Goal: Task Accomplishment & Management: Use online tool/utility

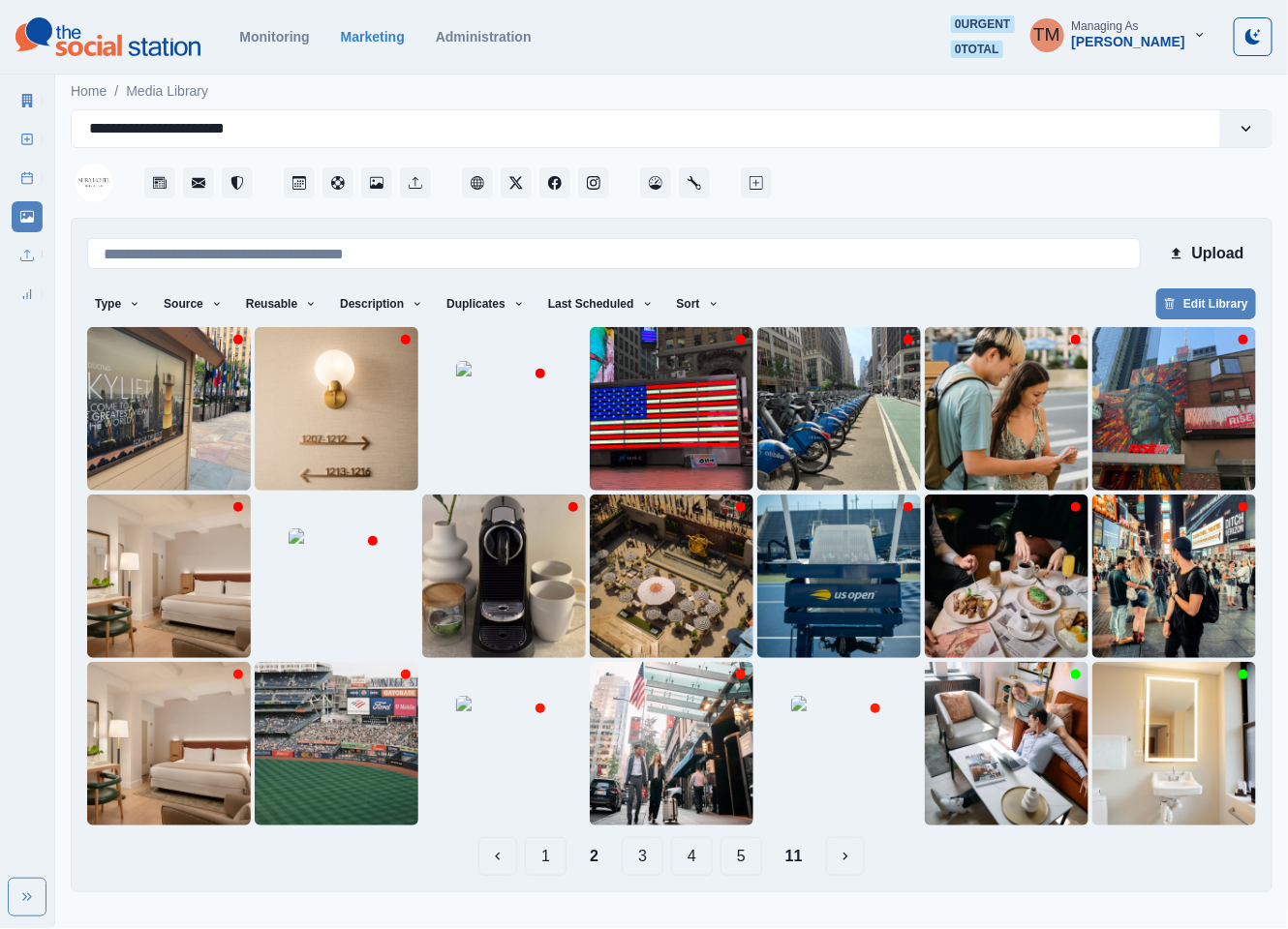
click at [544, 854] on button "1" at bounding box center [546, 856] width 42 height 39
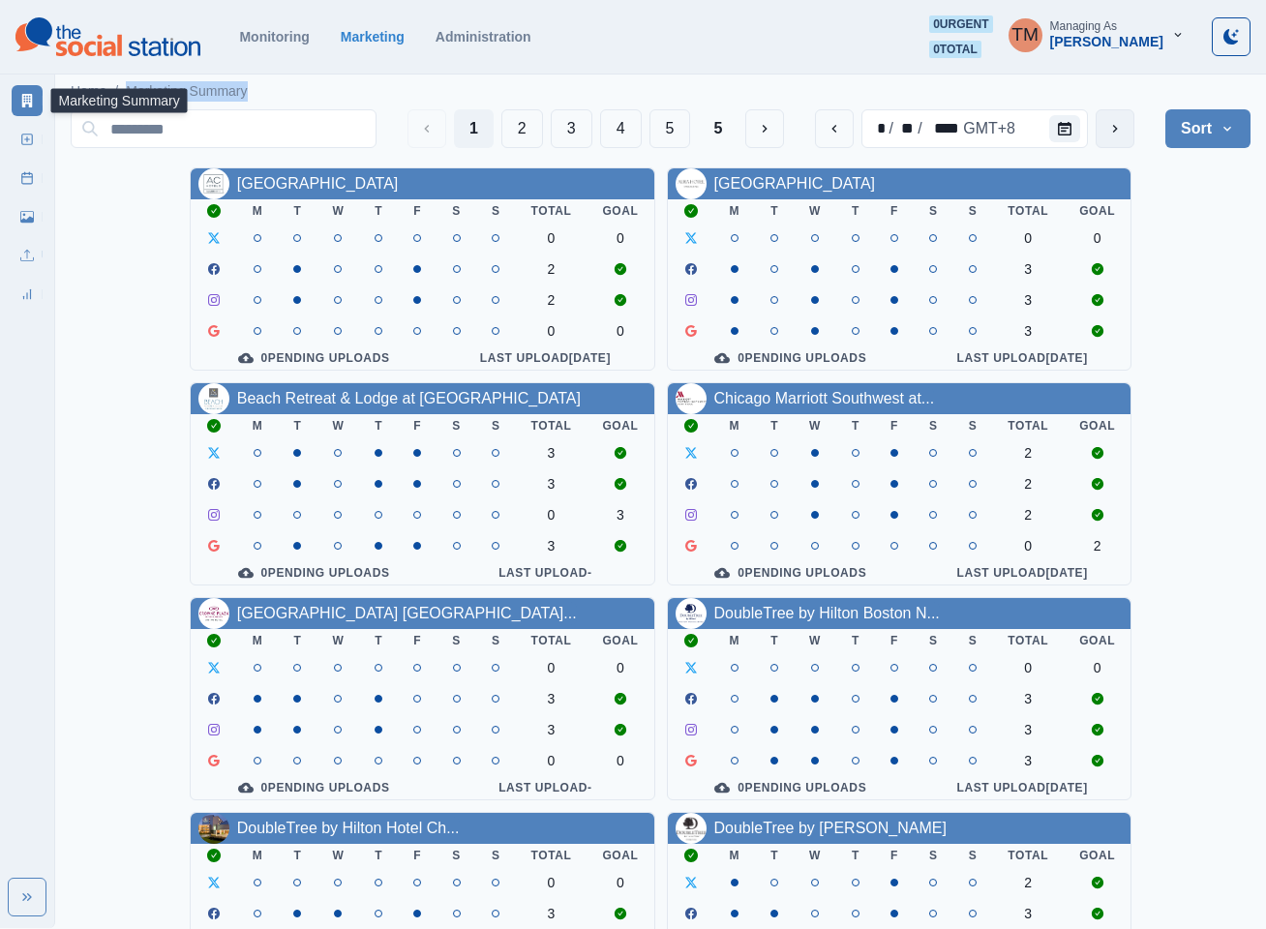
click at [1113, 126] on icon "next" at bounding box center [1114, 128] width 15 height 15
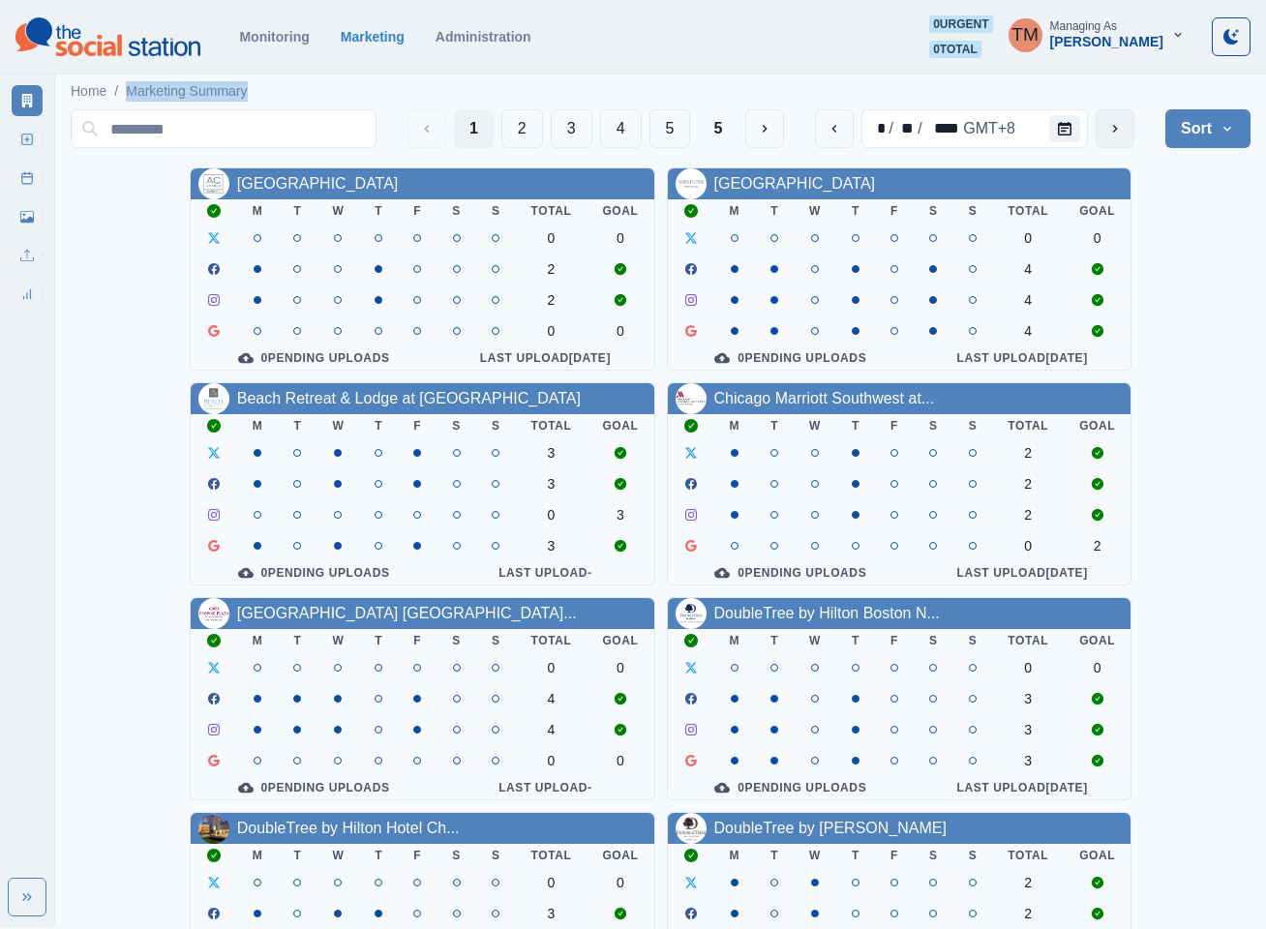
click at [1113, 126] on icon "next" at bounding box center [1114, 128] width 15 height 15
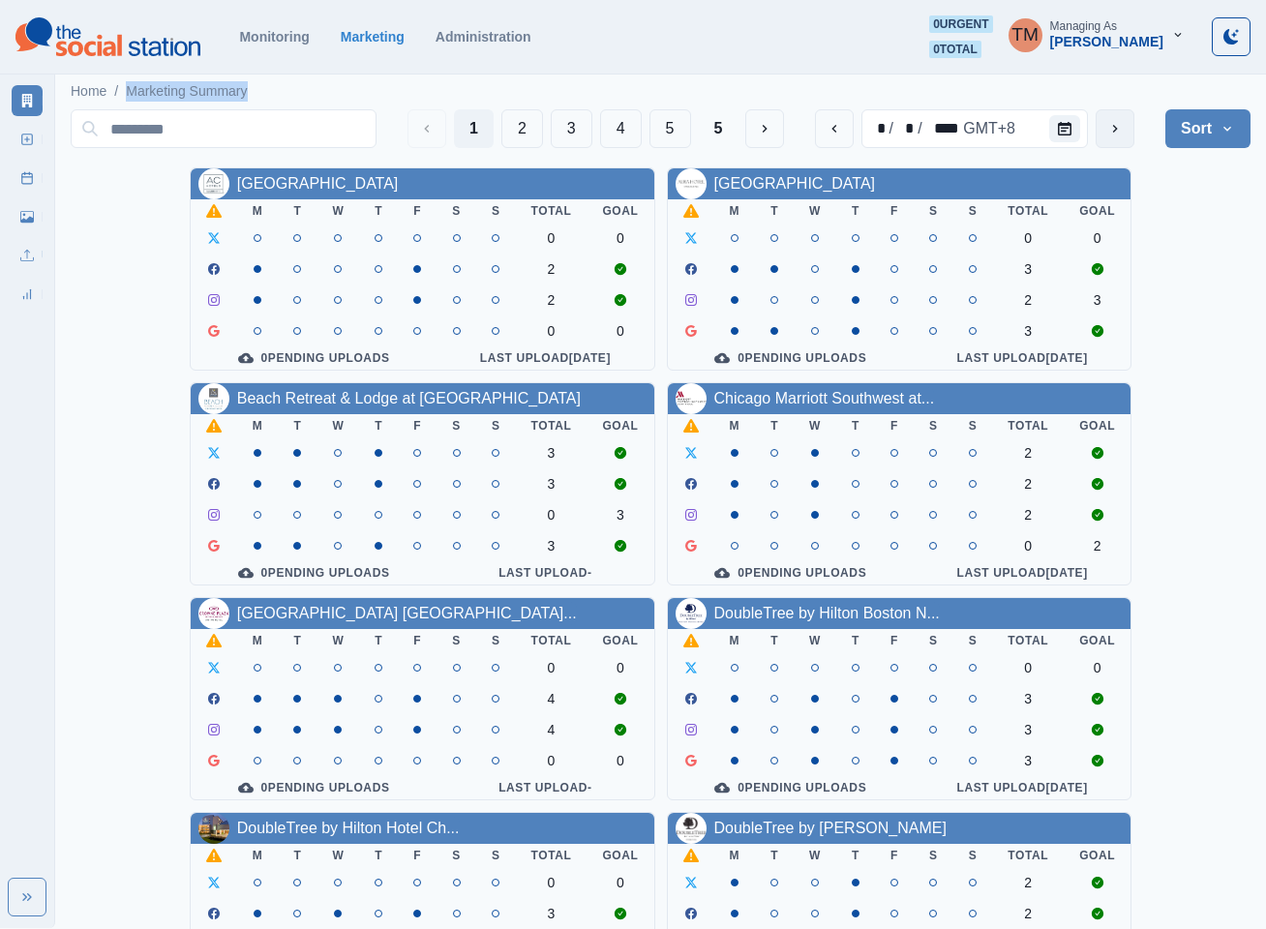
click at [1113, 126] on icon "next" at bounding box center [1114, 128] width 15 height 15
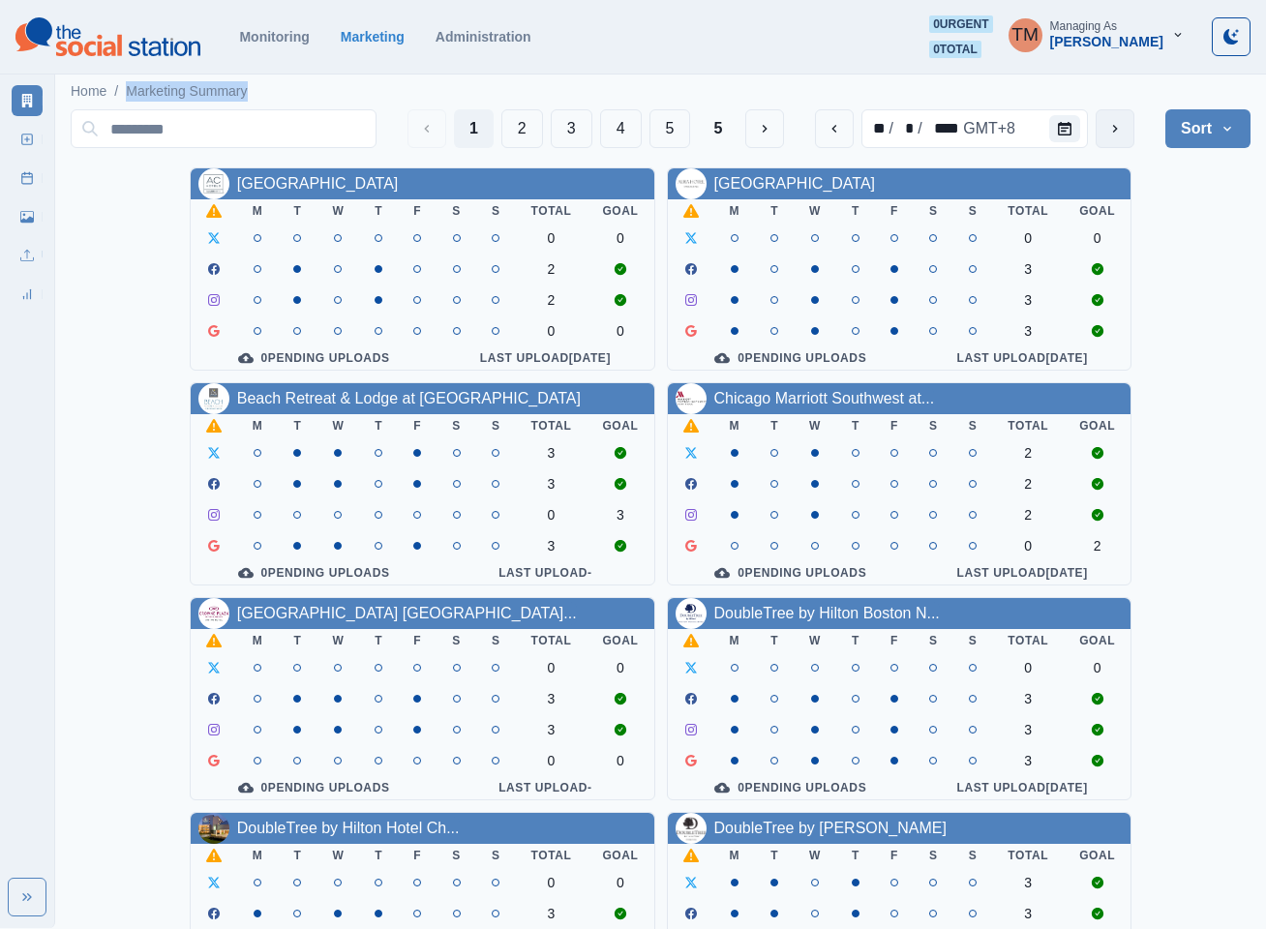
click at [1113, 126] on icon "next" at bounding box center [1114, 128] width 15 height 15
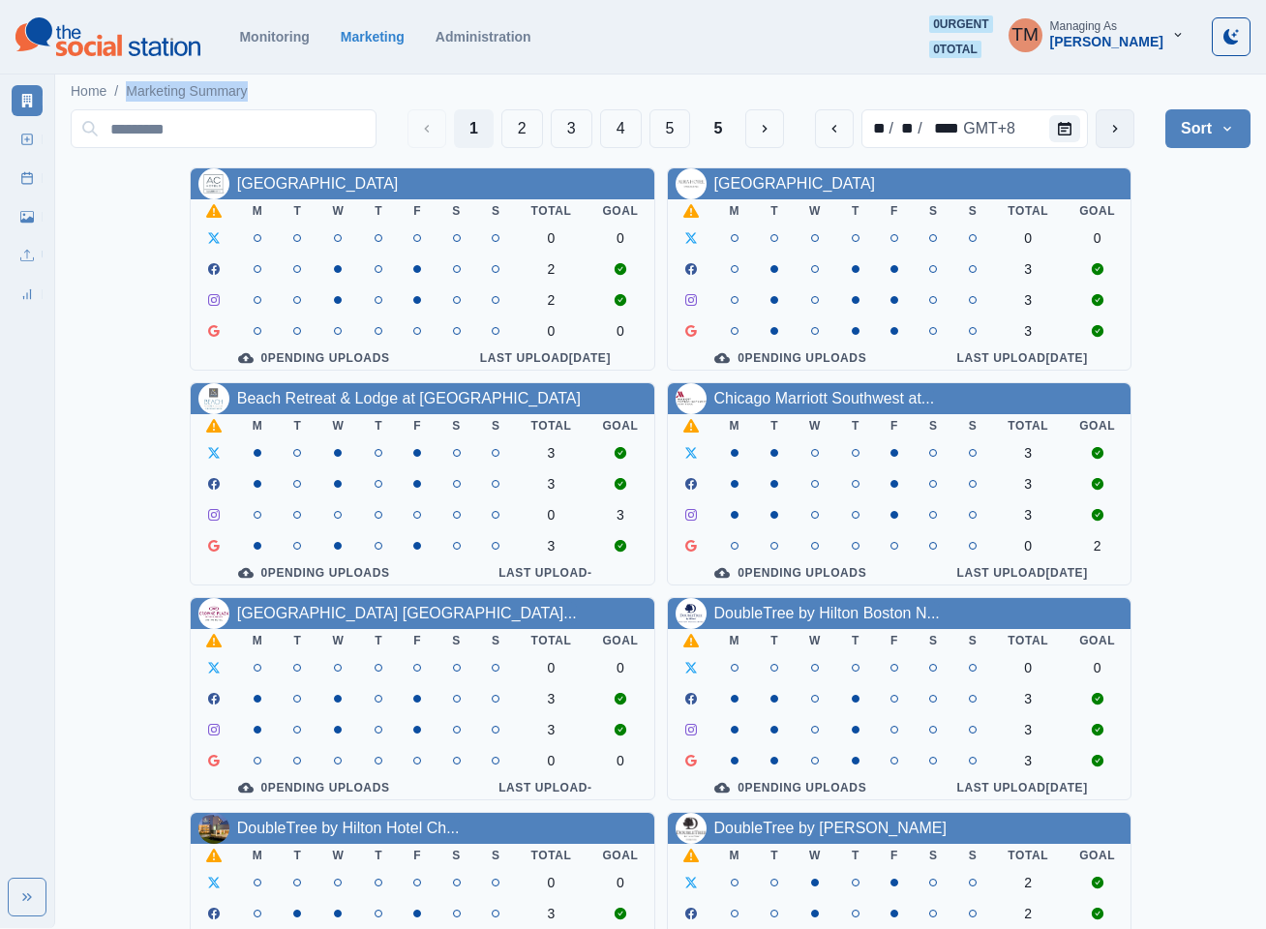
click at [1113, 126] on icon "next" at bounding box center [1114, 128] width 15 height 15
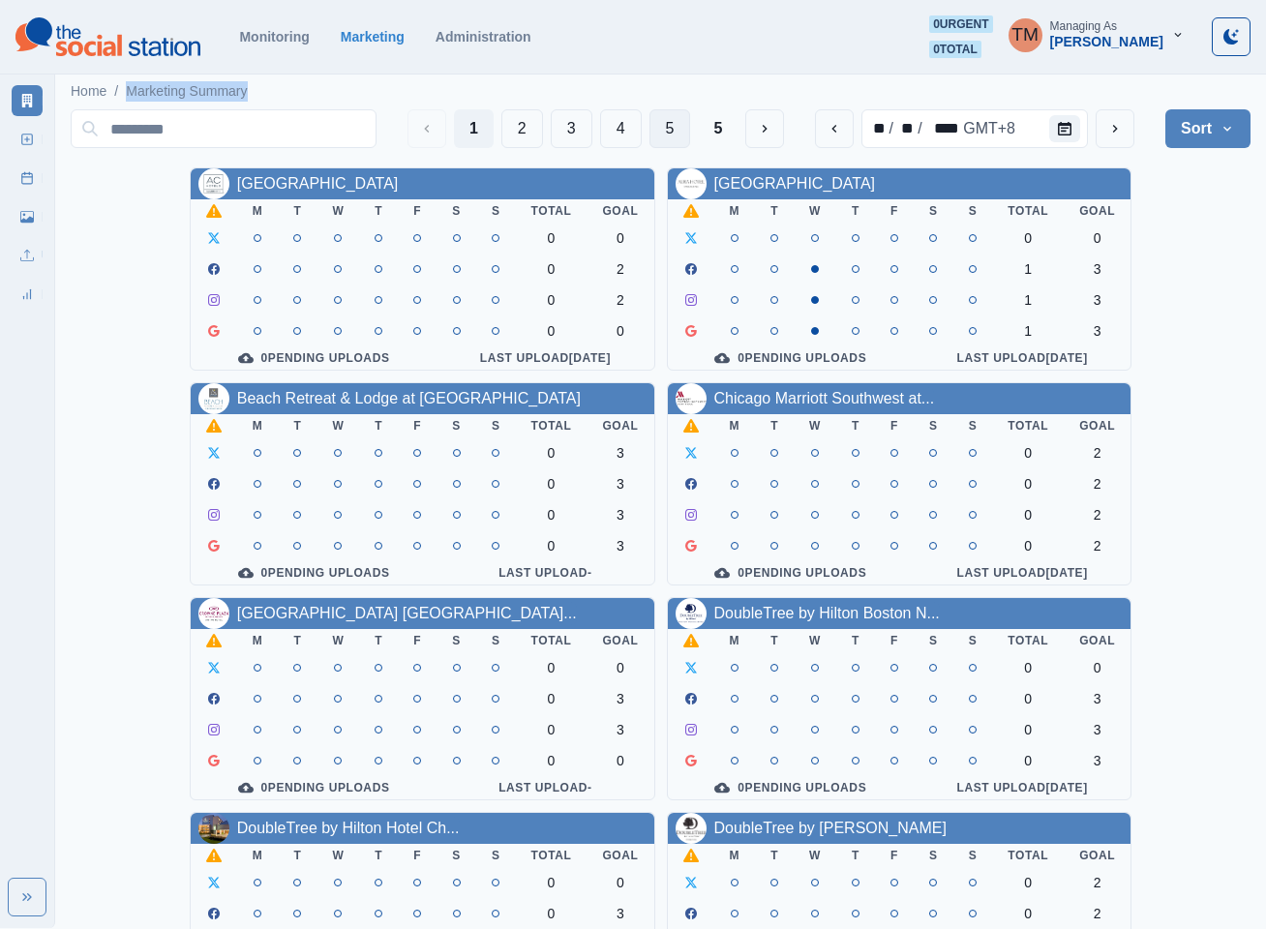
click at [668, 132] on button "5" at bounding box center [671, 128] width 42 height 39
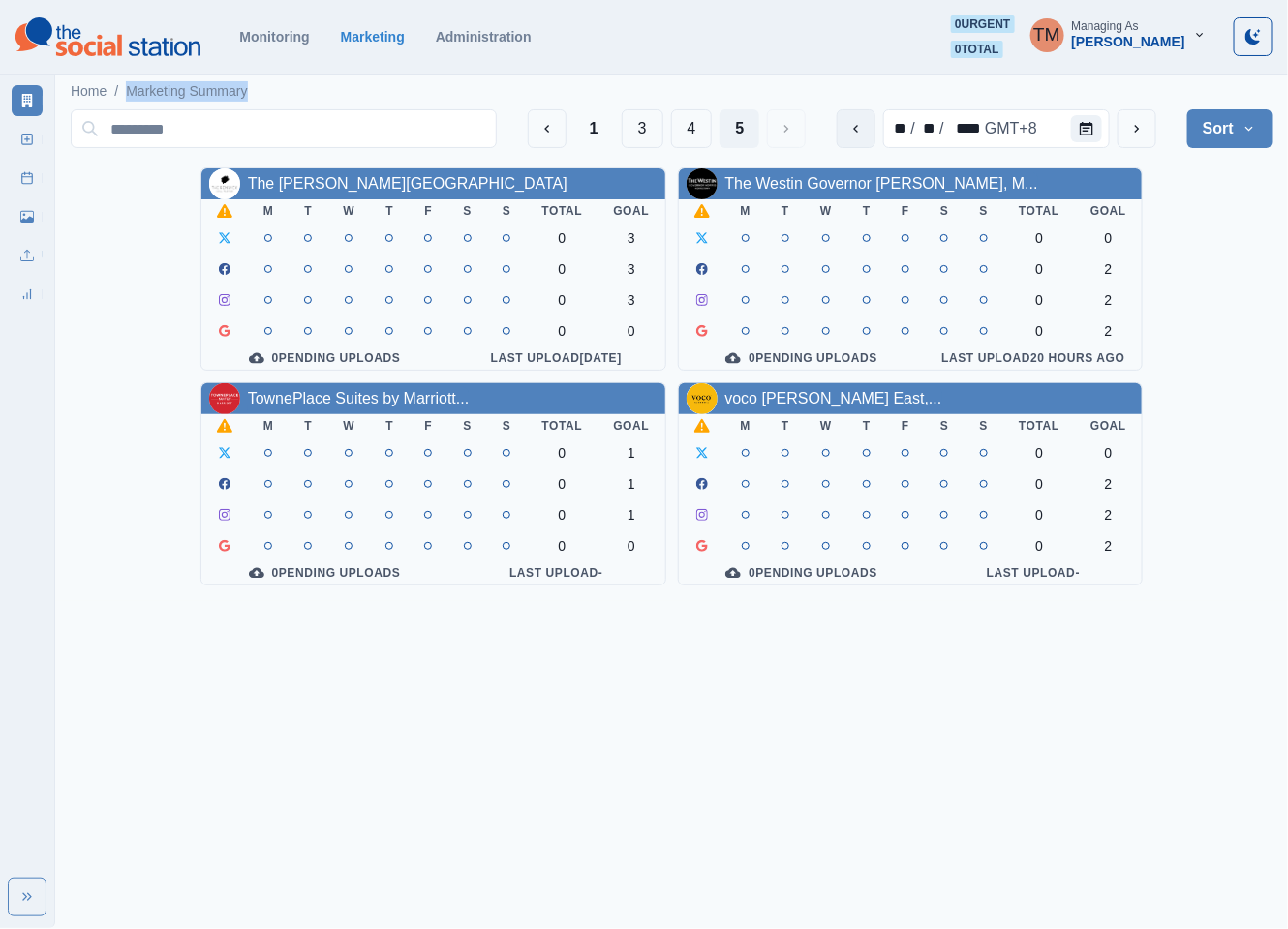
click at [857, 126] on icon "previous" at bounding box center [855, 128] width 15 height 15
drag, startPoint x: 381, startPoint y: 408, endPoint x: 864, endPoint y: 131, distance: 555.9
click at [864, 131] on button "previous" at bounding box center [855, 128] width 39 height 39
click at [1134, 134] on icon "next" at bounding box center [1136, 128] width 15 height 15
click at [849, 132] on icon "previous" at bounding box center [855, 128] width 15 height 15
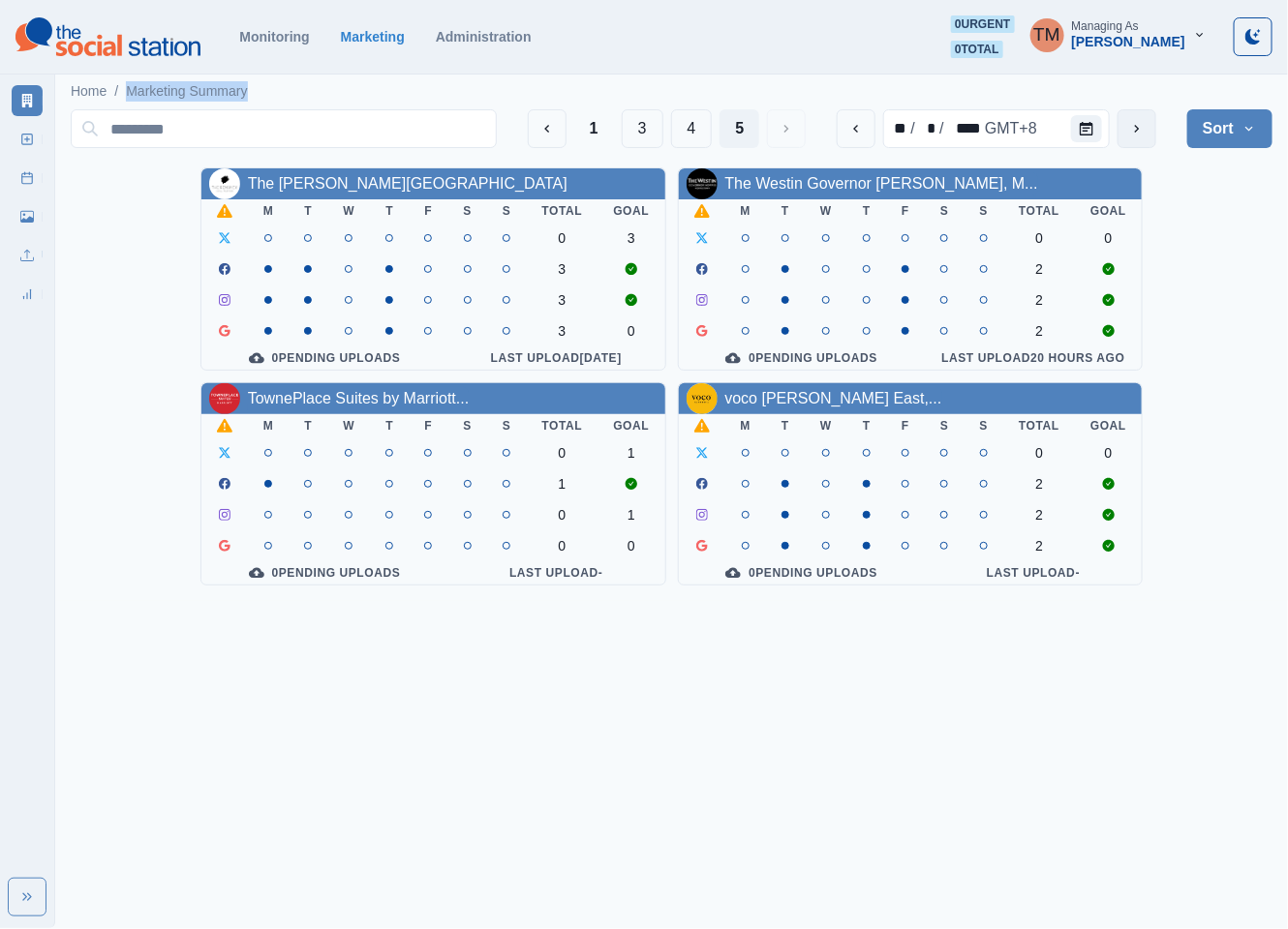
click at [1148, 128] on button "next" at bounding box center [1136, 128] width 39 height 39
click at [840, 137] on button "previous" at bounding box center [855, 128] width 39 height 39
click at [848, 136] on button "previous" at bounding box center [855, 128] width 39 height 39
click at [1139, 129] on icon "next" at bounding box center [1137, 129] width 5 height 8
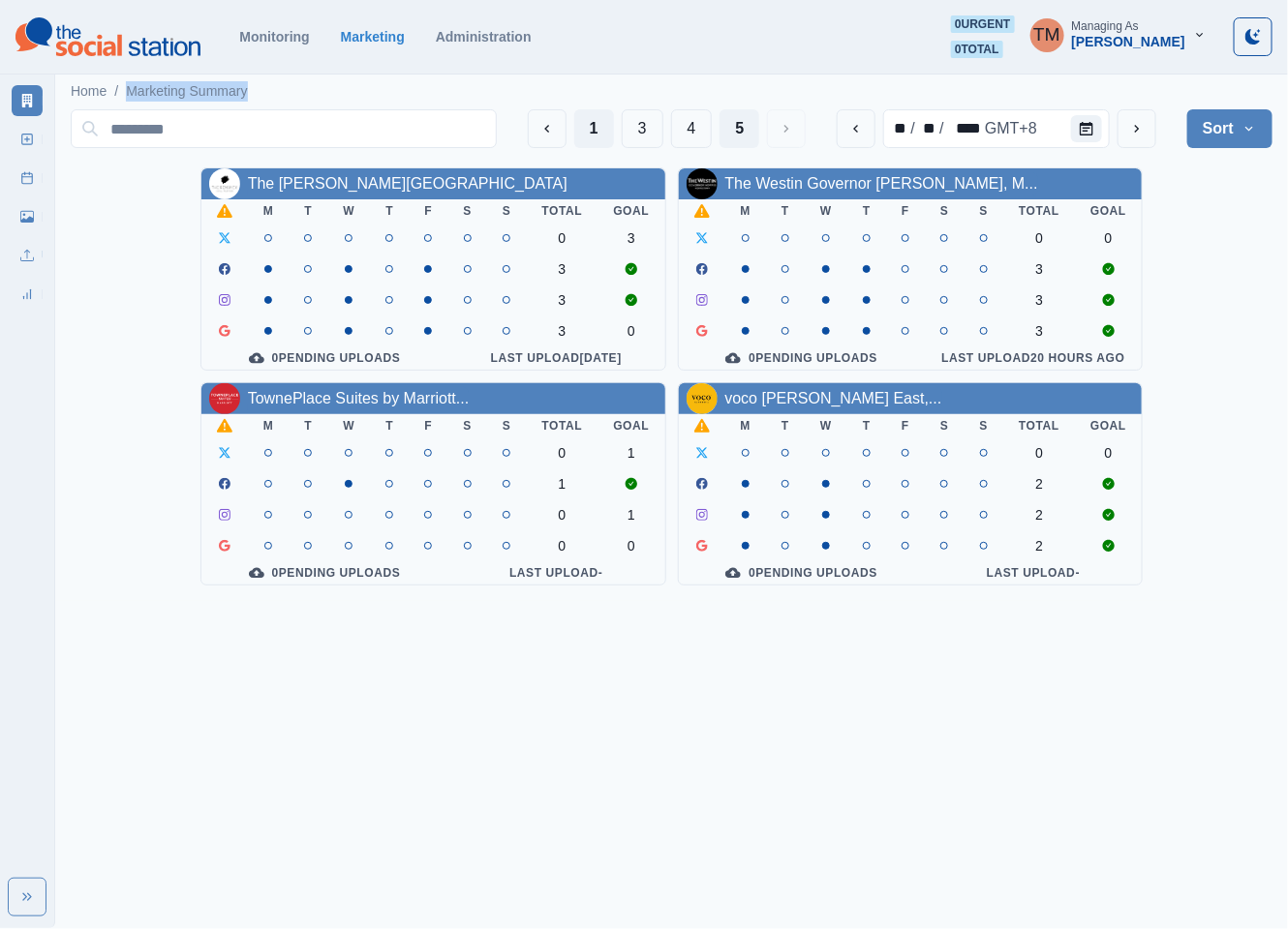
click at [585, 131] on button "1" at bounding box center [594, 128] width 40 height 39
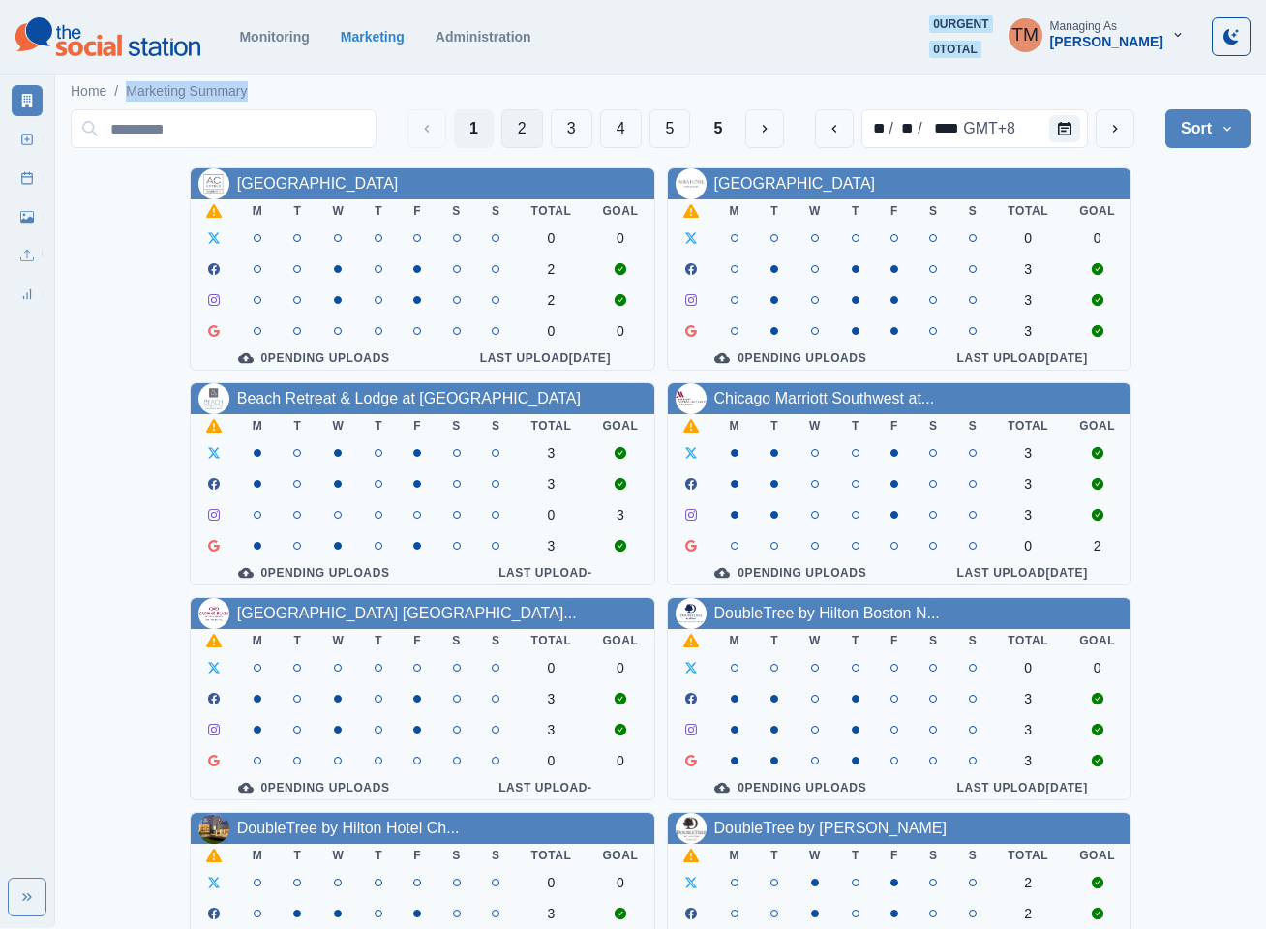
click at [526, 126] on button "2" at bounding box center [522, 128] width 42 height 39
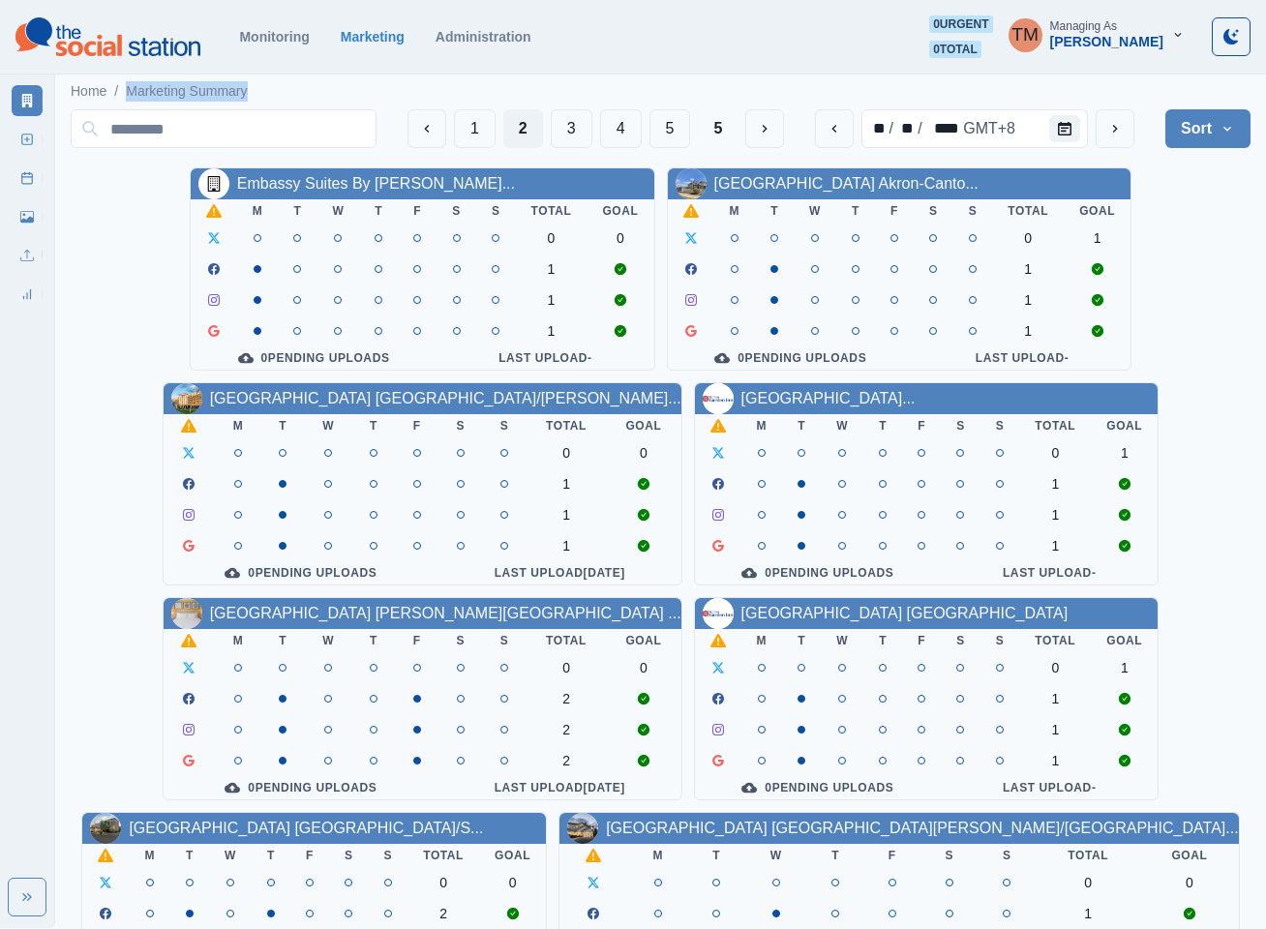
click at [466, 123] on button "1" at bounding box center [475, 128] width 42 height 39
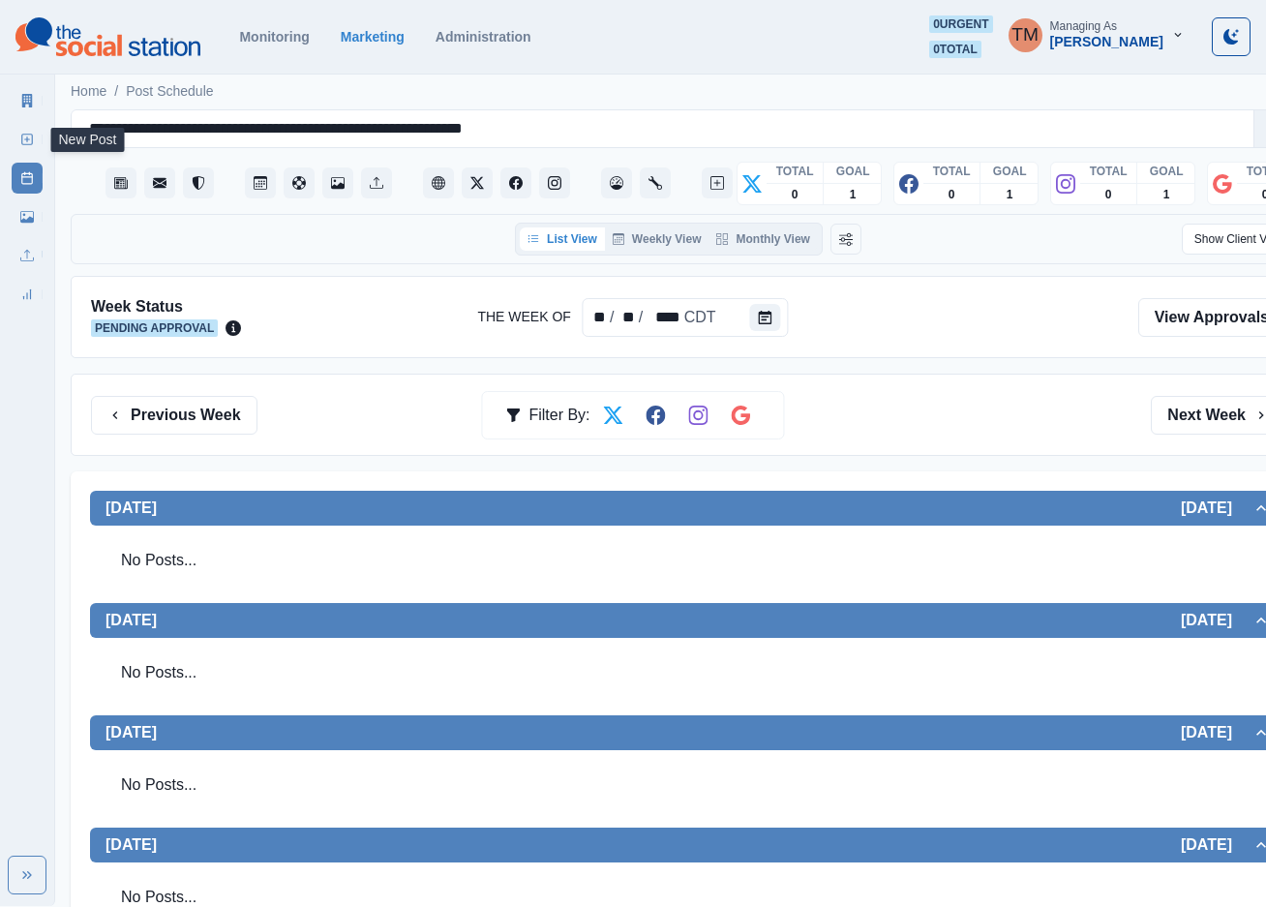
drag, startPoint x: 17, startPoint y: 140, endPoint x: 49, endPoint y: 398, distance: 259.5
click at [17, 140] on link "New Post" at bounding box center [27, 139] width 31 height 31
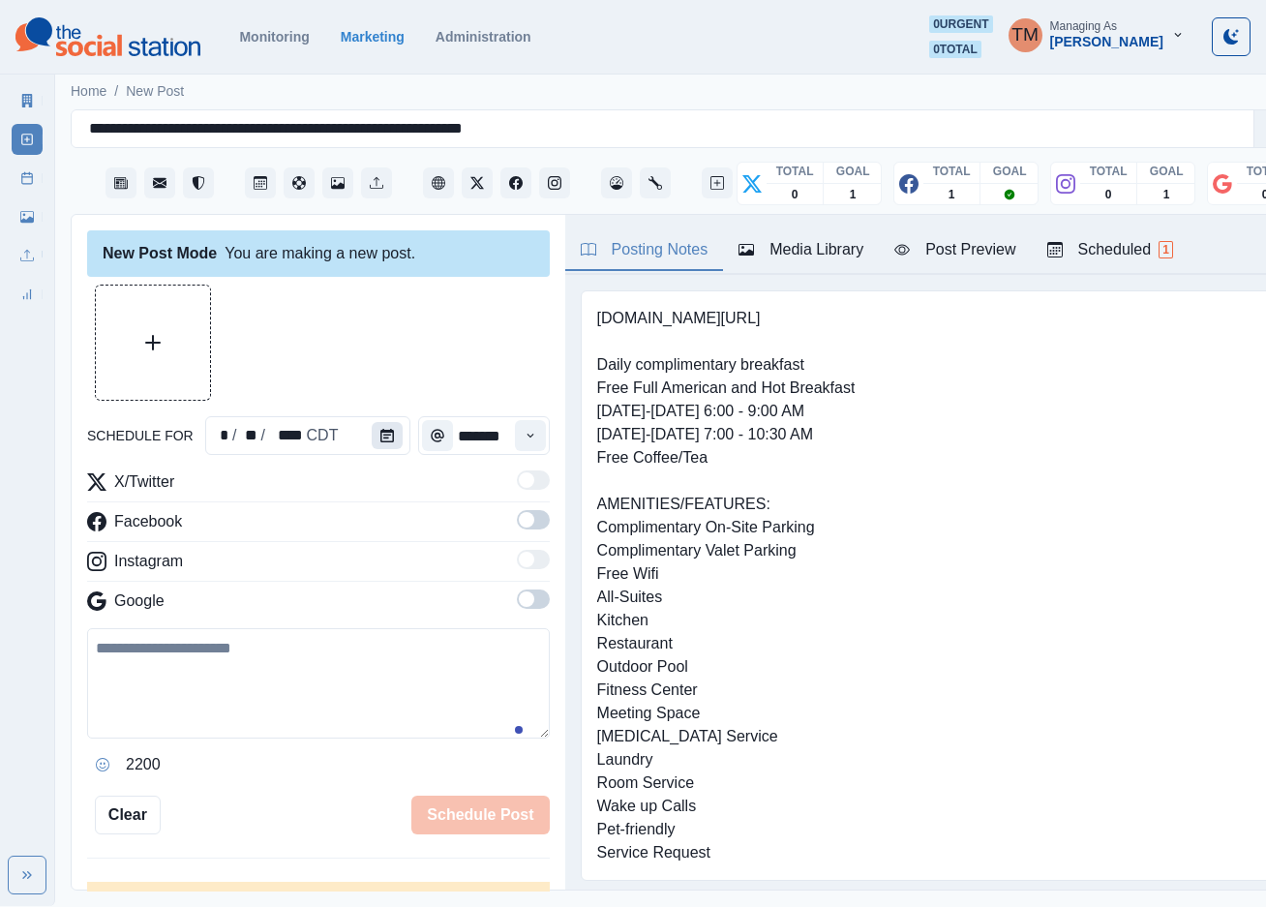
click at [380, 431] on icon "Calendar" at bounding box center [387, 436] width 14 height 14
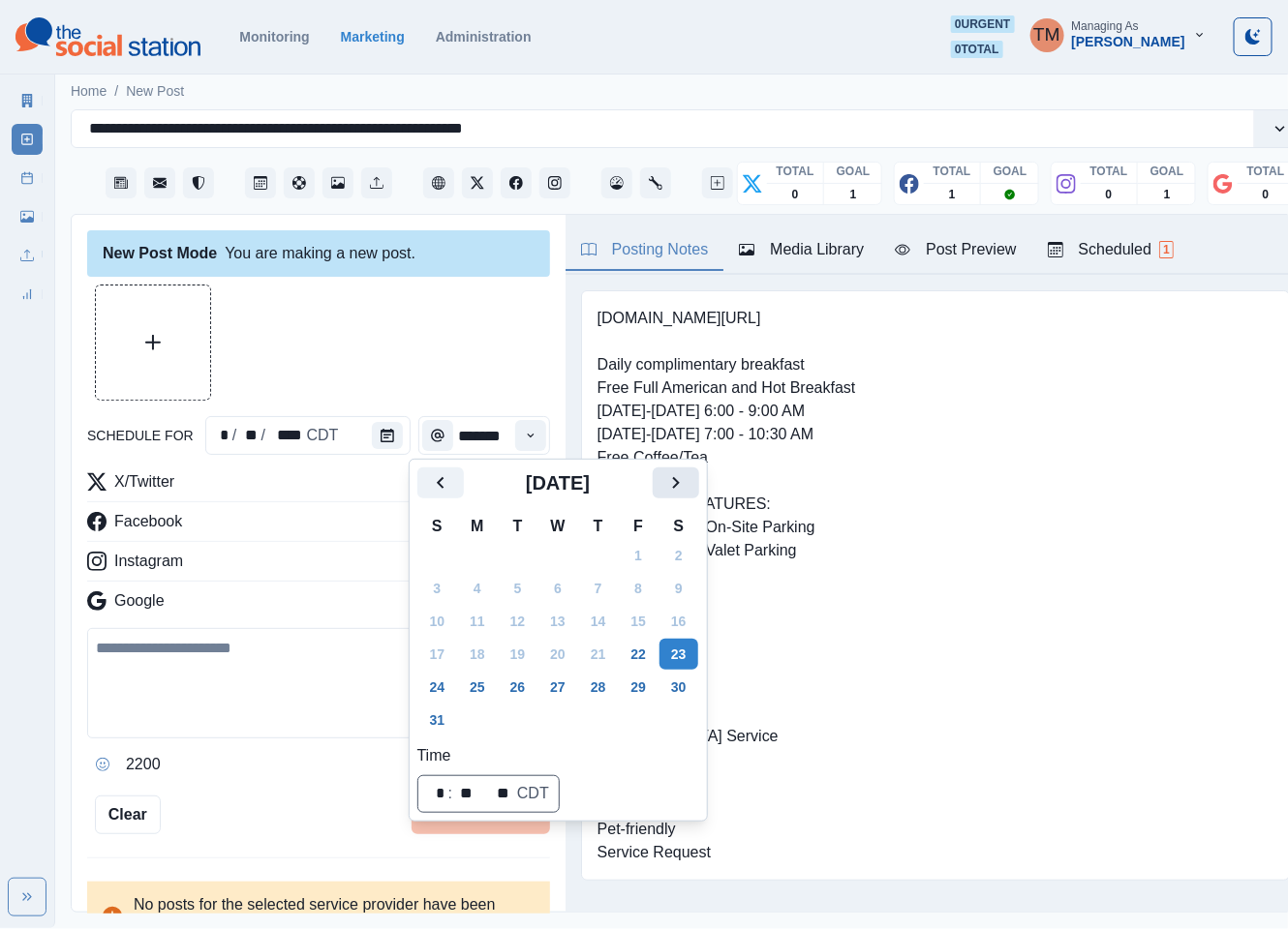
click at [685, 483] on icon "Next" at bounding box center [675, 482] width 23 height 23
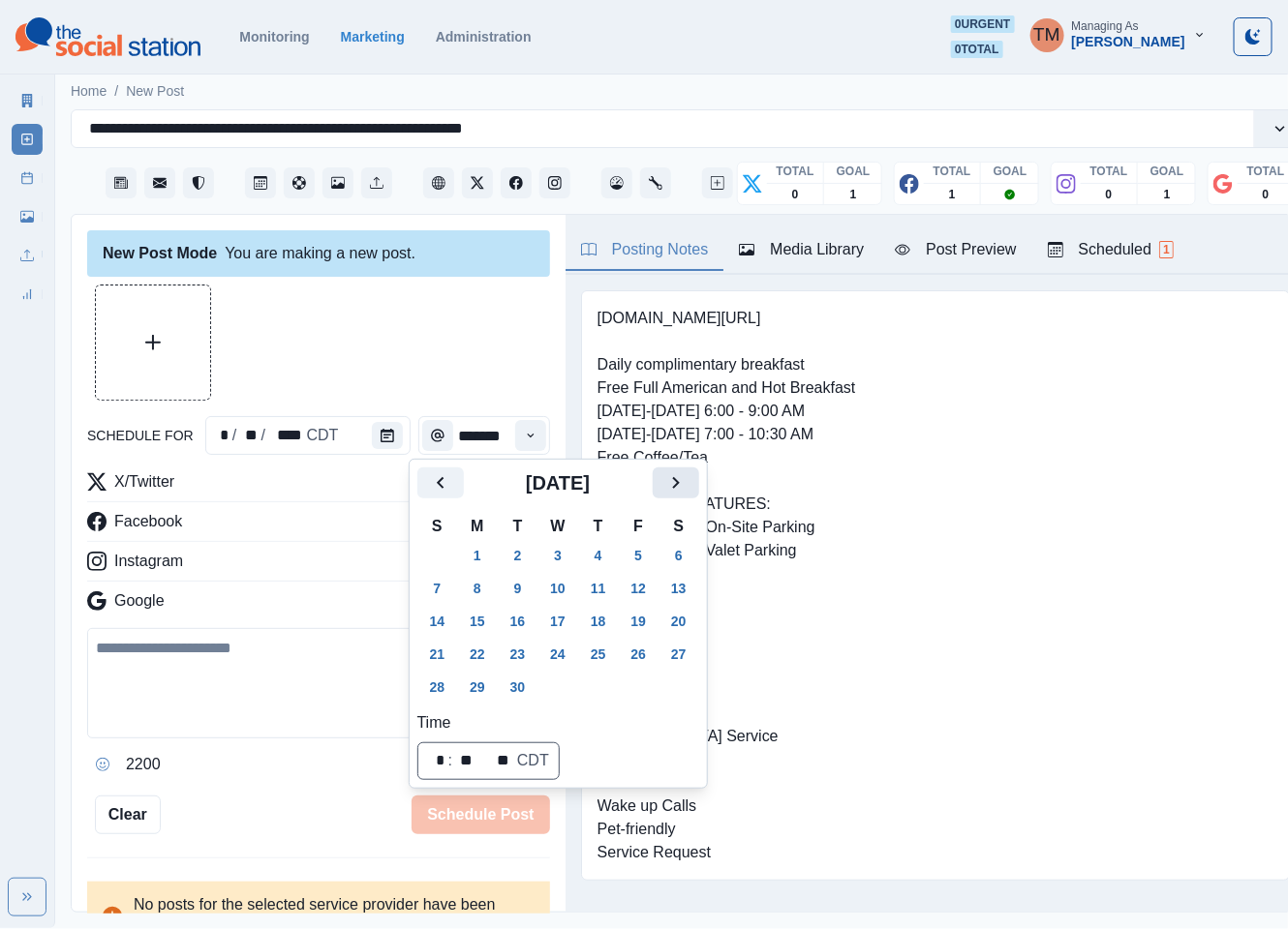
click at [685, 483] on icon "Next" at bounding box center [675, 482] width 23 height 23
click at [561, 622] on button "15" at bounding box center [557, 621] width 39 height 31
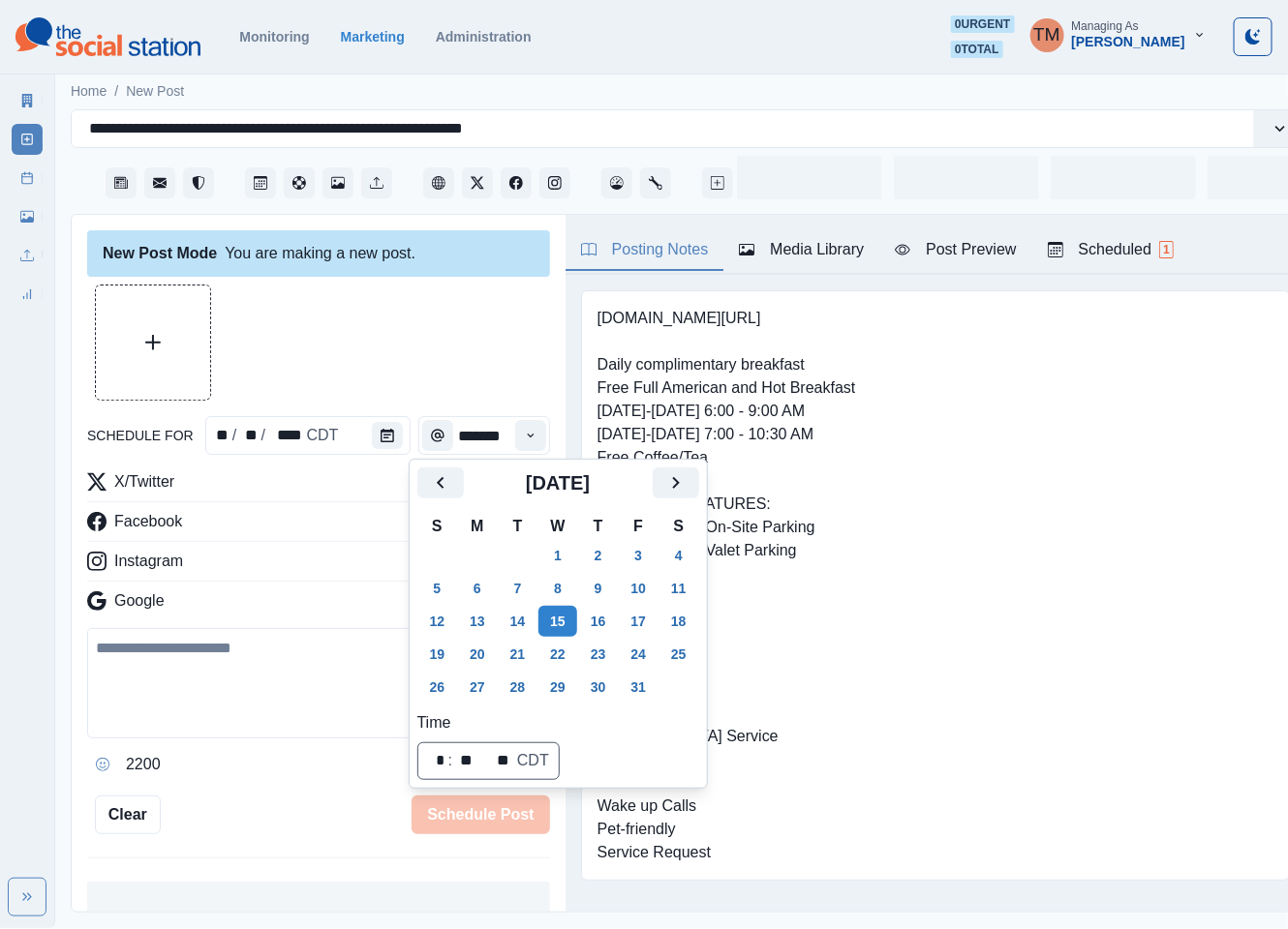
click at [437, 369] on div at bounding box center [318, 343] width 463 height 116
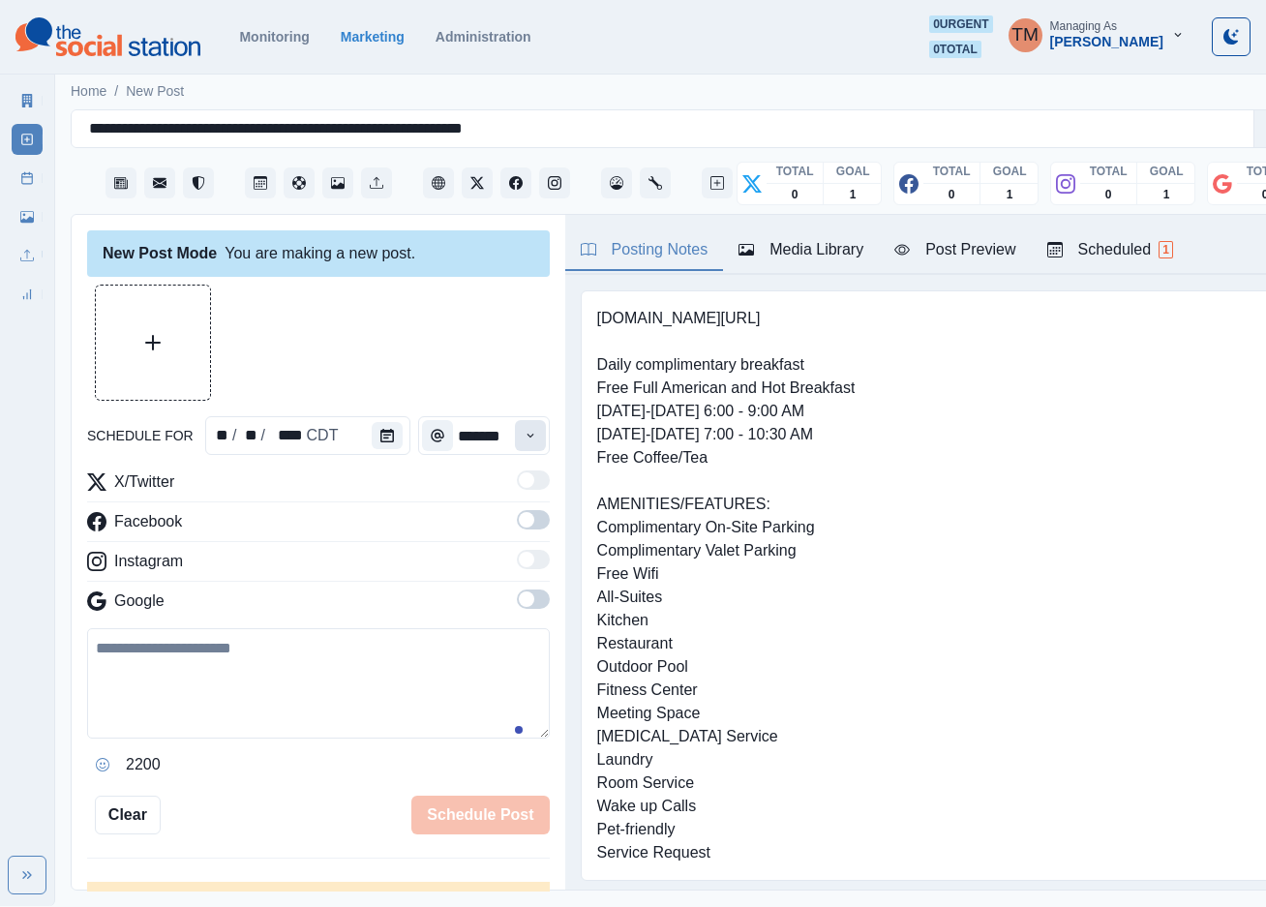
click at [515, 442] on button "Time" at bounding box center [530, 435] width 31 height 31
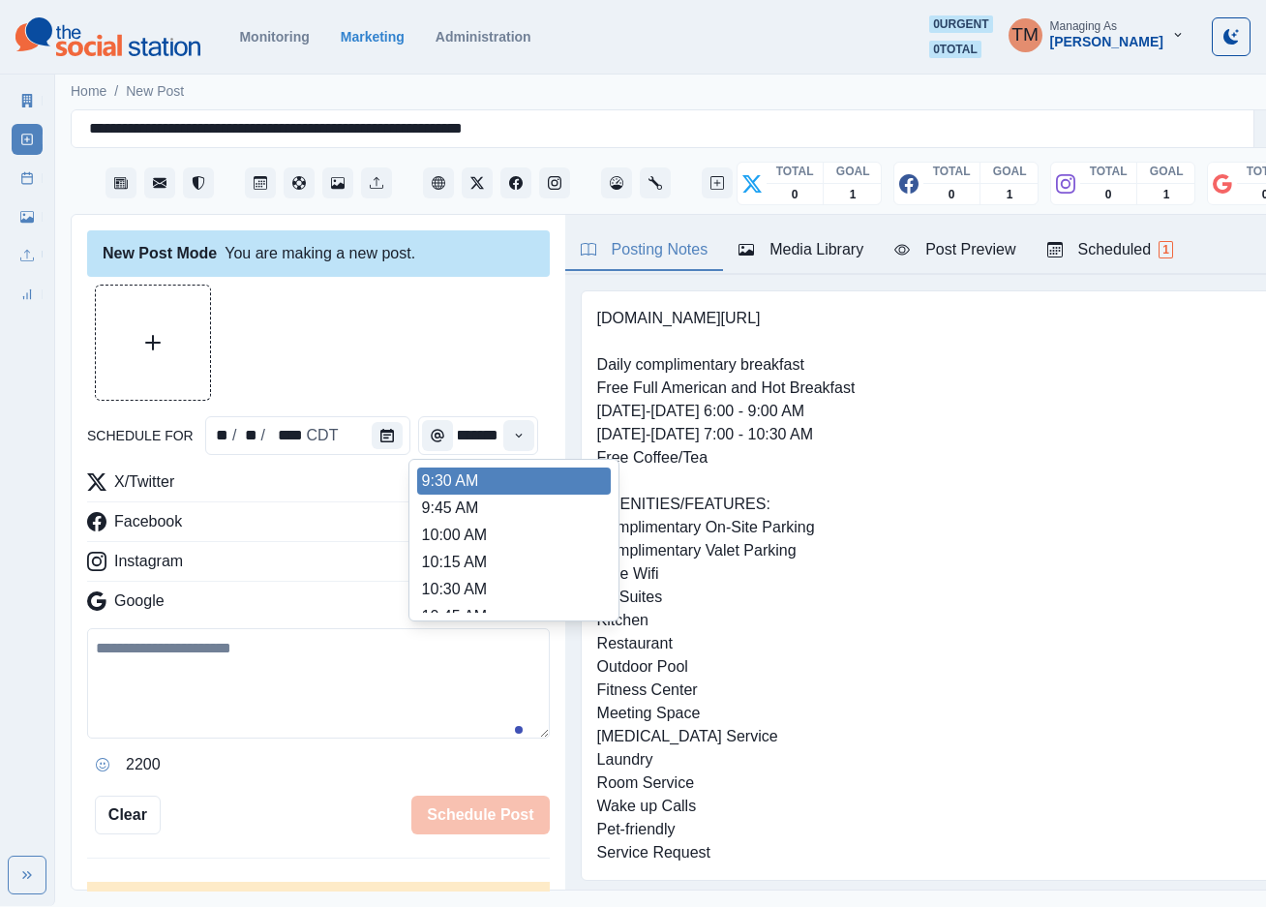
scroll to position [378, 0]
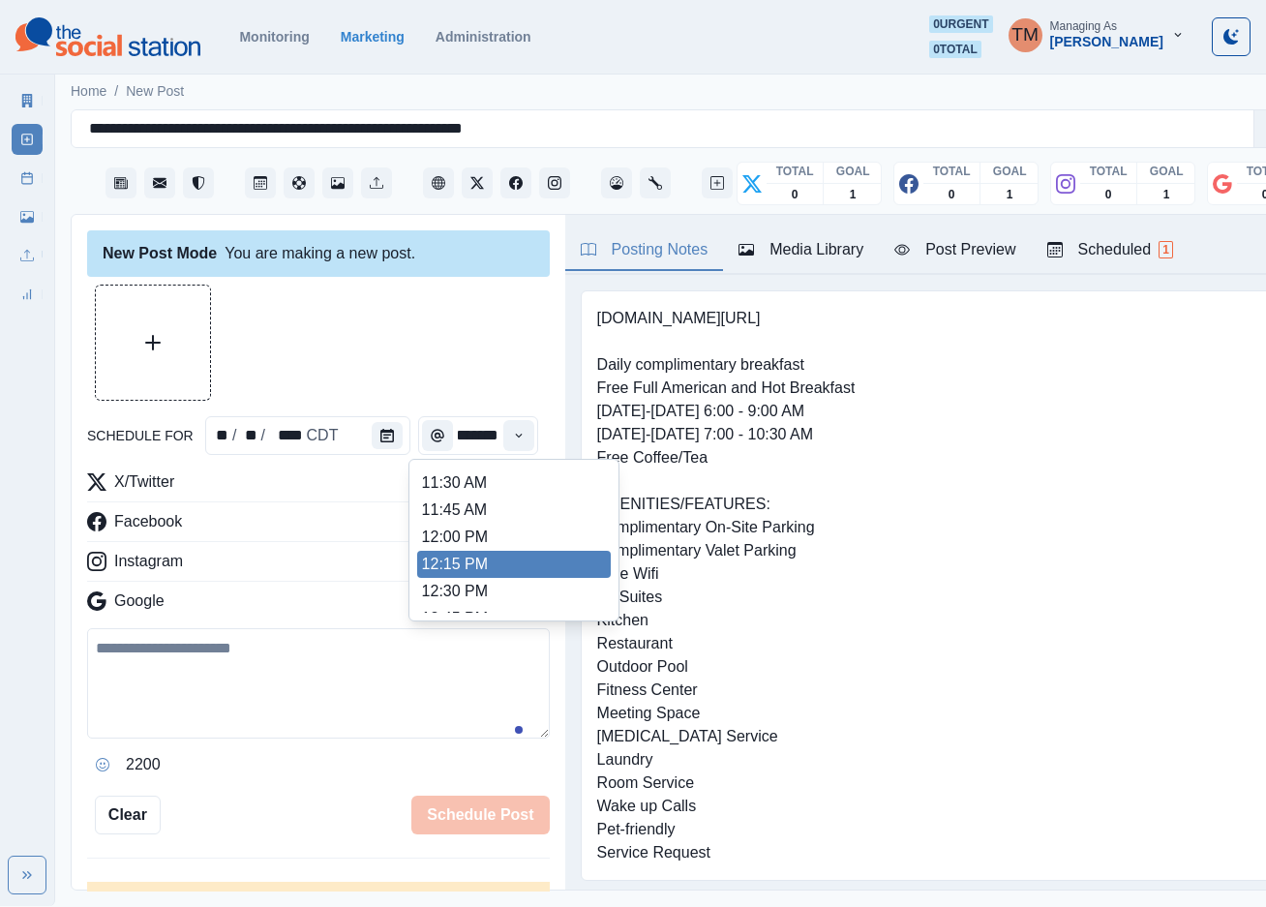
click at [462, 575] on li "12:15 PM" at bounding box center [514, 564] width 194 height 27
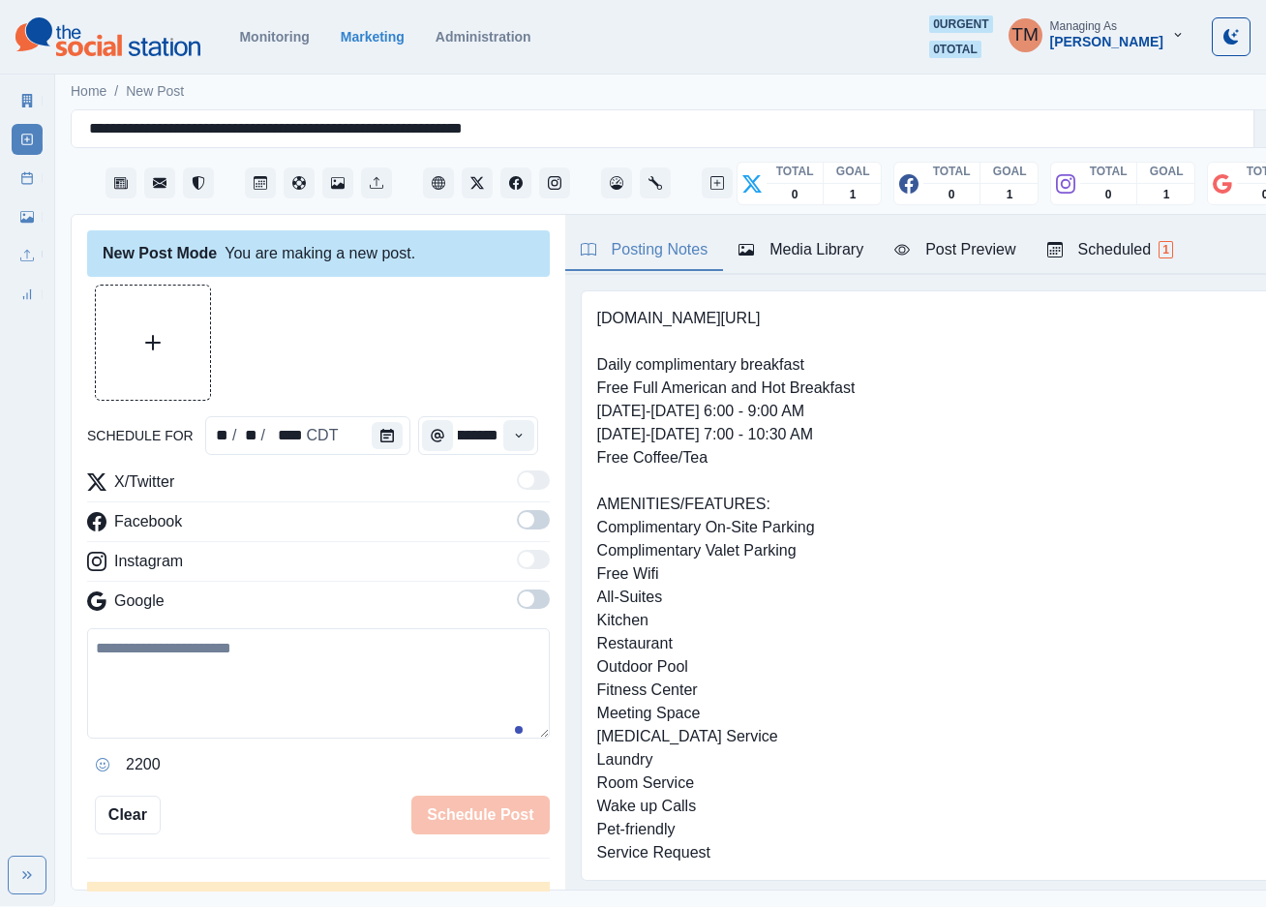
type input "********"
click at [517, 529] on span at bounding box center [533, 519] width 33 height 19
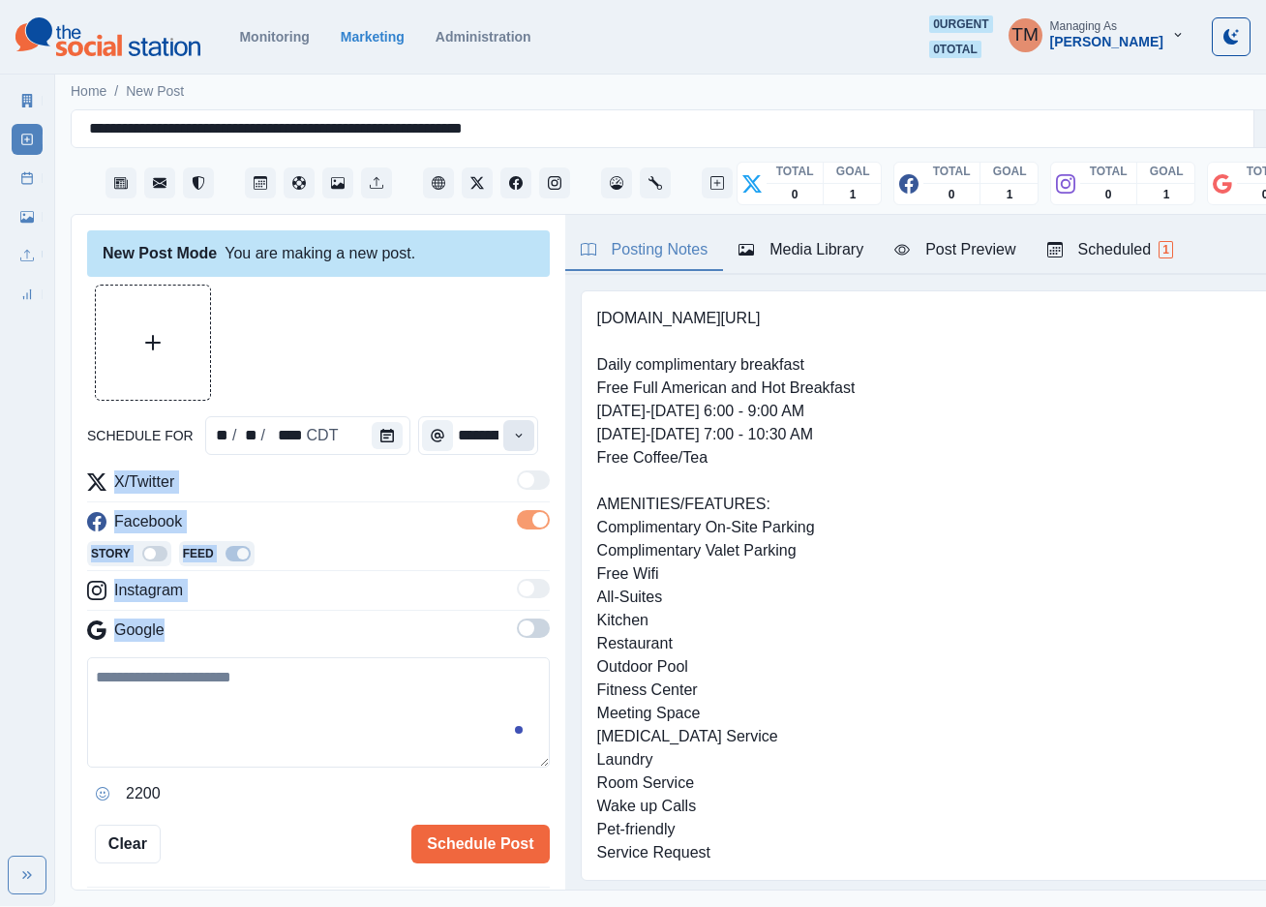
drag, startPoint x: 514, startPoint y: 628, endPoint x: 520, endPoint y: 428, distance: 200.5
click at [520, 428] on div "schedule for ** / ** / **** CDT ******** X/Twitter Facebook Story Feed Instagra…" at bounding box center [318, 574] width 463 height 579
click at [470, 338] on div at bounding box center [318, 343] width 463 height 116
click at [198, 717] on textarea at bounding box center [318, 712] width 463 height 110
paste textarea "**********"
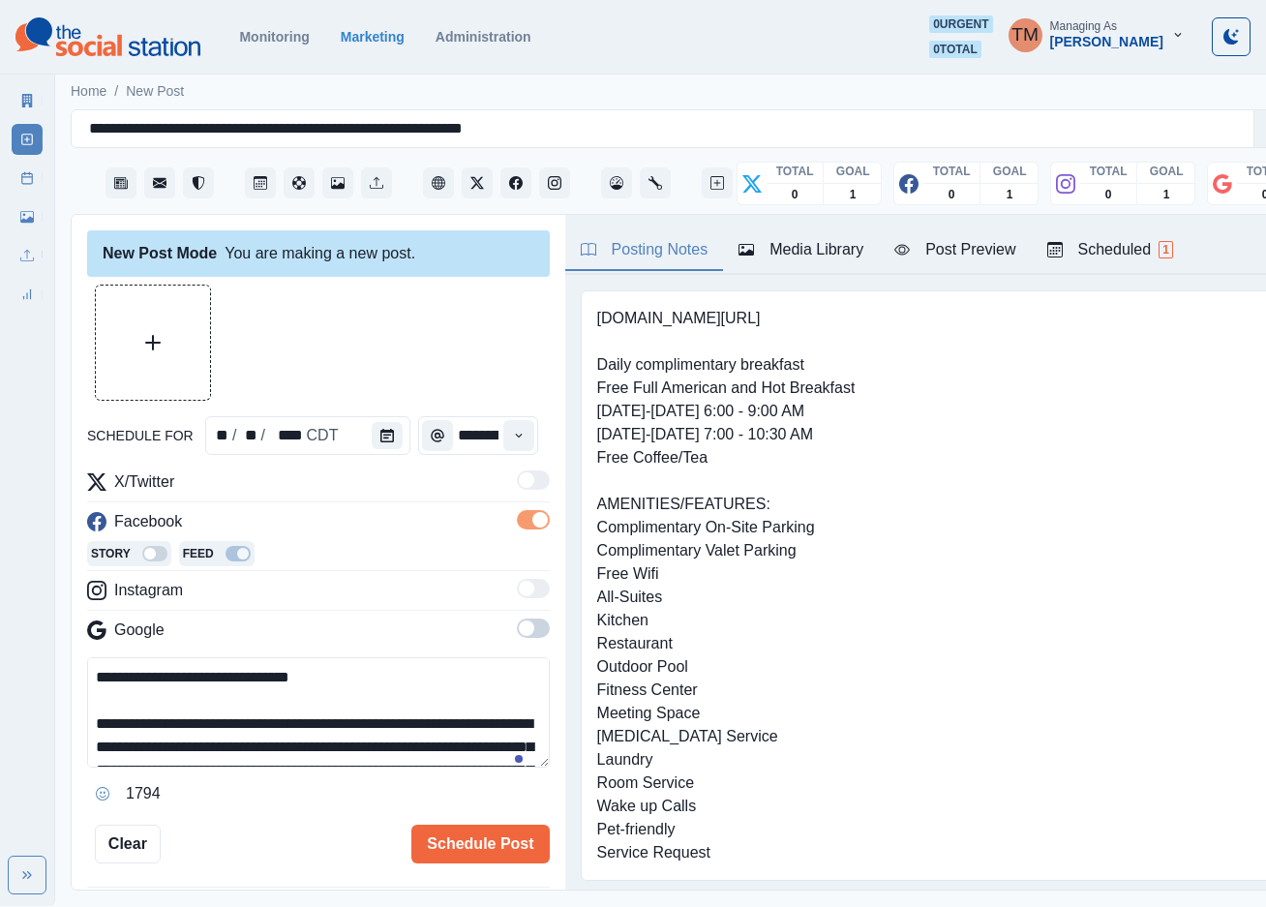
scroll to position [201, 0]
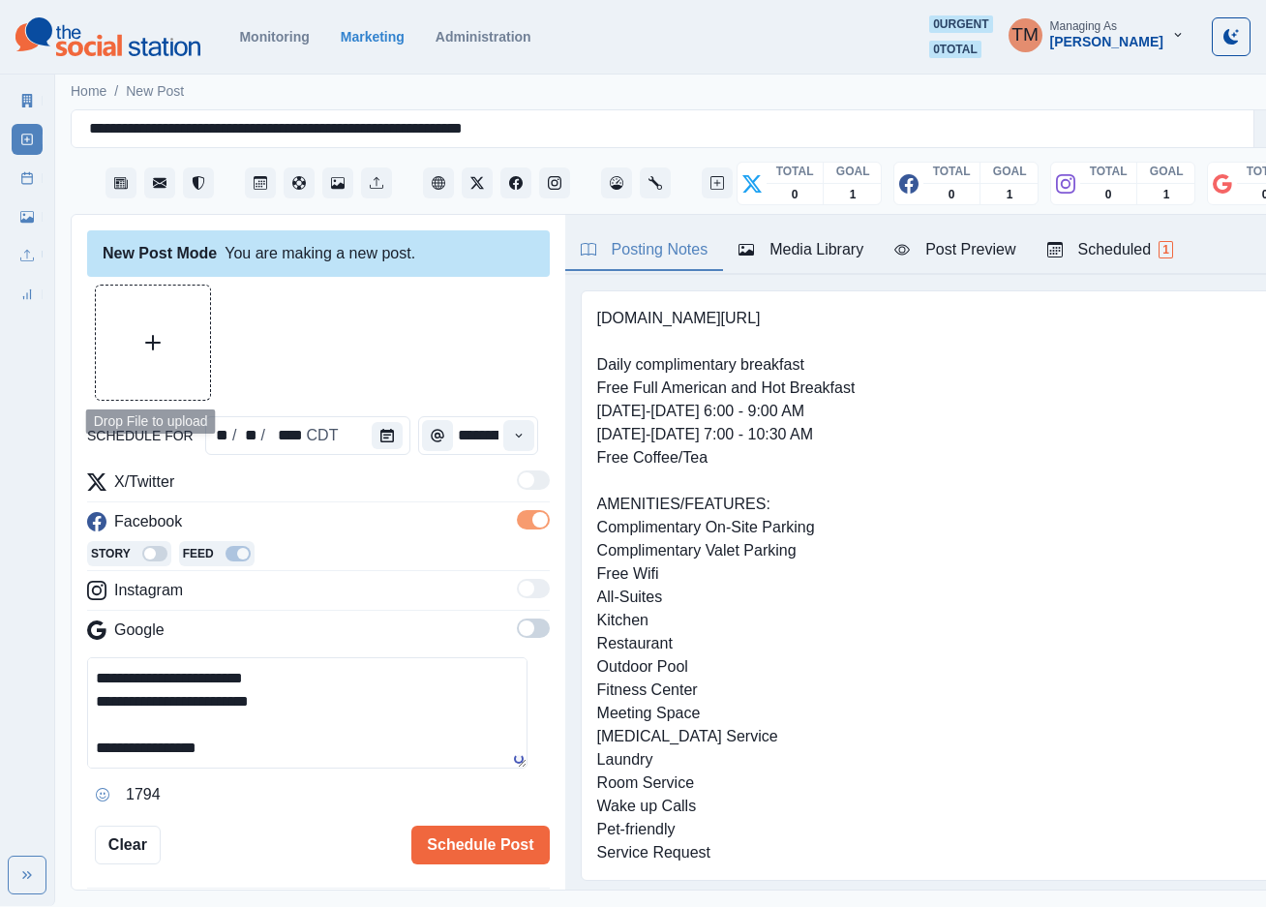
type textarea "**********"
click at [152, 349] on icon "Upload Media" at bounding box center [152, 342] width 15 height 15
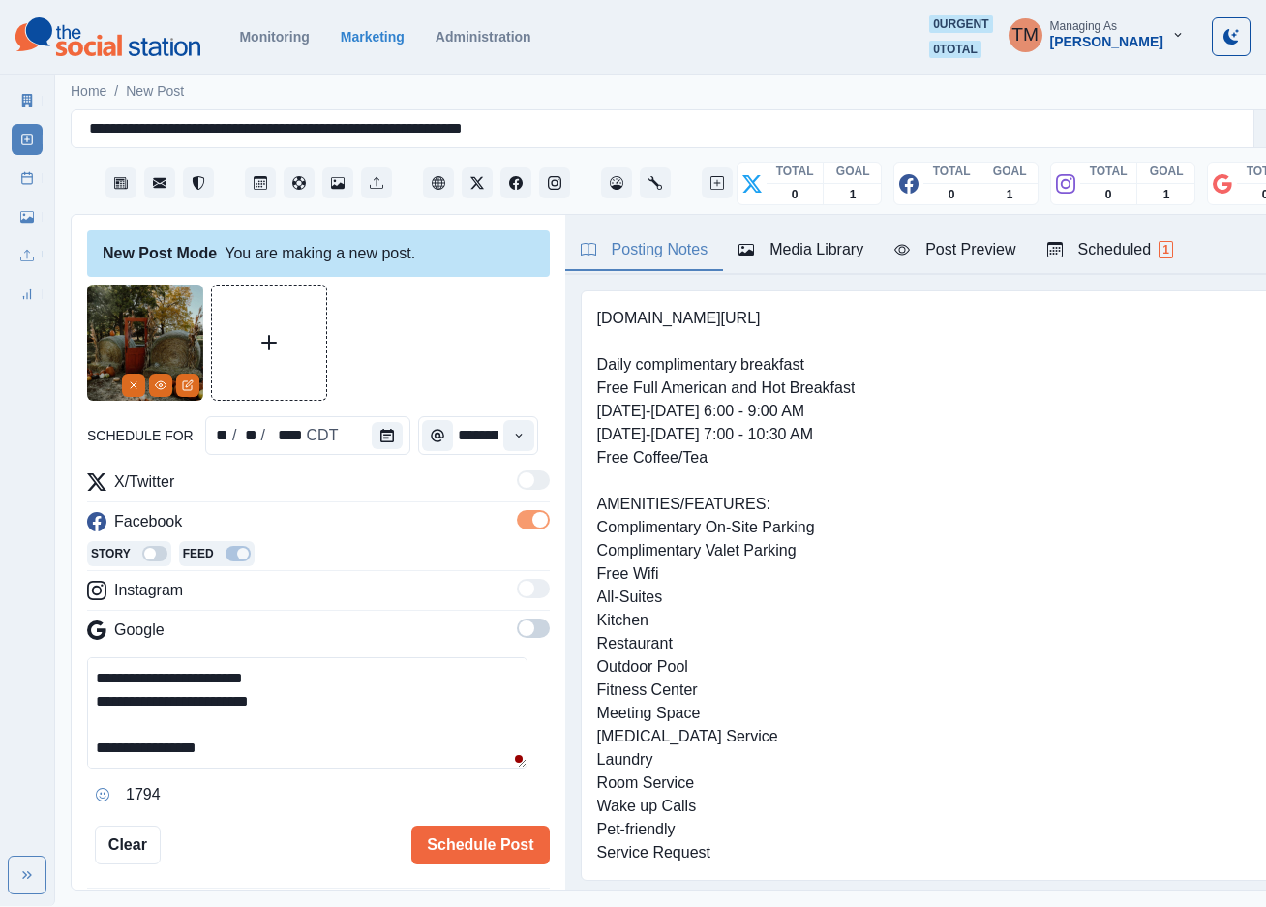
click at [955, 248] on div "Post Preview" at bounding box center [954, 249] width 121 height 23
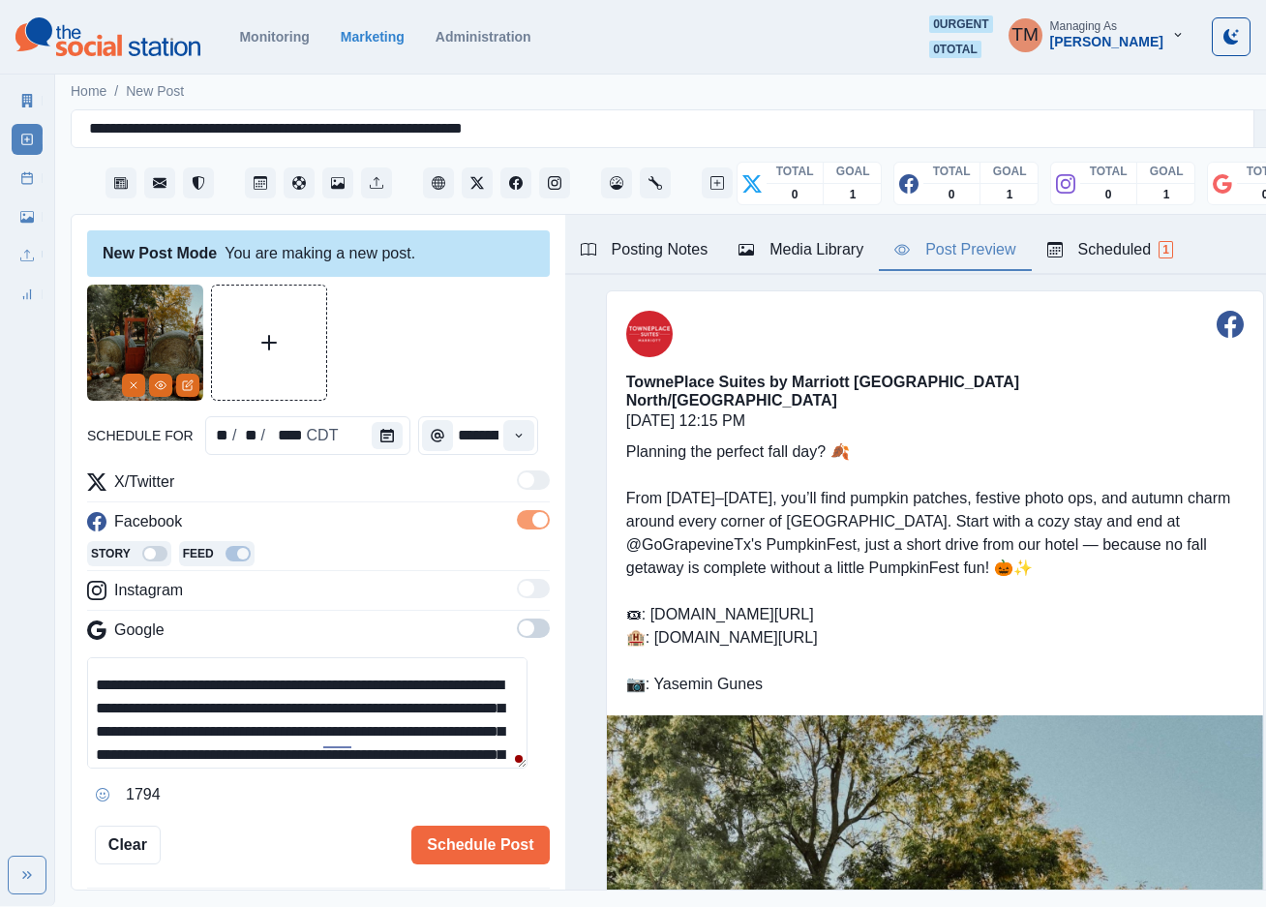
scroll to position [58, 0]
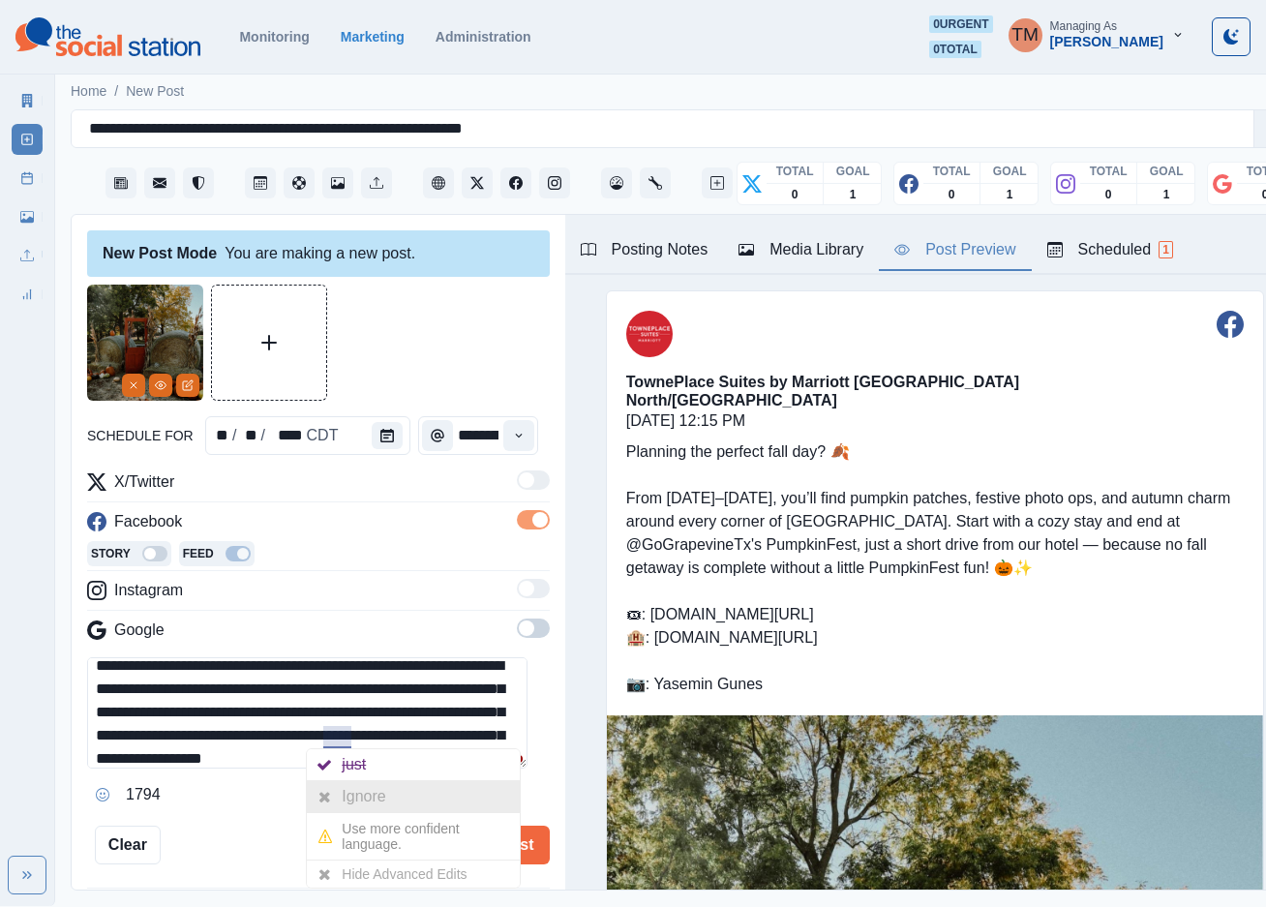
click at [369, 796] on div "Ignore" at bounding box center [367, 796] width 51 height 31
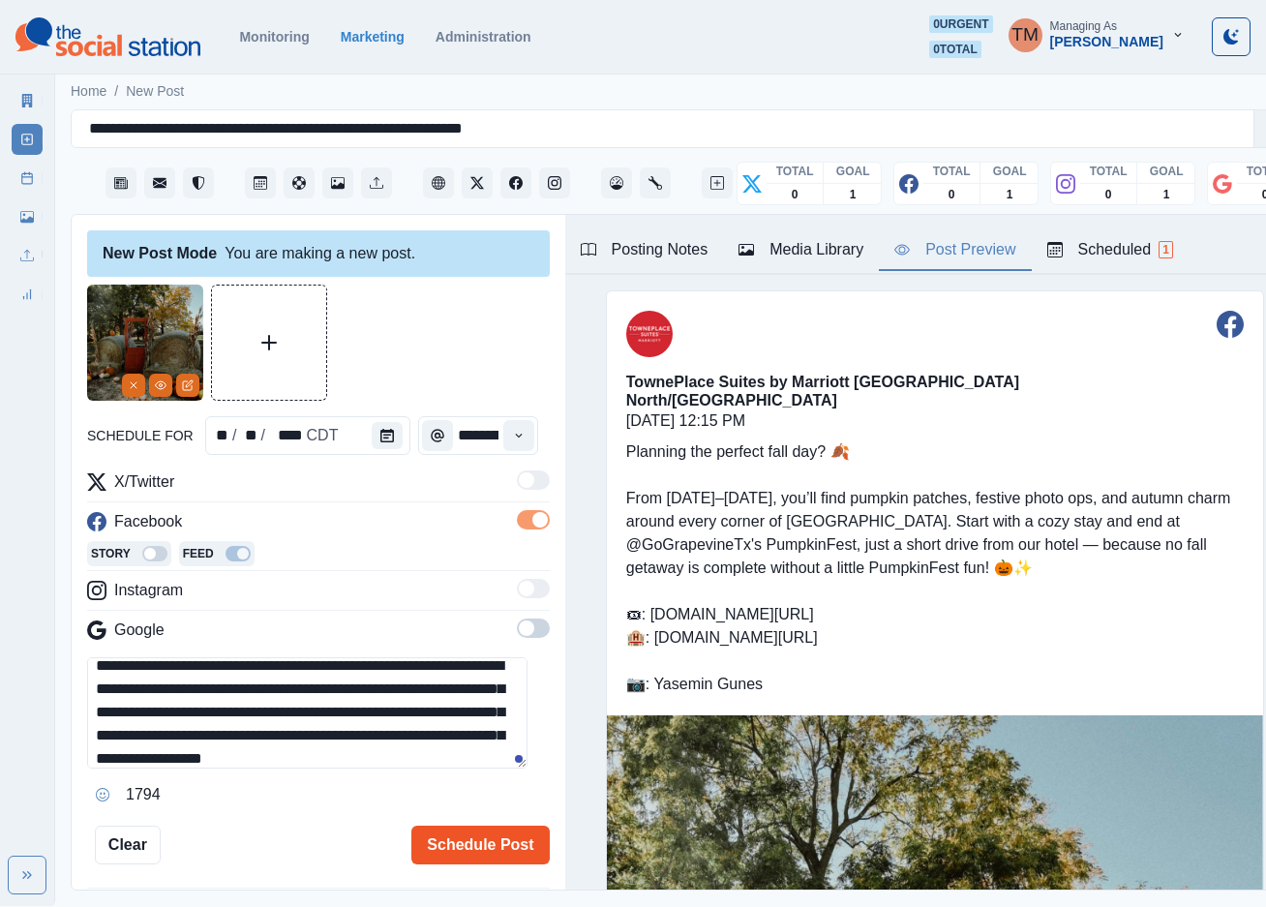
click at [442, 837] on button "Schedule Post" at bounding box center [479, 845] width 137 height 39
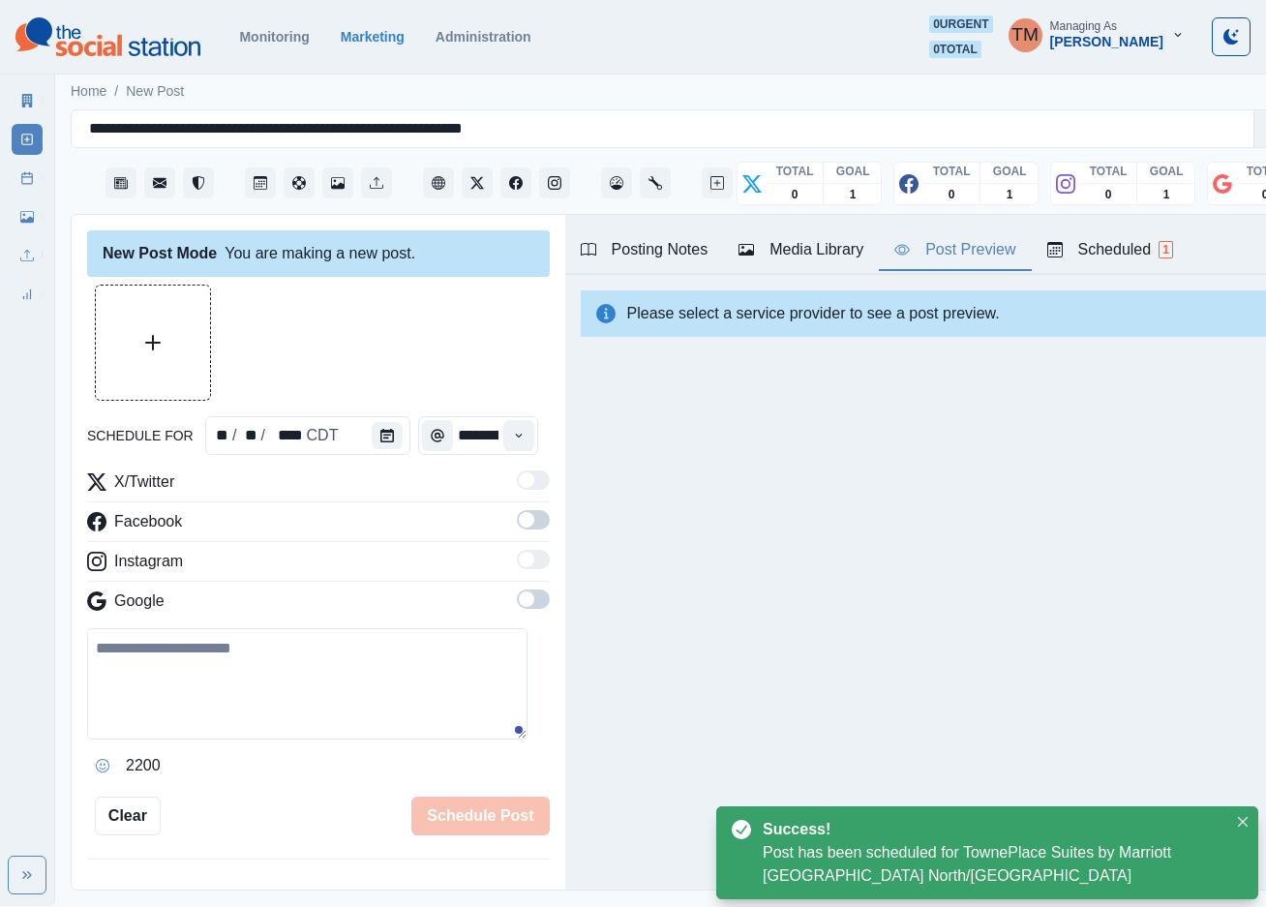
scroll to position [648, 0]
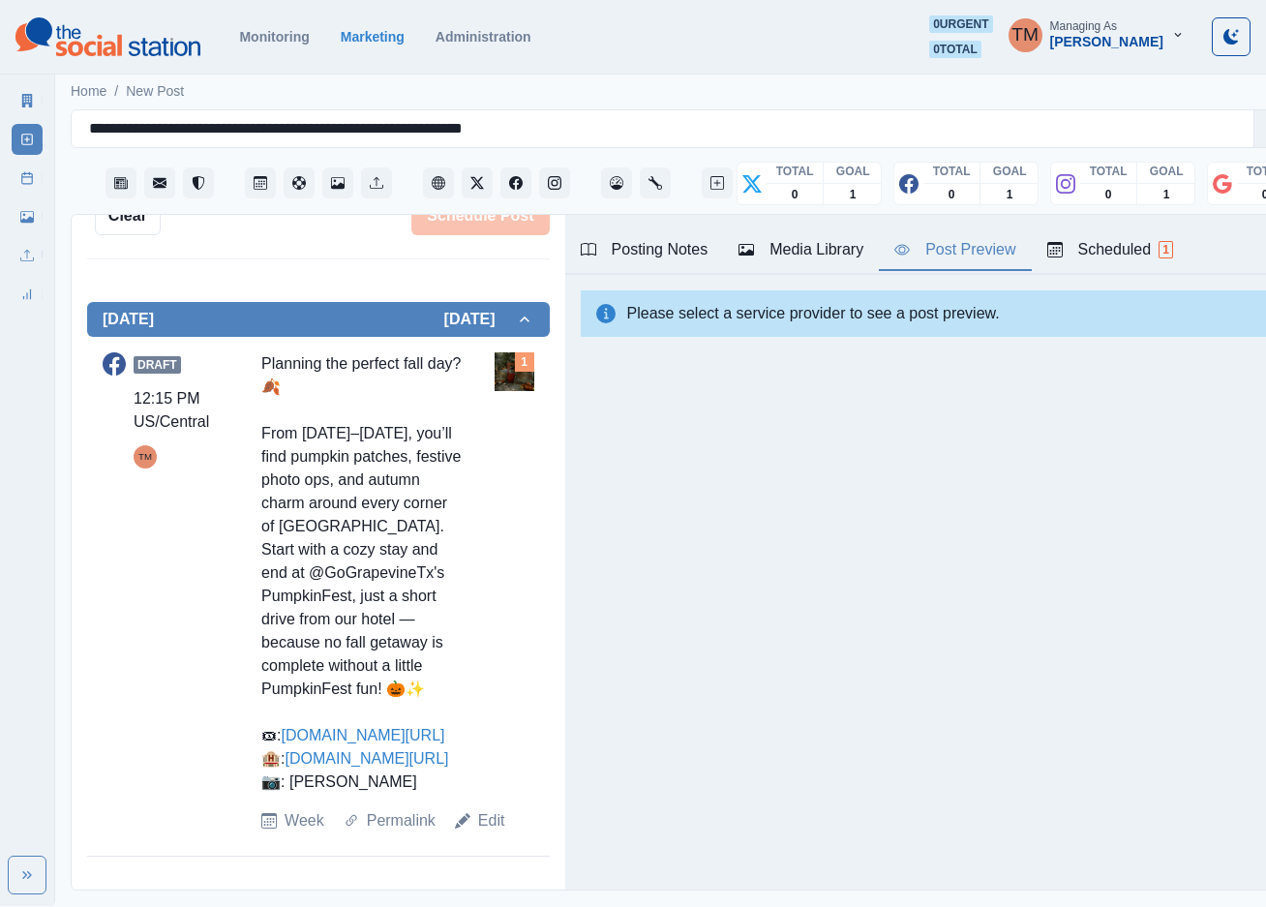
click at [24, 110] on link "Marketing Summary" at bounding box center [27, 100] width 31 height 31
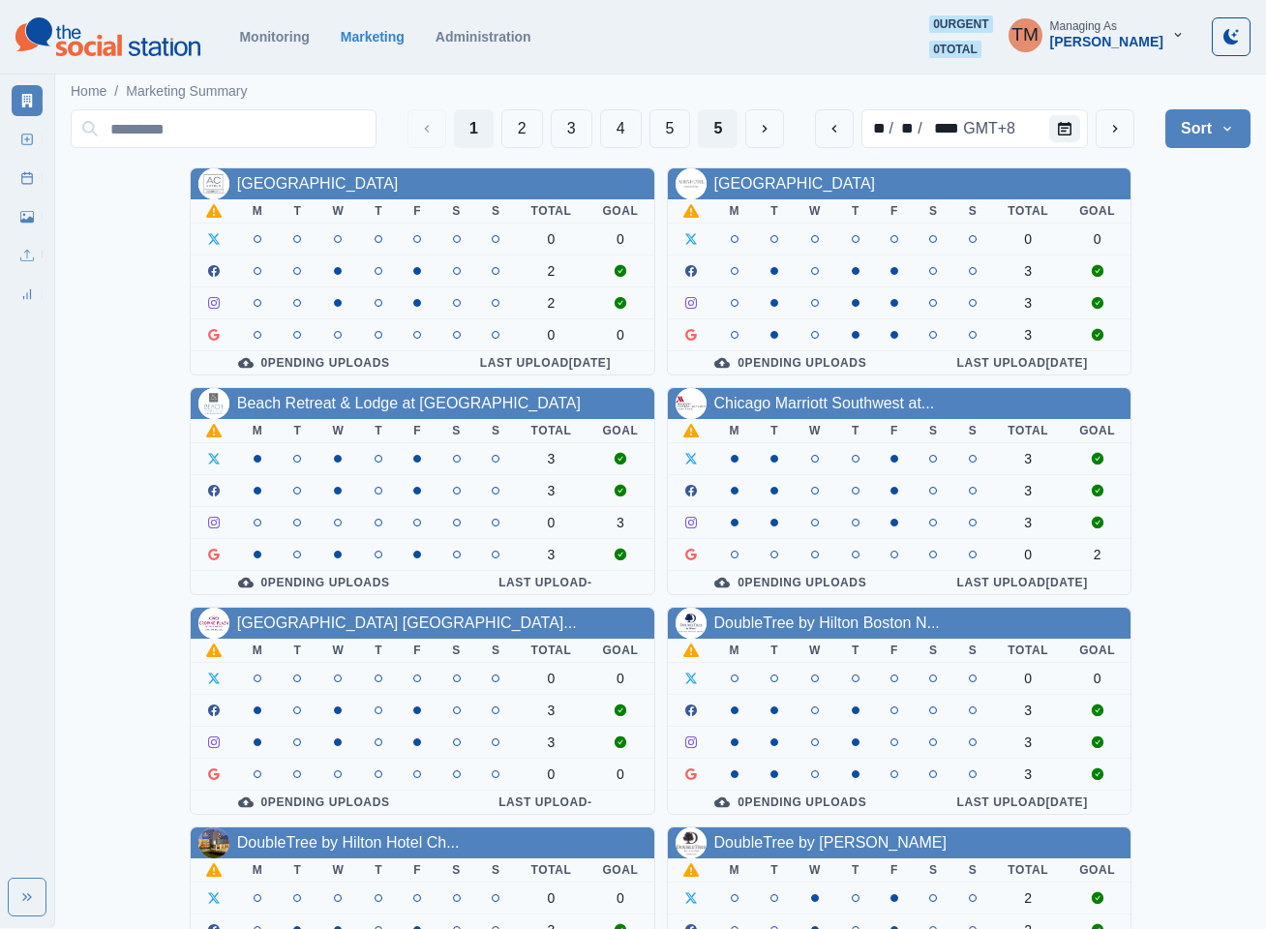
click at [712, 131] on button "5" at bounding box center [718, 128] width 40 height 39
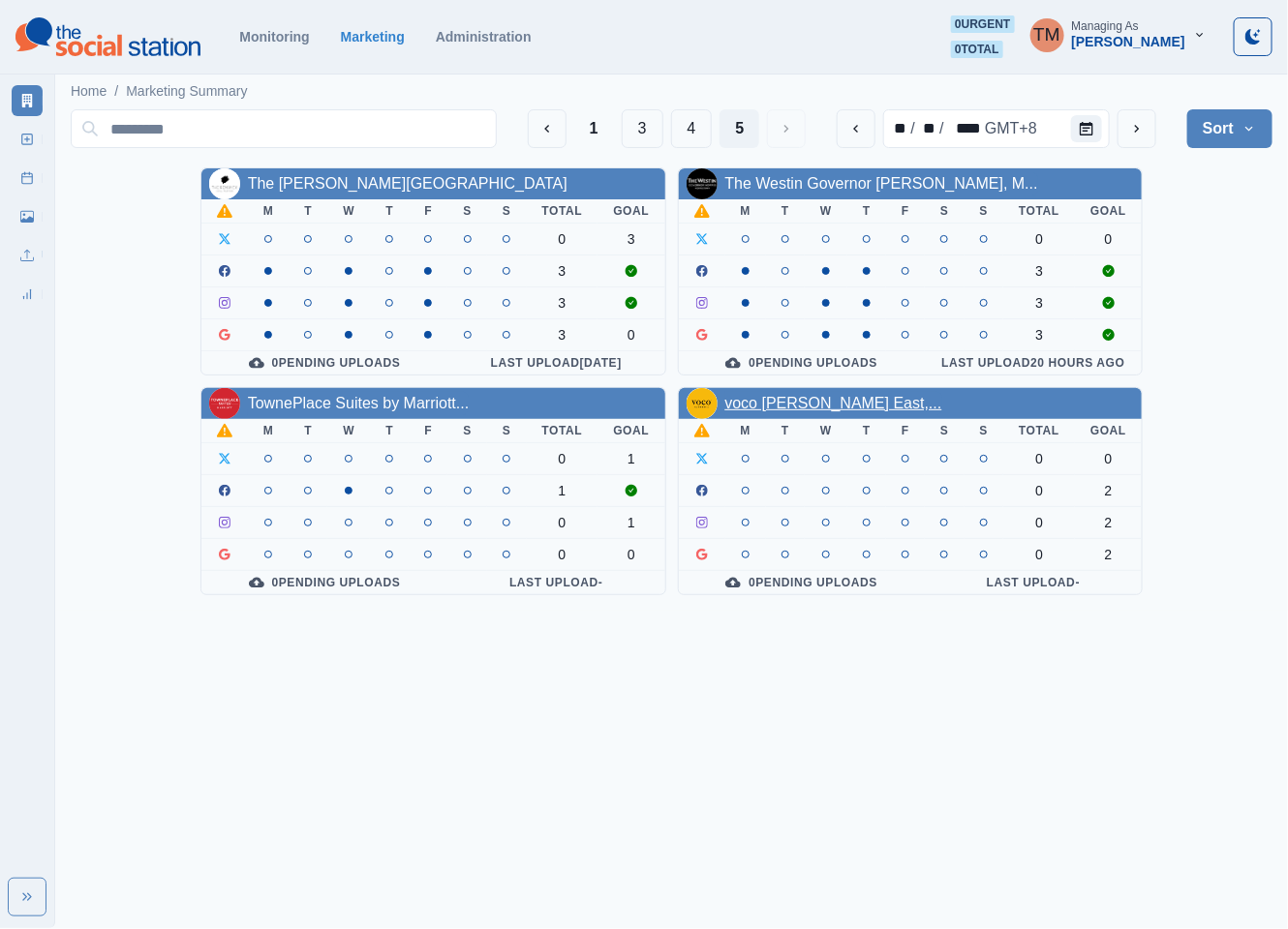
click at [811, 408] on link "voco [PERSON_NAME] East,..." at bounding box center [833, 403] width 217 height 16
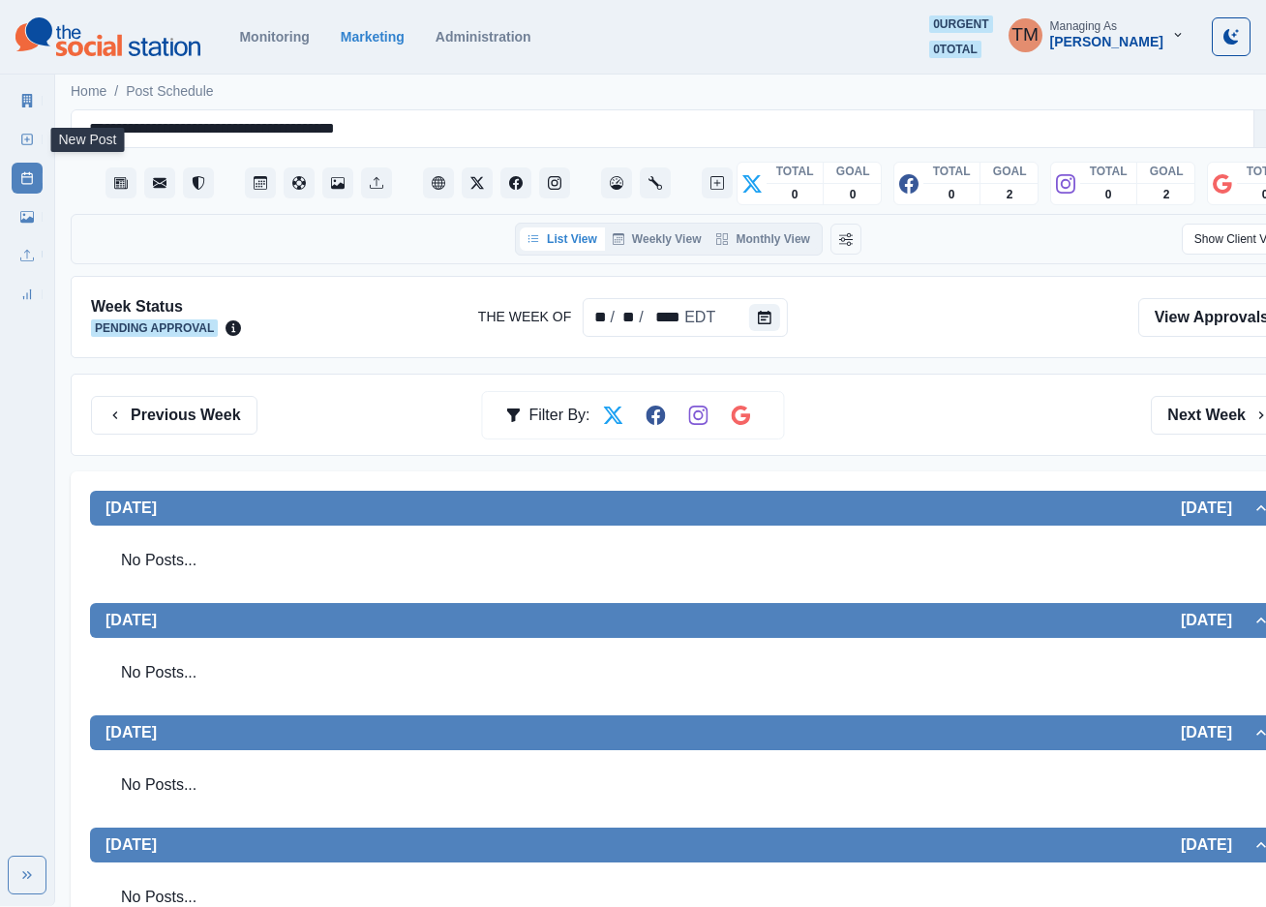
click at [27, 137] on line at bounding box center [27, 139] width 0 height 5
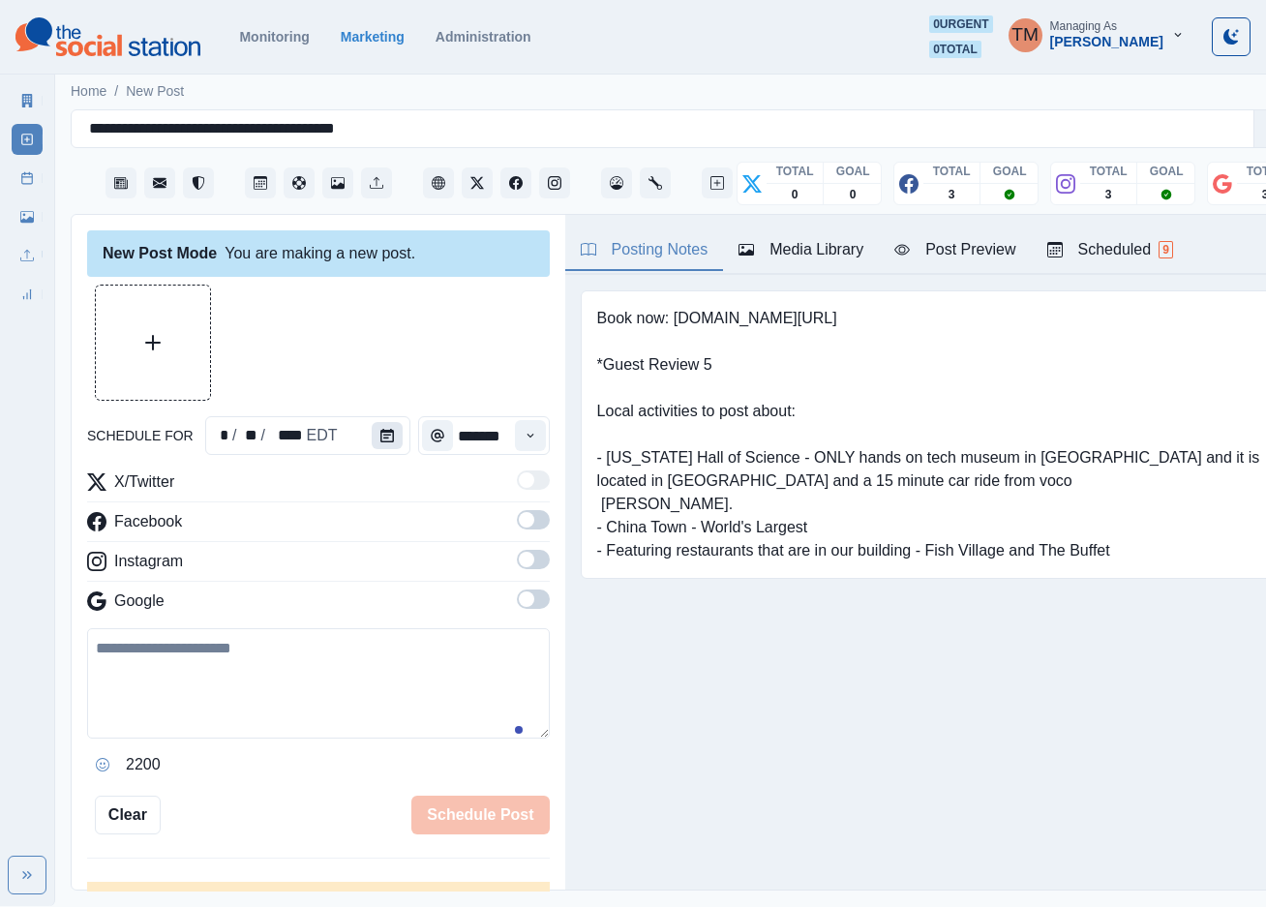
click at [380, 436] on icon "Calendar" at bounding box center [387, 436] width 14 height 14
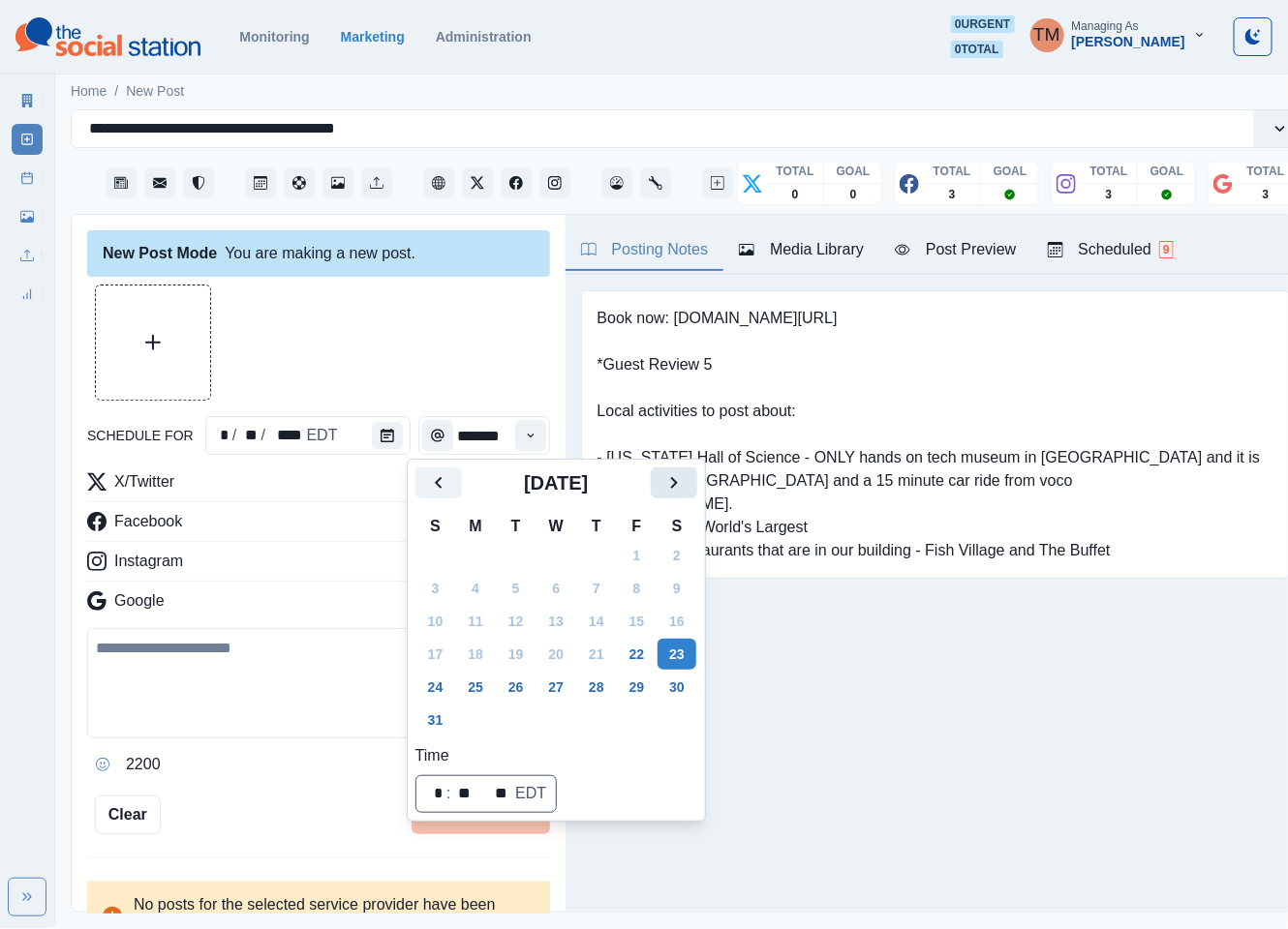
click at [681, 485] on icon "Next" at bounding box center [673, 482] width 23 height 23
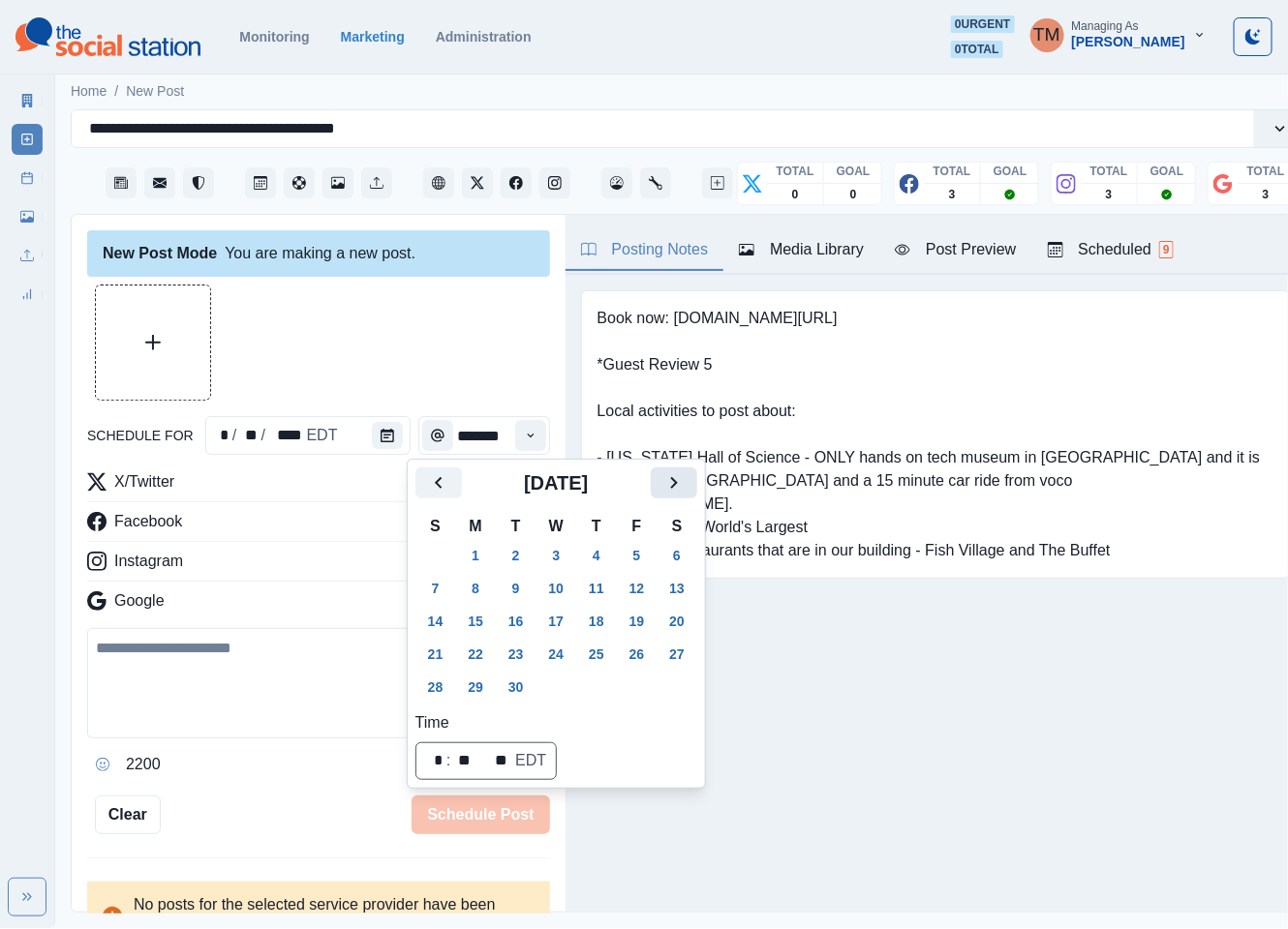
click at [681, 485] on icon "Next" at bounding box center [673, 482] width 23 height 23
click at [595, 590] on button "9" at bounding box center [596, 588] width 39 height 31
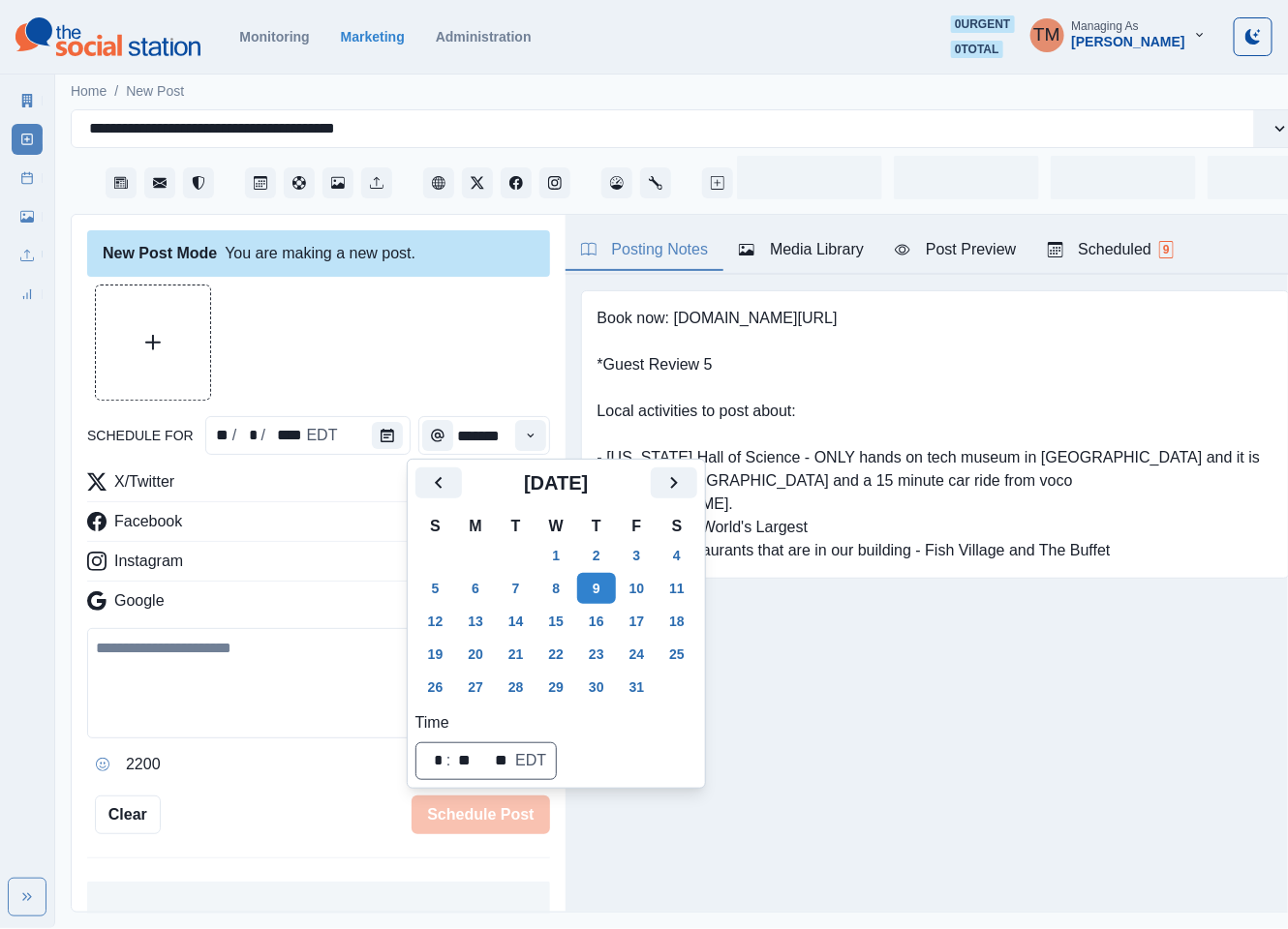
click at [401, 354] on div at bounding box center [318, 343] width 463 height 116
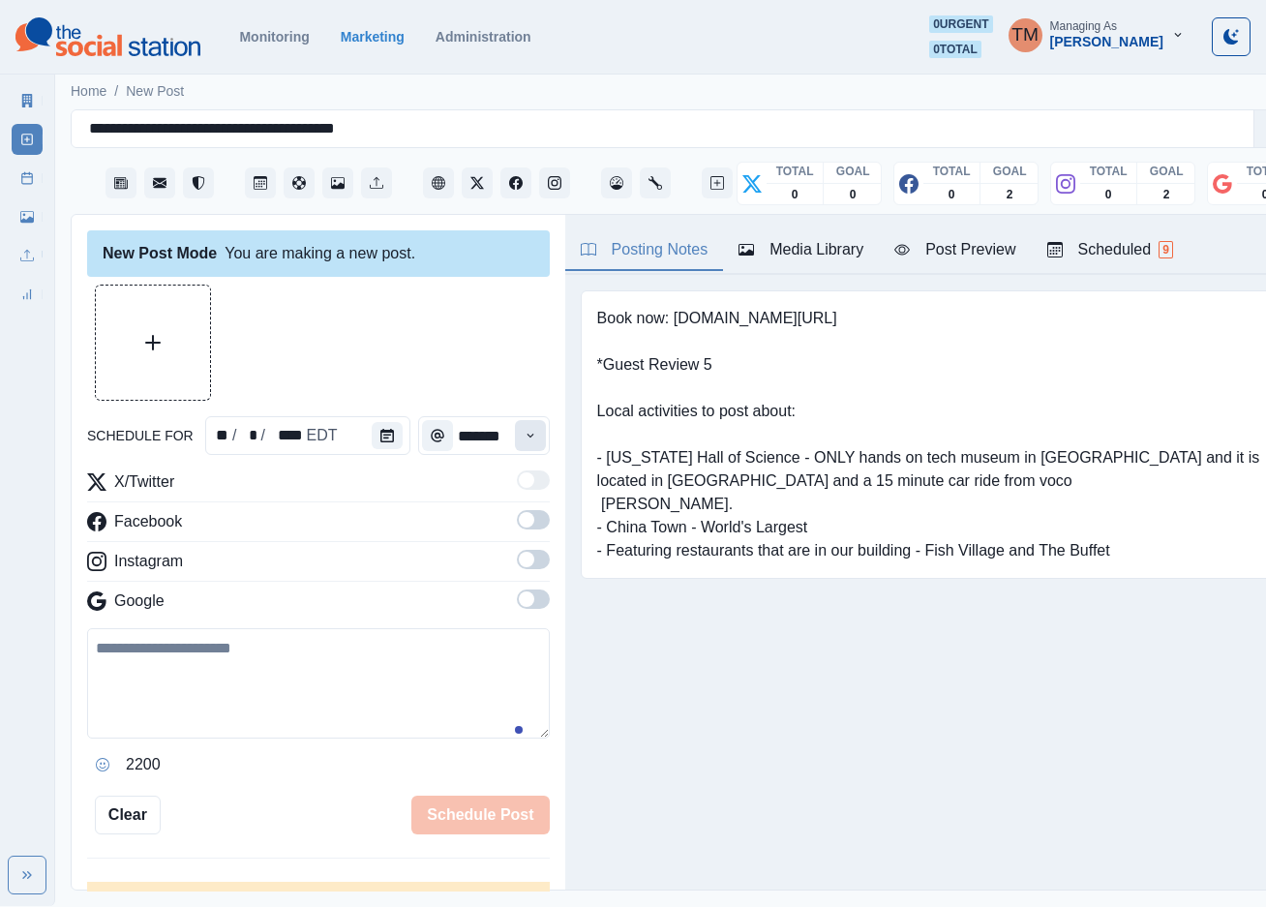
click at [515, 434] on button "Time" at bounding box center [530, 435] width 31 height 31
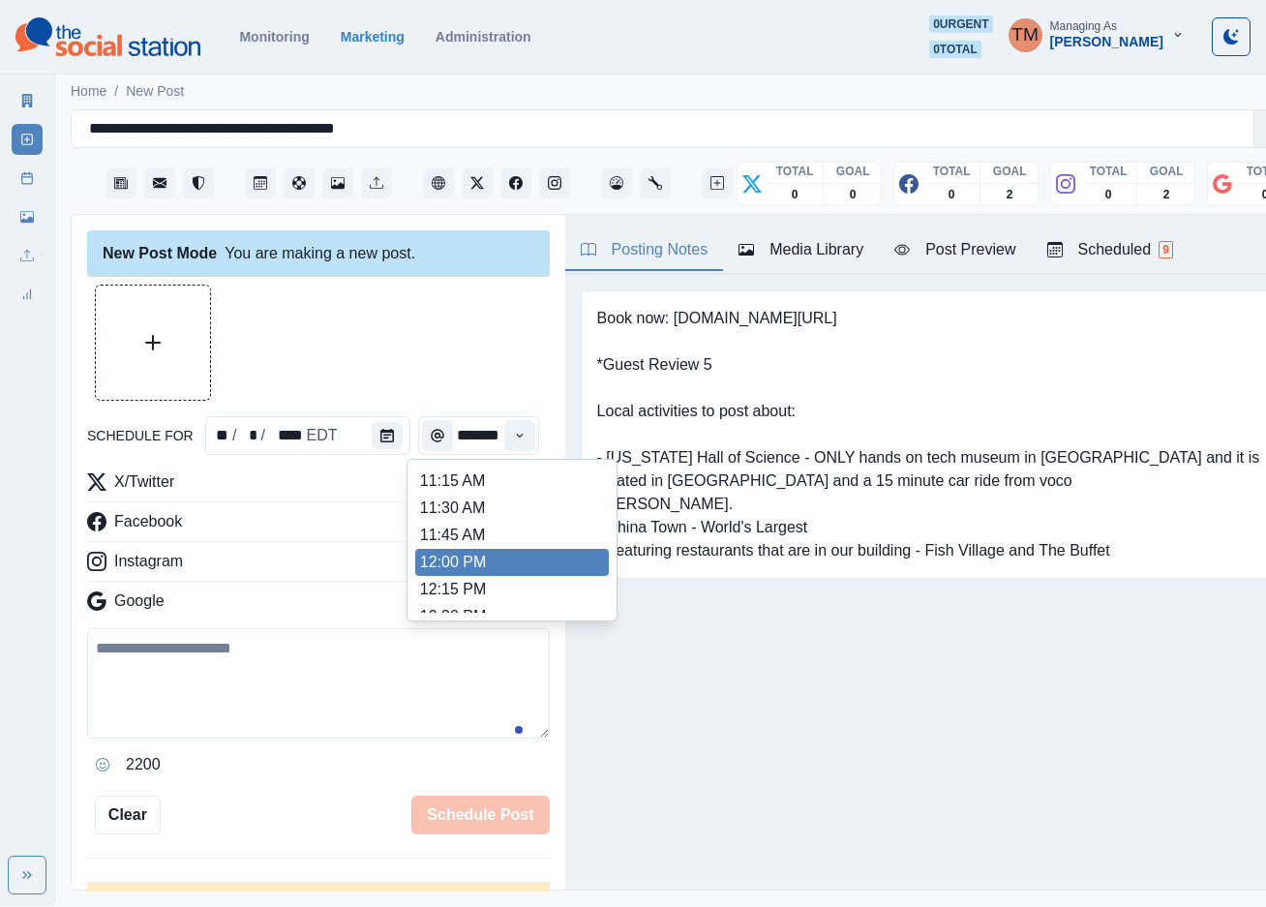
scroll to position [373, 0]
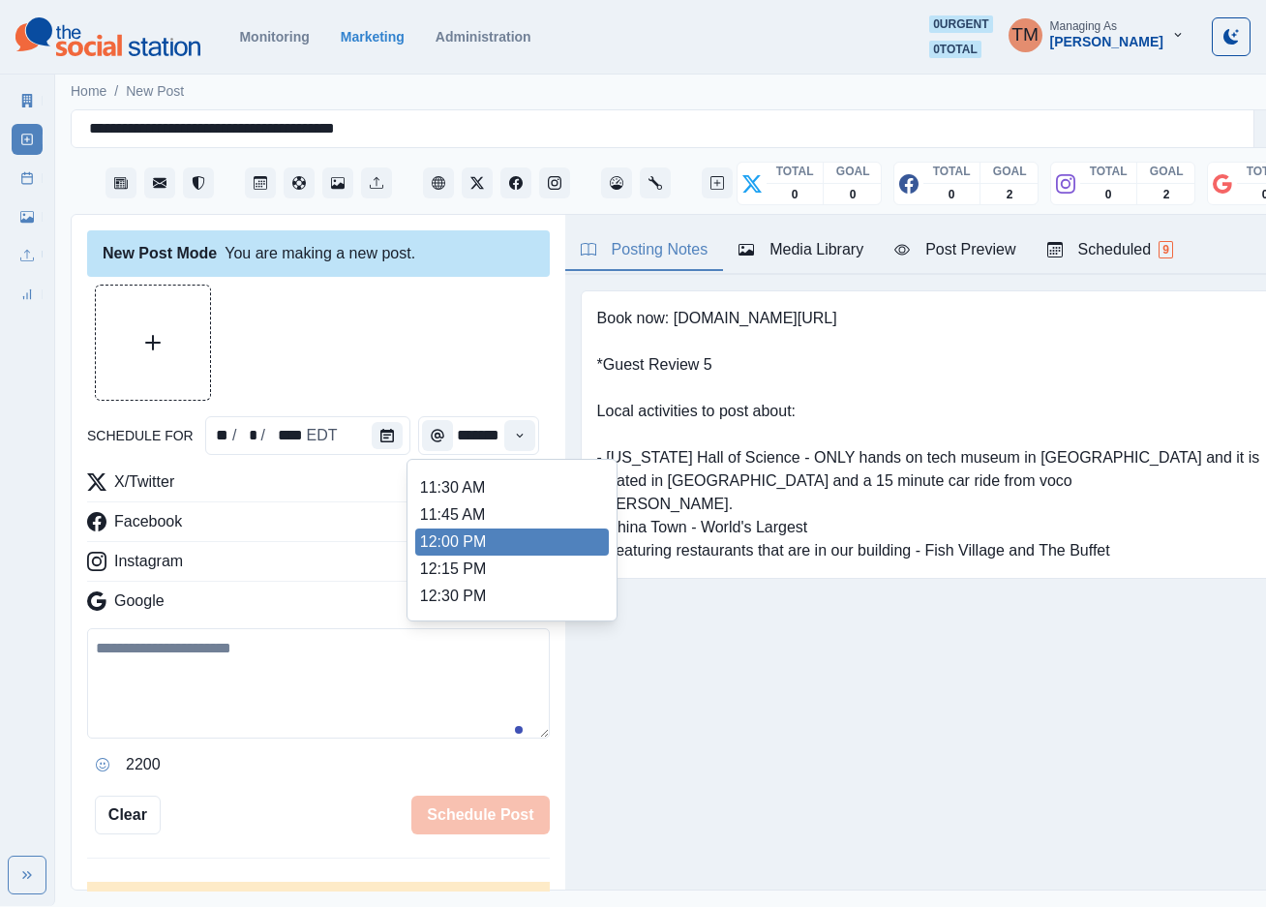
click at [468, 546] on li "12:00 PM" at bounding box center [512, 542] width 194 height 27
type input "********"
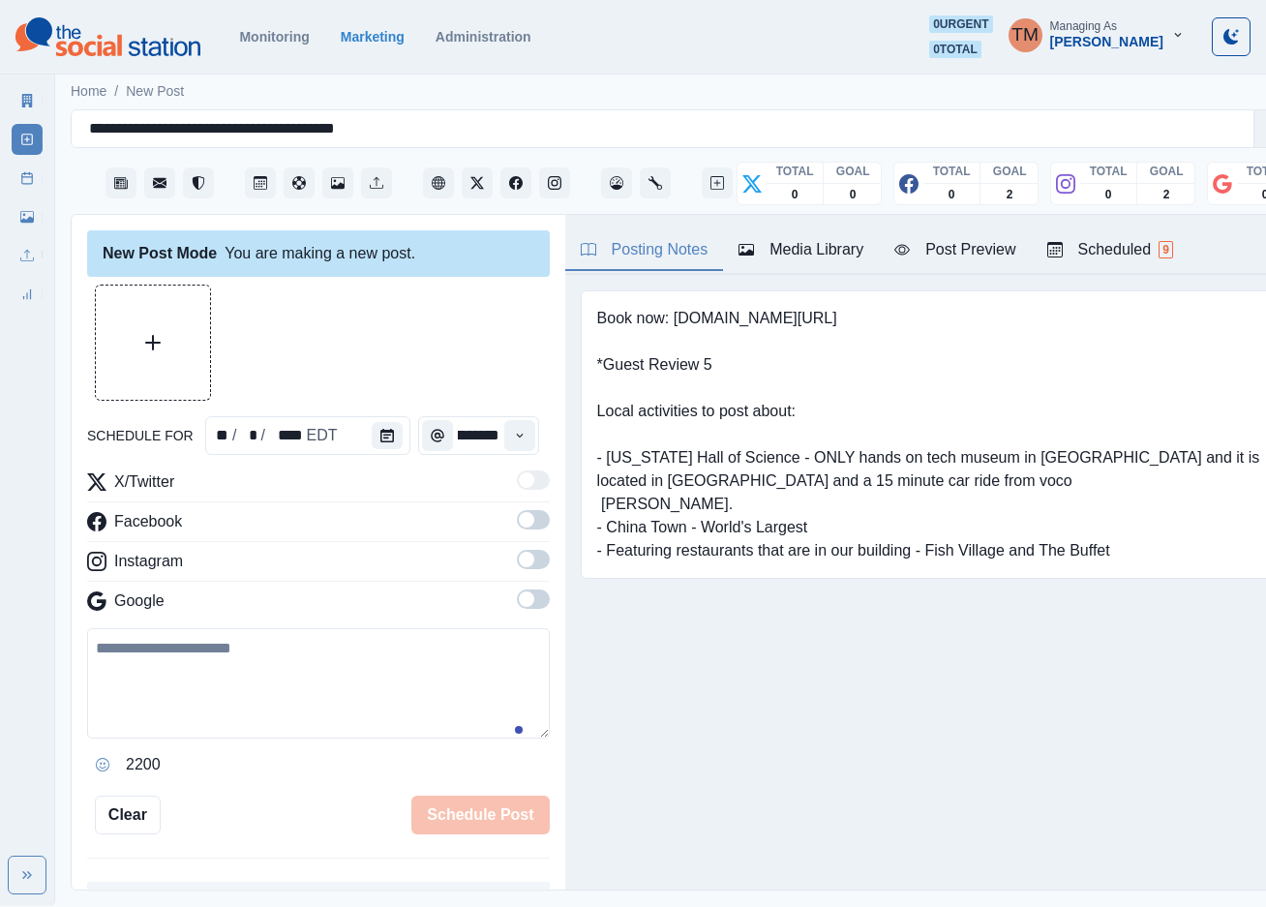
click at [519, 520] on span at bounding box center [526, 519] width 15 height 15
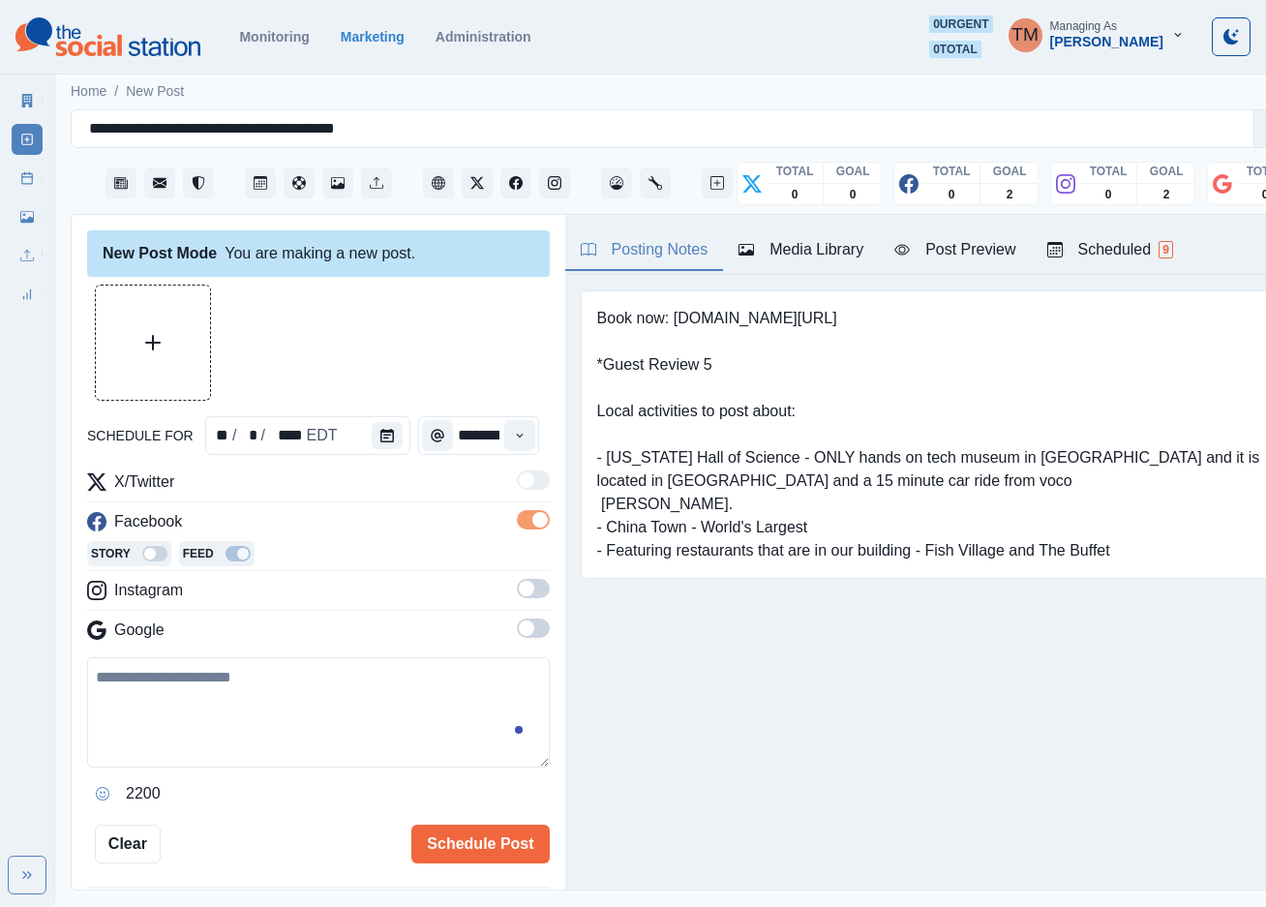
click at [519, 593] on span at bounding box center [526, 588] width 15 height 15
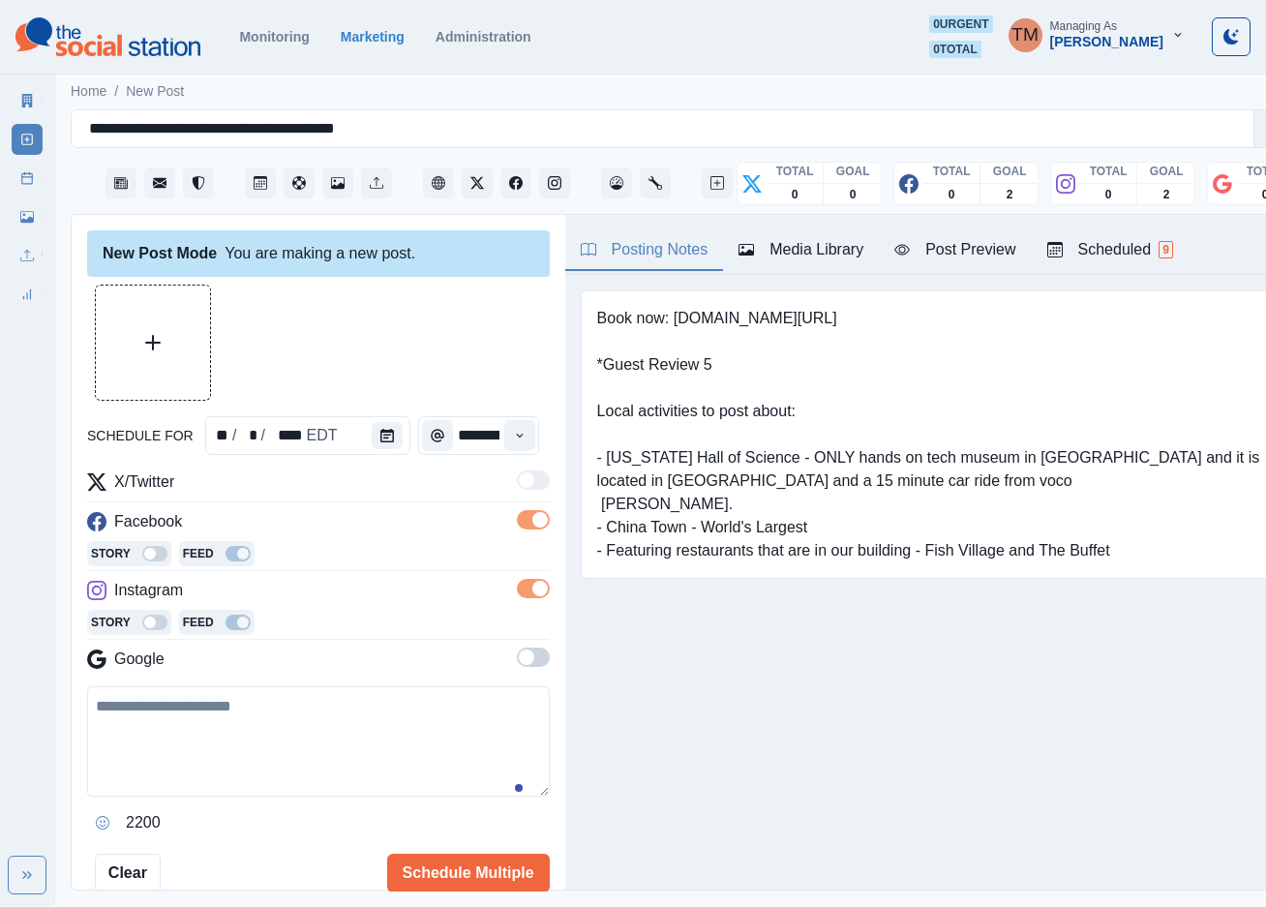
click at [517, 663] on span at bounding box center [533, 657] width 33 height 19
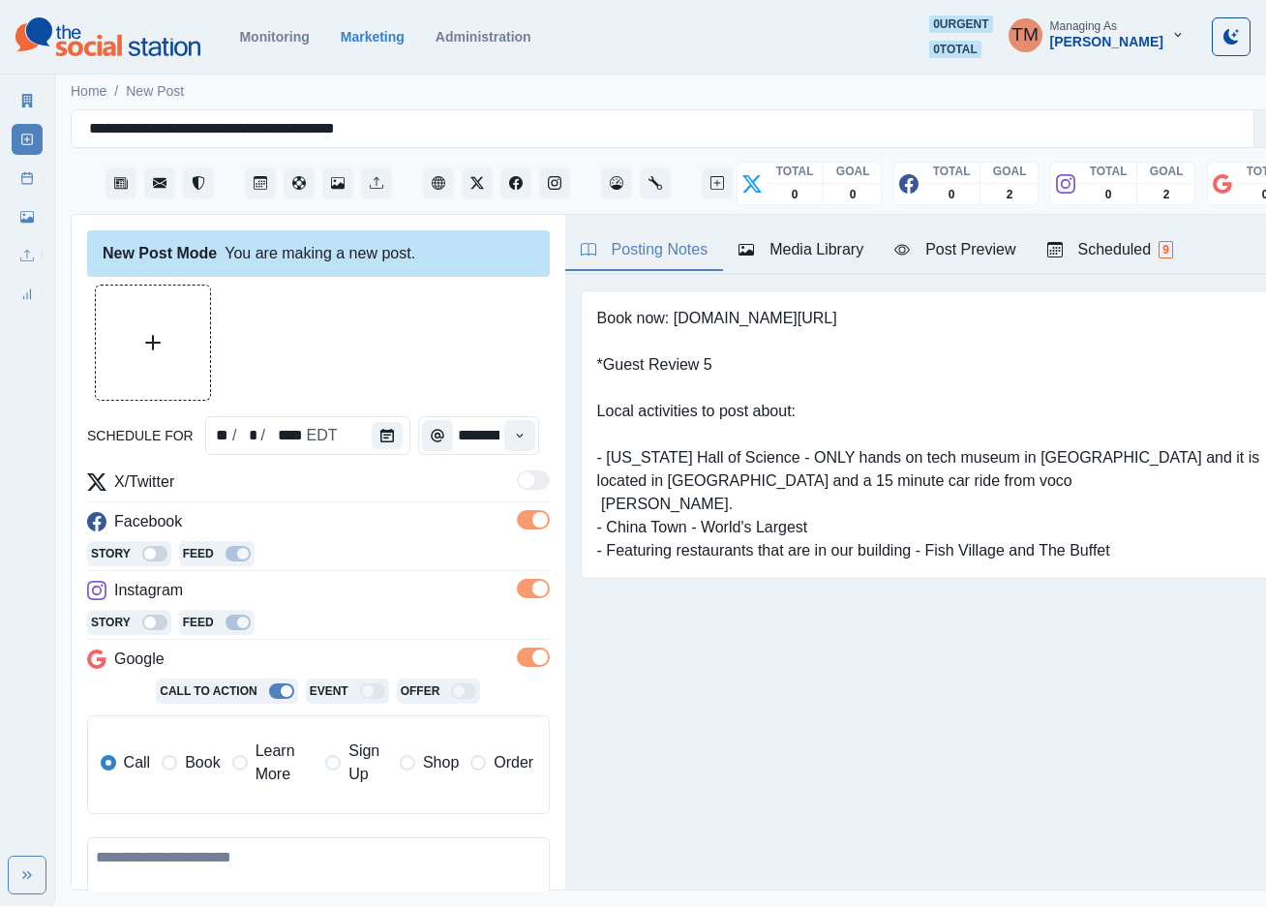
click at [265, 770] on span "Learn More" at bounding box center [285, 763] width 59 height 46
click at [320, 834] on input "**********" at bounding box center [394, 828] width 282 height 39
paste input
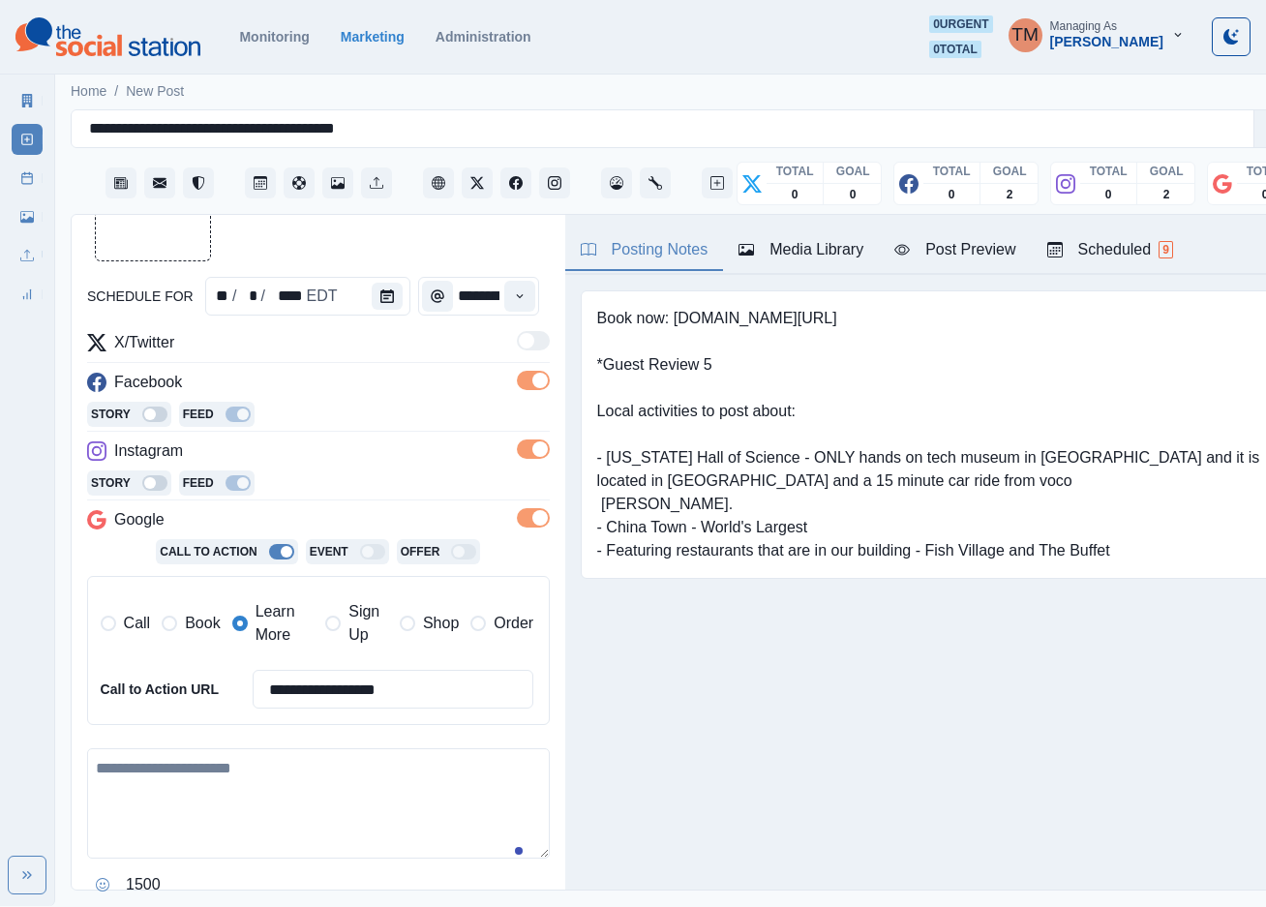
scroll to position [145, 0]
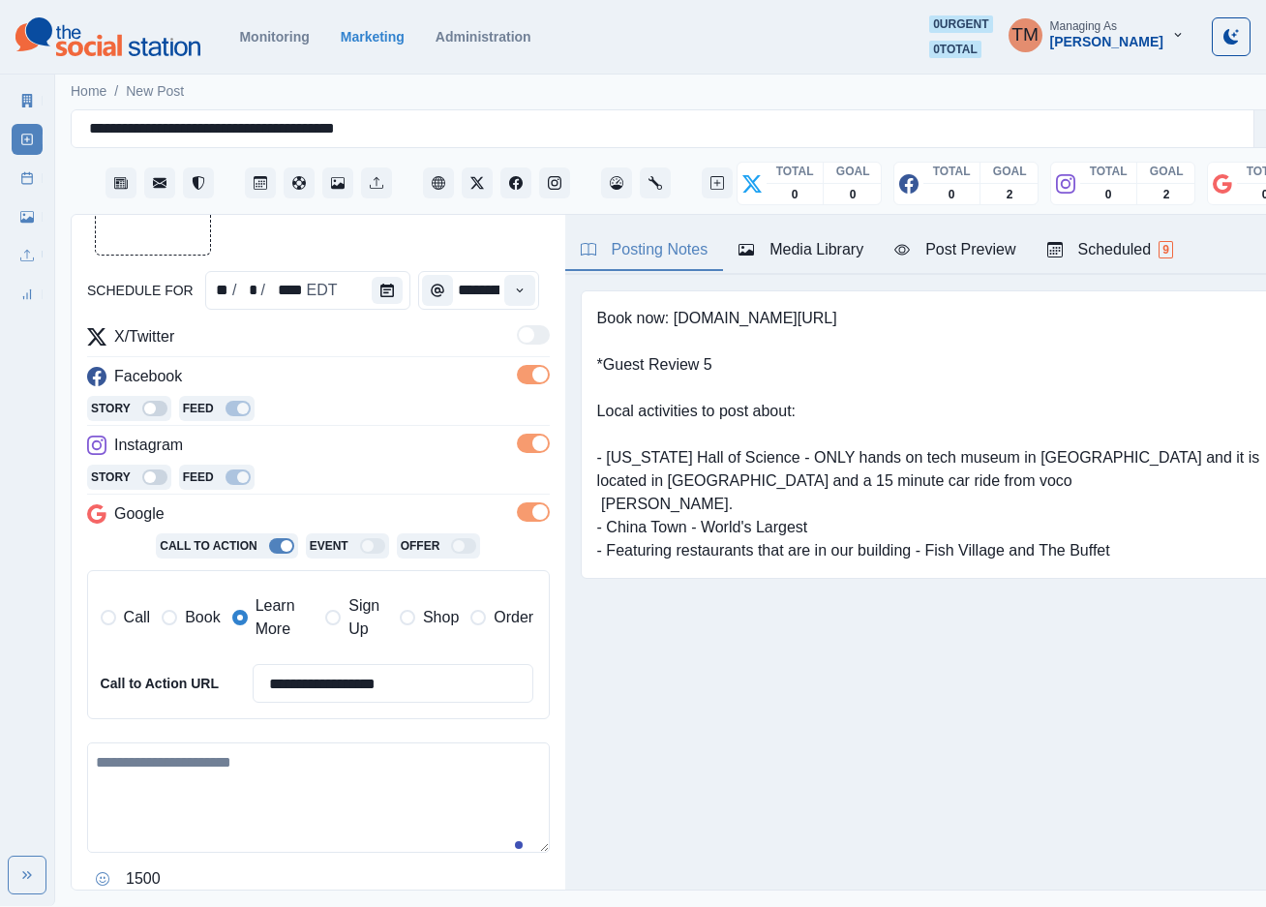
type input "**********"
click at [239, 803] on textarea at bounding box center [318, 797] width 463 height 110
drag, startPoint x: 145, startPoint y: 791, endPoint x: 154, endPoint y: 797, distance: 10.5
click at [148, 793] on textarea at bounding box center [318, 797] width 463 height 110
paste textarea "**********"
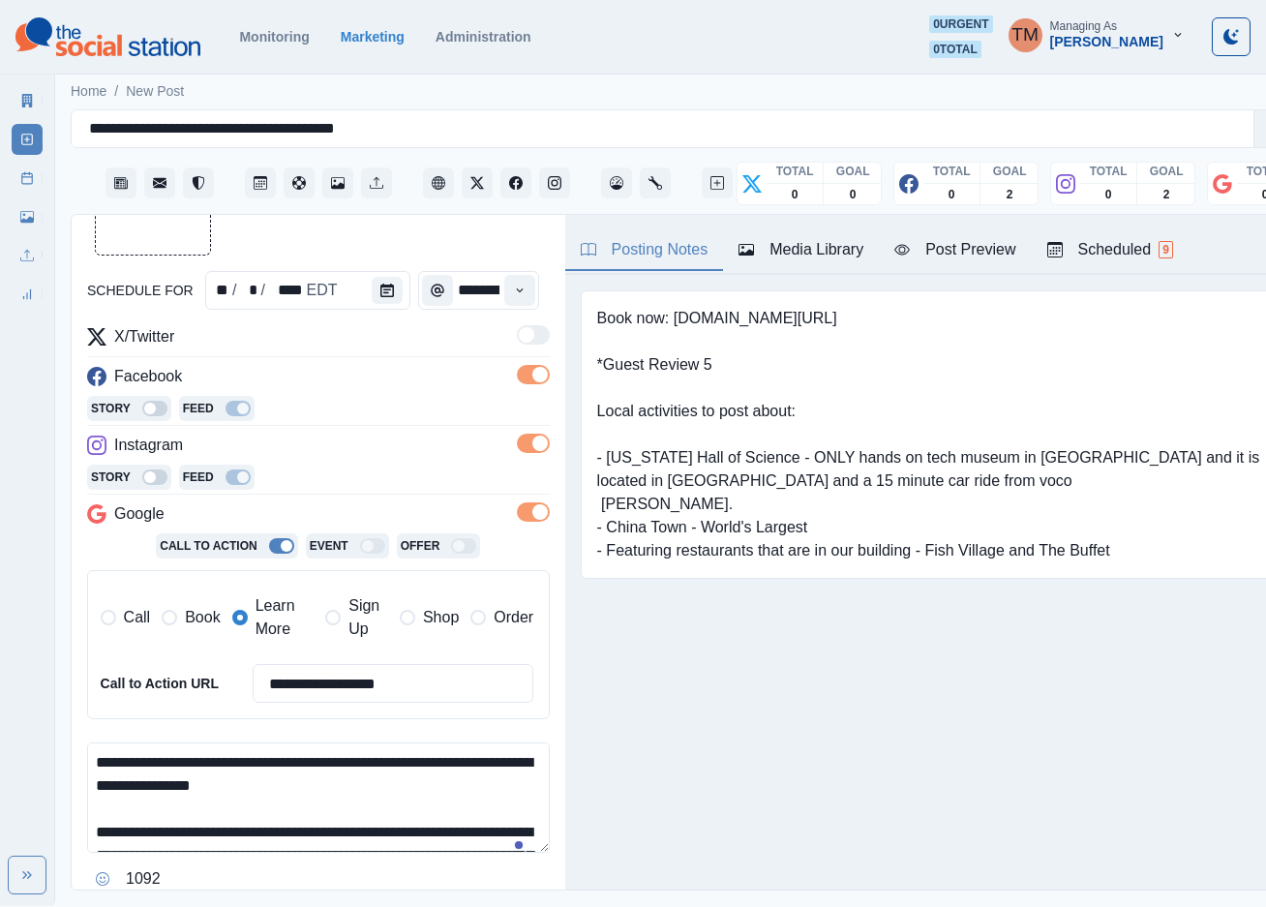
scroll to position [177, 0]
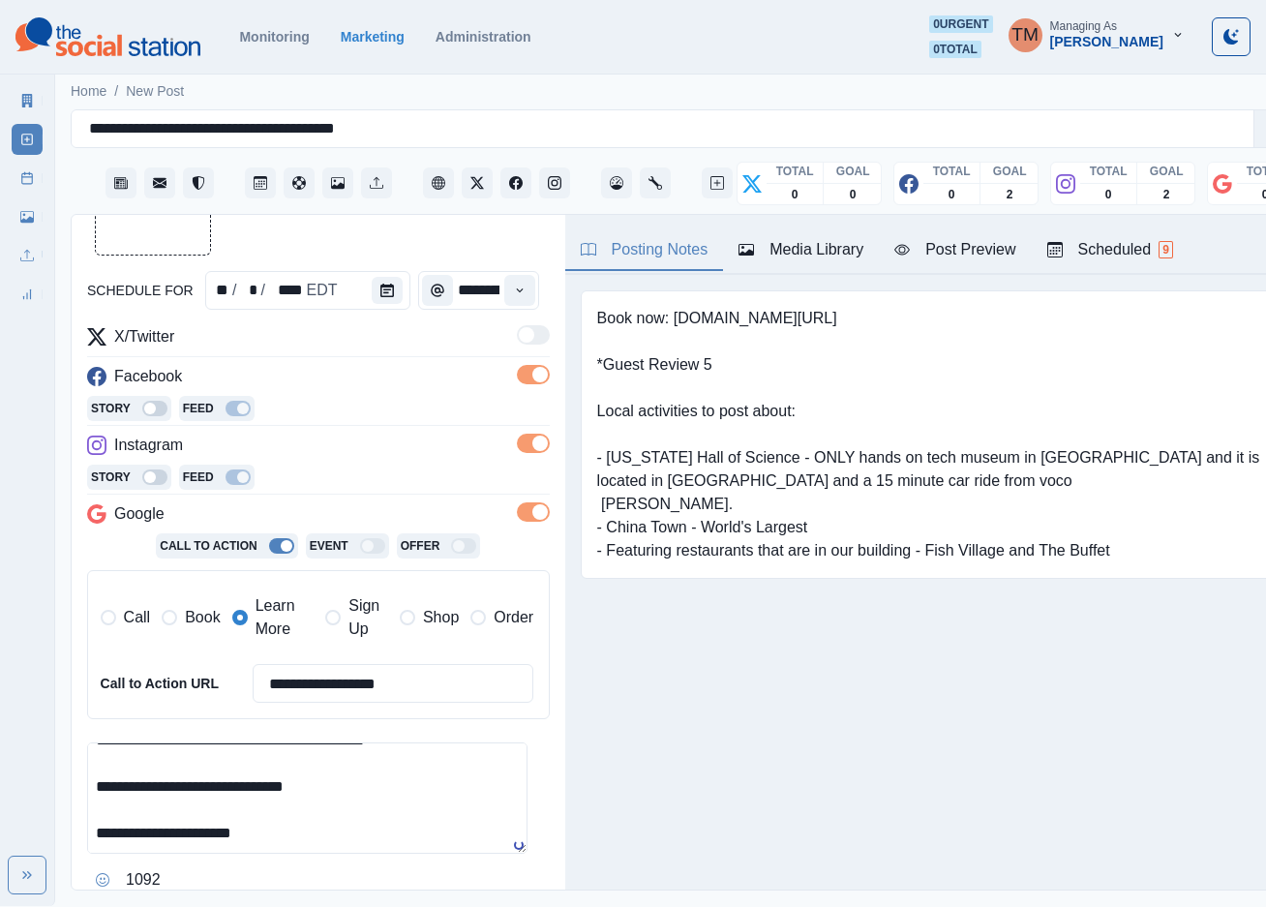
type textarea "**********"
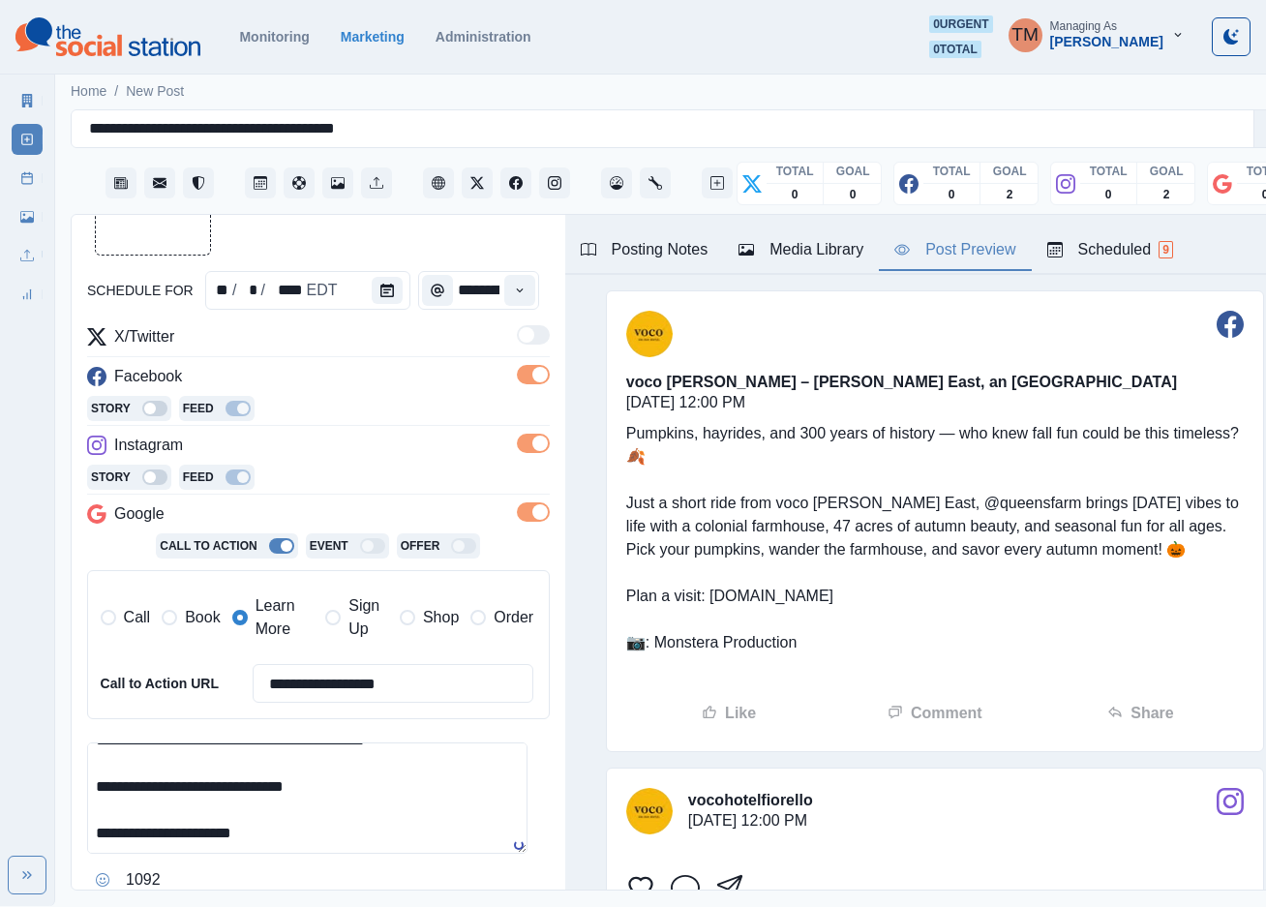
click at [979, 257] on div "Post Preview" at bounding box center [954, 249] width 121 height 23
click at [157, 230] on button "Upload Media" at bounding box center [153, 197] width 114 height 114
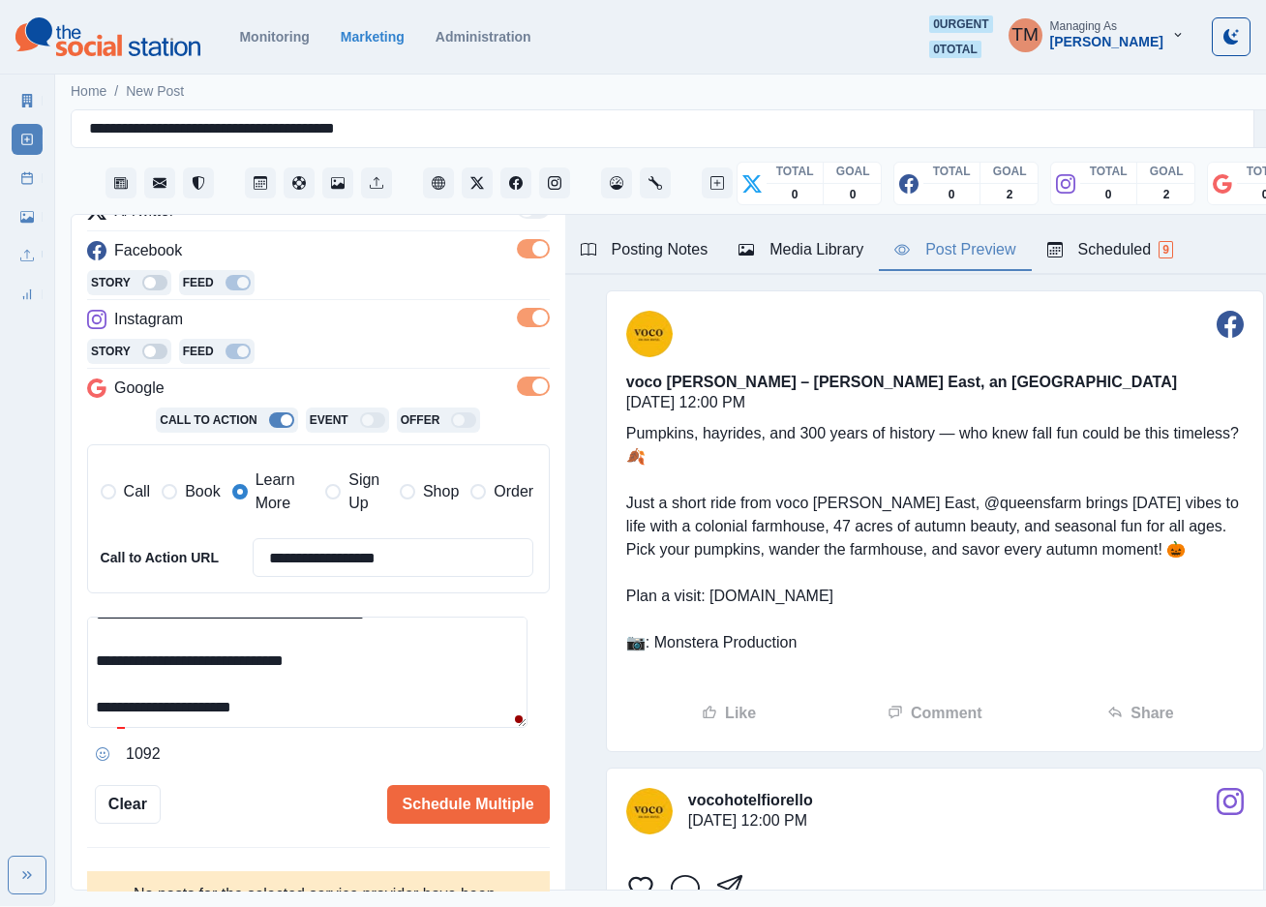
scroll to position [290, 0]
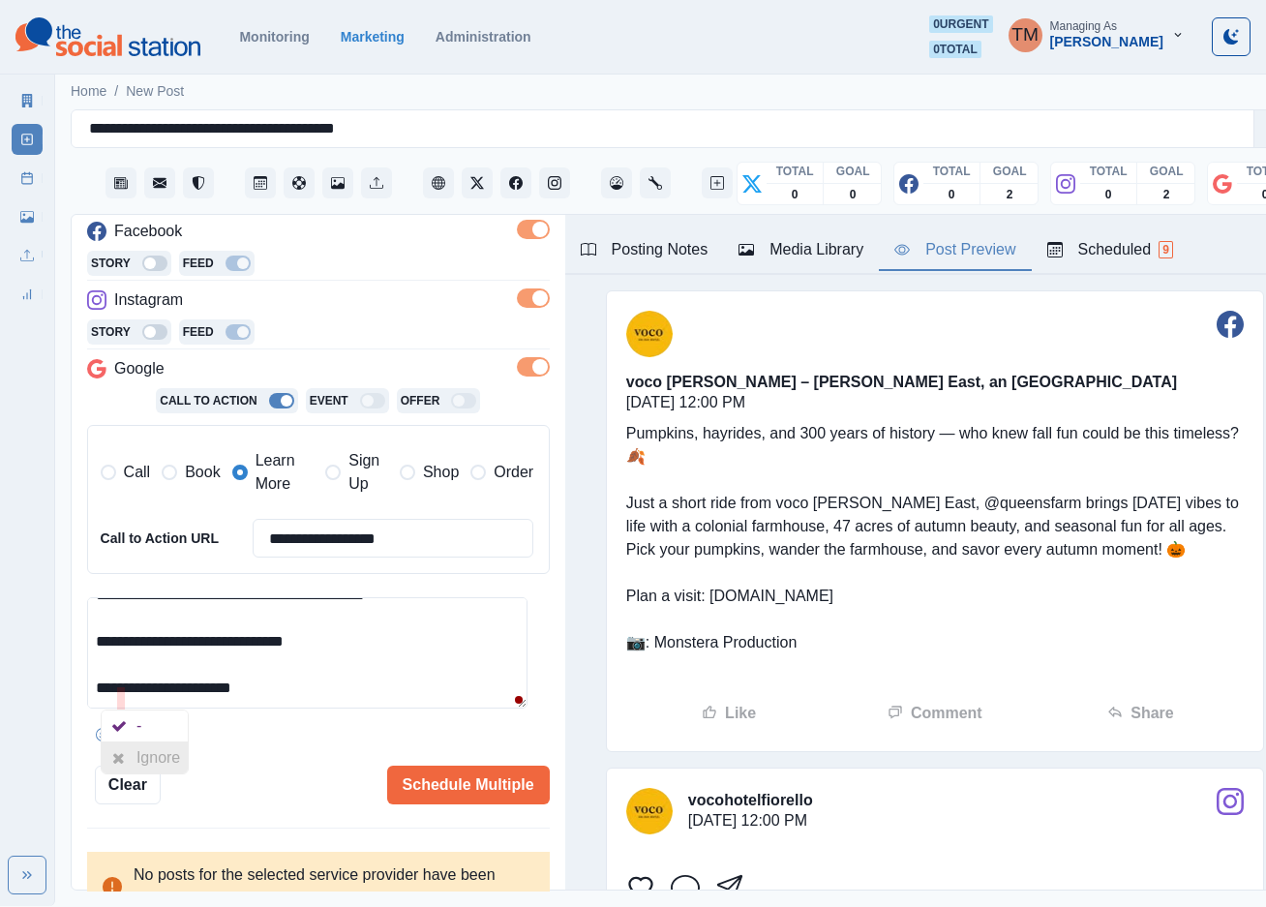
click at [131, 759] on div at bounding box center [119, 757] width 35 height 31
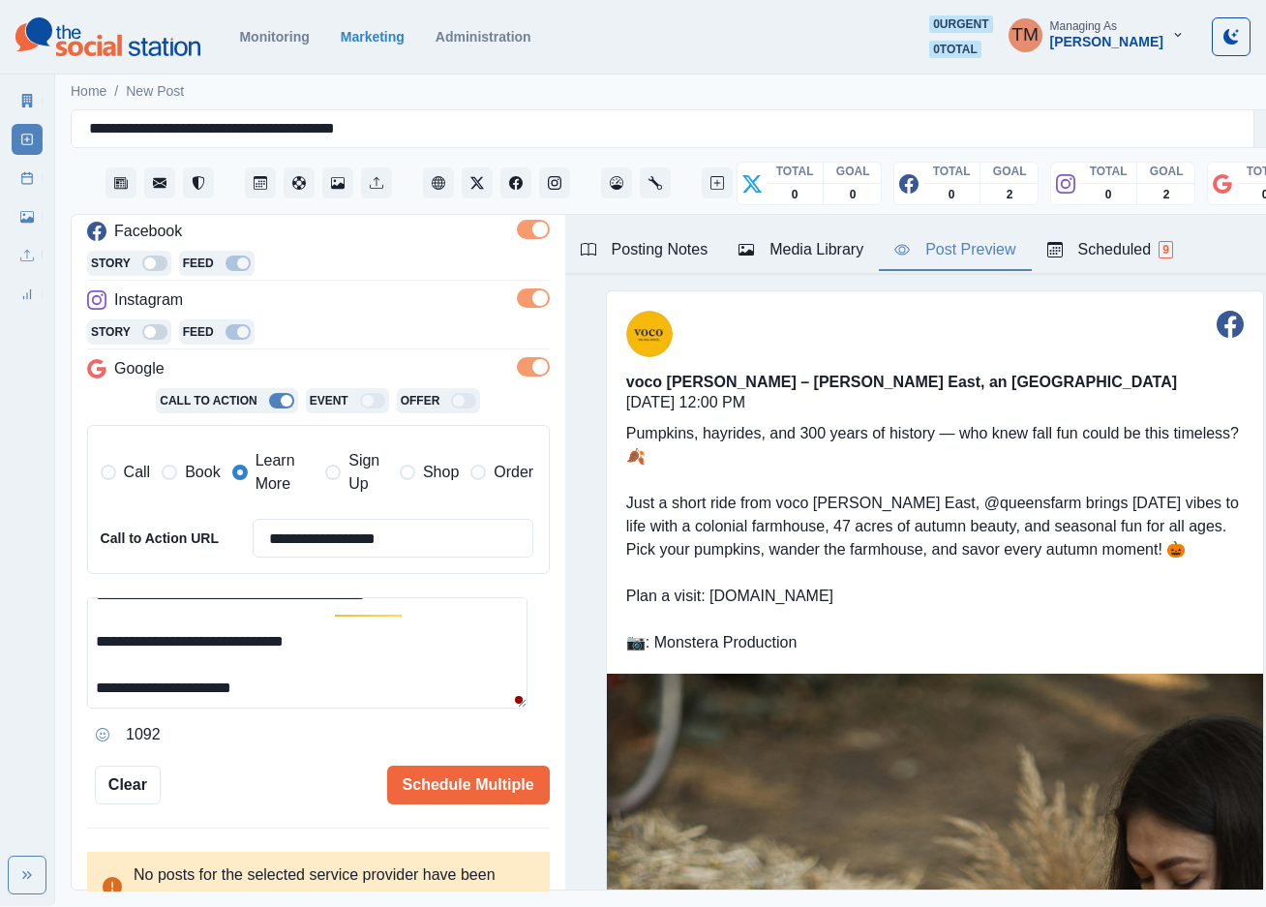
scroll to position [119, 0]
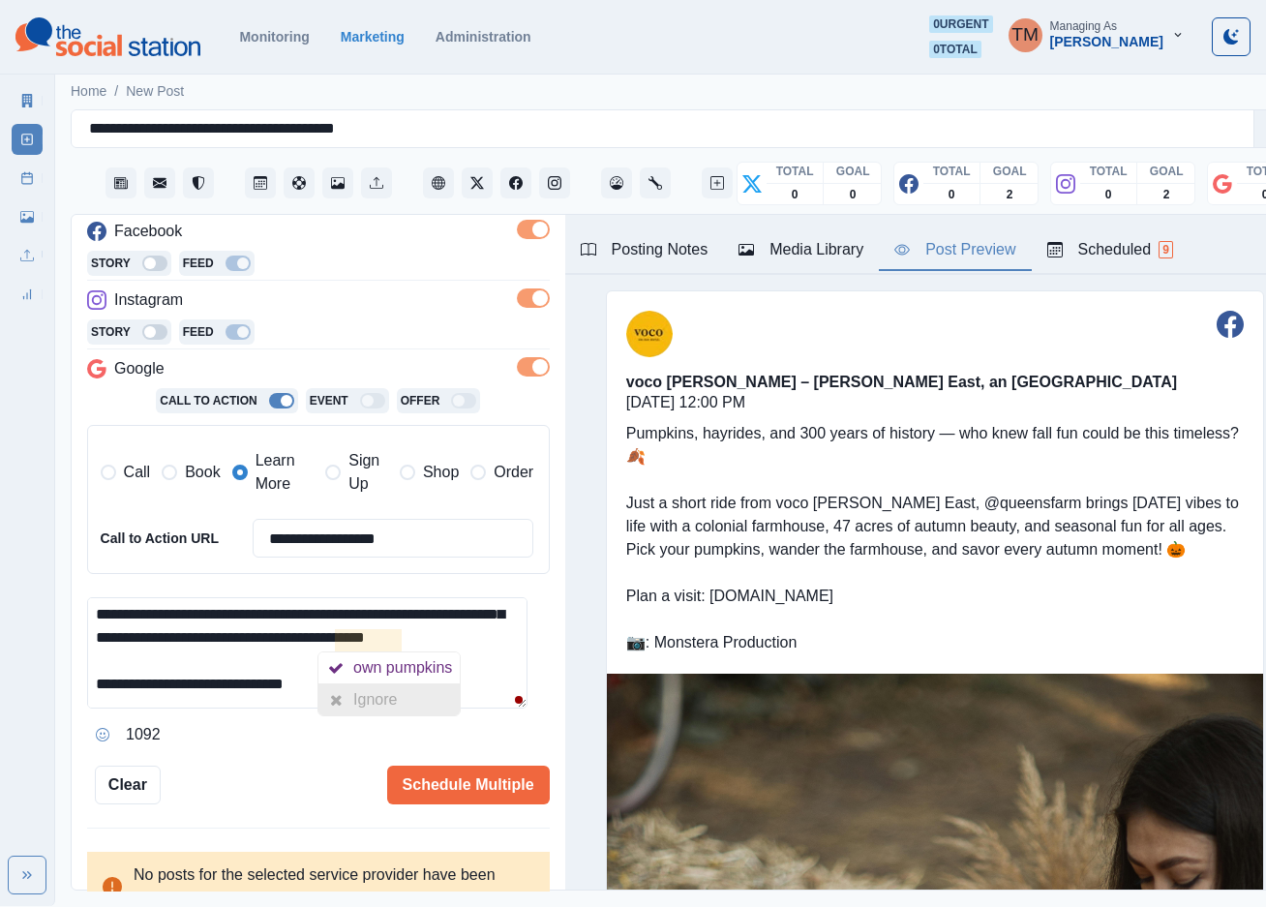
click at [373, 694] on div "Ignore" at bounding box center [378, 699] width 51 height 31
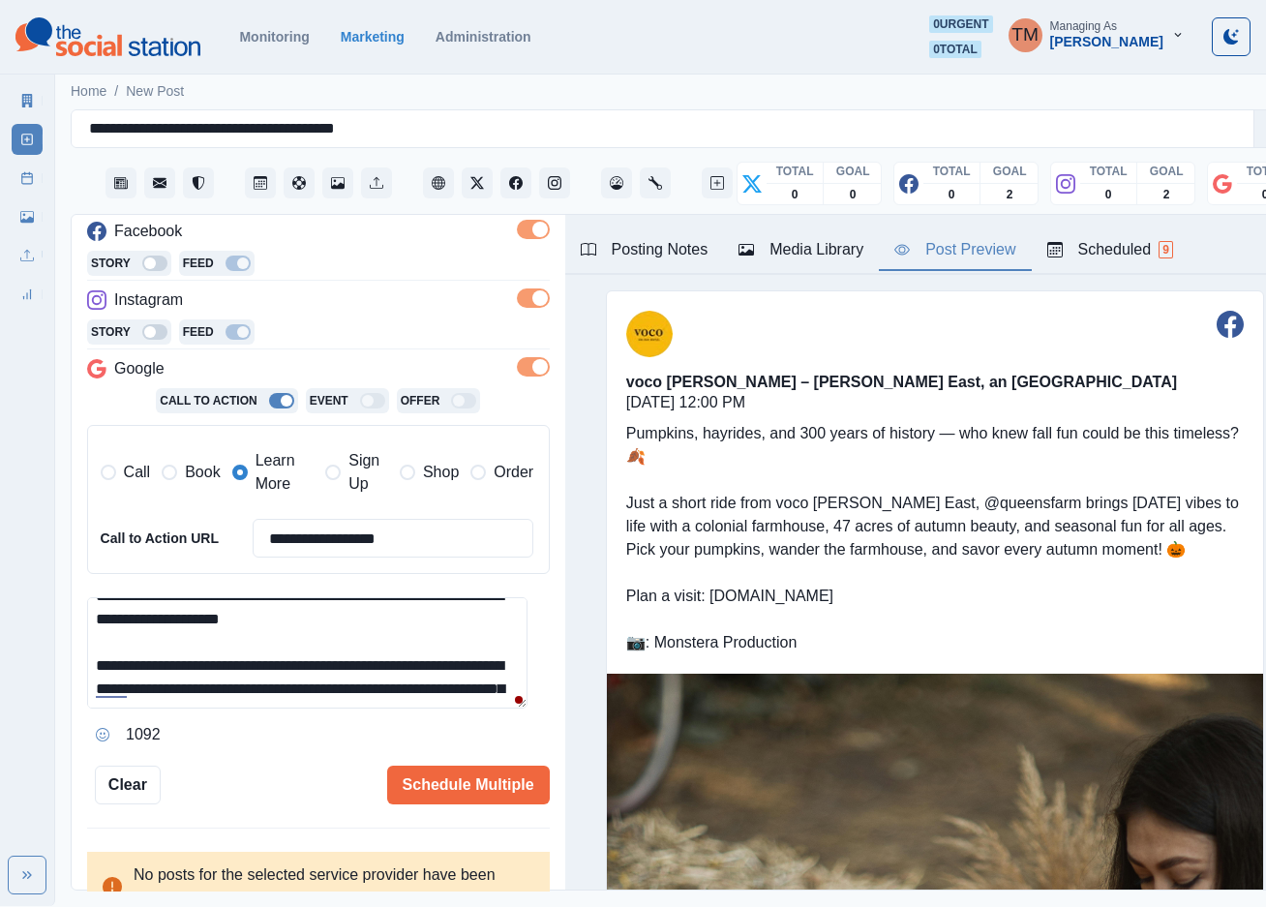
scroll to position [3, 0]
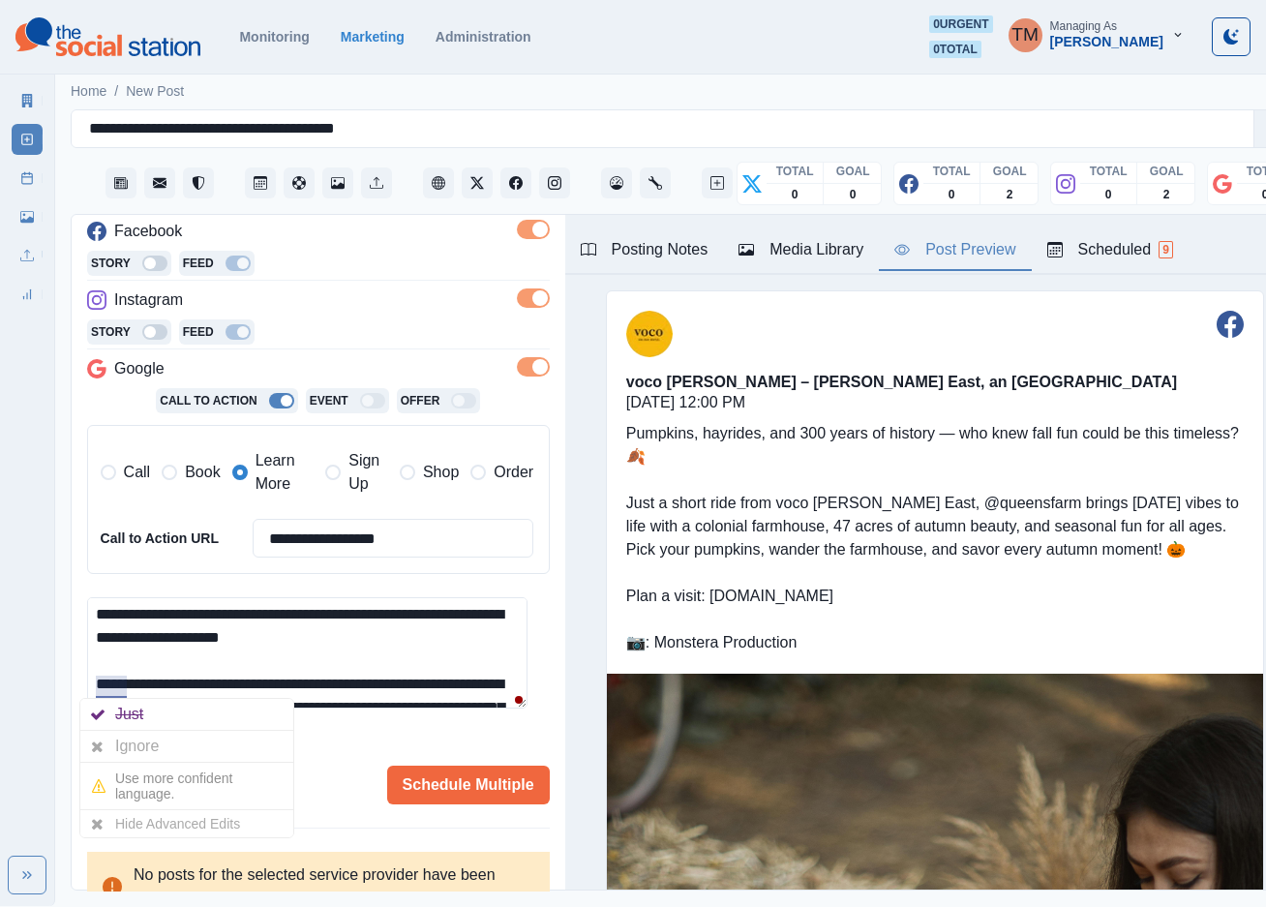
click at [132, 743] on div "Ignore" at bounding box center [140, 746] width 51 height 31
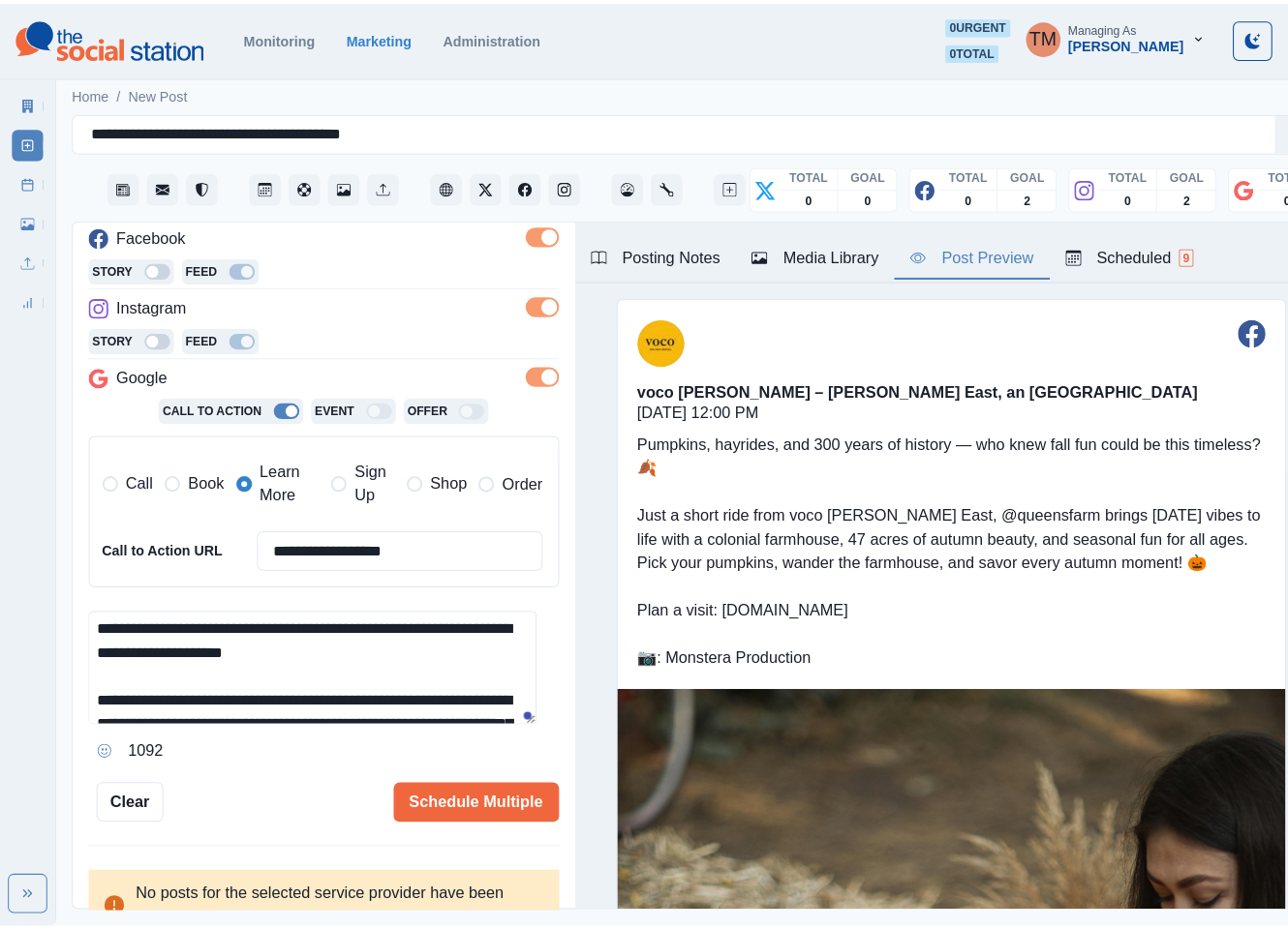
scroll to position [0, 0]
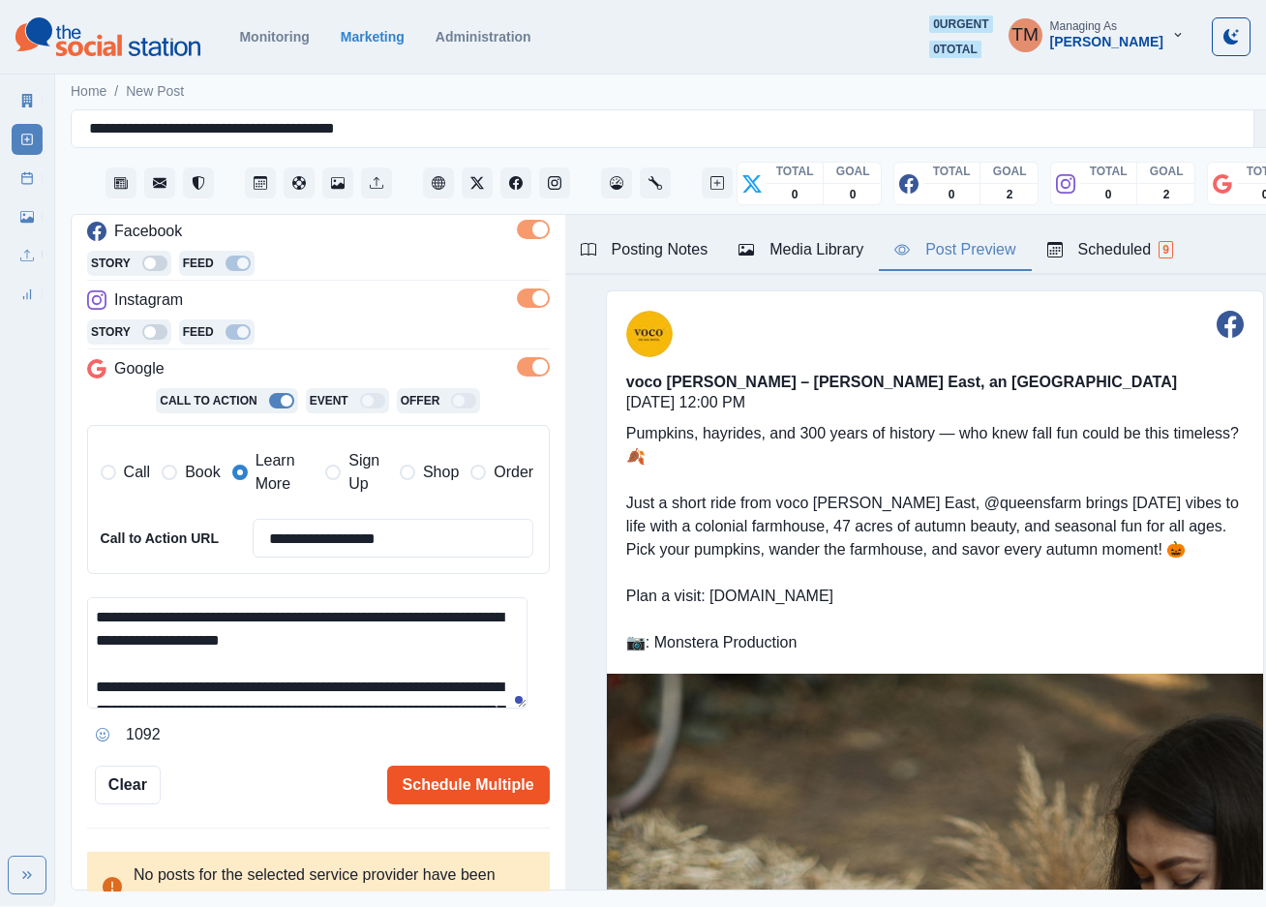
click at [428, 787] on button "Schedule Multiple" at bounding box center [468, 785] width 163 height 39
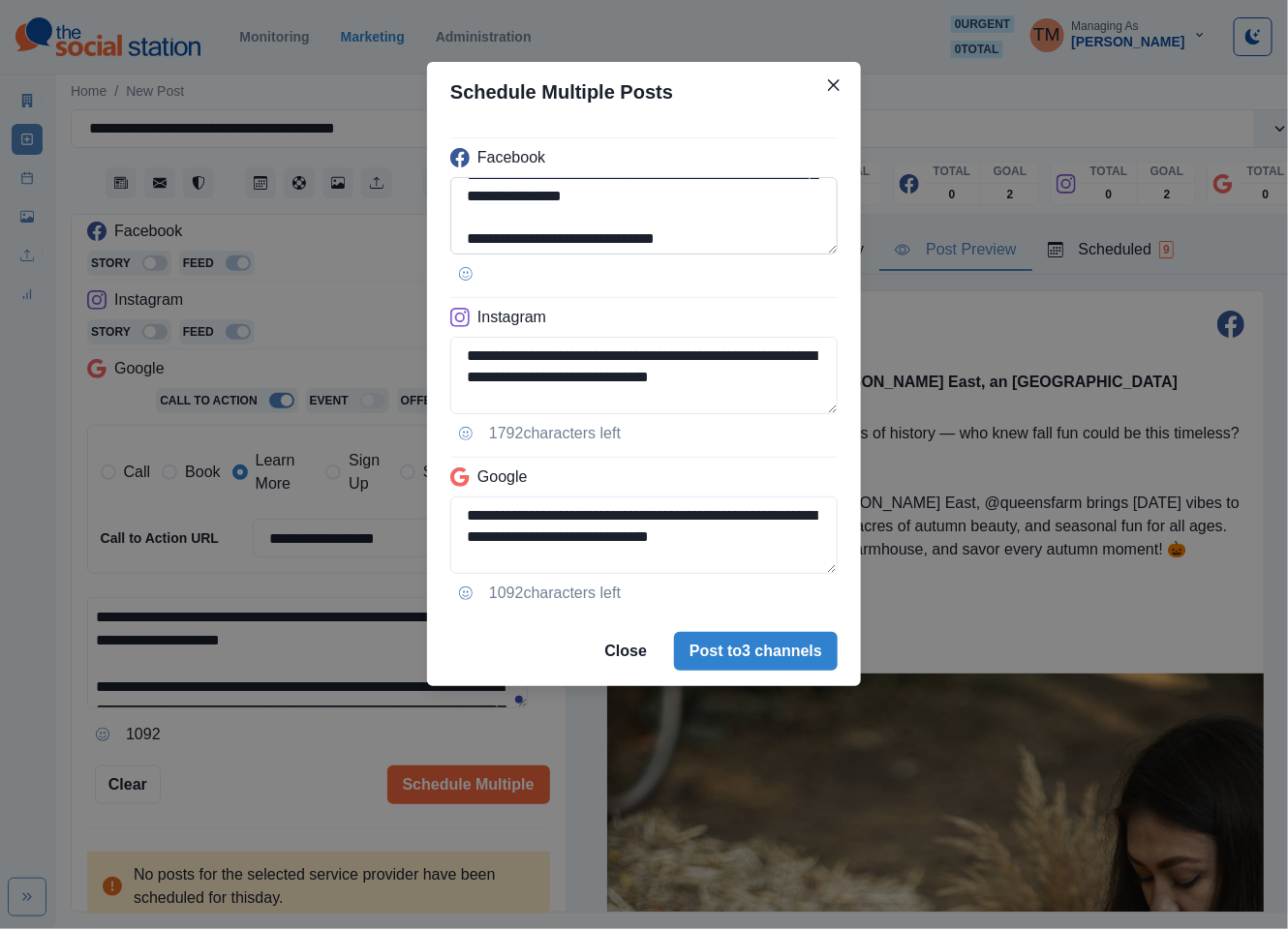
scroll to position [175, 0]
drag, startPoint x: 505, startPoint y: 227, endPoint x: 591, endPoint y: 216, distance: 85.9
click at [591, 216] on textarea "**********" at bounding box center [643, 215] width 387 height 77
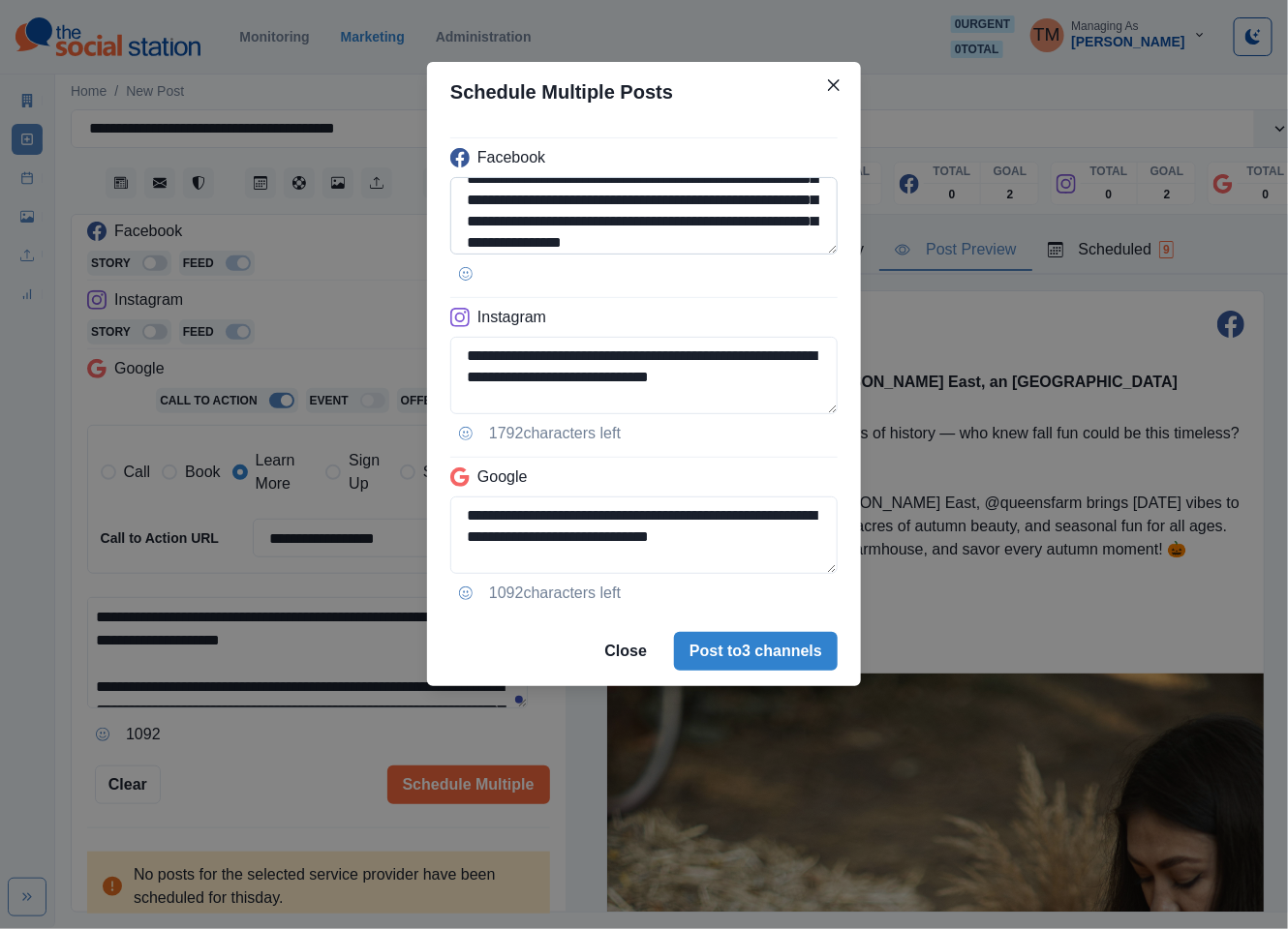
scroll to position [59, 0]
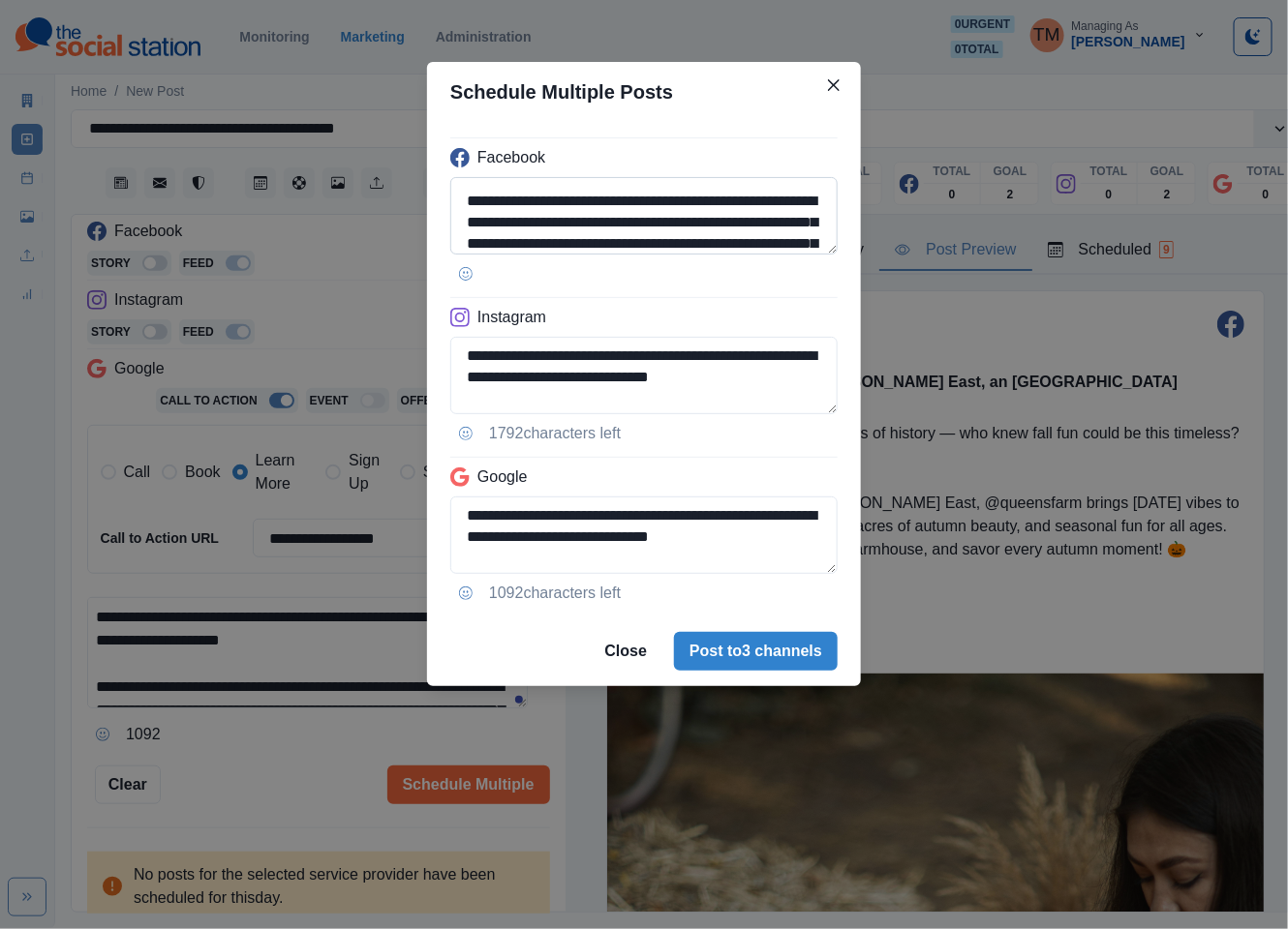
click at [561, 221] on textarea "**********" at bounding box center [643, 215] width 387 height 77
drag, startPoint x: 508, startPoint y: 222, endPoint x: 592, endPoint y: 221, distance: 84.2
click at [592, 221] on textarea "**********" at bounding box center [643, 215] width 387 height 77
paste textarea "**********"
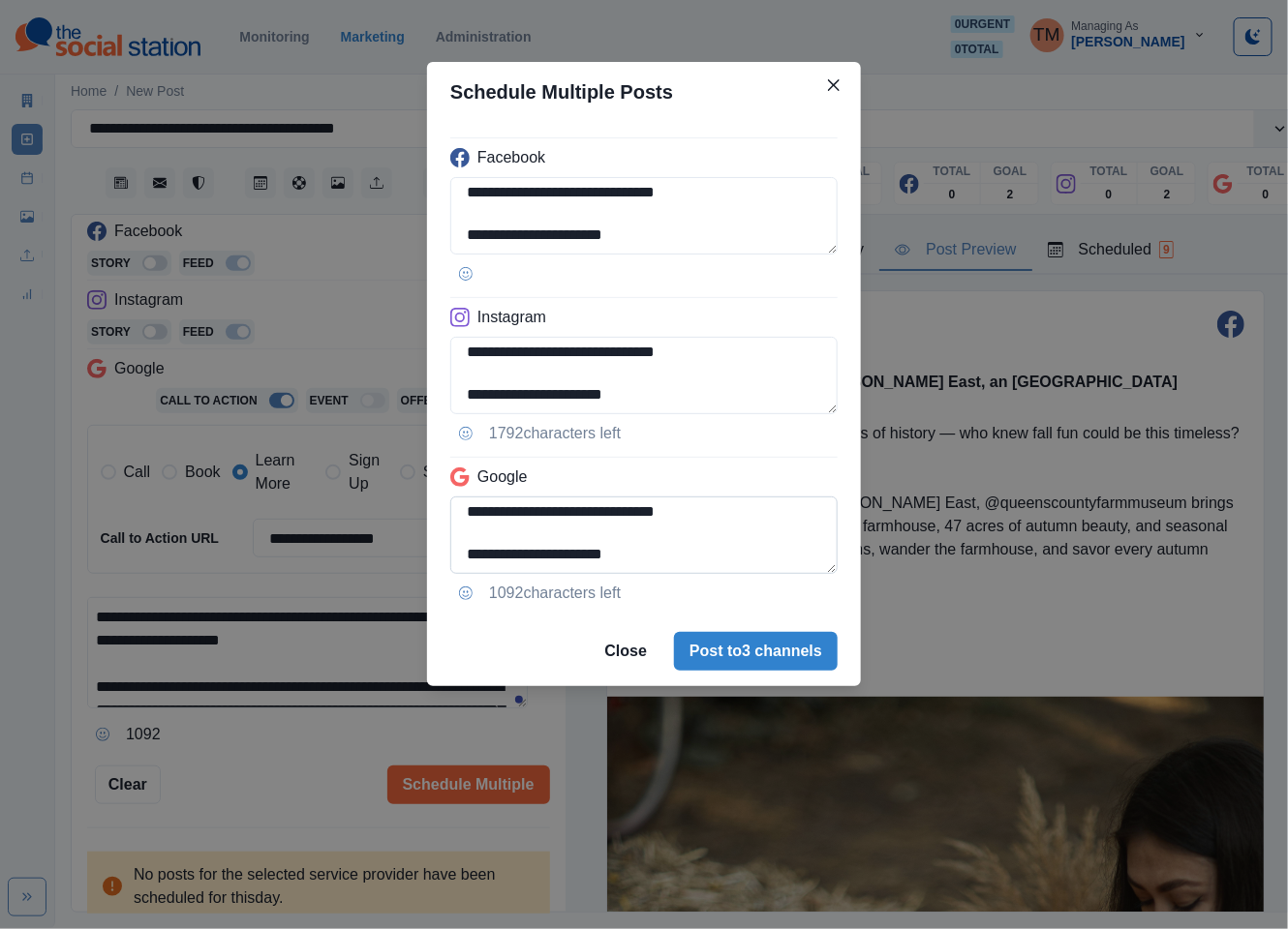
scroll to position [218, 0]
type textarea "**********"
click at [465, 517] on textarea "**********" at bounding box center [643, 535] width 387 height 77
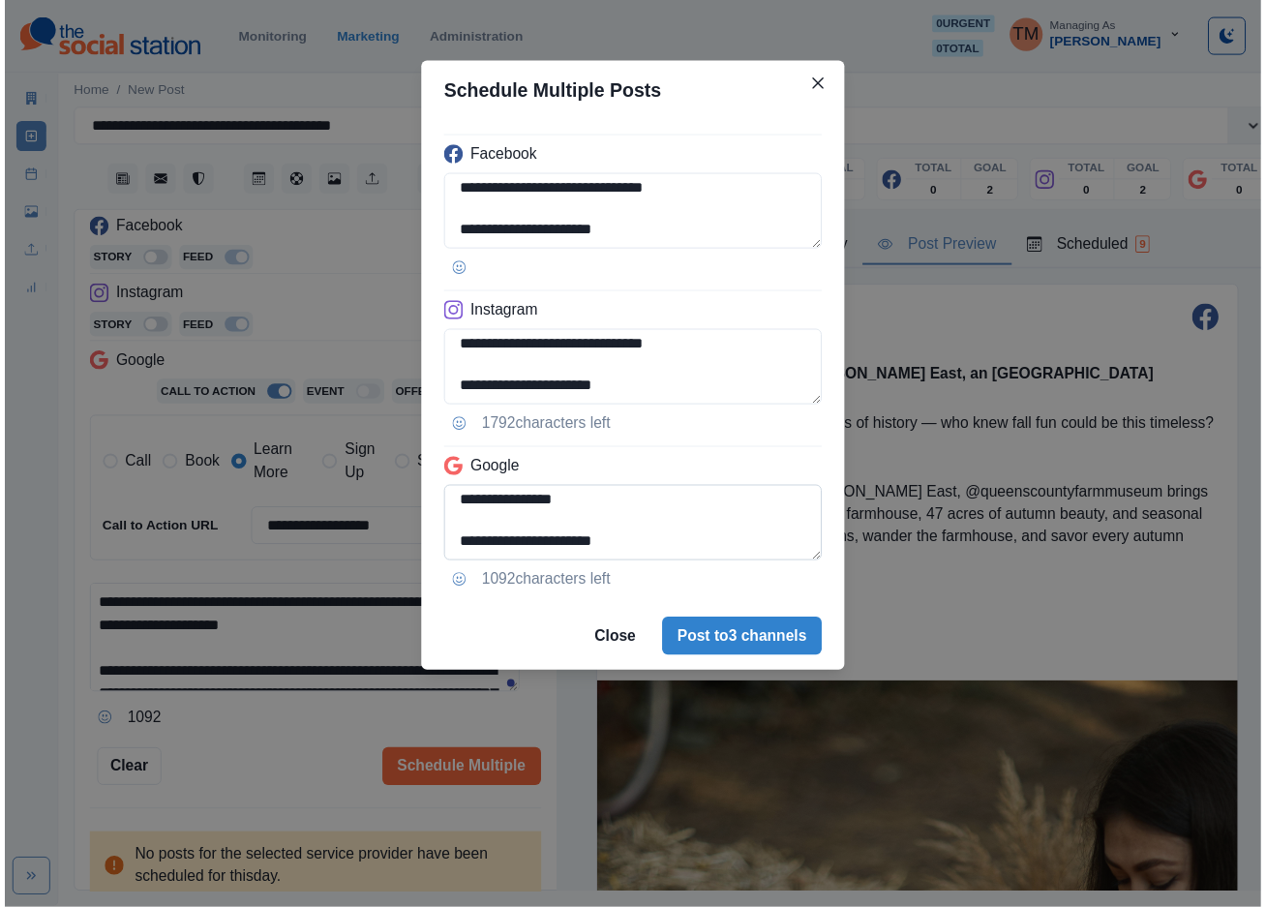
scroll to position [175, 0]
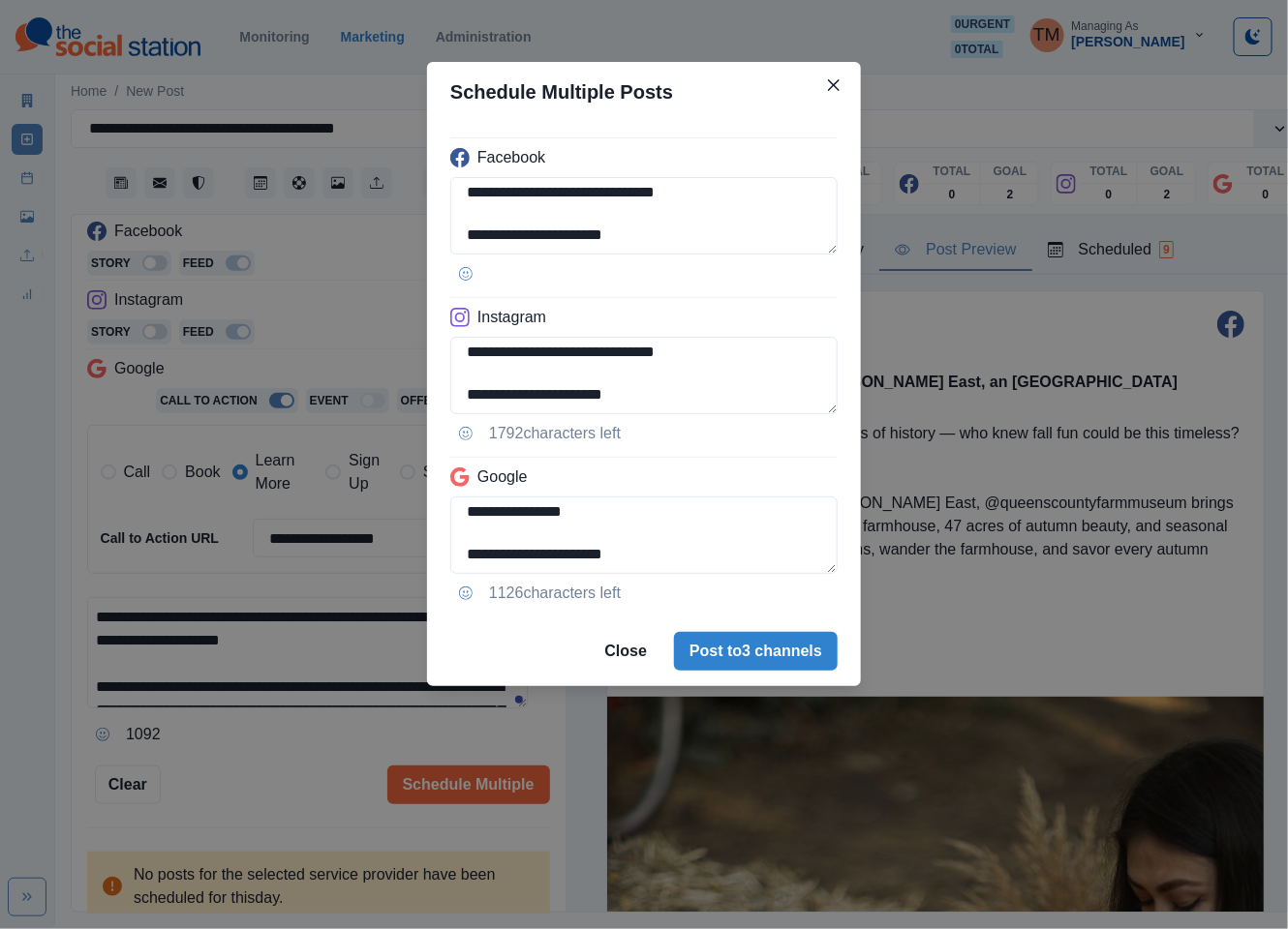
type textarea "**********"
click at [264, 773] on div "**********" at bounding box center [644, 464] width 1288 height 929
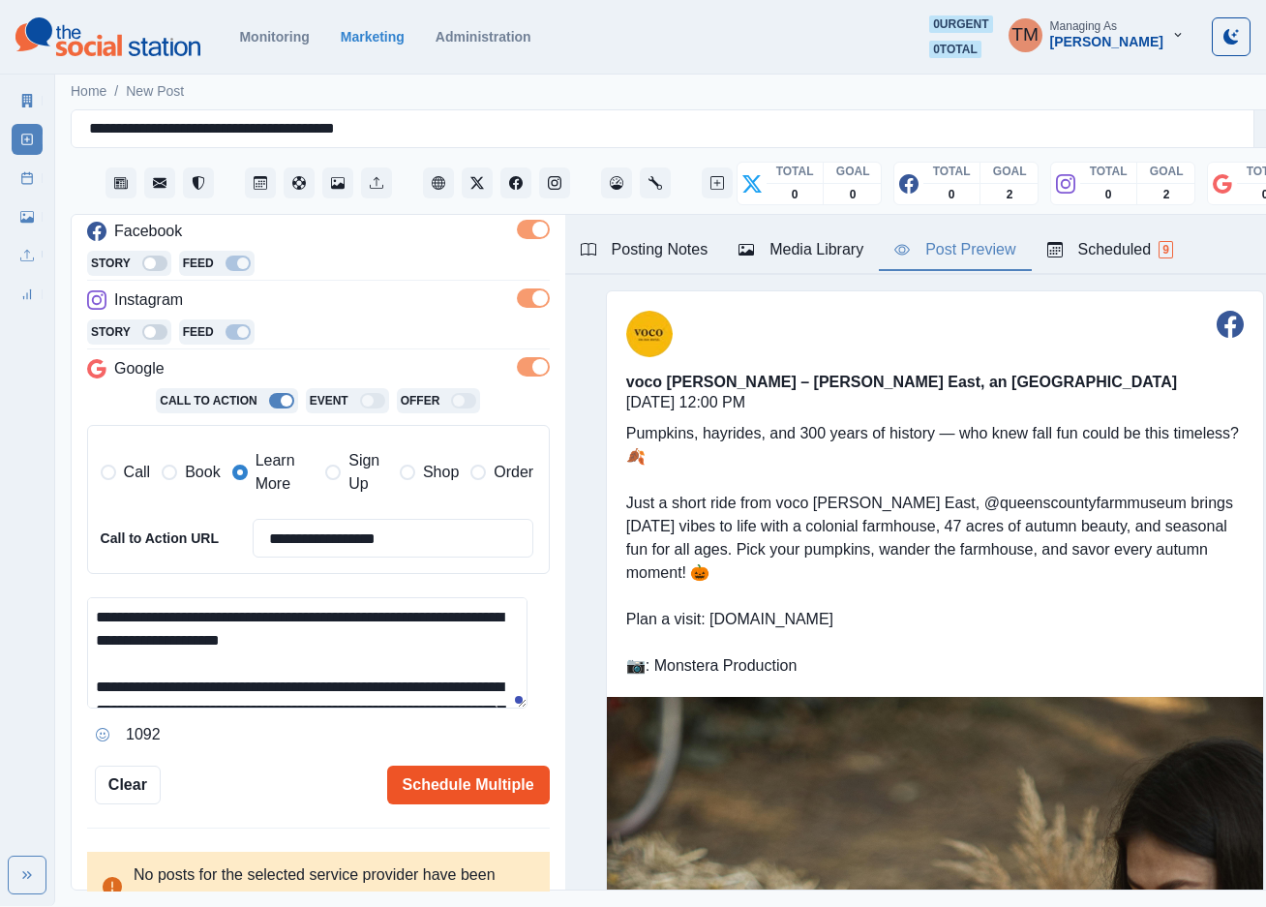
click at [425, 788] on button "Schedule Multiple" at bounding box center [468, 785] width 163 height 39
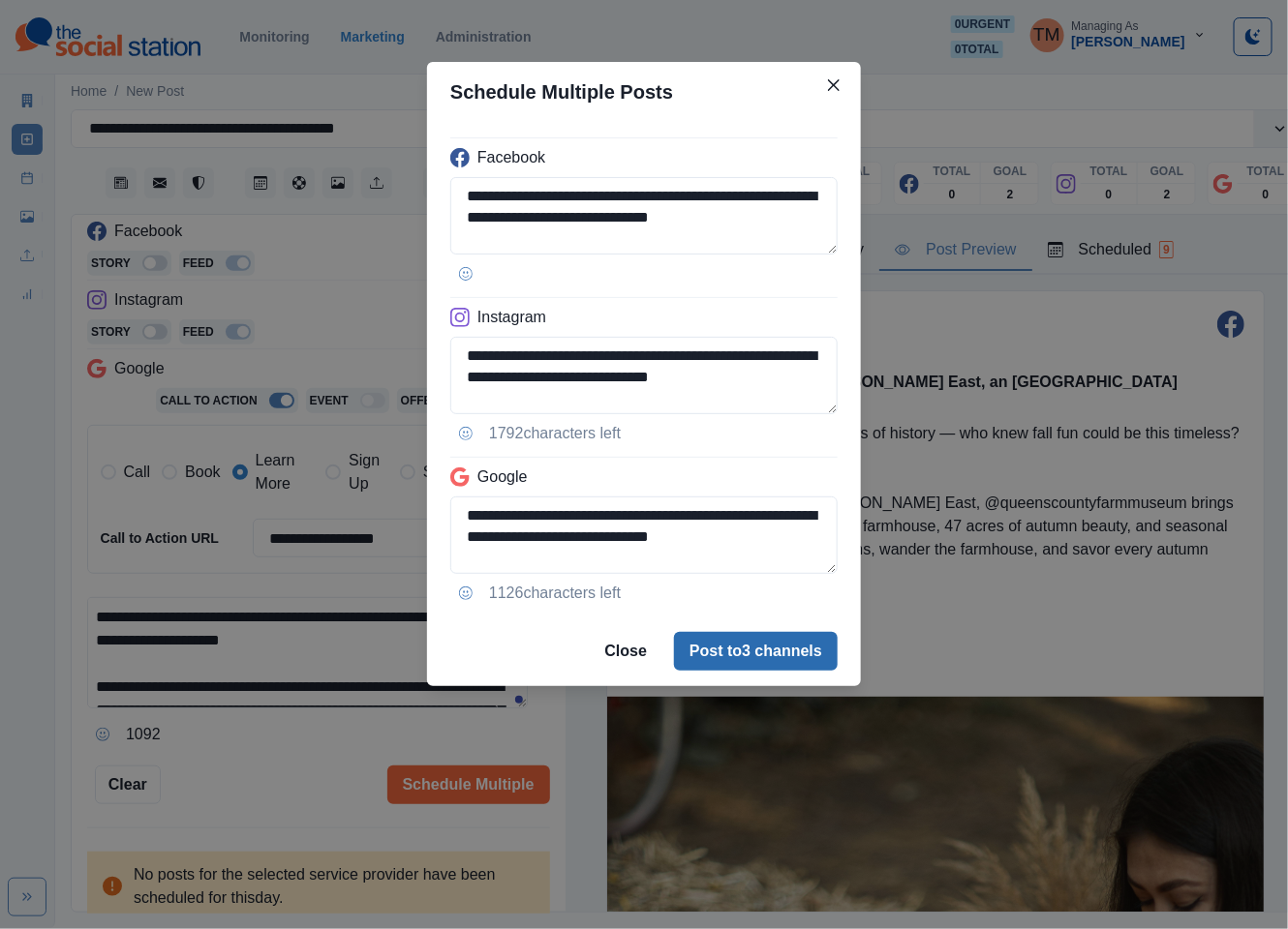
click at [782, 656] on button "Post to 3 channels" at bounding box center [756, 651] width 164 height 39
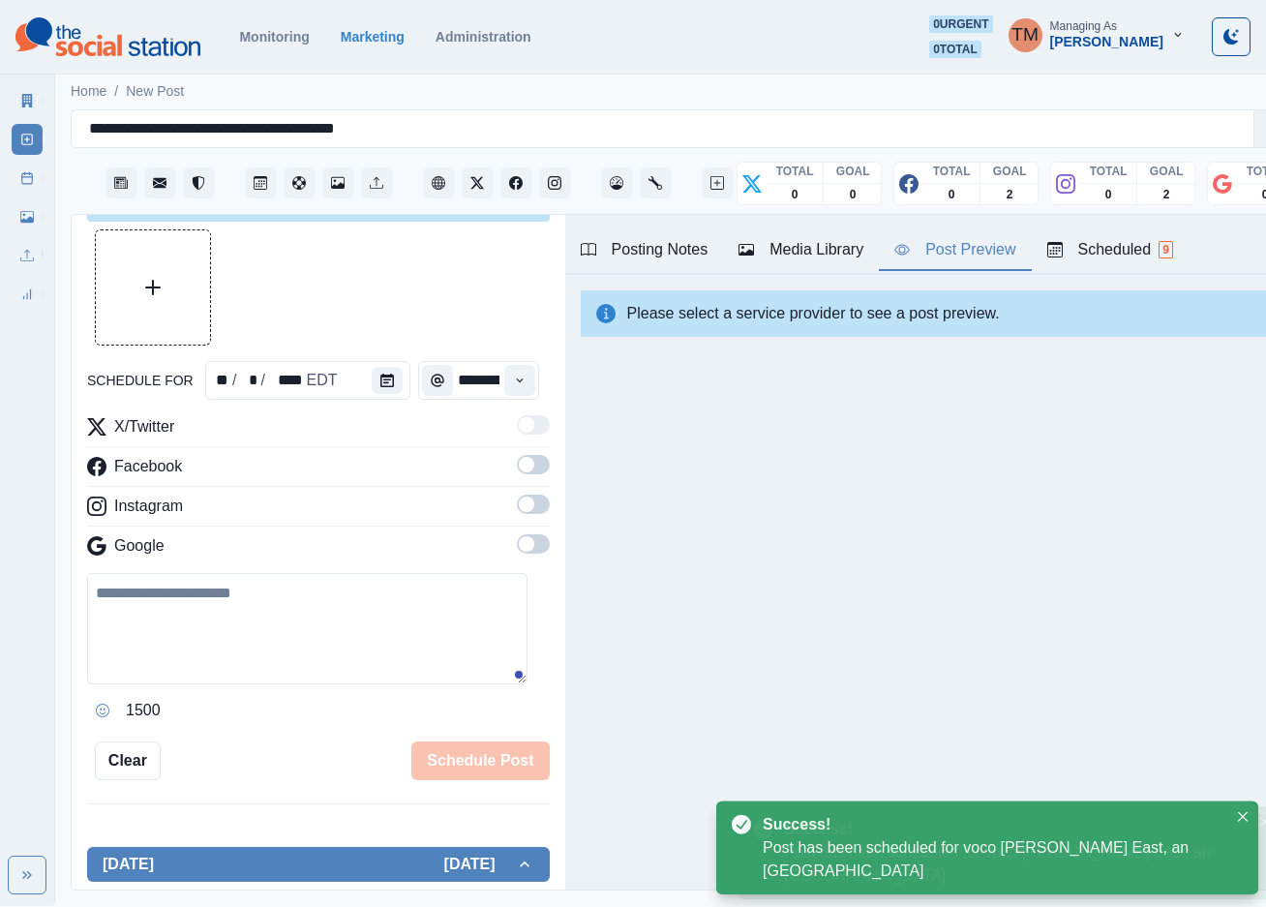
scroll to position [290, 0]
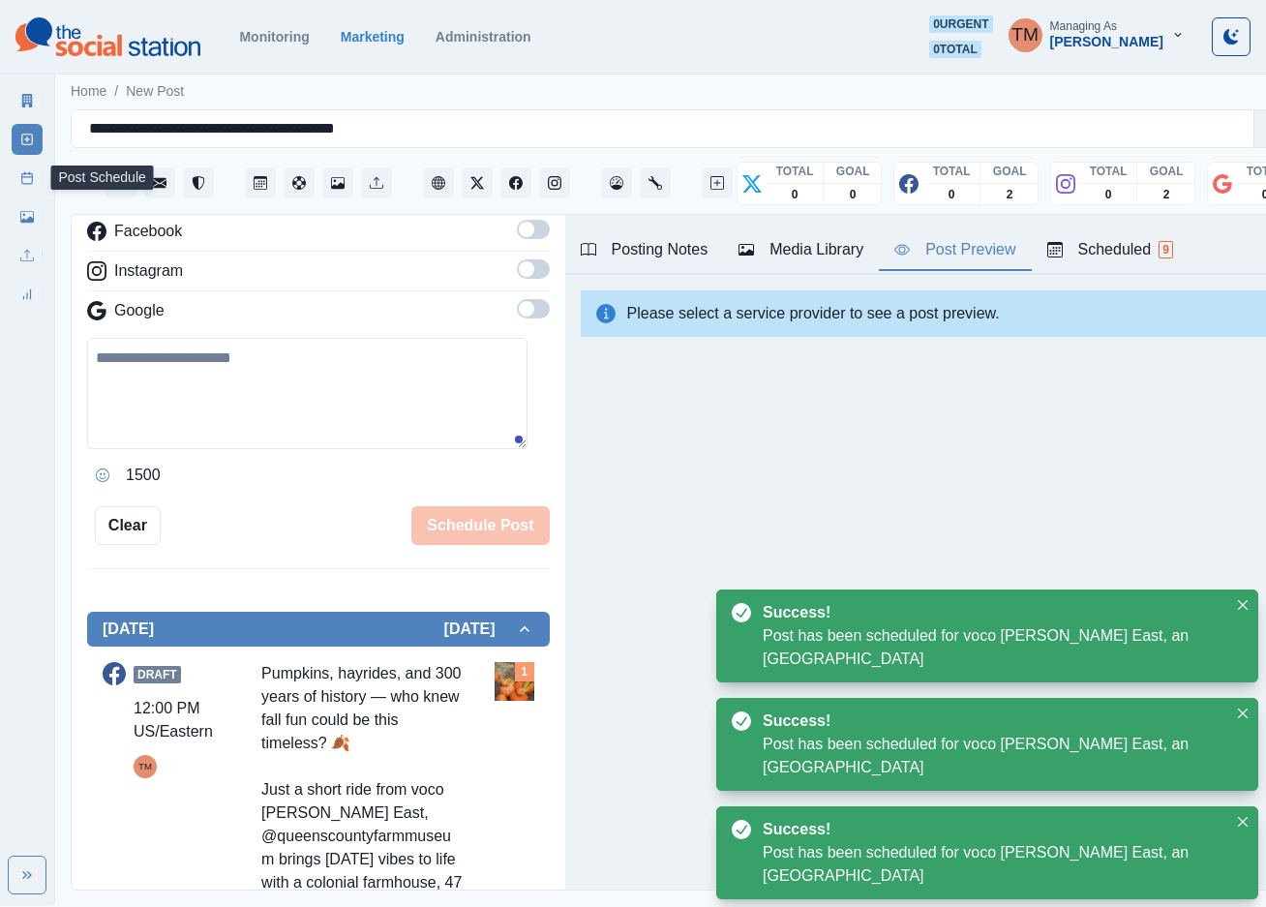
click at [33, 186] on link "Post Schedule" at bounding box center [27, 178] width 31 height 31
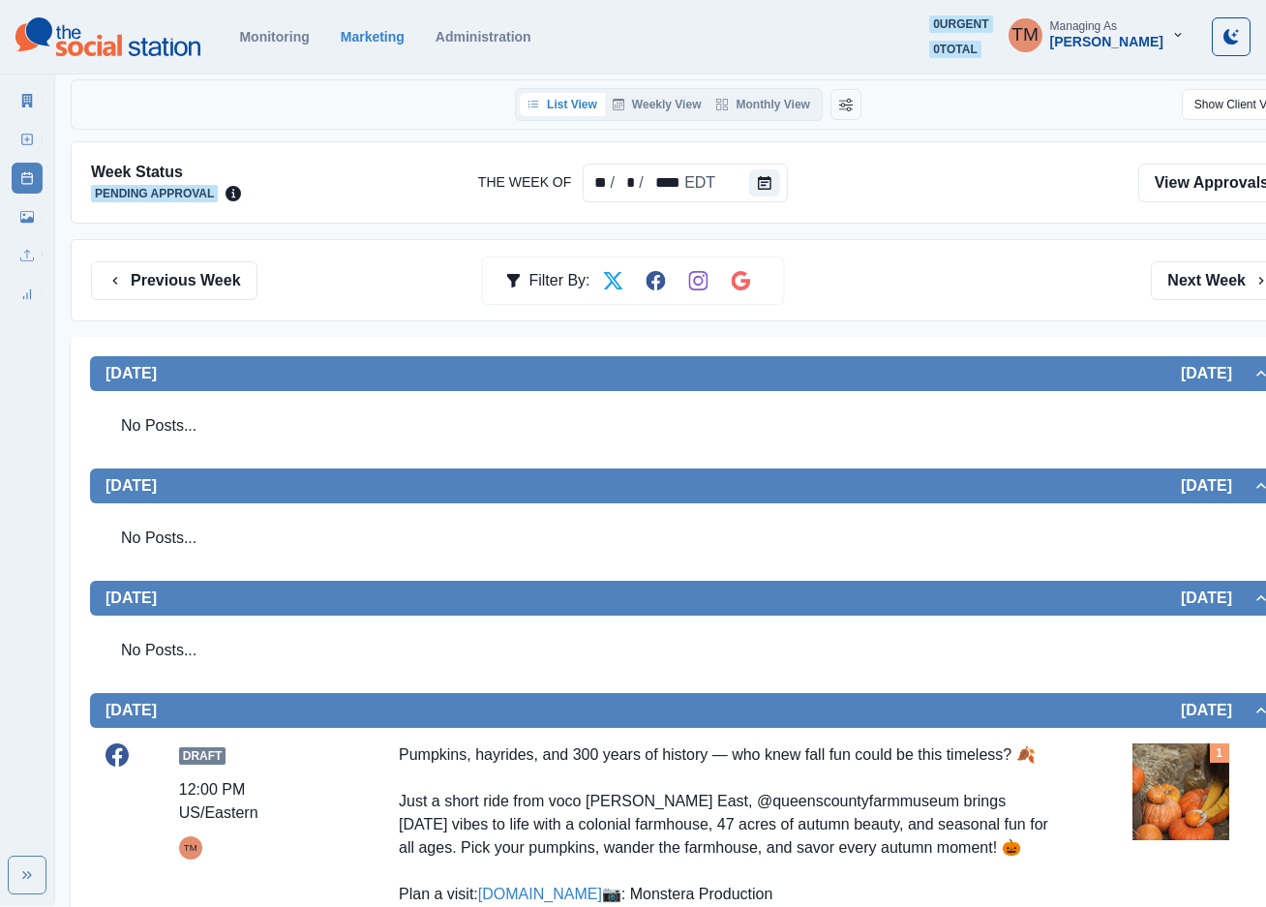
scroll to position [726, 0]
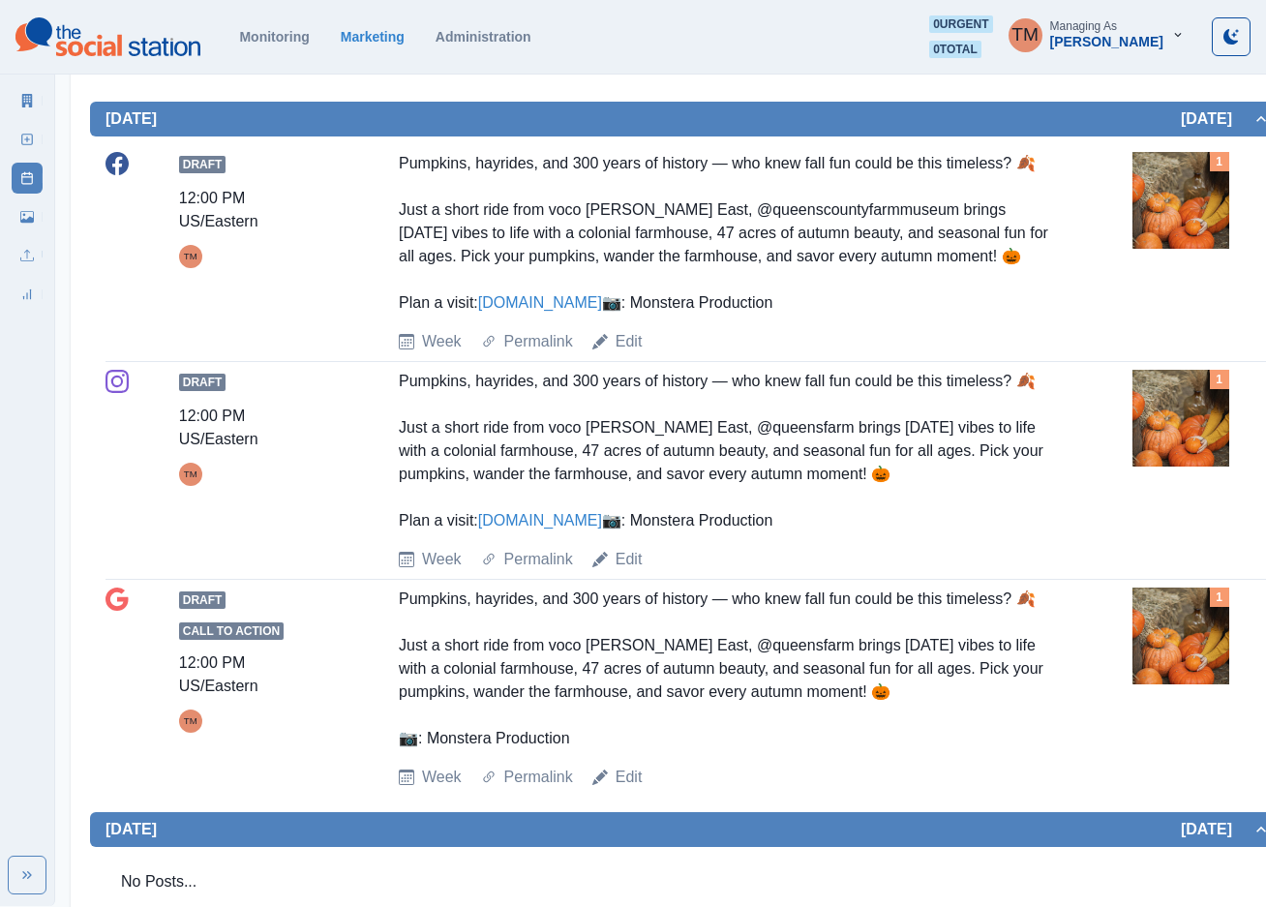
drag, startPoint x: 579, startPoint y: 570, endPoint x: 832, endPoint y: 477, distance: 269.2
click at [828, 532] on div "Pumpkins, hayrides, and 300 years of history — who knew fall fun could be this …" at bounding box center [725, 451] width 652 height 163
click at [1159, 684] on img at bounding box center [1181, 636] width 97 height 97
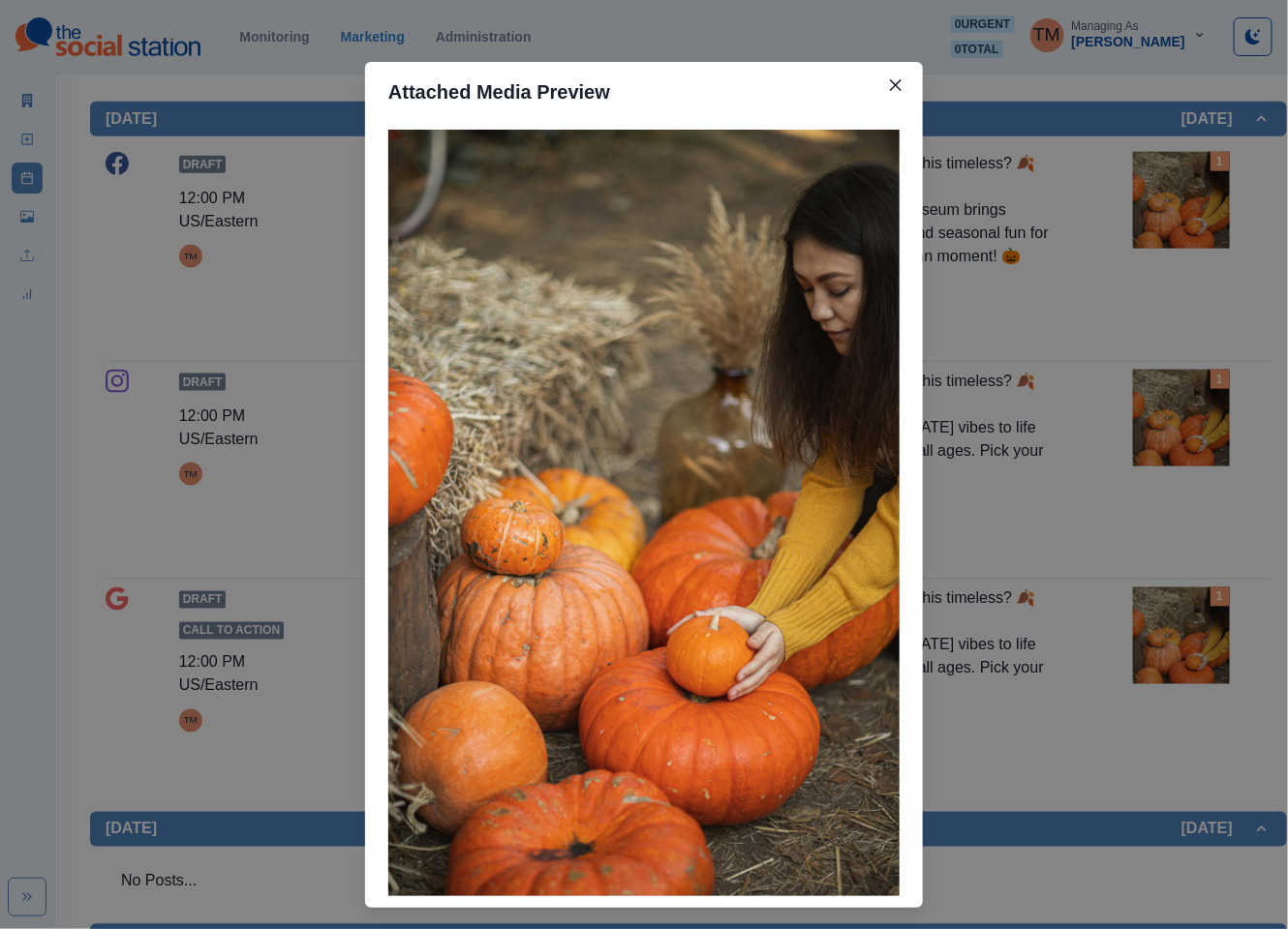
click at [1159, 756] on div "Attached Media Preview" at bounding box center [644, 464] width 1288 height 929
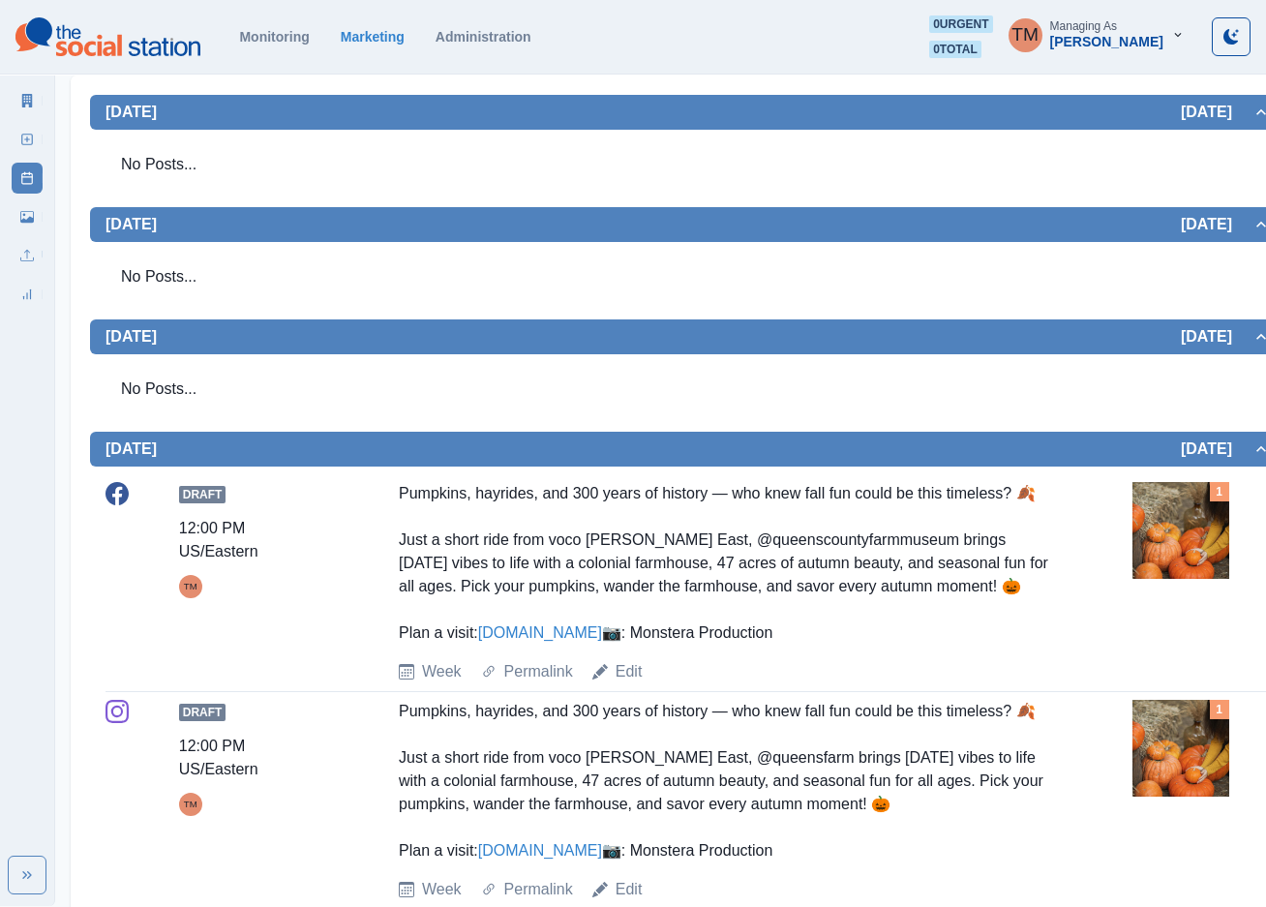
scroll to position [0, 0]
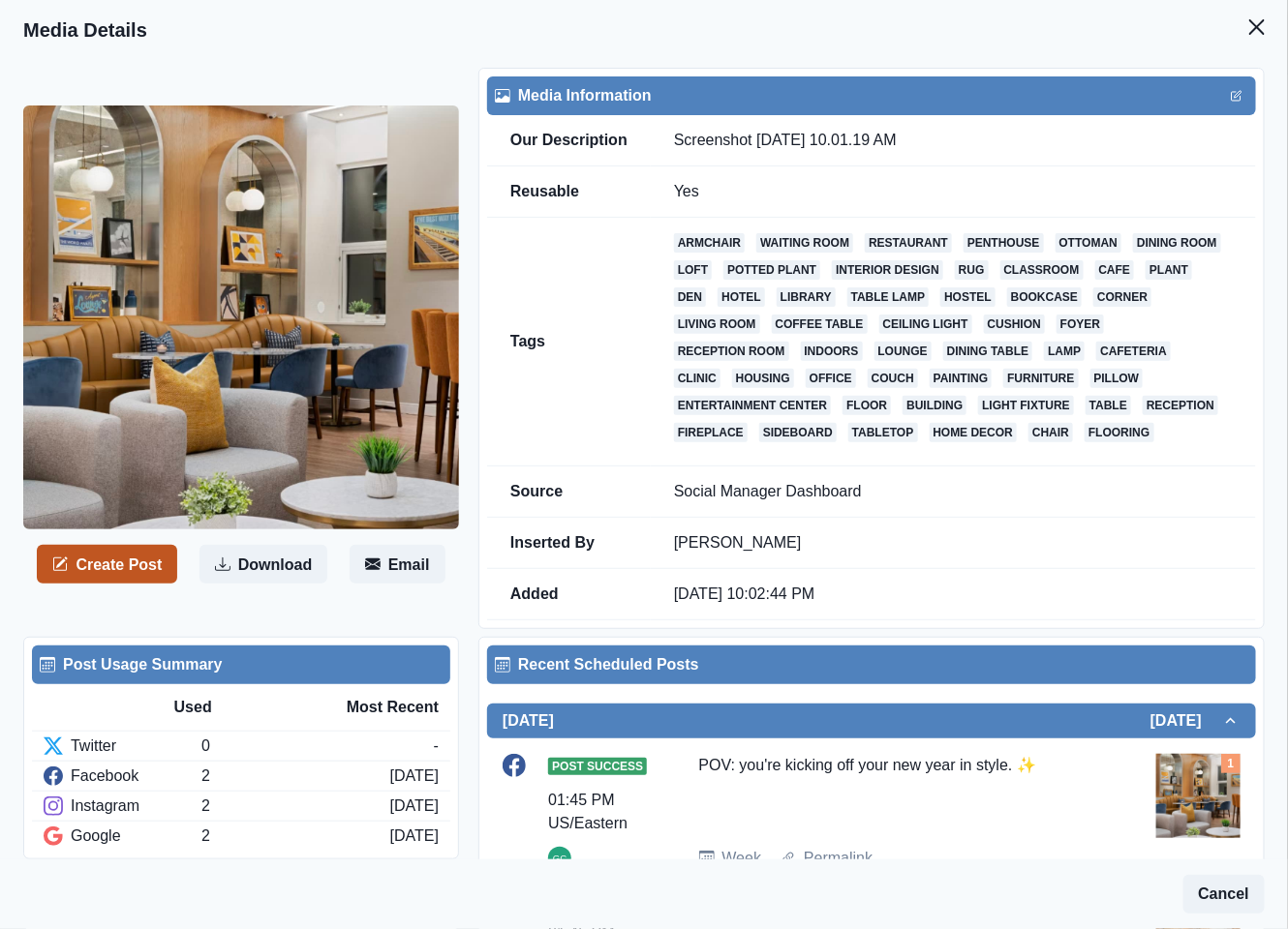
click at [116, 576] on button "Create Post" at bounding box center [107, 564] width 140 height 39
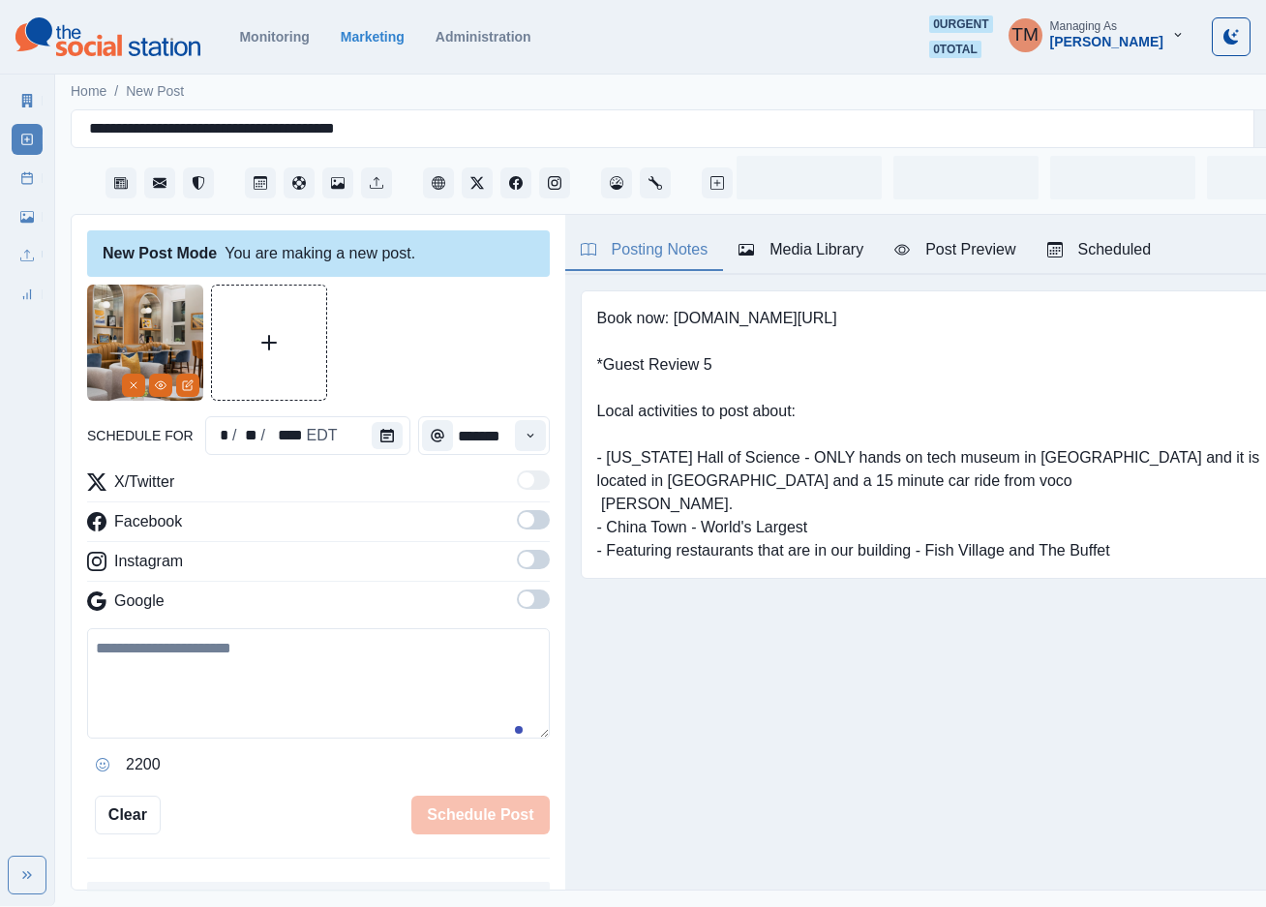
click at [204, 674] on textarea at bounding box center [318, 683] width 463 height 110
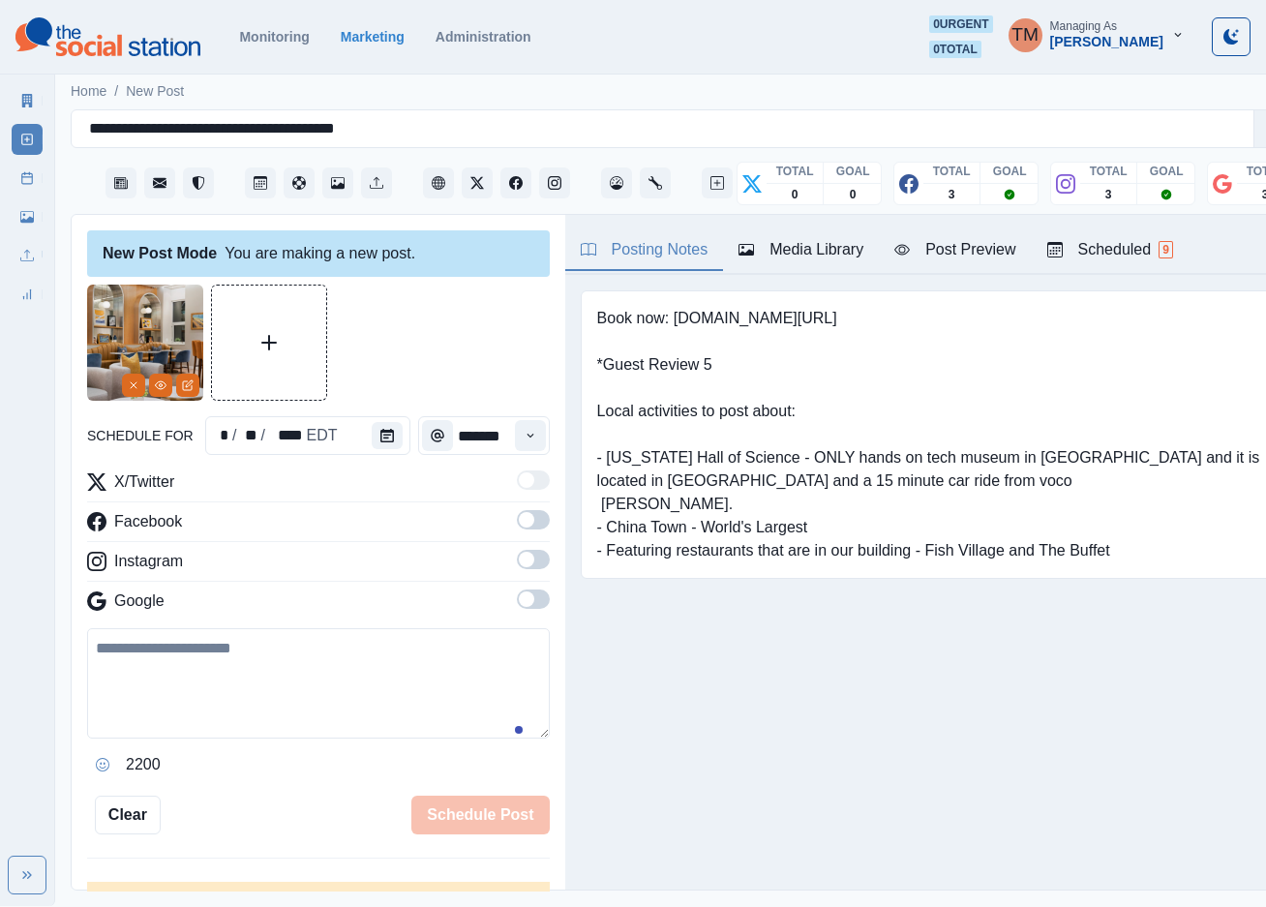
paste textarea "**********"
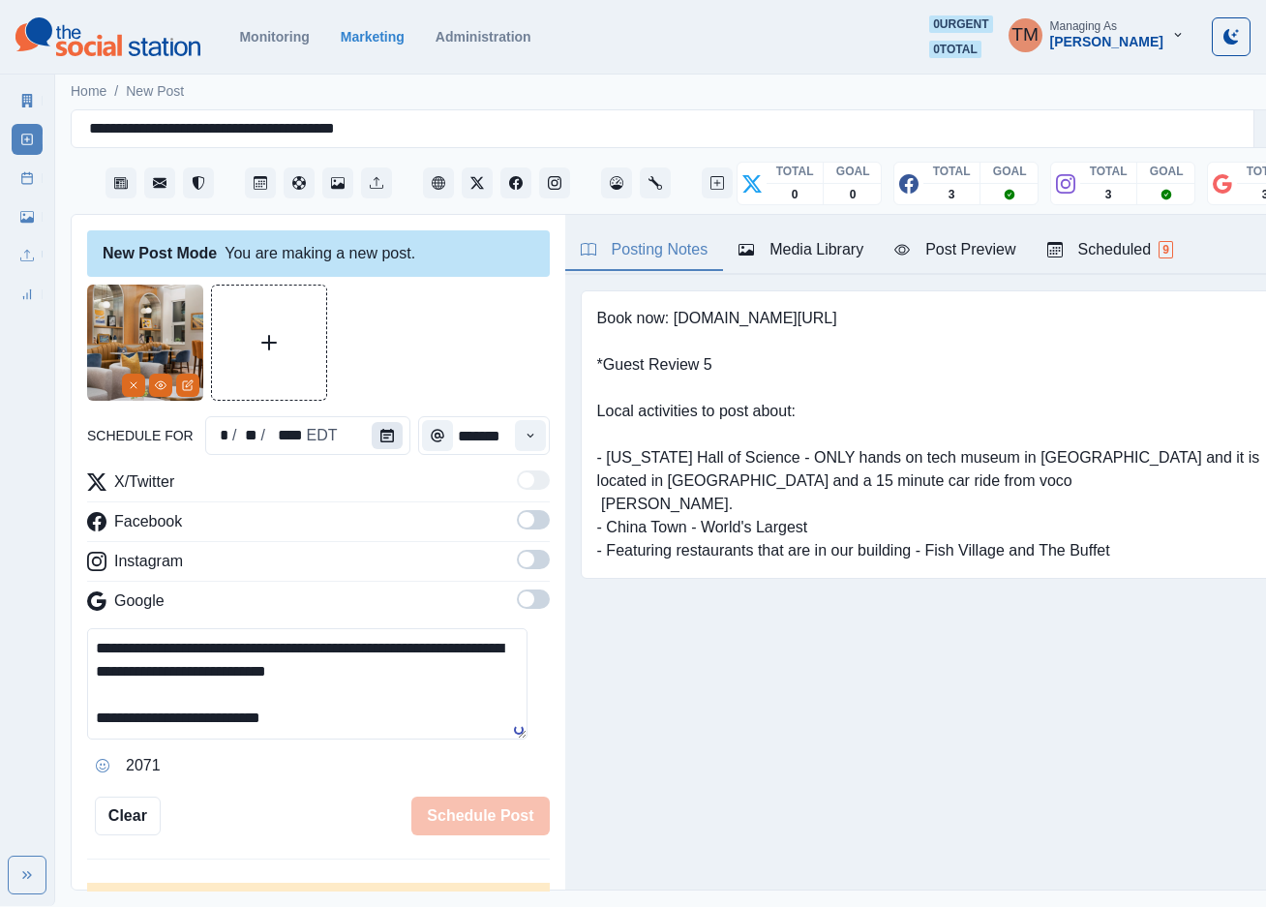
type textarea "**********"
click at [380, 430] on icon "Calendar" at bounding box center [387, 436] width 14 height 14
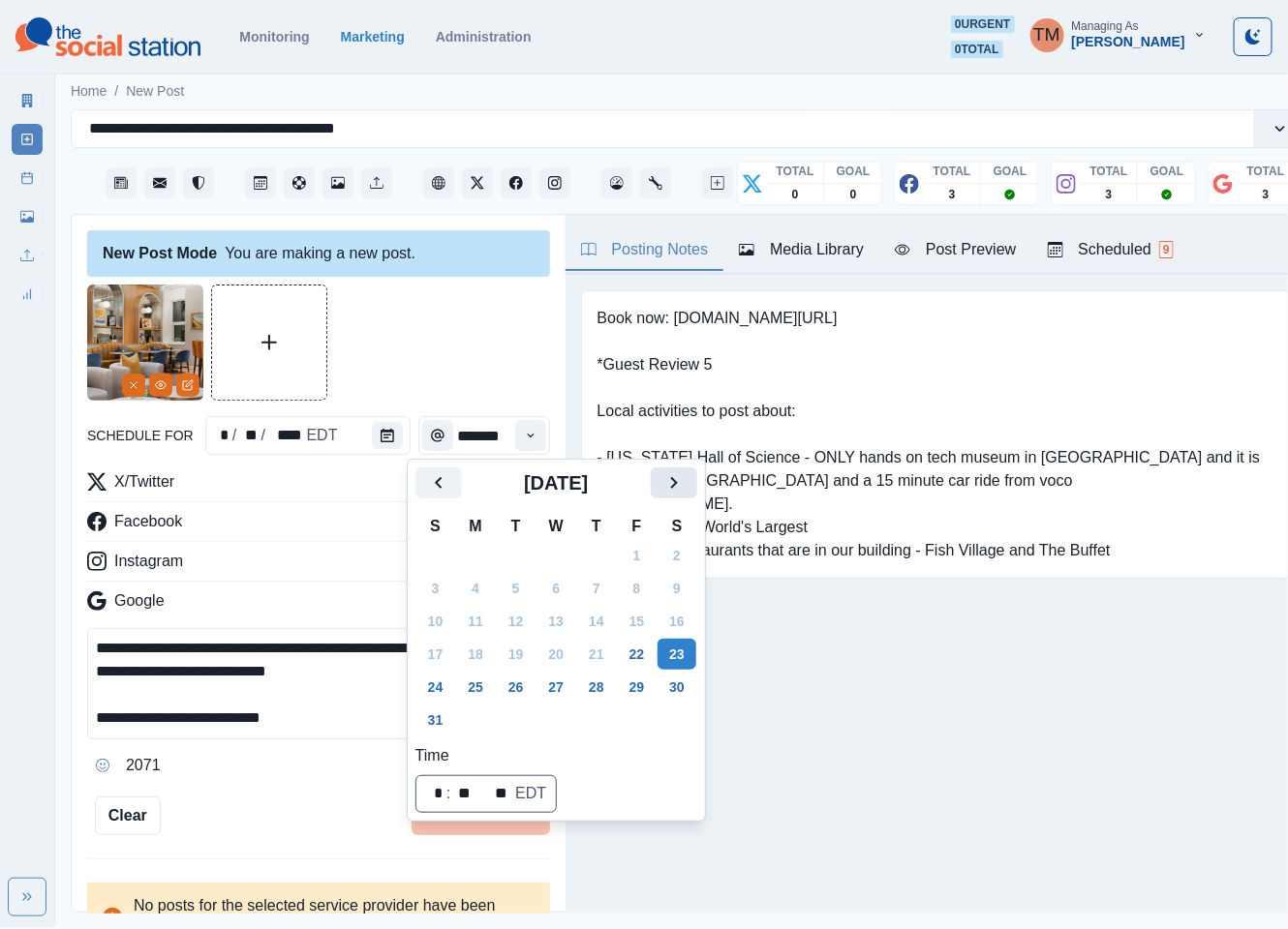
click at [654, 488] on button "Next" at bounding box center [674, 483] width 46 height 31
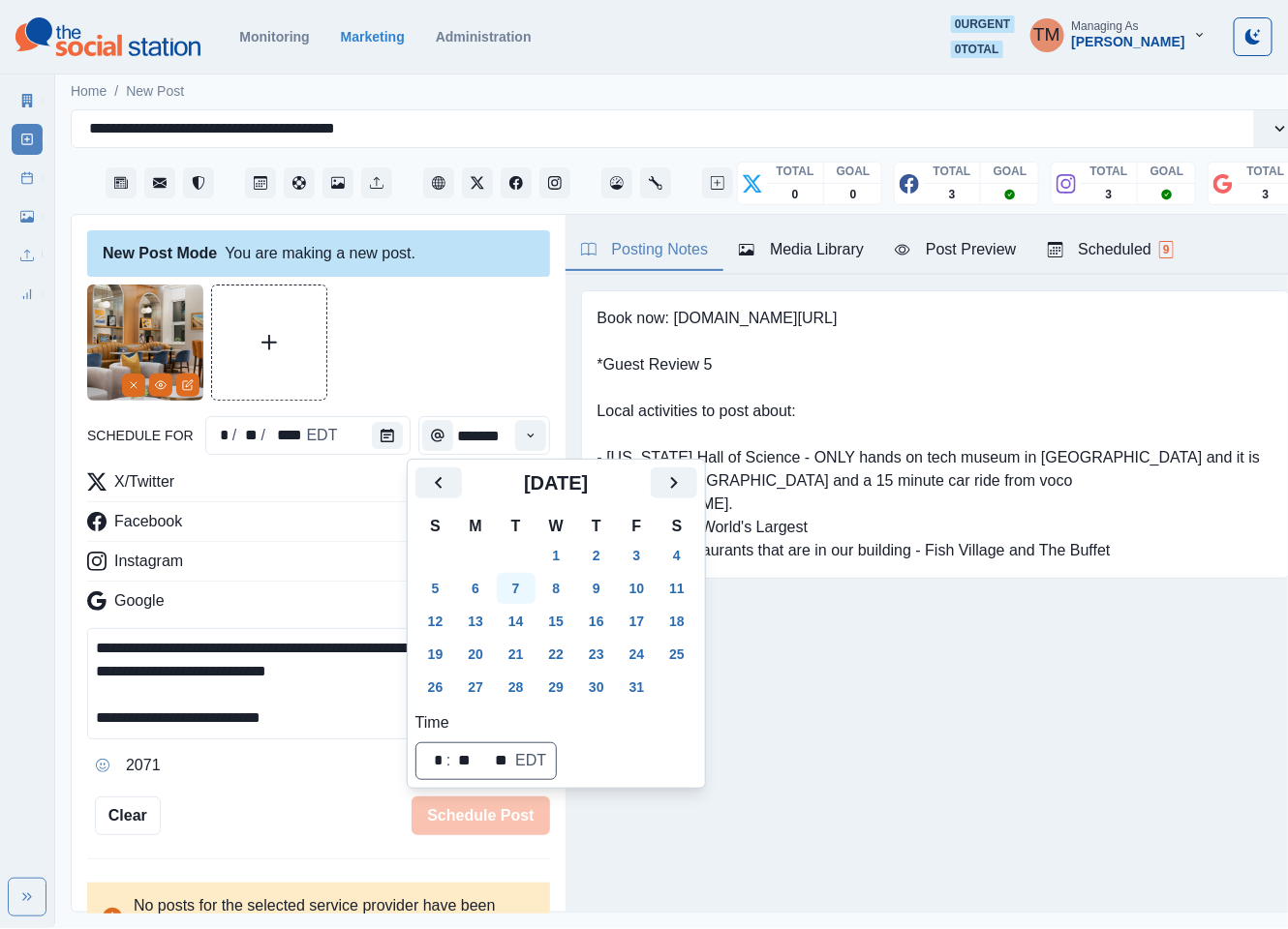
click at [512, 590] on button "7" at bounding box center [516, 588] width 39 height 31
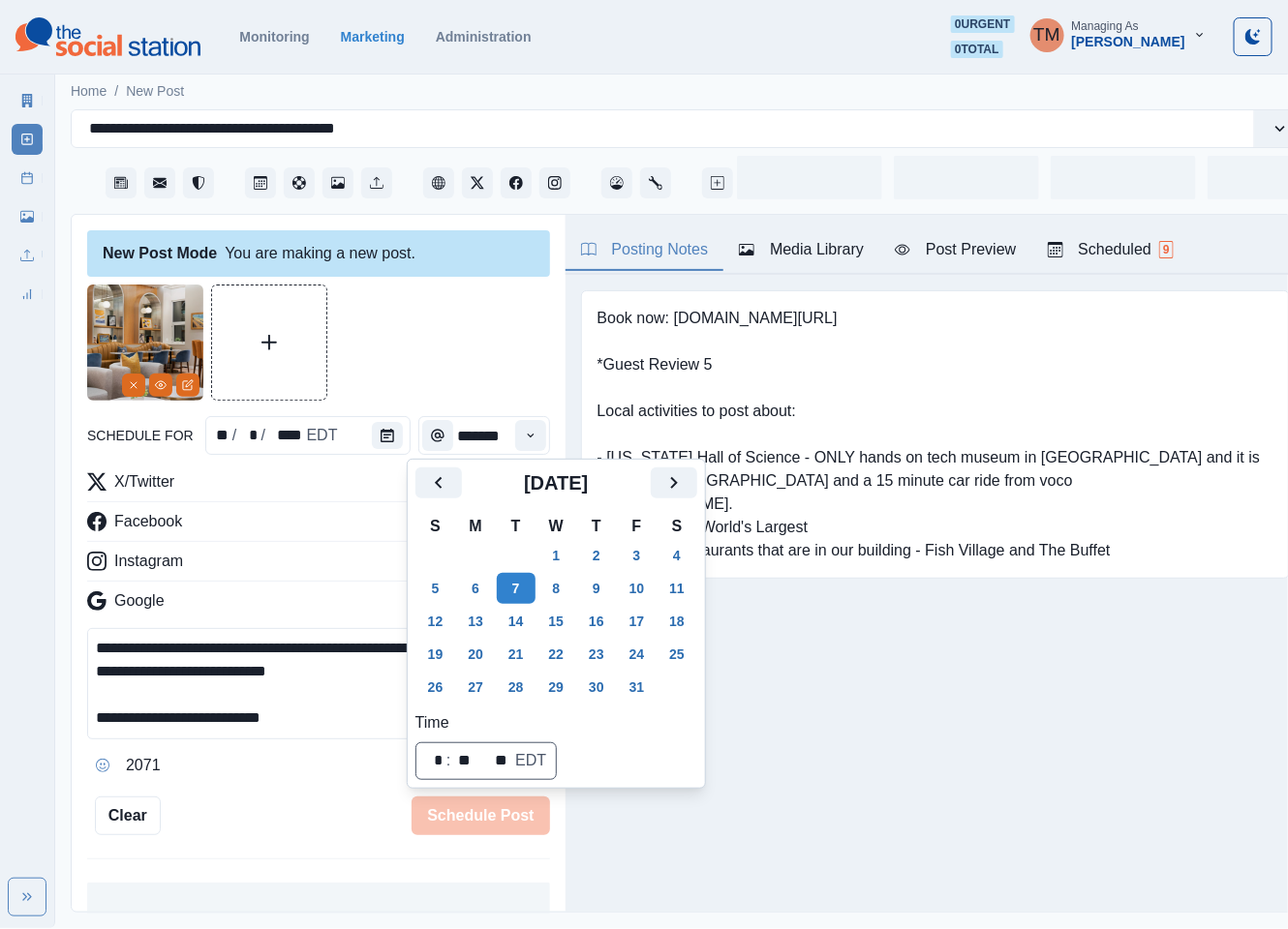
click at [387, 305] on div at bounding box center [318, 343] width 463 height 116
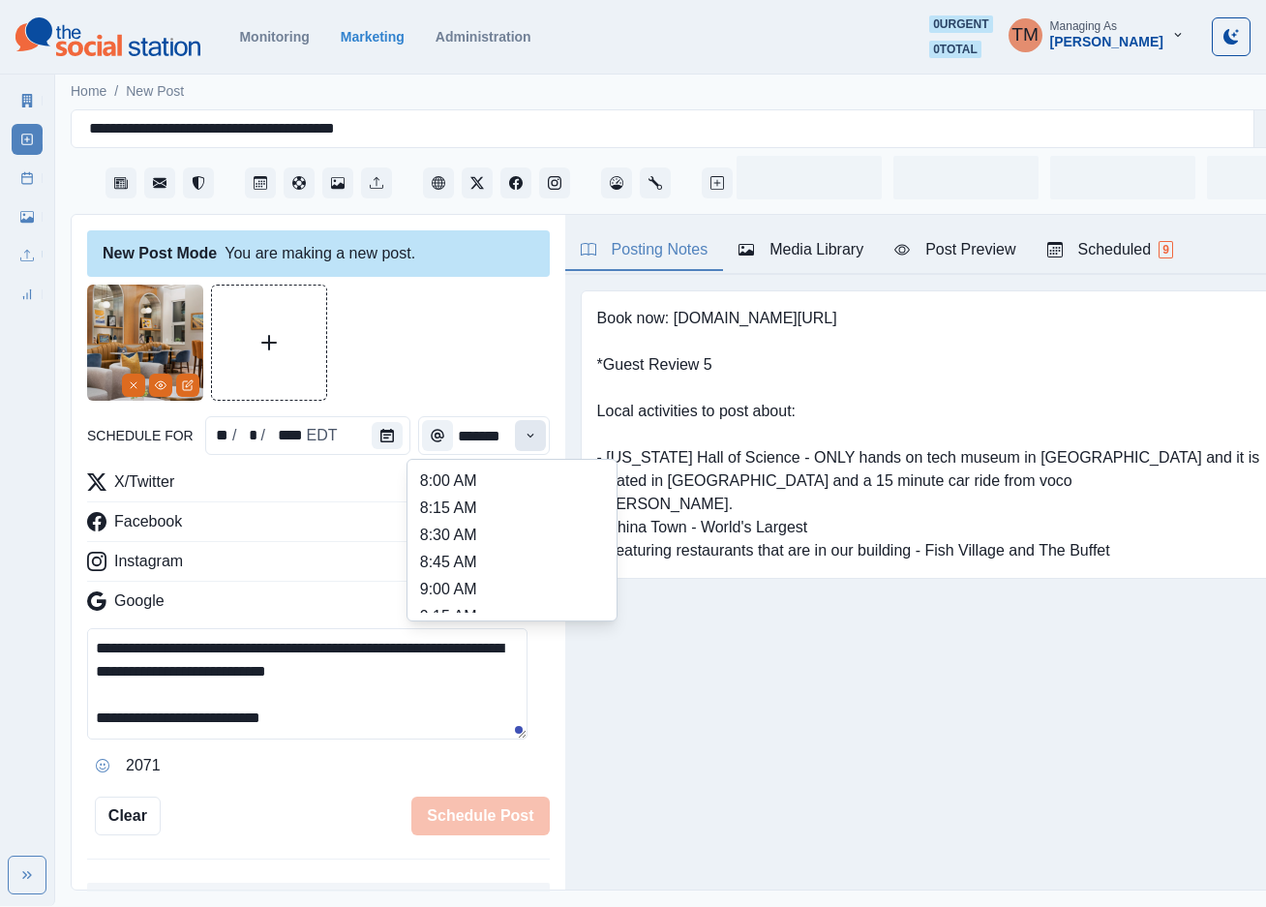
click at [515, 439] on button "Time" at bounding box center [530, 435] width 31 height 31
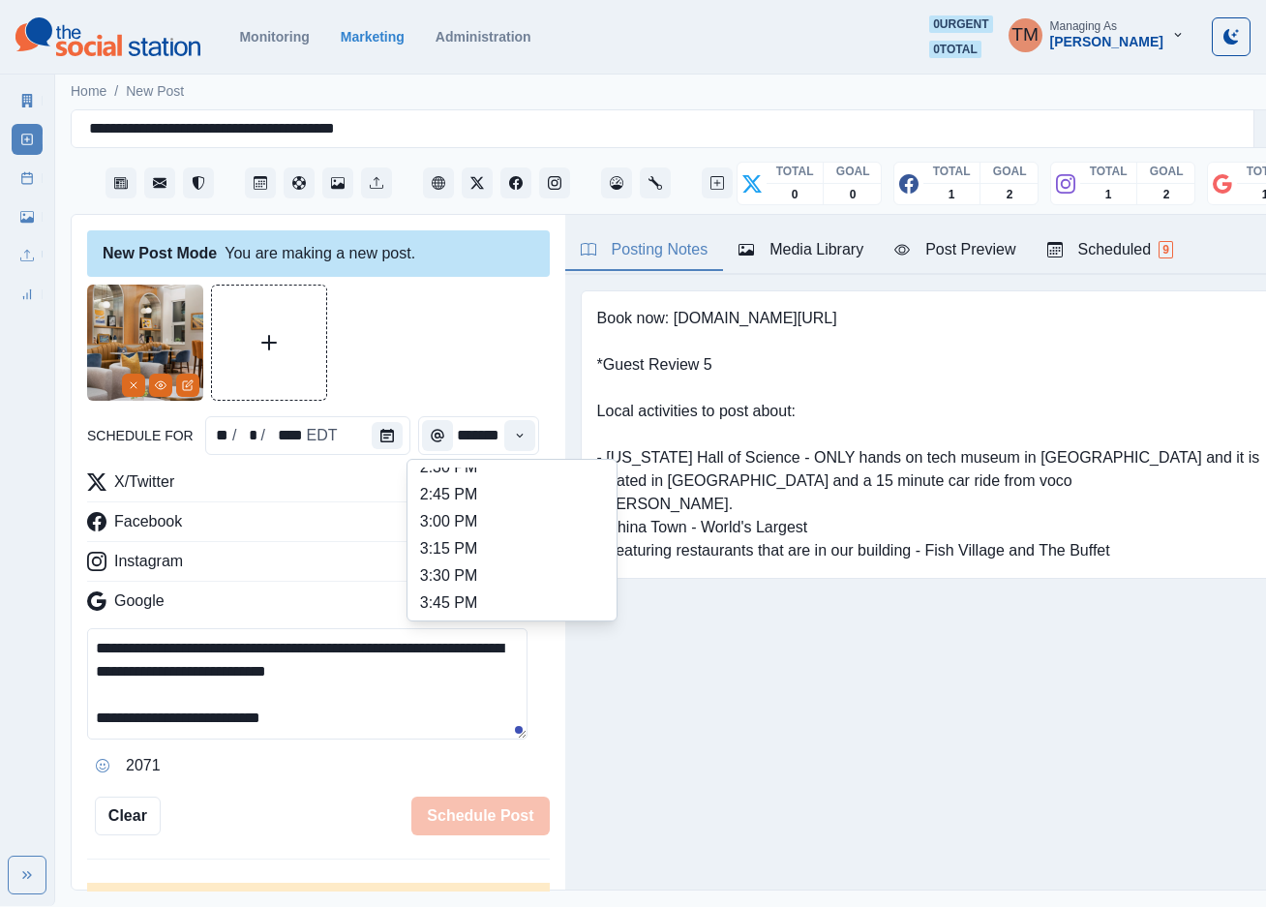
scroll to position [573, 0]
click at [482, 550] on li "2:00 PM" at bounding box center [512, 558] width 194 height 27
type input "*******"
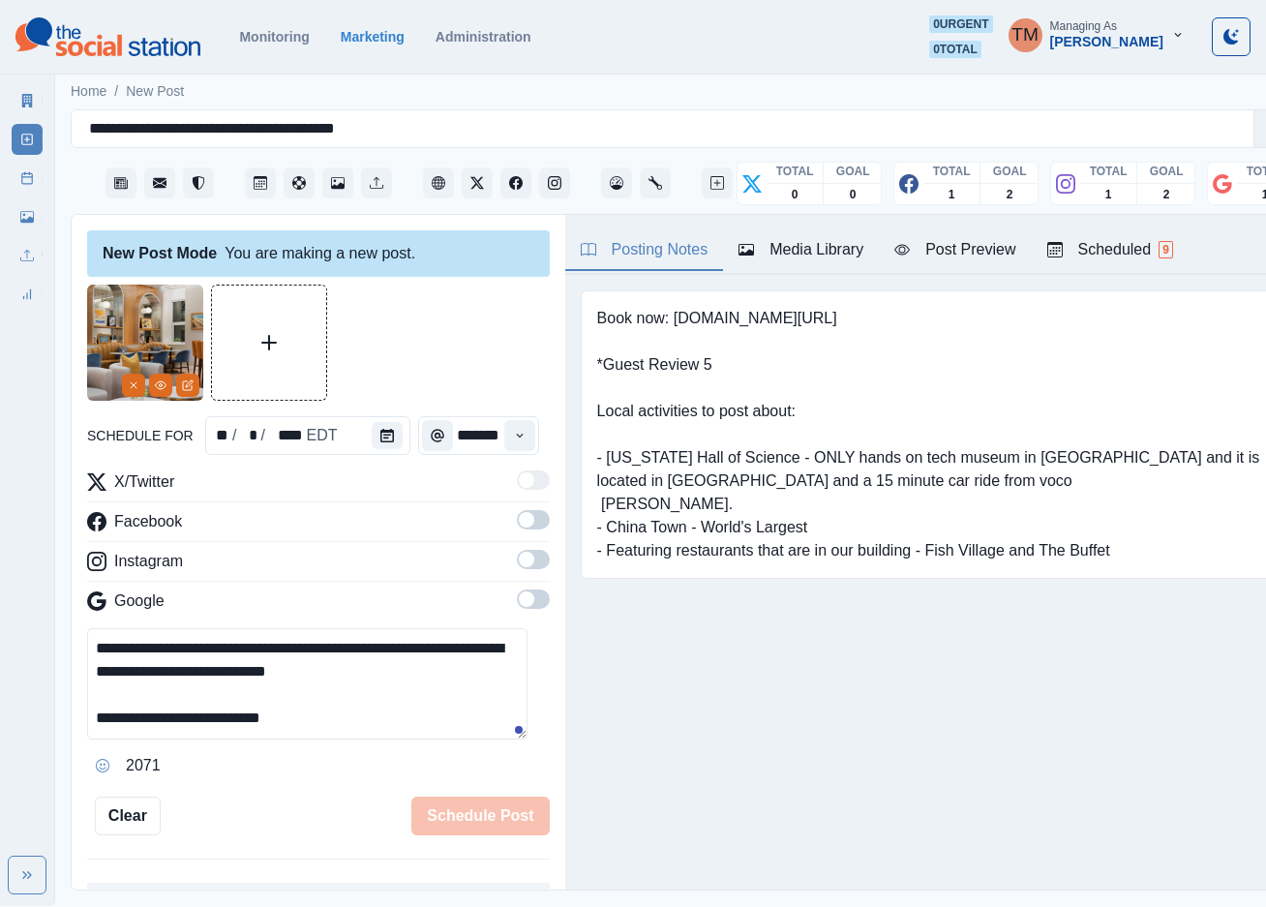
click at [519, 524] on span at bounding box center [526, 519] width 15 height 15
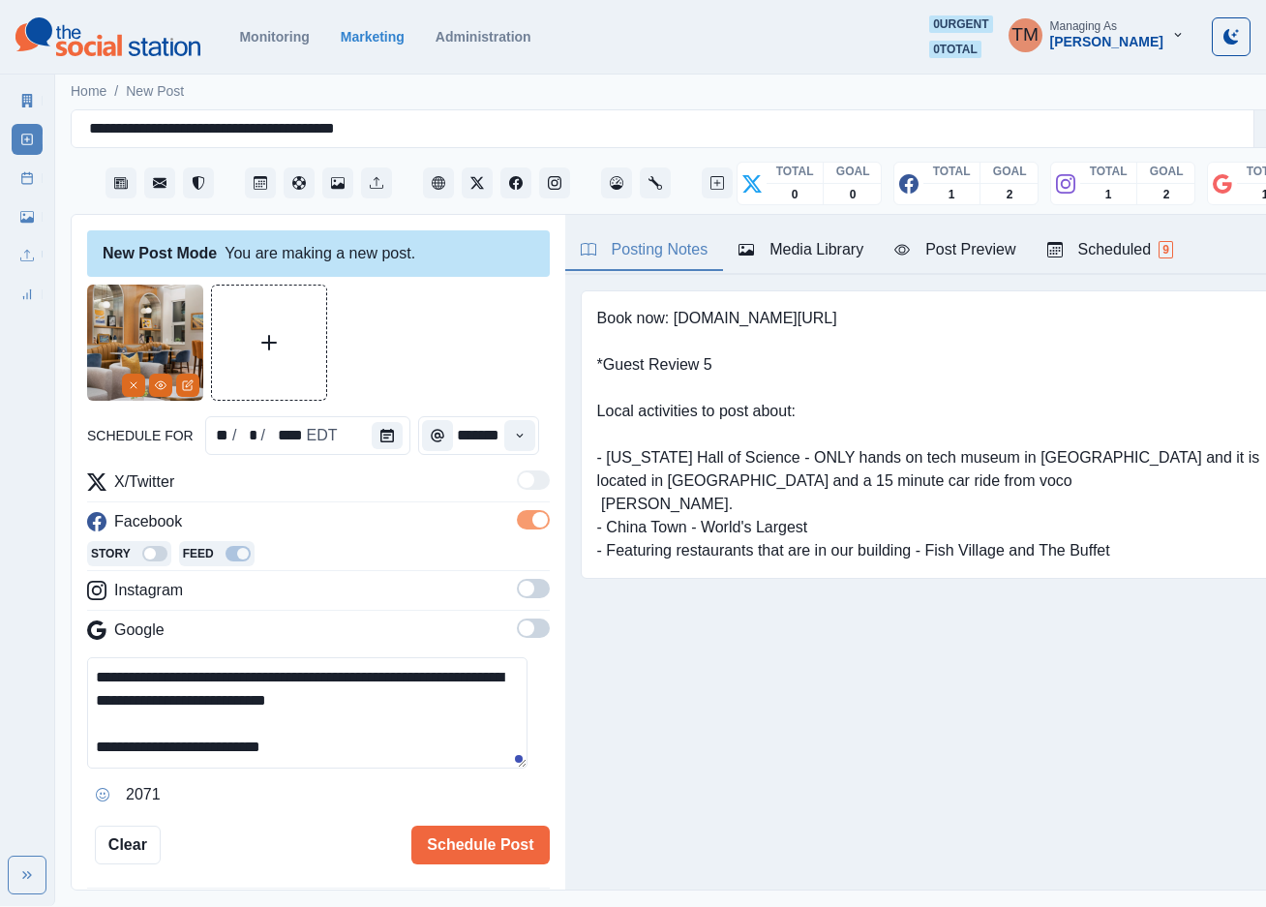
scroll to position [0, 0]
click at [518, 588] on span at bounding box center [533, 588] width 33 height 19
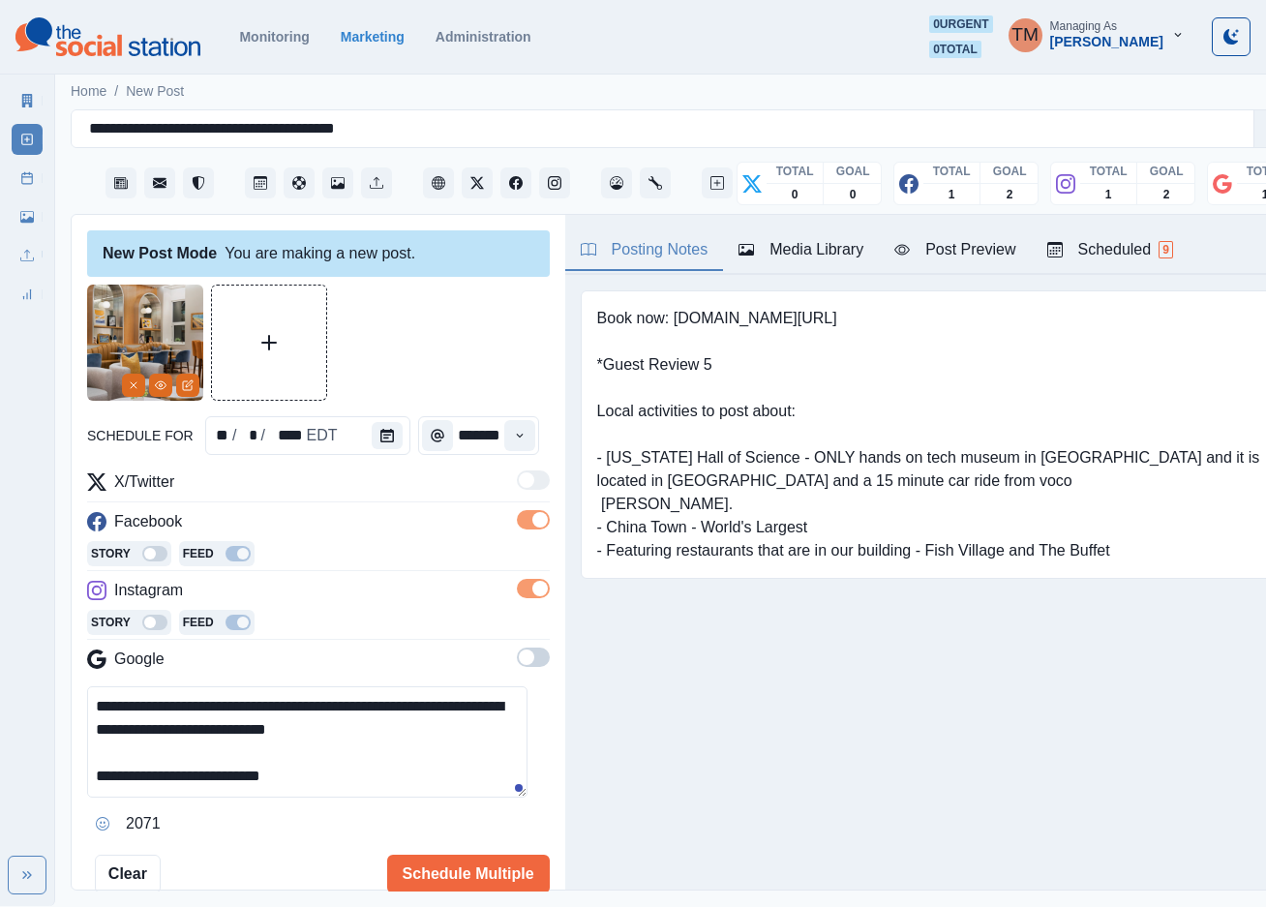
click at [519, 654] on span at bounding box center [526, 657] width 15 height 15
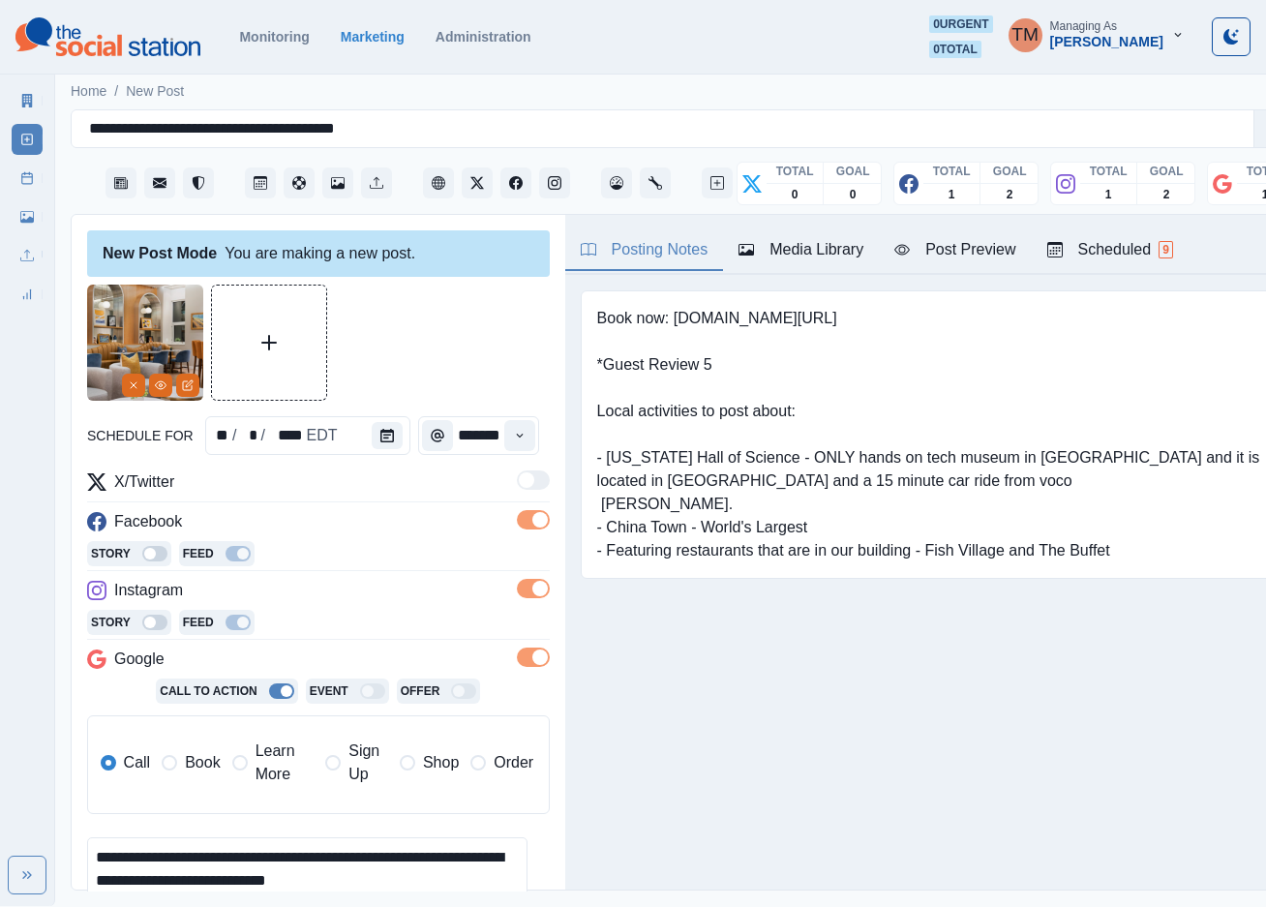
click at [178, 767] on label "Book" at bounding box center [191, 763] width 58 height 46
drag, startPoint x: 183, startPoint y: 762, endPoint x: 200, endPoint y: 759, distance: 17.7
click at [185, 764] on span "Book" at bounding box center [202, 762] width 35 height 23
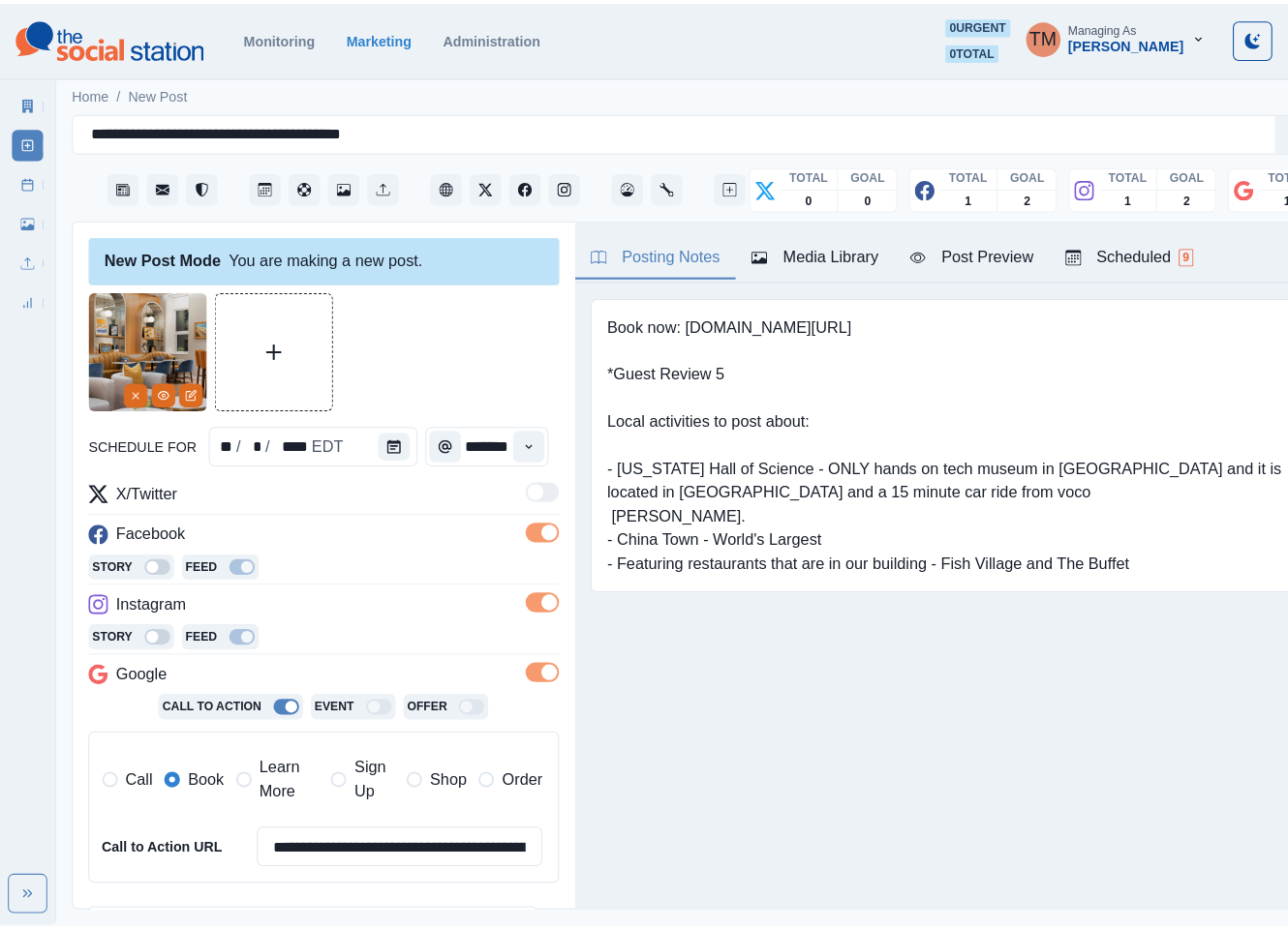
scroll to position [315, 0]
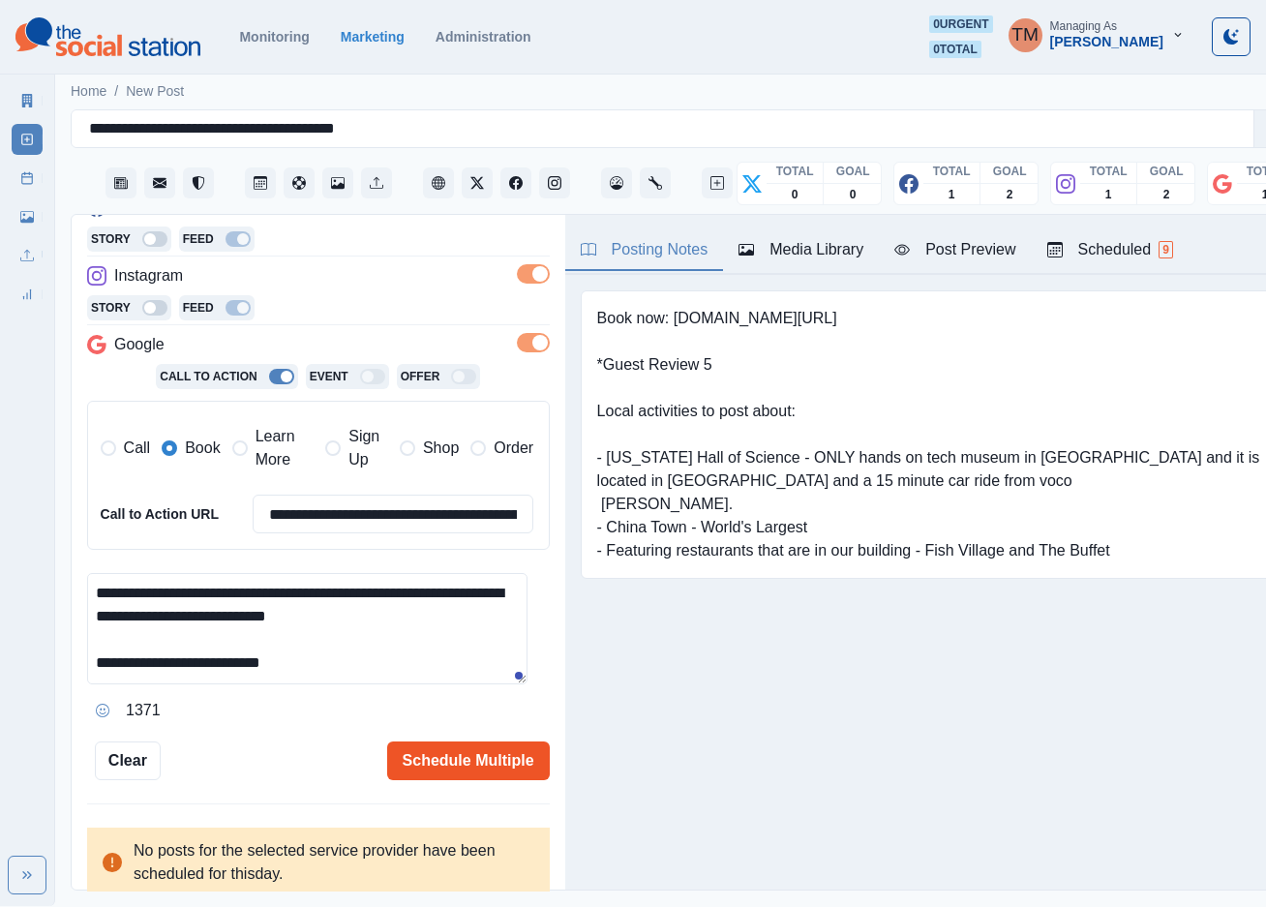
click at [437, 767] on button "Schedule Multiple" at bounding box center [468, 761] width 163 height 39
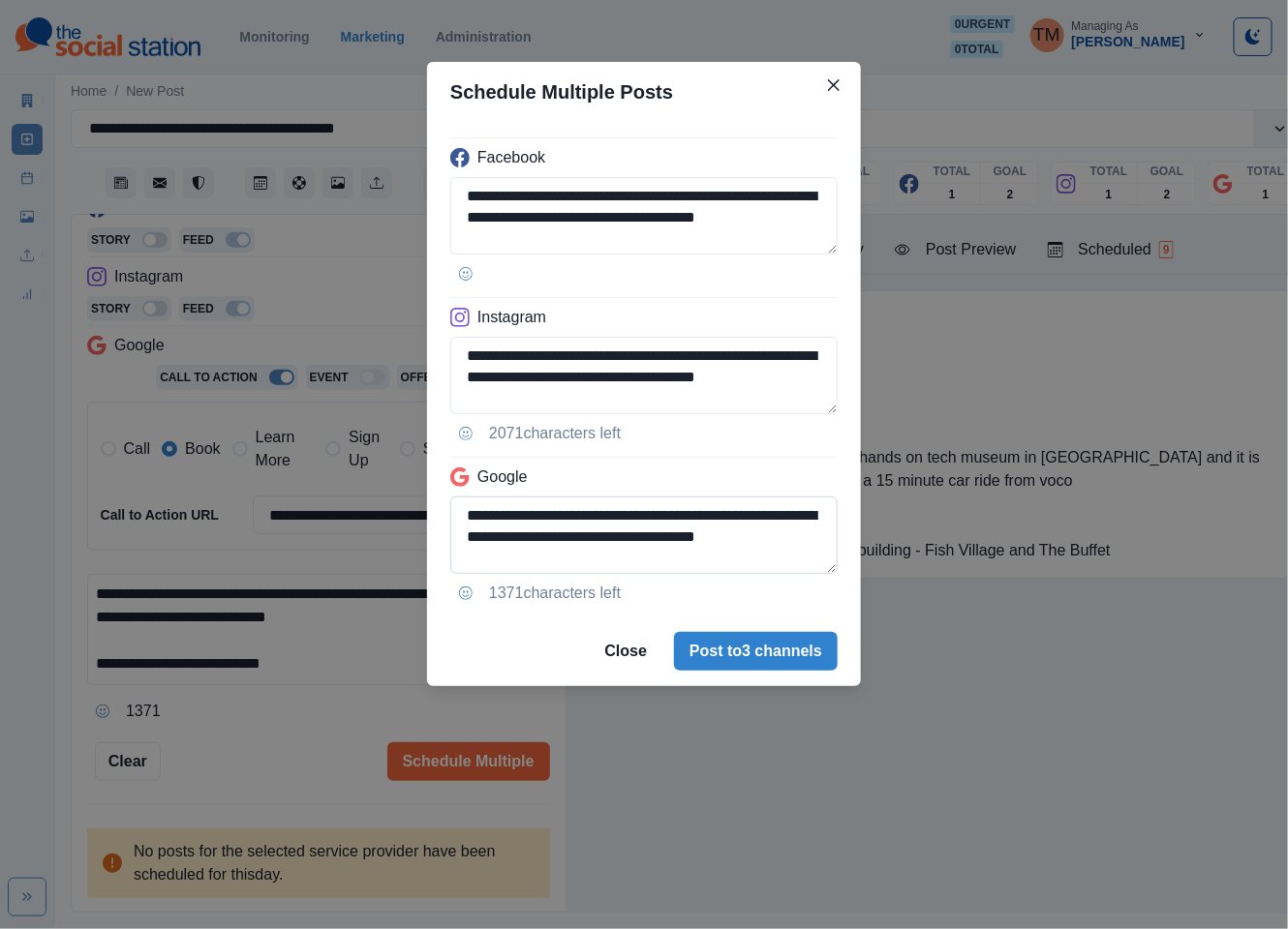
scroll to position [47, 0]
drag, startPoint x: 556, startPoint y: 514, endPoint x: 742, endPoint y: 570, distance: 194.2
click at [742, 570] on textarea "**********" at bounding box center [643, 535] width 387 height 77
type textarea "**********"
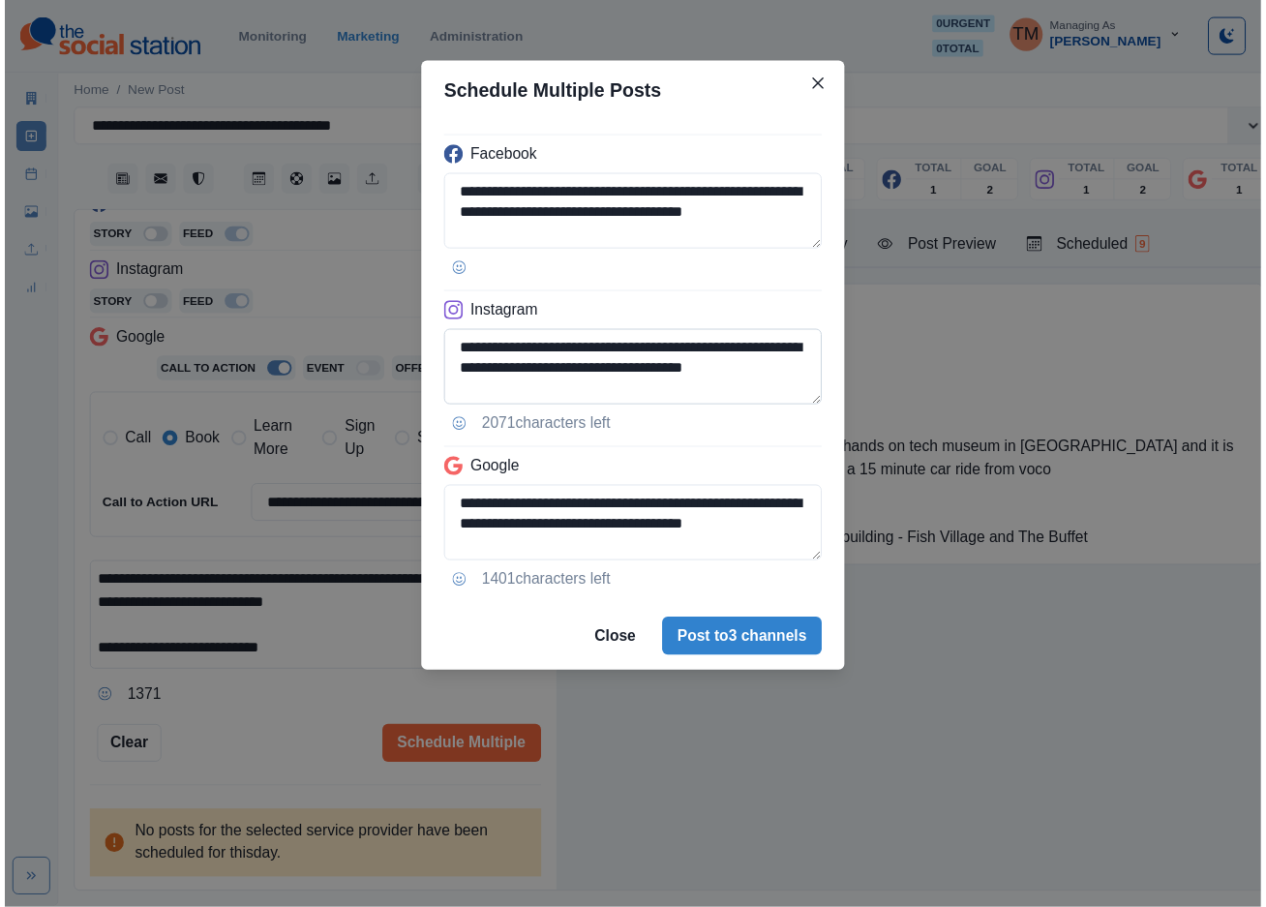
scroll to position [47, 0]
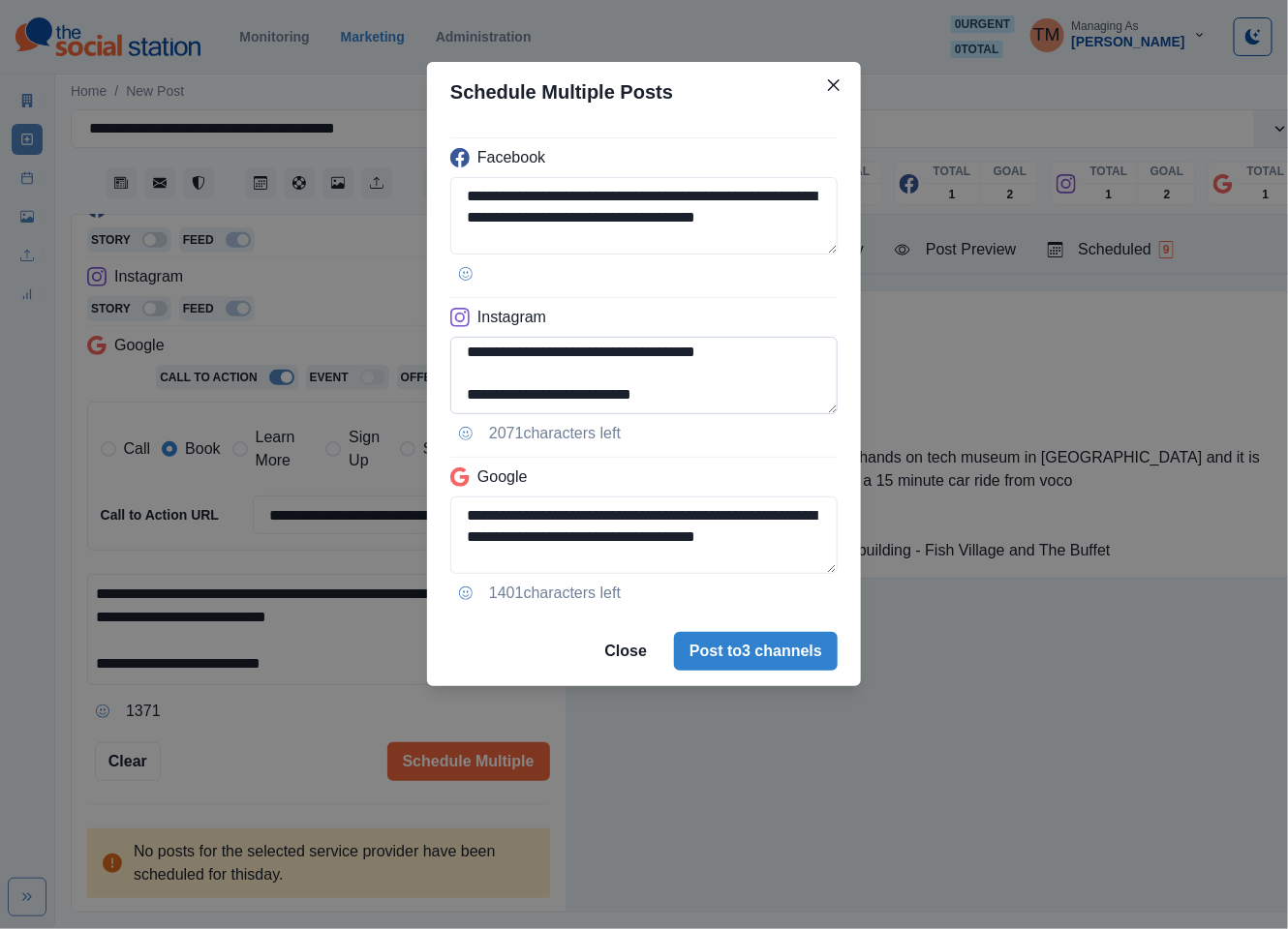
drag, startPoint x: 534, startPoint y: 396, endPoint x: 781, endPoint y: 404, distance: 247.0
click at [781, 404] on textarea "**********" at bounding box center [643, 375] width 387 height 77
paste textarea "**********"
type textarea "**********"
click at [288, 733] on div "**********" at bounding box center [644, 464] width 1288 height 929
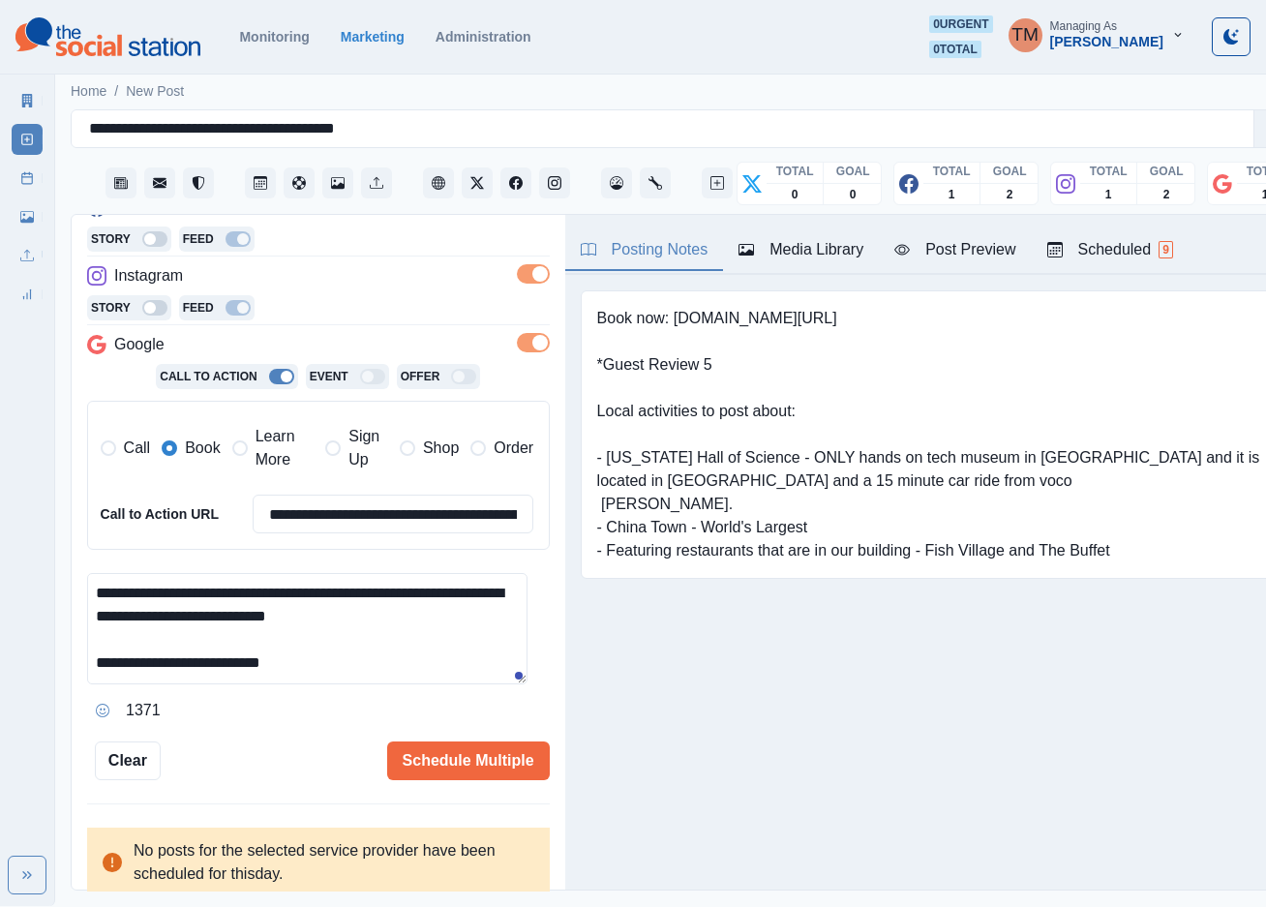
click at [971, 264] on button "Post Preview" at bounding box center [955, 250] width 152 height 41
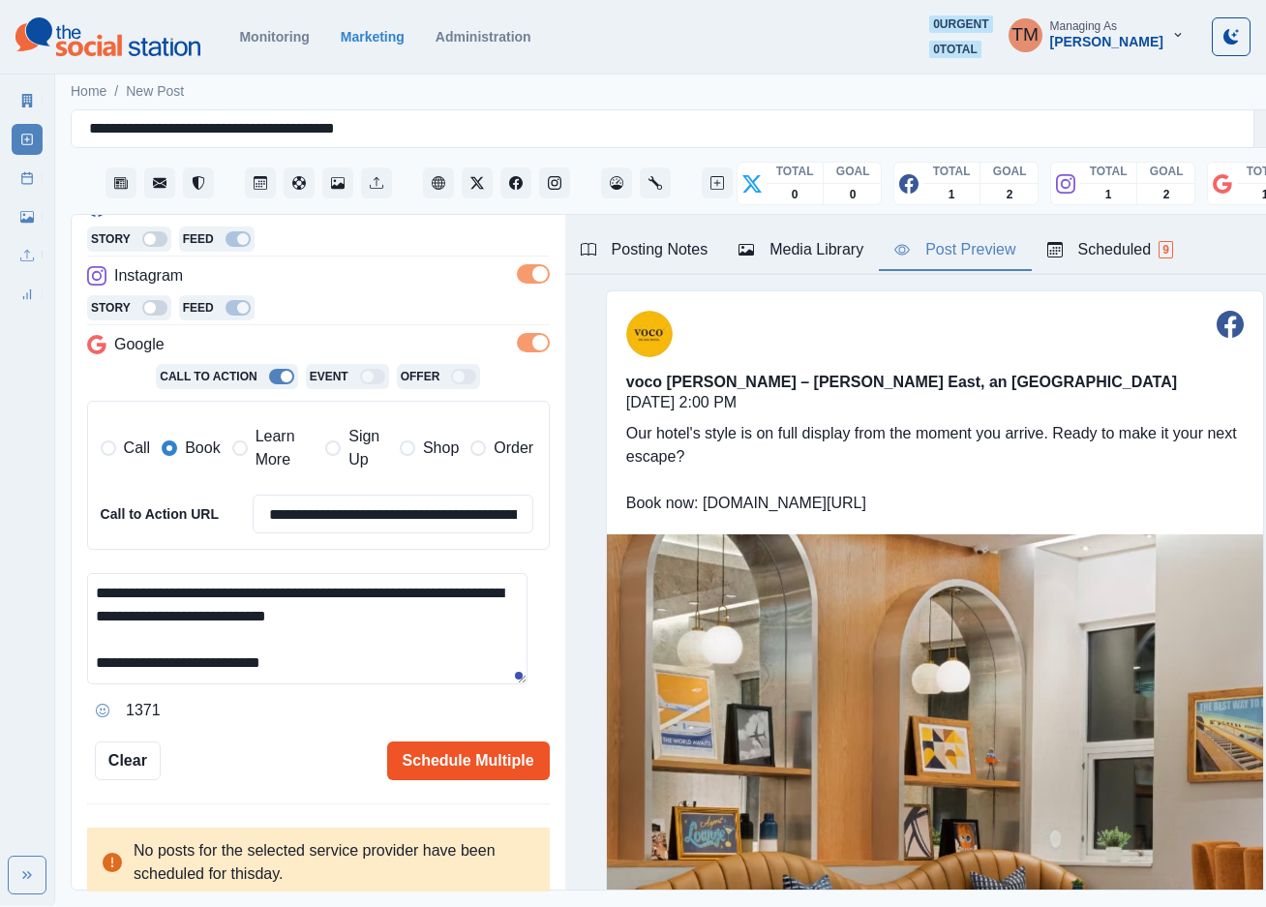
click at [460, 761] on button "Schedule Multiple" at bounding box center [468, 761] width 163 height 39
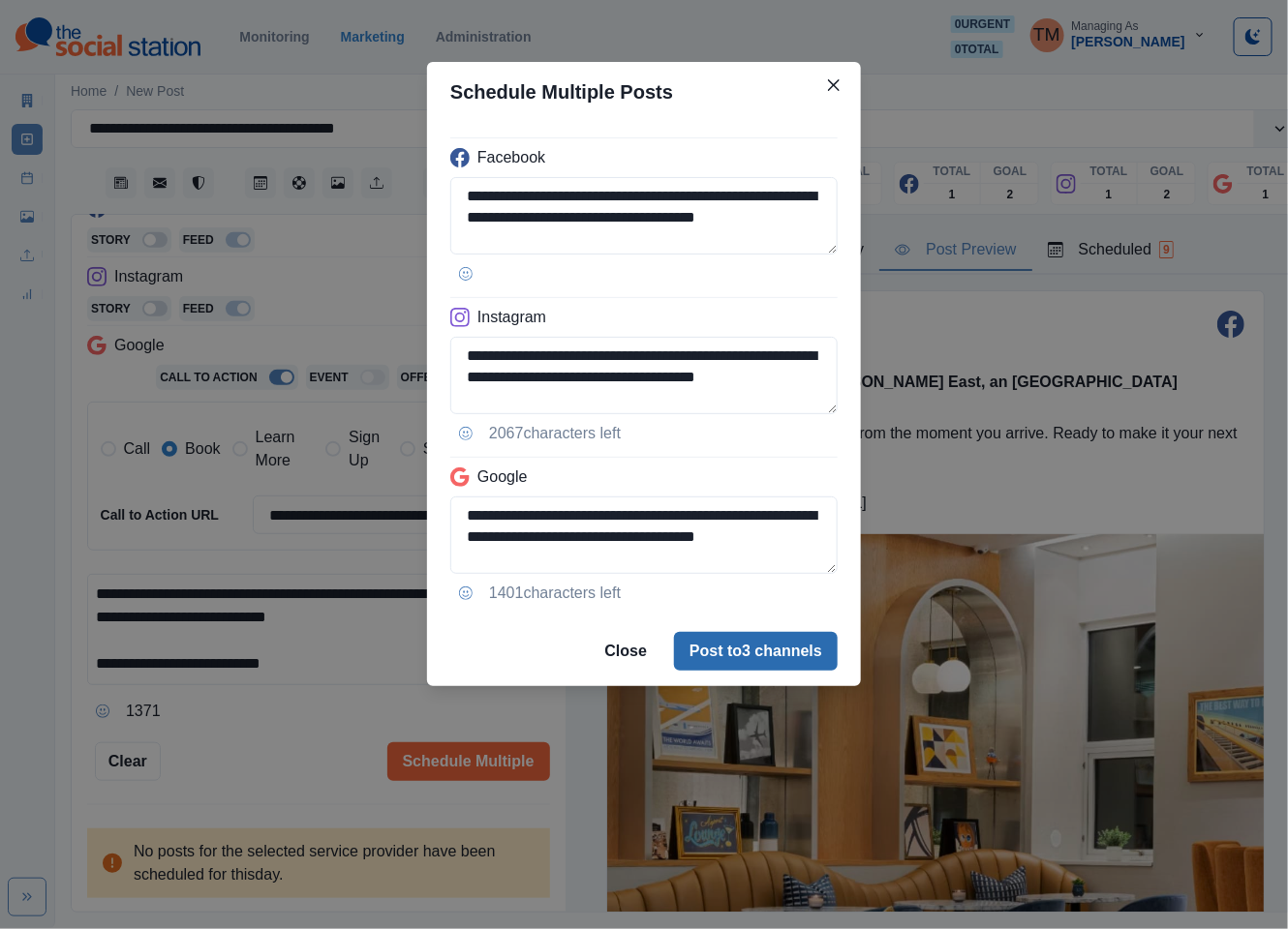
click at [761, 654] on button "Post to 3 channels" at bounding box center [756, 651] width 164 height 39
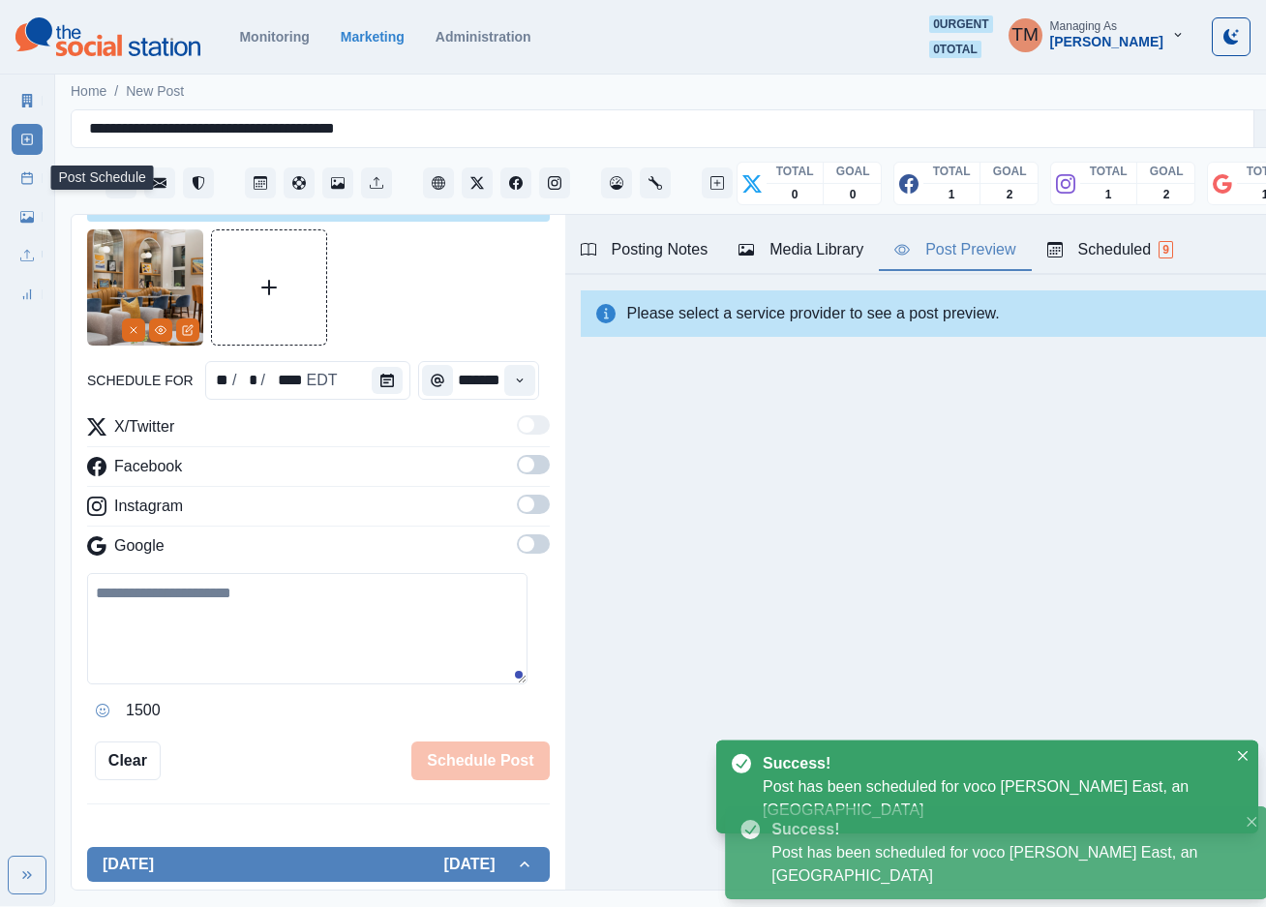
scroll to position [0, 0]
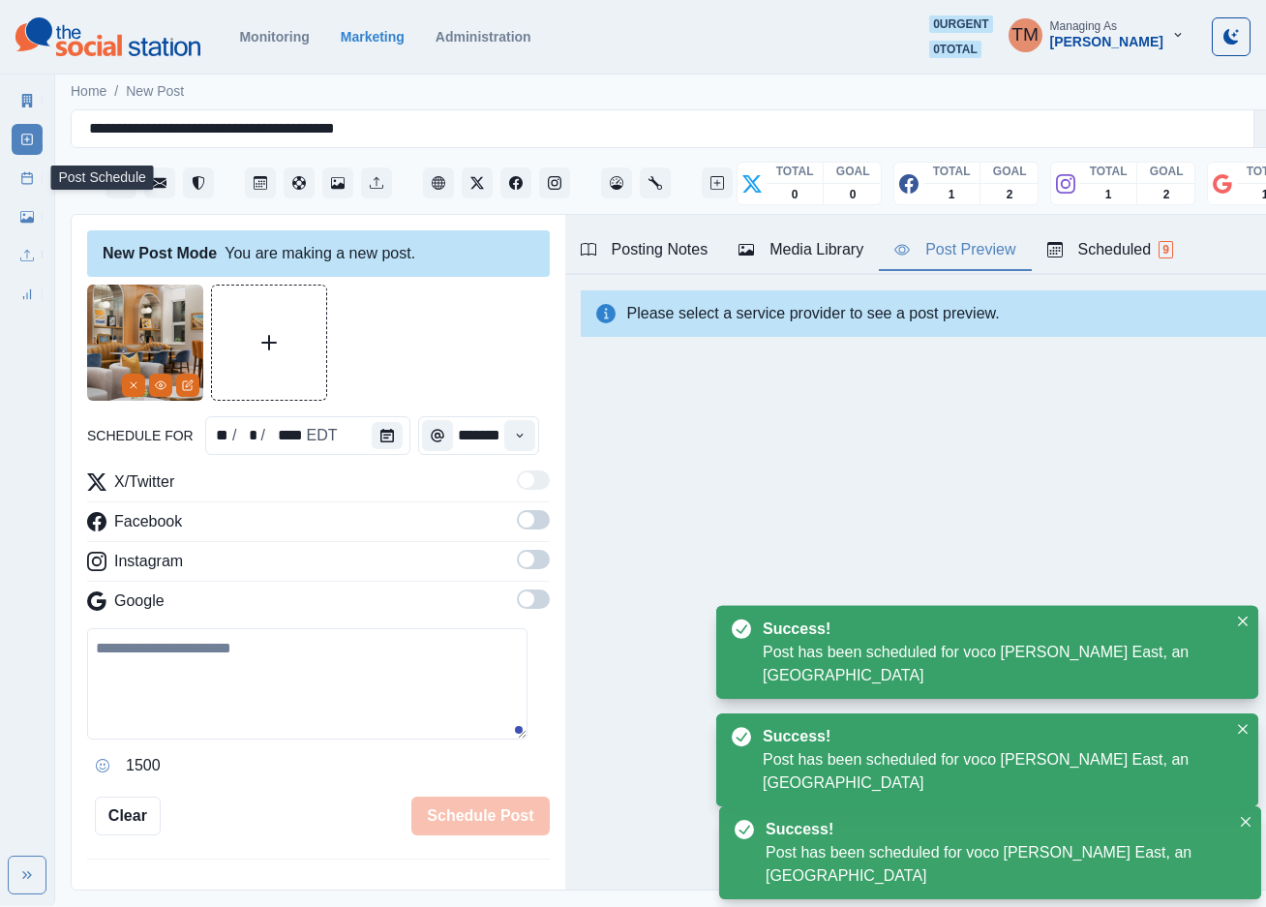
click at [20, 172] on icon at bounding box center [27, 178] width 14 height 14
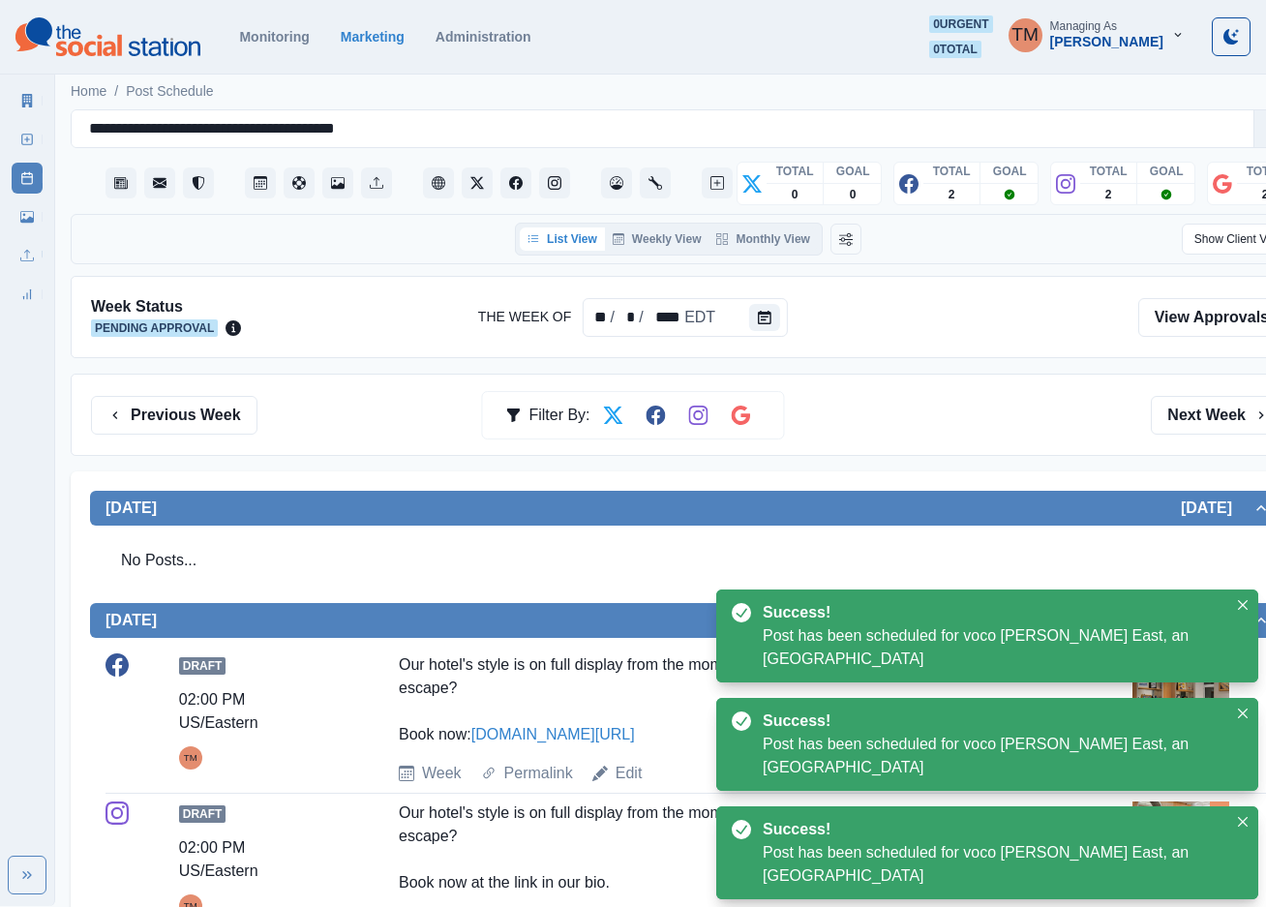
click at [961, 435] on div "Previous Week Filter By: Next Week" at bounding box center [688, 415] width 1195 height 39
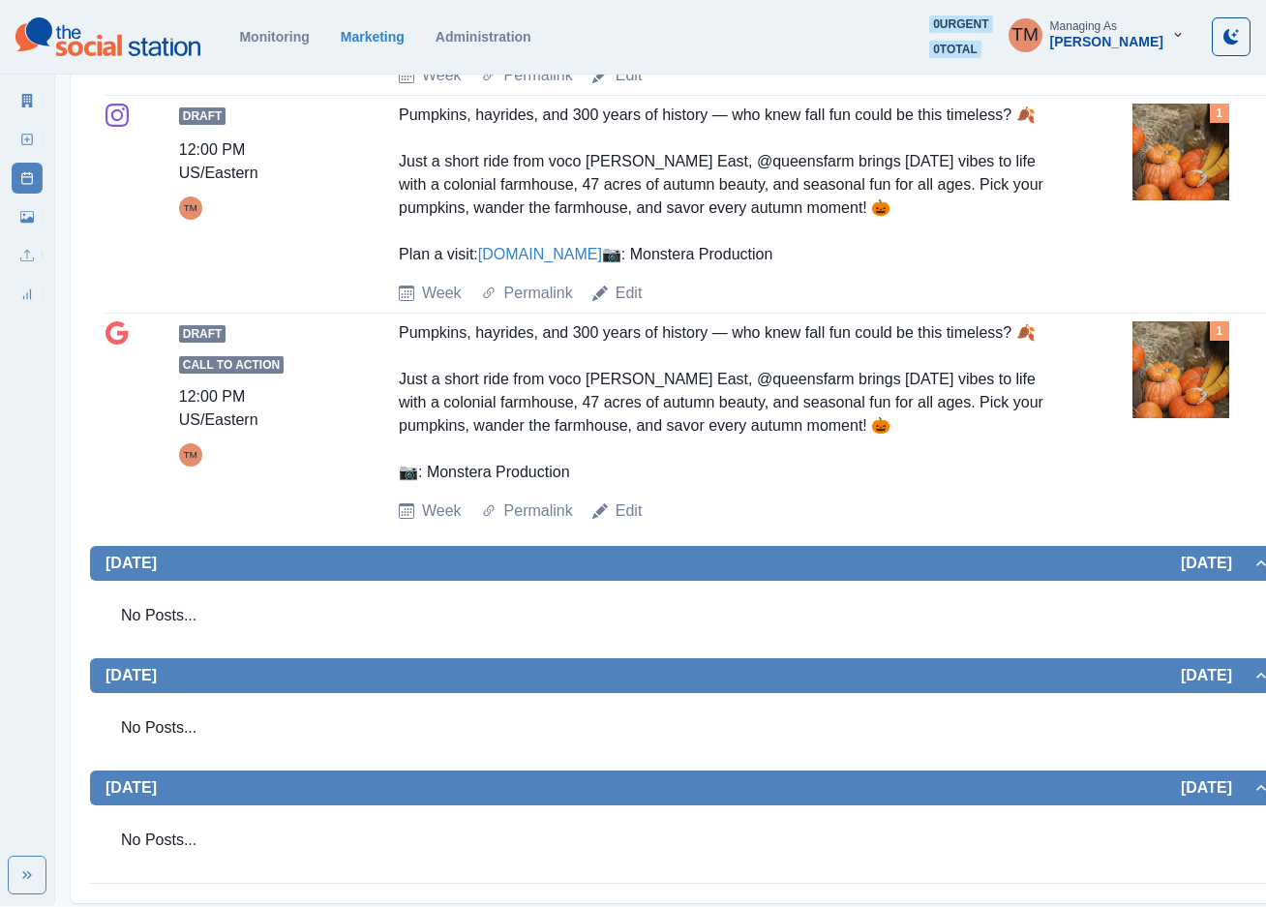
scroll to position [1502, 0]
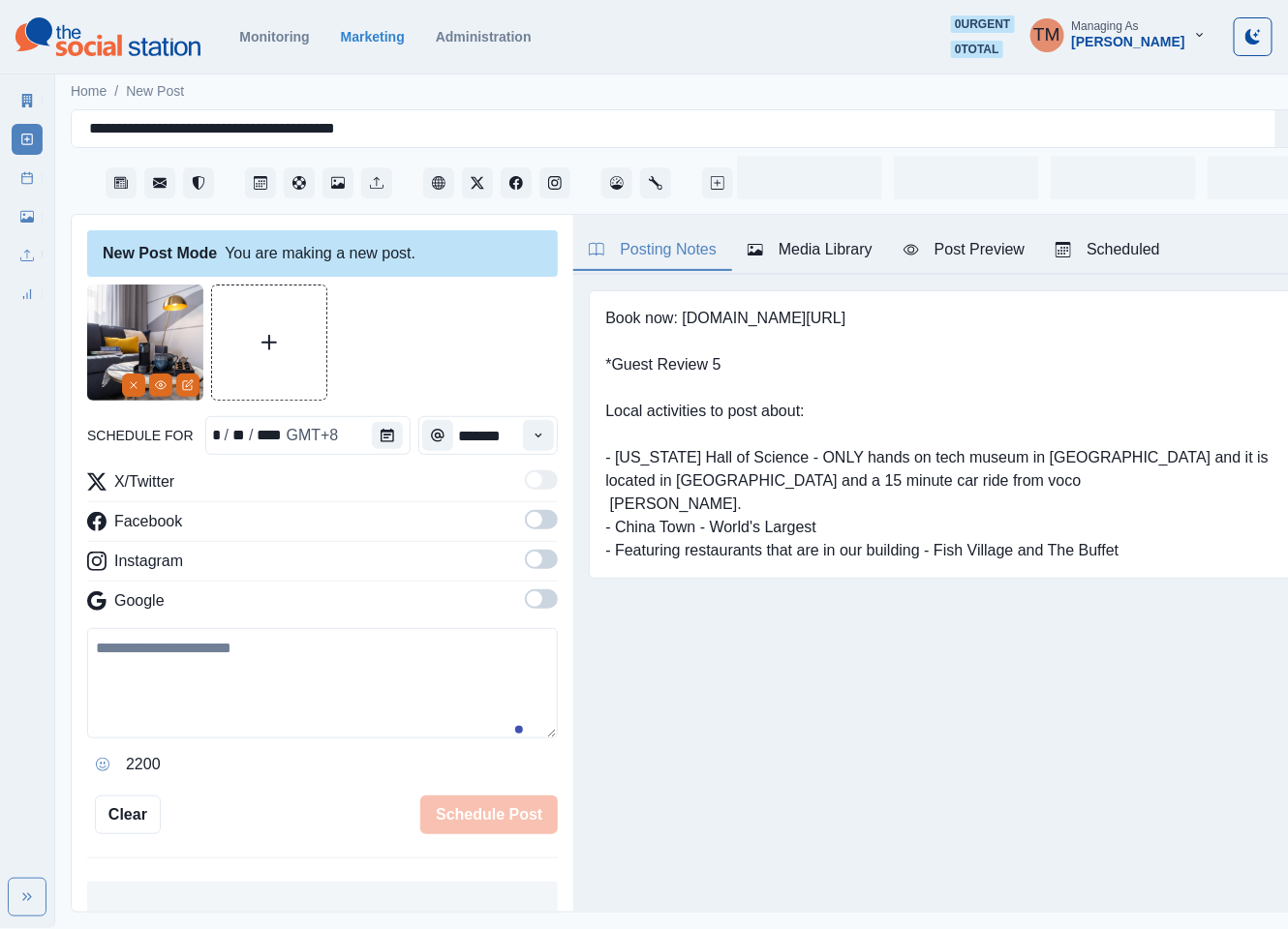
type input "*******"
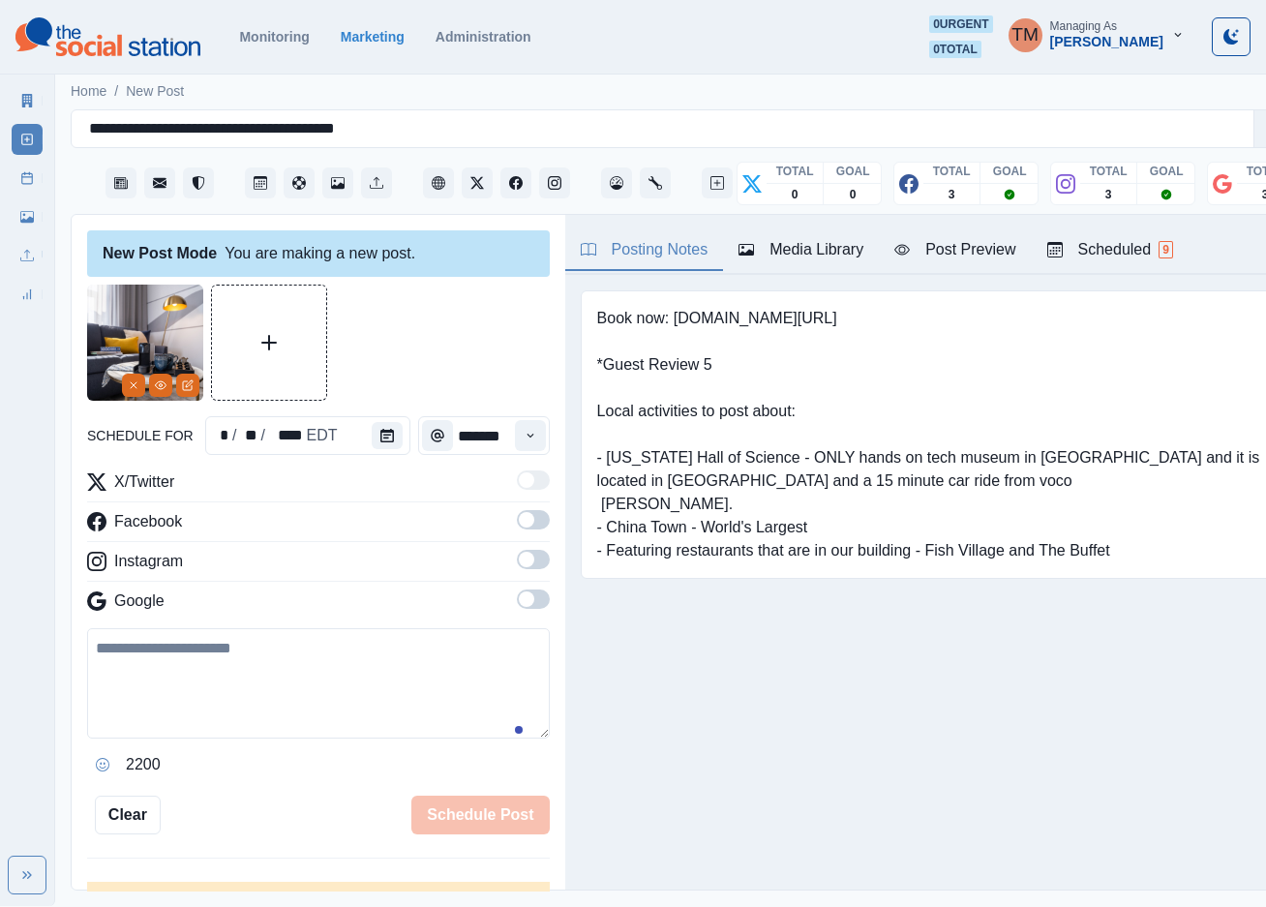
click at [204, 685] on textarea at bounding box center [318, 683] width 463 height 110
paste textarea "**********"
type textarea "**********"
click at [372, 422] on button "Calendar" at bounding box center [387, 435] width 31 height 27
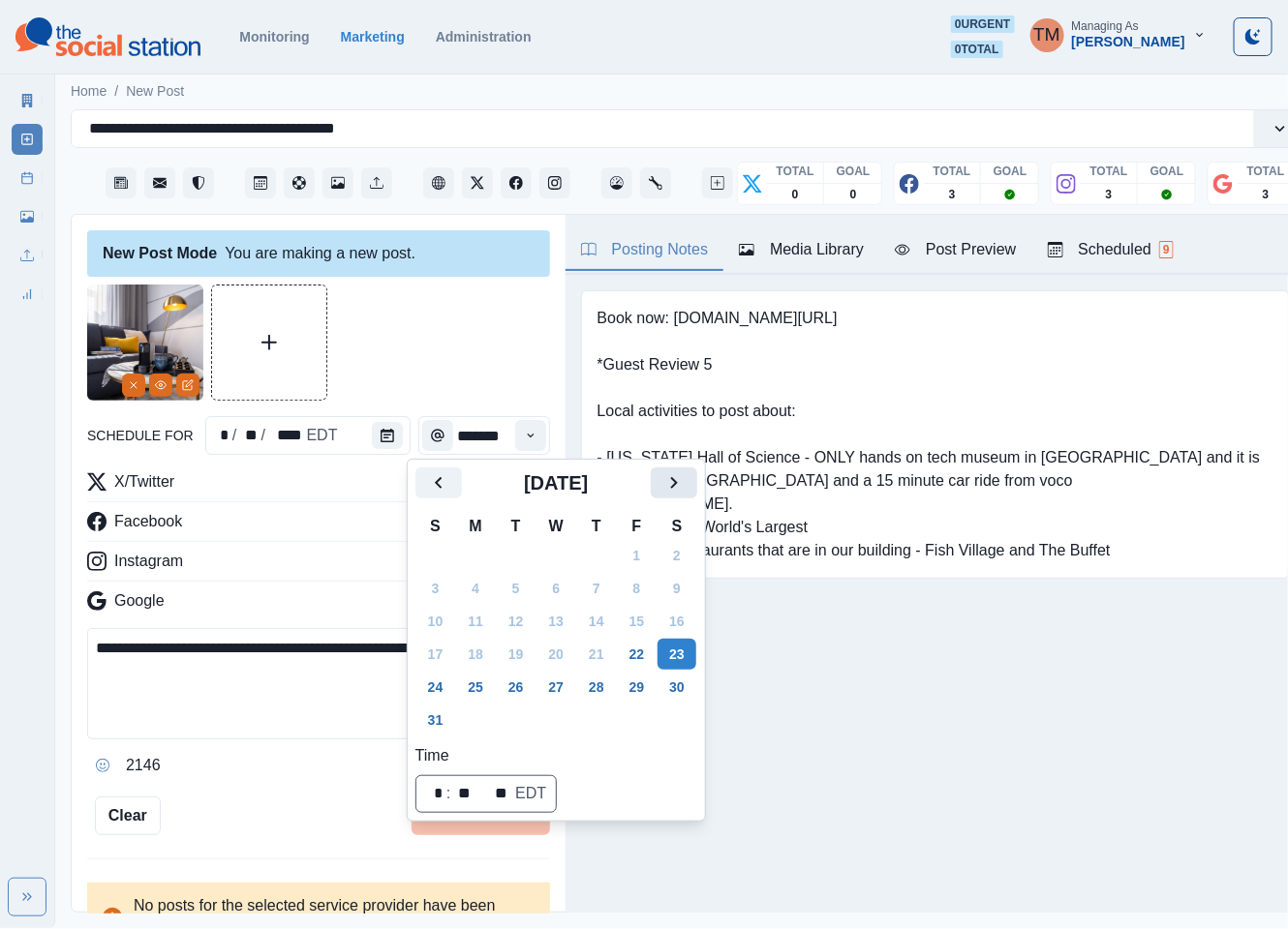
click at [682, 491] on icon "Next" at bounding box center [673, 482] width 23 height 23
click at [682, 489] on icon "Next" at bounding box center [673, 482] width 23 height 23
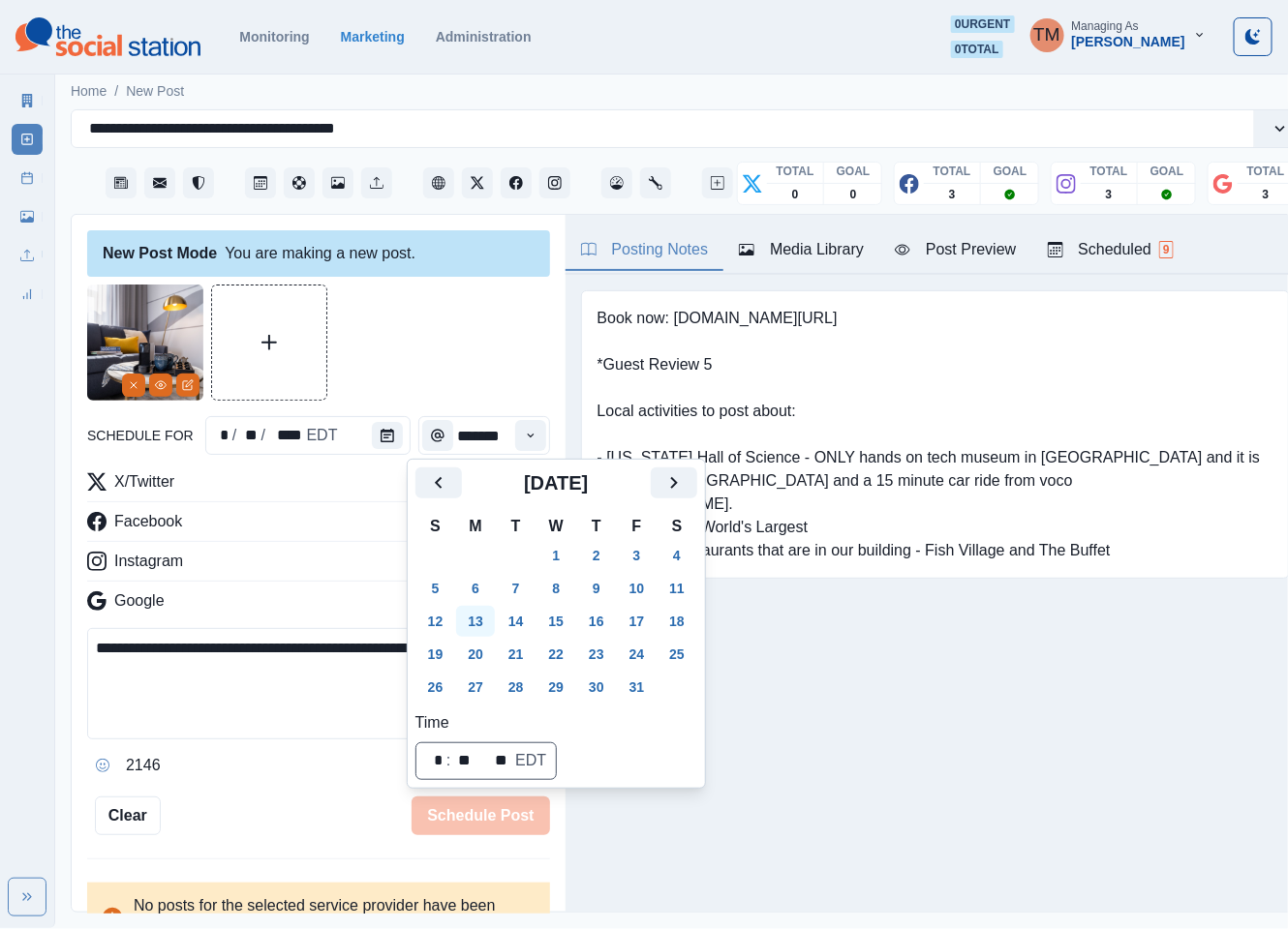
click at [466, 622] on button "13" at bounding box center [475, 621] width 39 height 31
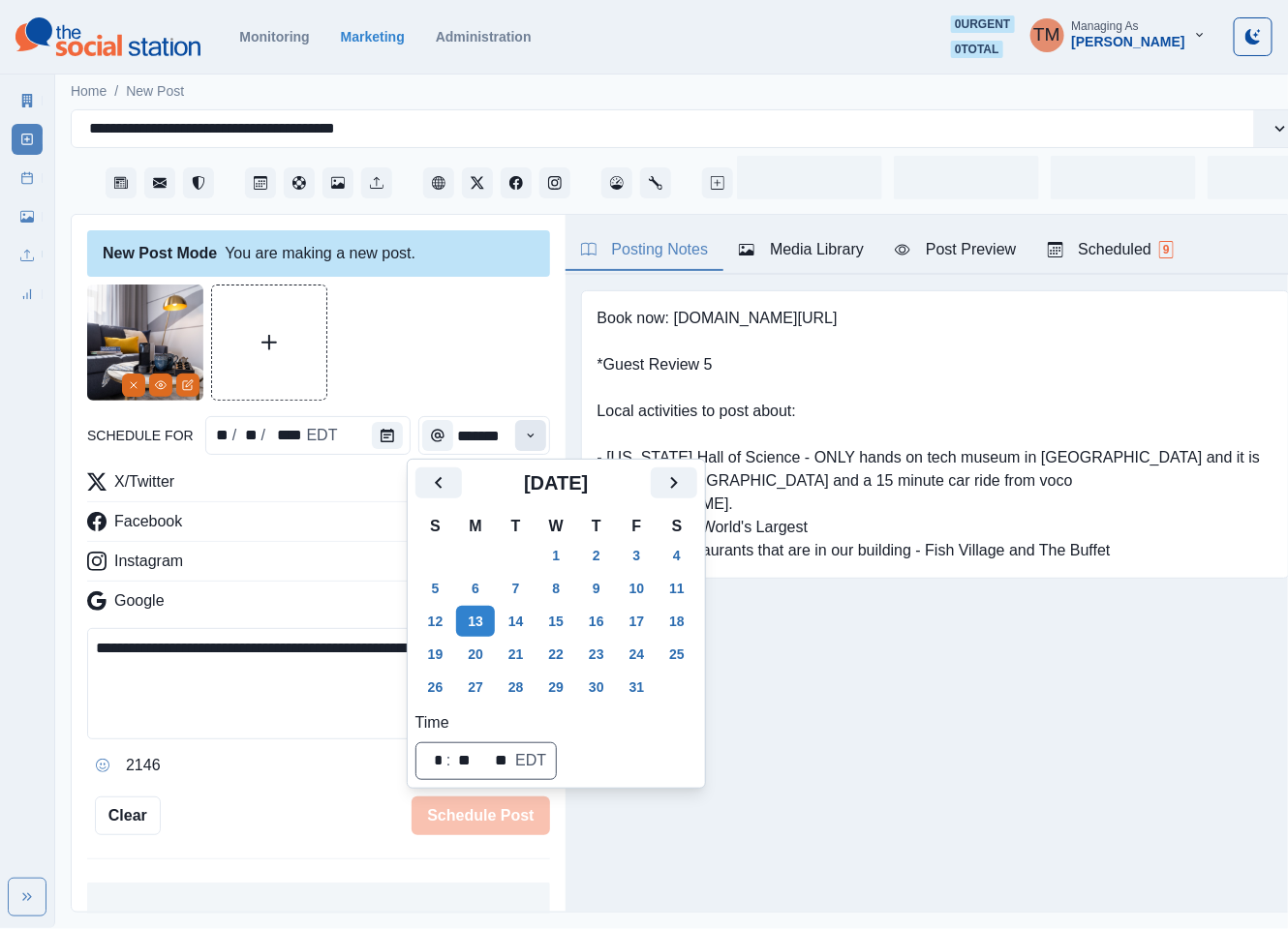
click at [460, 383] on div at bounding box center [318, 343] width 463 height 116
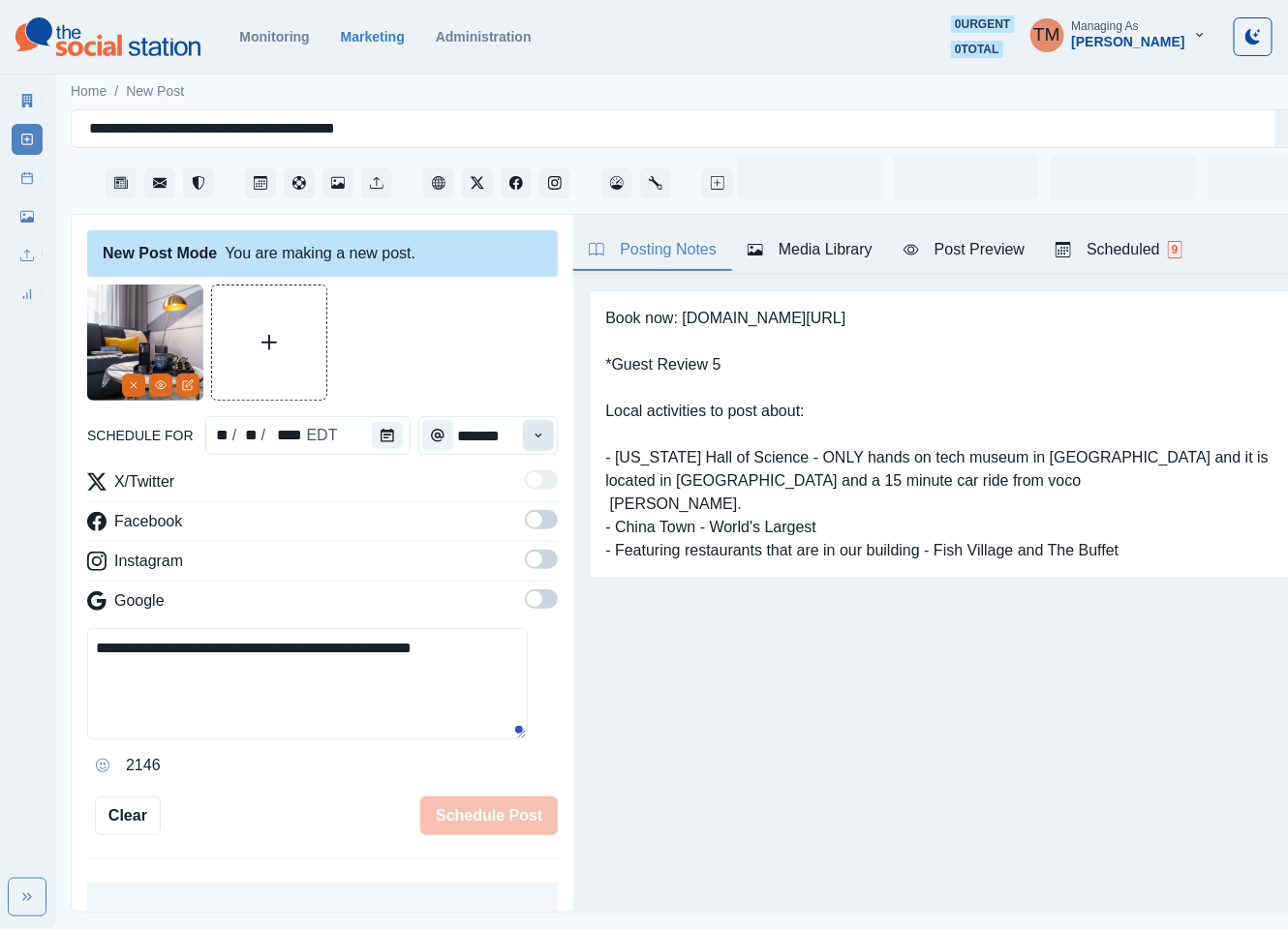
click at [531, 441] on icon "Time" at bounding box center [538, 436] width 14 height 14
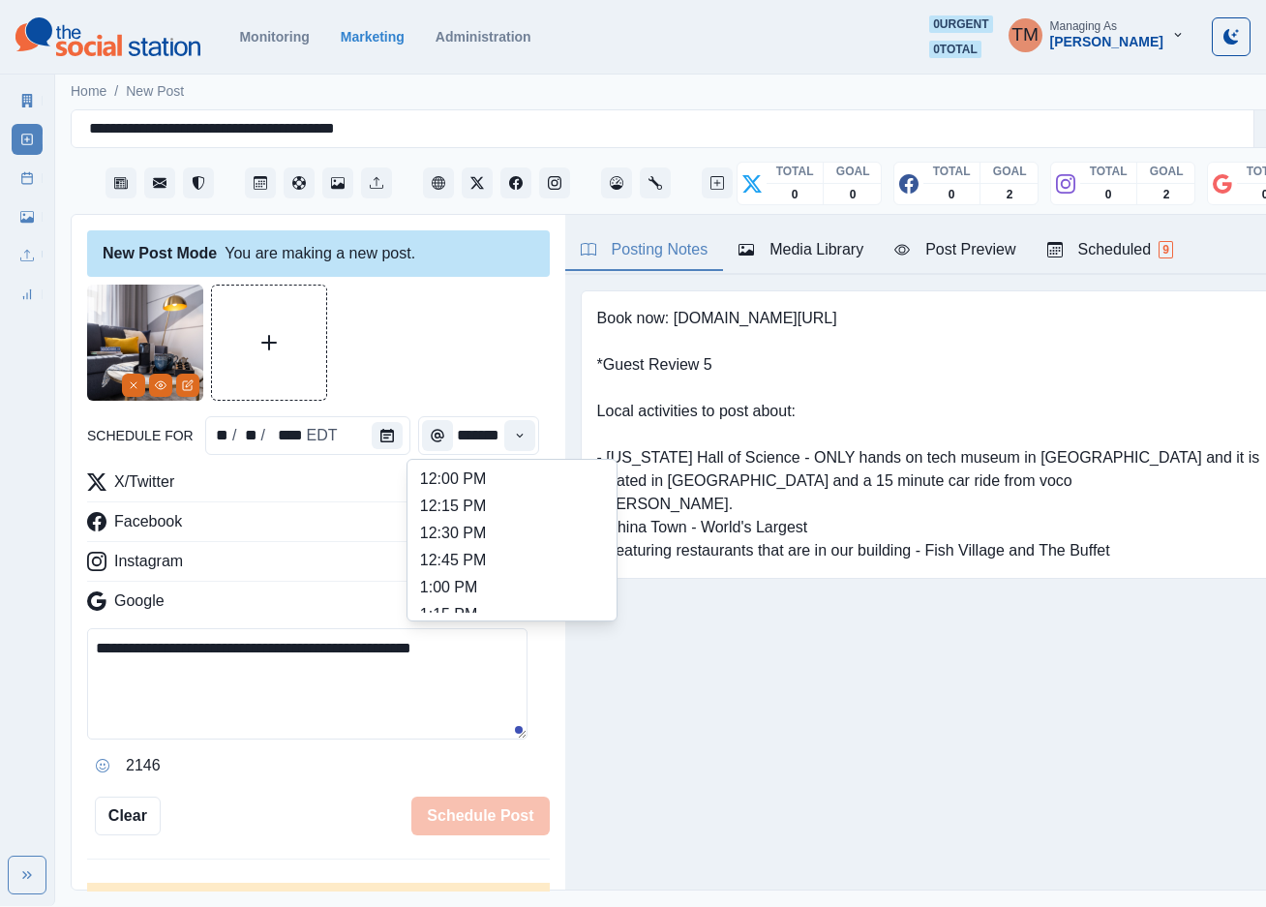
scroll to position [290, 0]
click at [511, 514] on li "11:00 AM" at bounding box center [512, 515] width 194 height 27
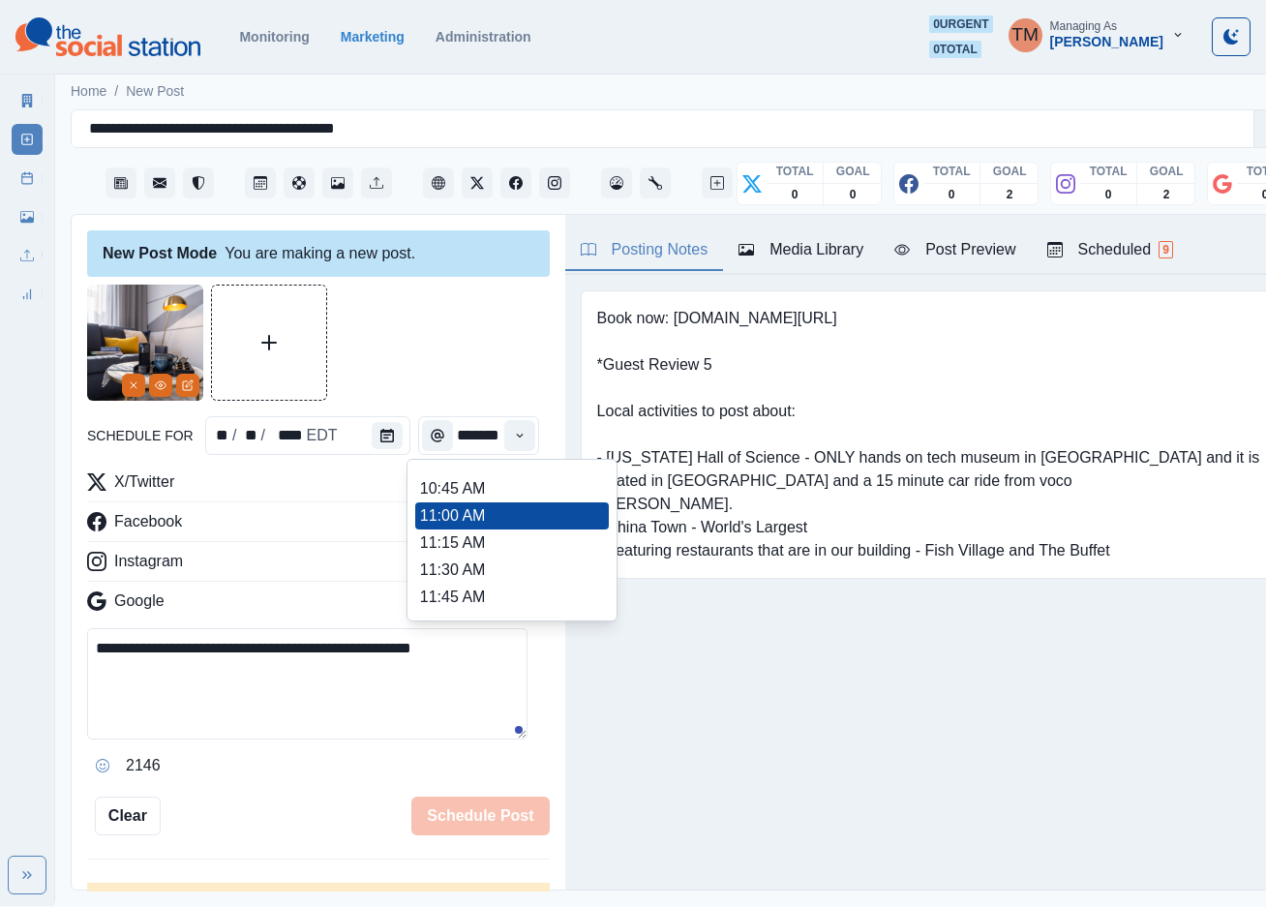
type input "********"
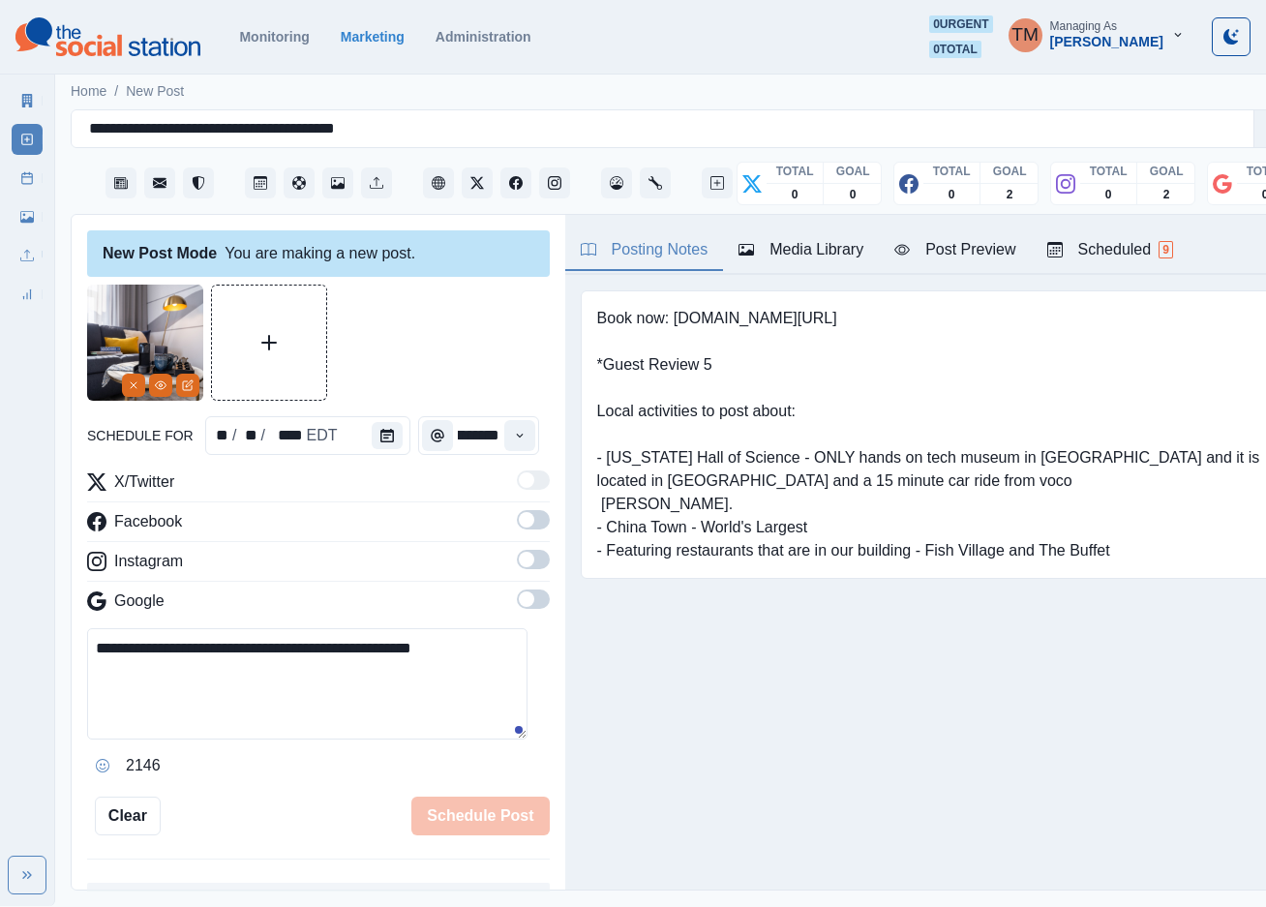
click at [466, 338] on div at bounding box center [318, 343] width 463 height 116
click at [521, 527] on span at bounding box center [533, 519] width 33 height 19
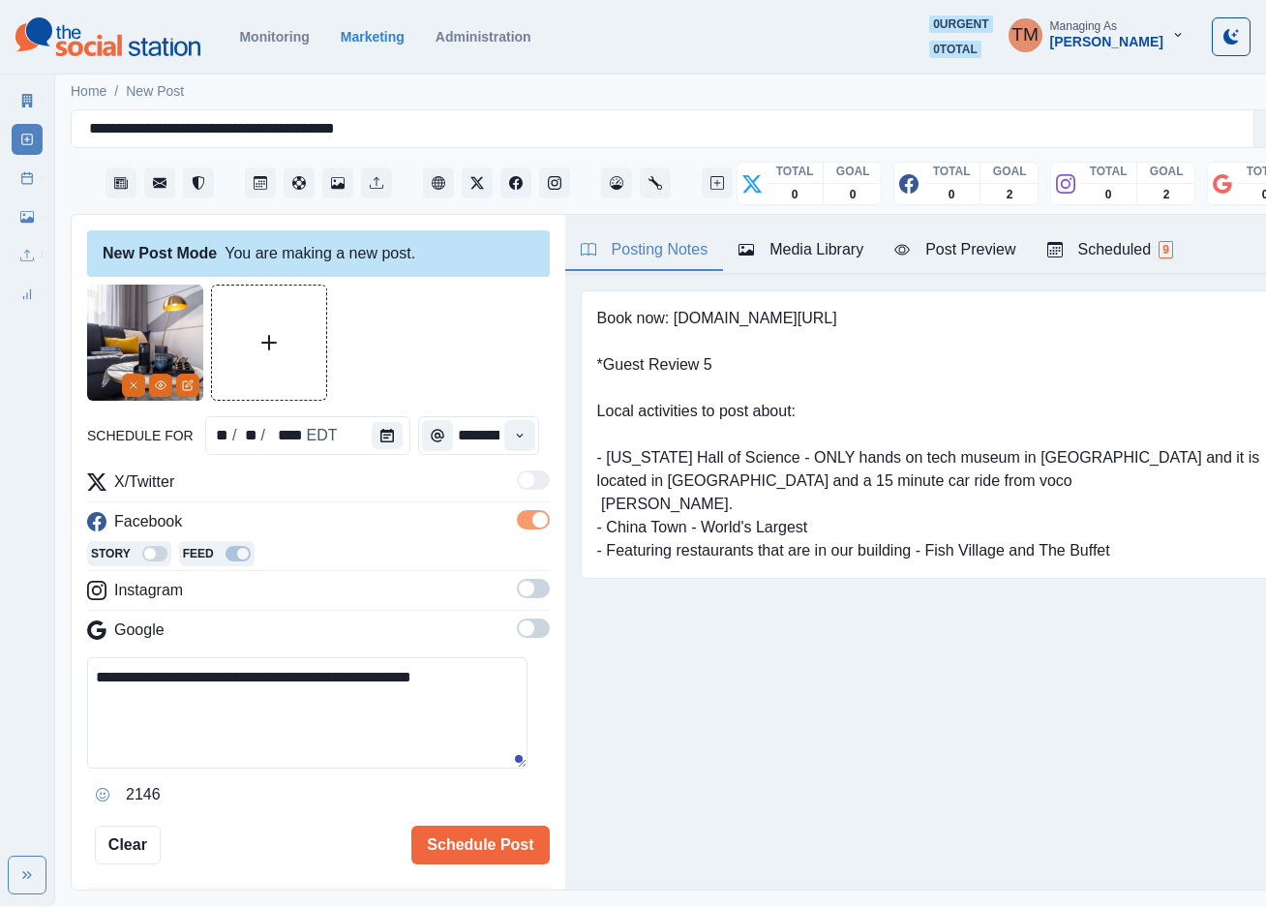
click at [526, 595] on label at bounding box center [533, 594] width 33 height 31
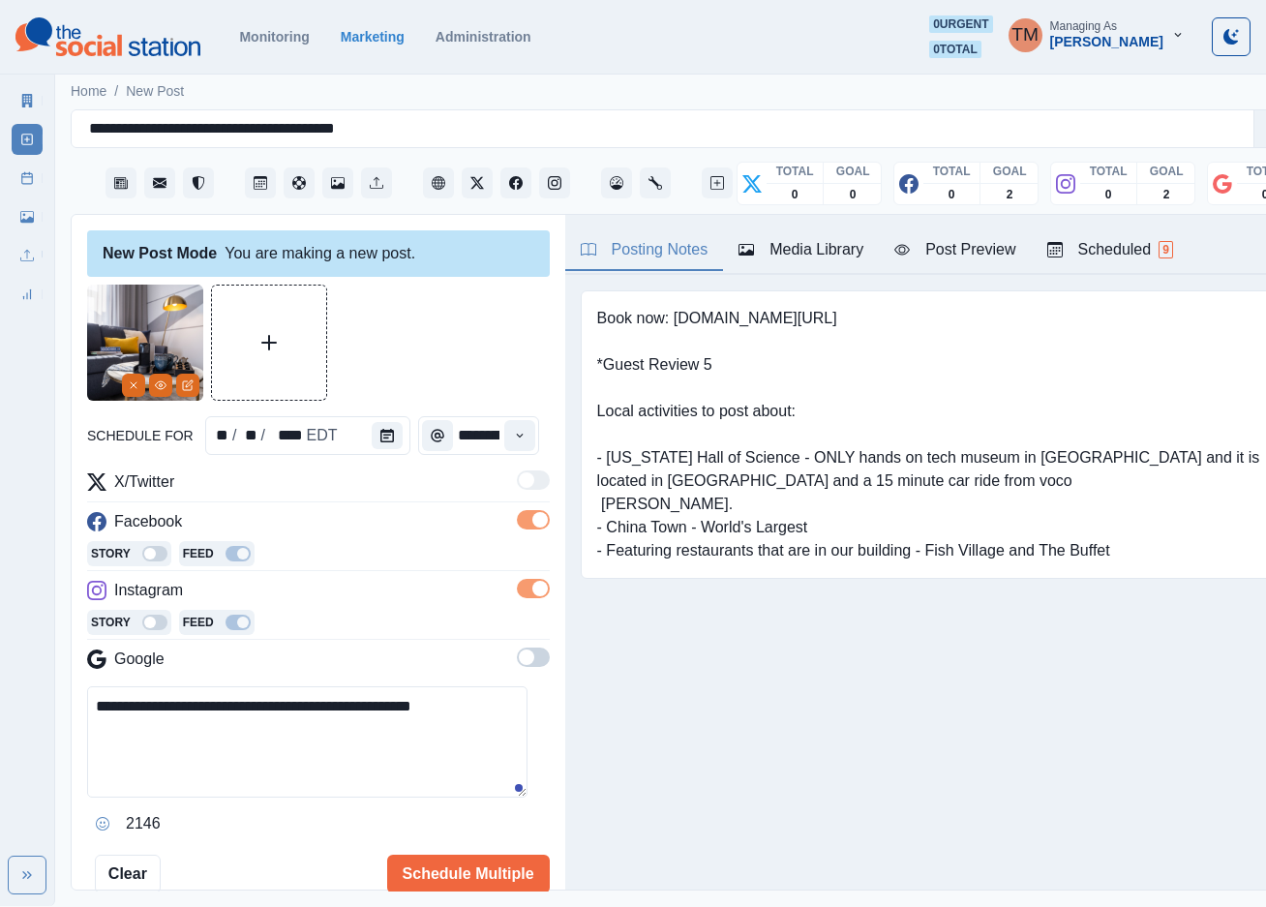
click at [519, 656] on span at bounding box center [526, 657] width 15 height 15
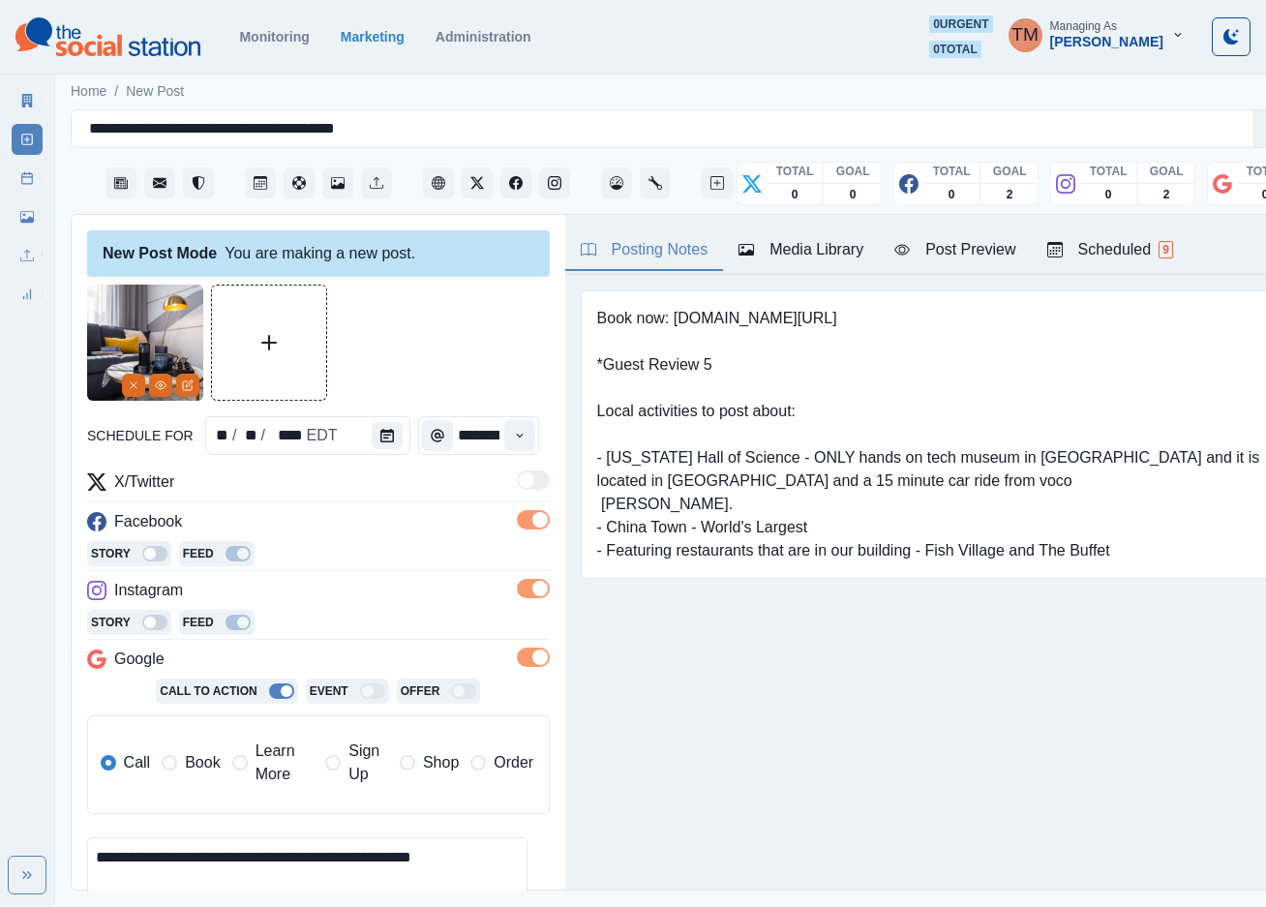
drag, startPoint x: 210, startPoint y: 771, endPoint x: 951, endPoint y: 338, distance: 857.7
click at [210, 768] on span "Book" at bounding box center [202, 762] width 35 height 23
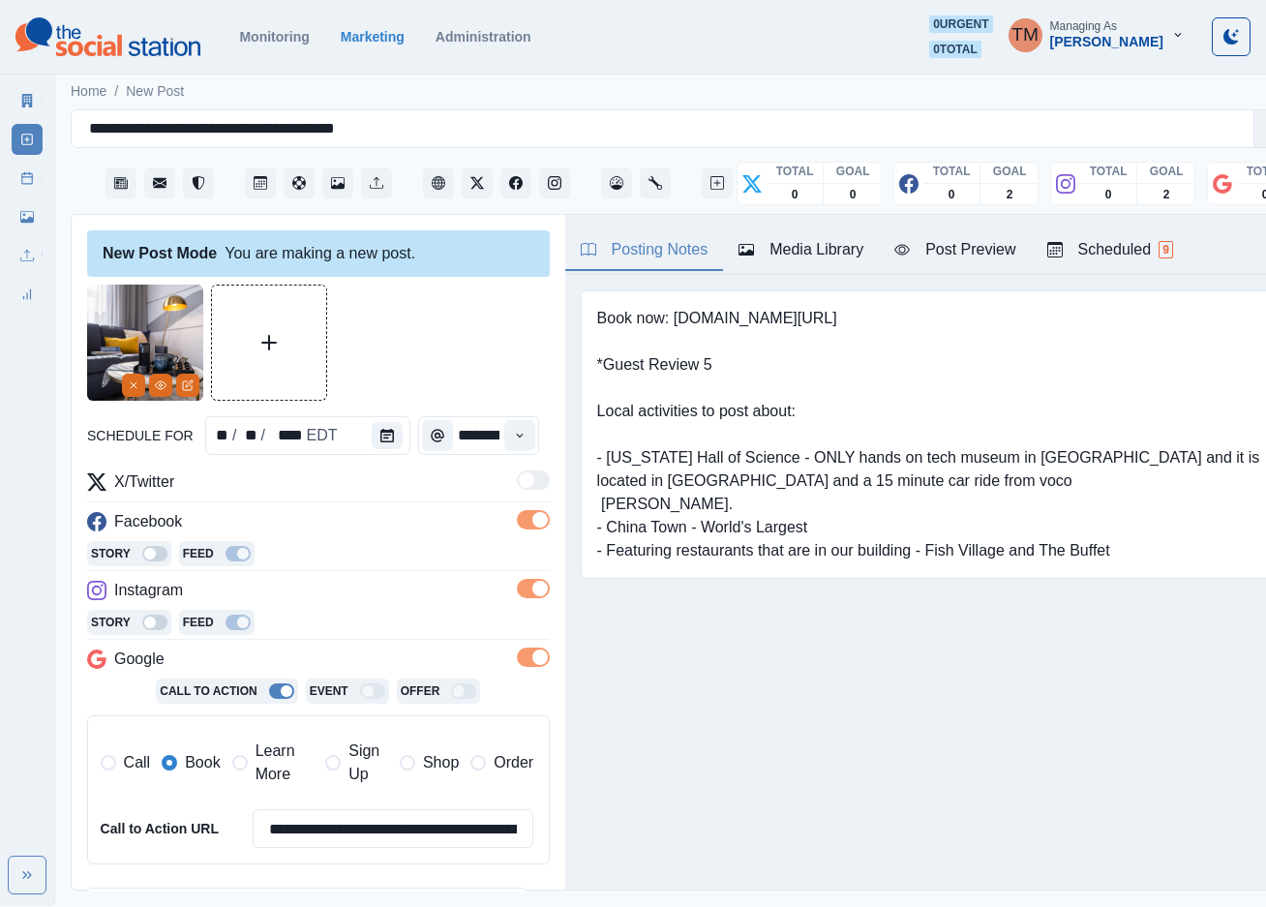
click at [973, 253] on div "Post Preview" at bounding box center [954, 249] width 121 height 23
click at [671, 253] on div "Posting Notes" at bounding box center [645, 249] width 128 height 23
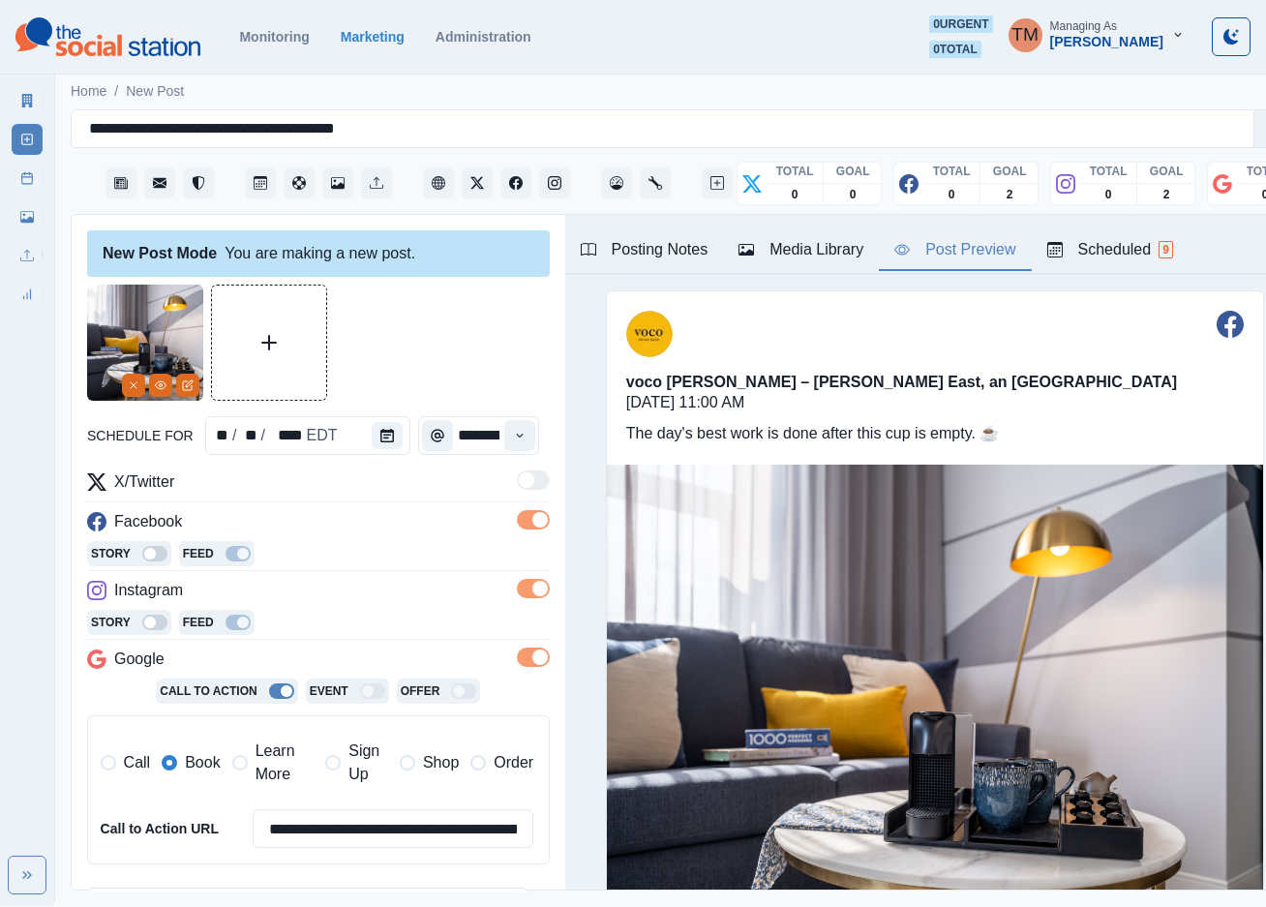
click at [953, 253] on div "Post Preview" at bounding box center [954, 249] width 121 height 23
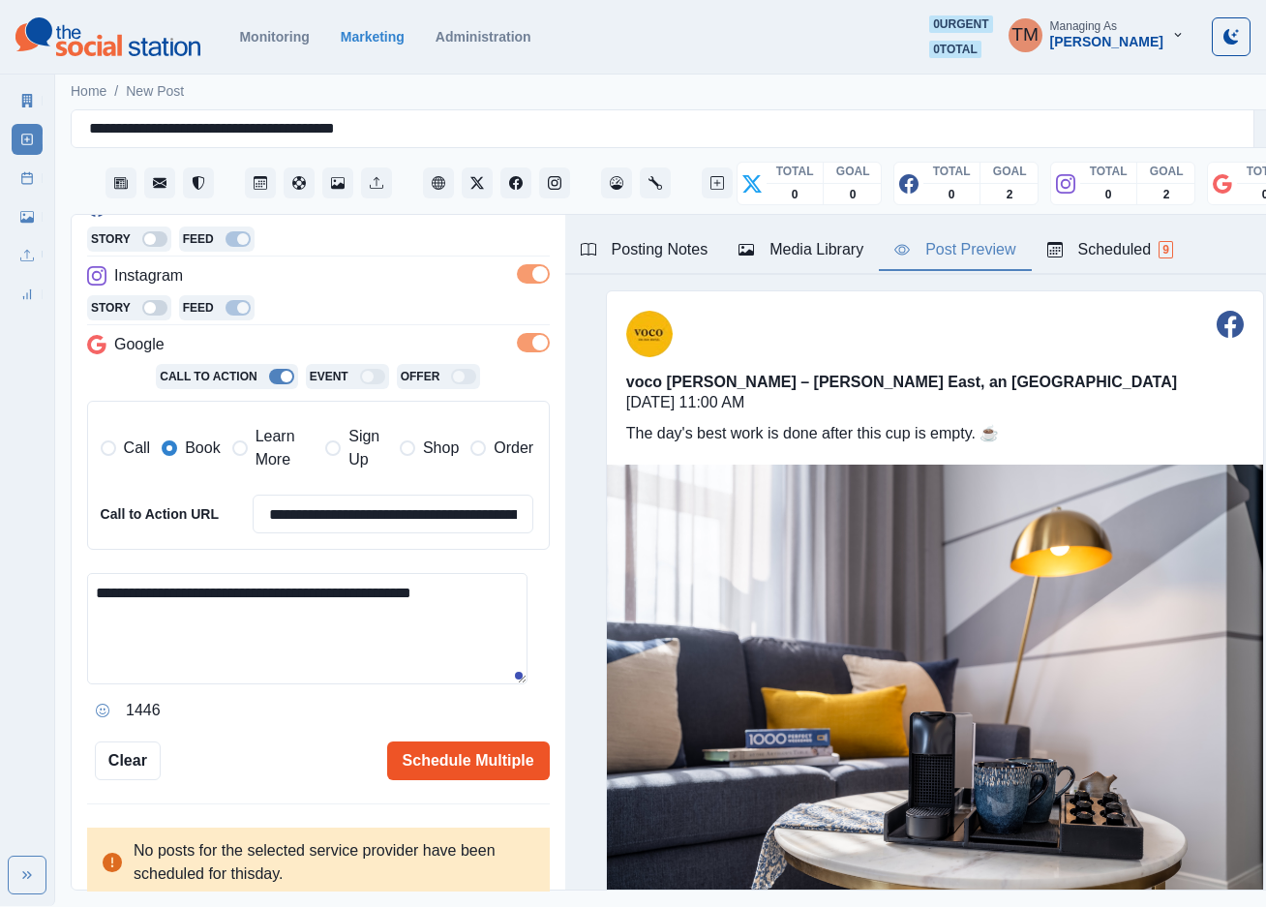
click at [482, 764] on button "Schedule Multiple" at bounding box center [468, 761] width 163 height 39
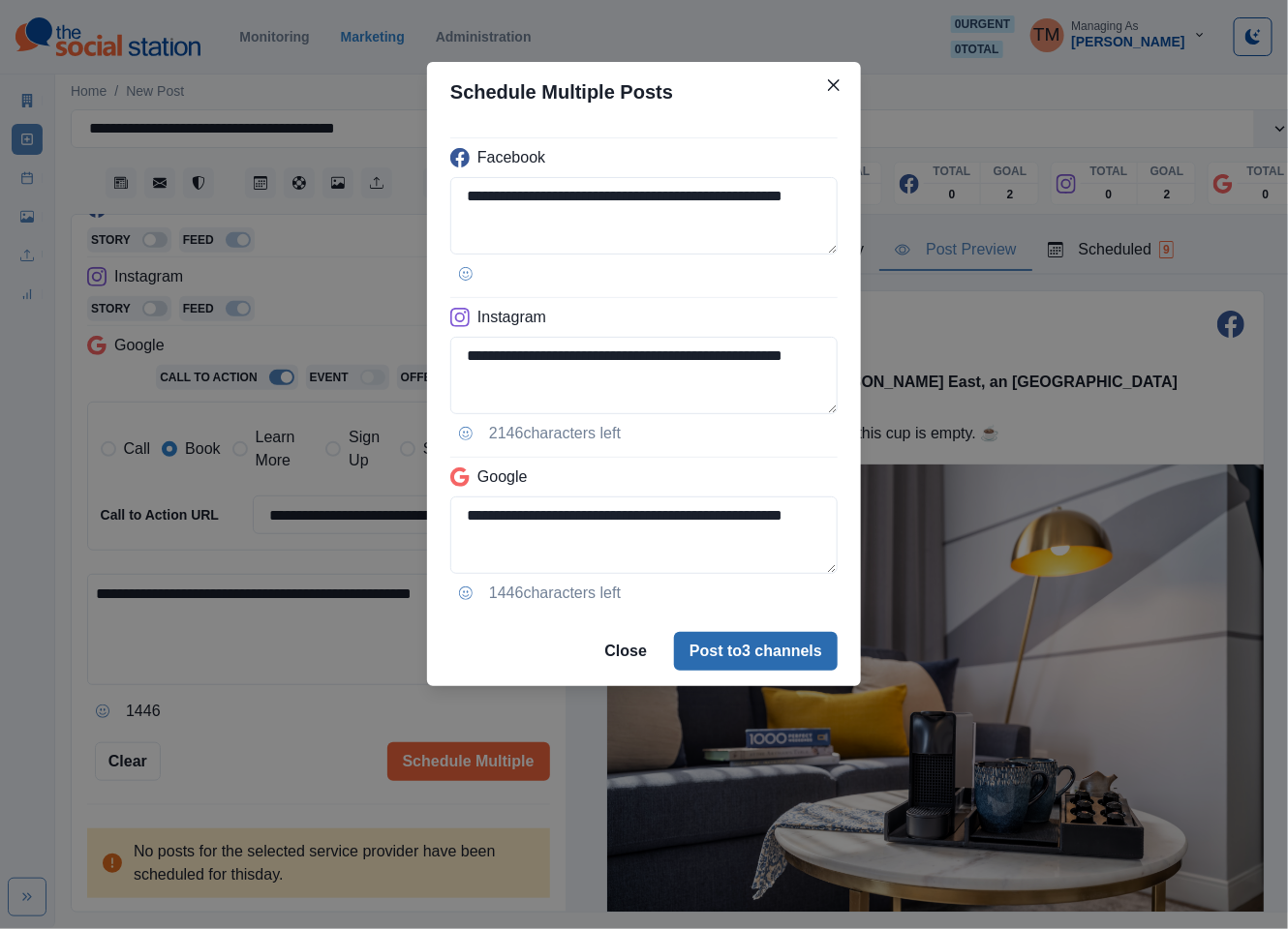
click at [767, 665] on button "Post to 3 channels" at bounding box center [756, 651] width 164 height 39
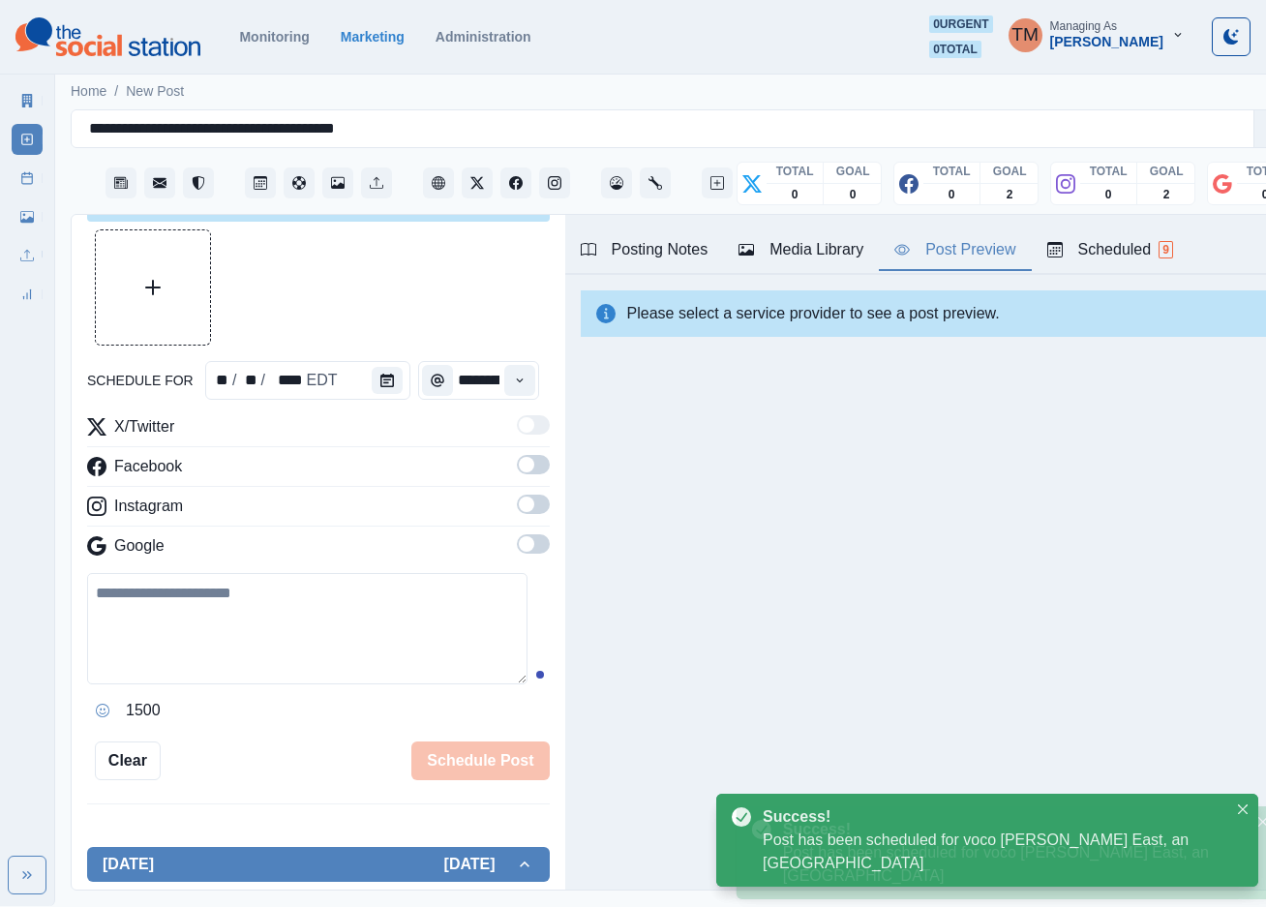
scroll to position [0, 0]
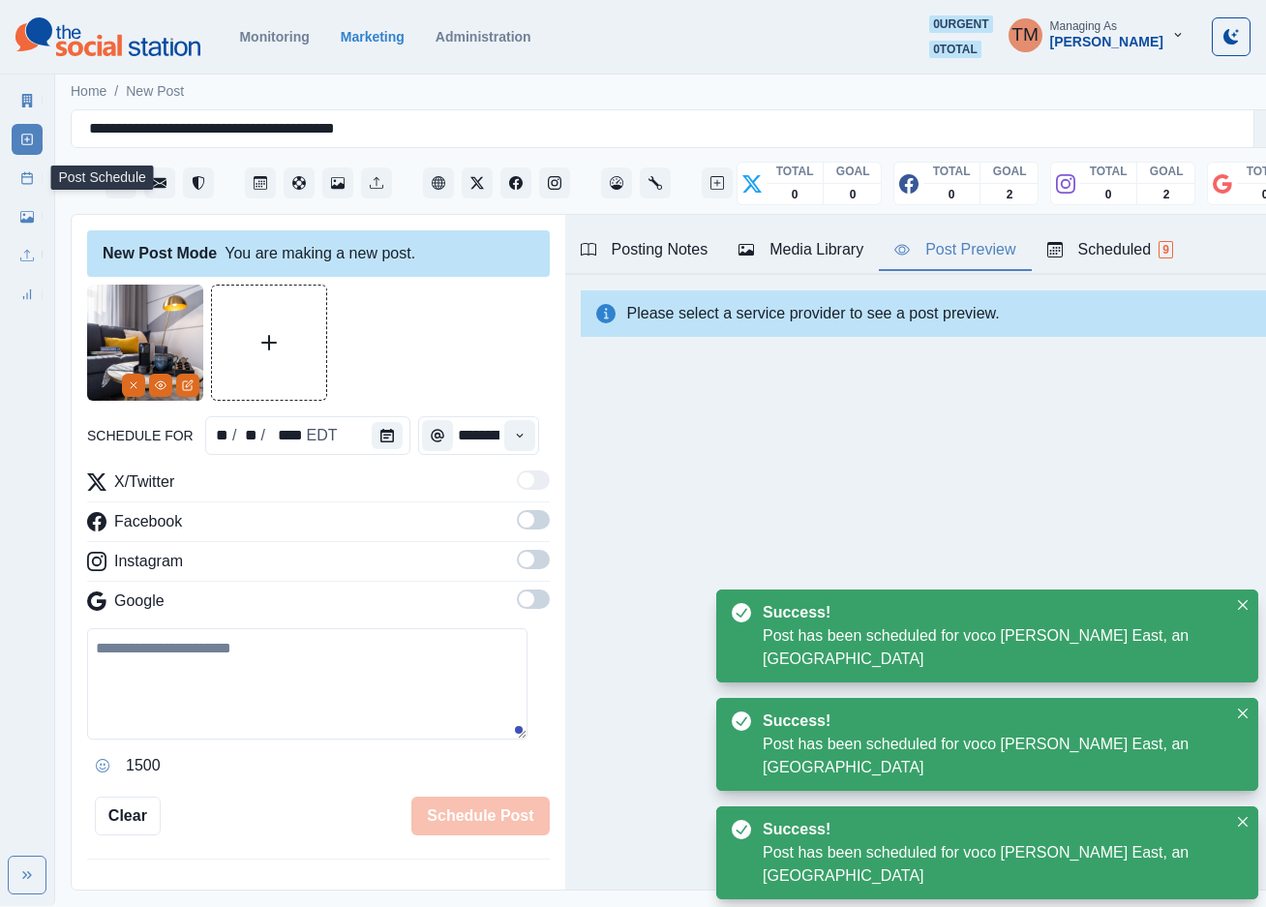
click at [32, 186] on link "Post Schedule" at bounding box center [27, 178] width 31 height 31
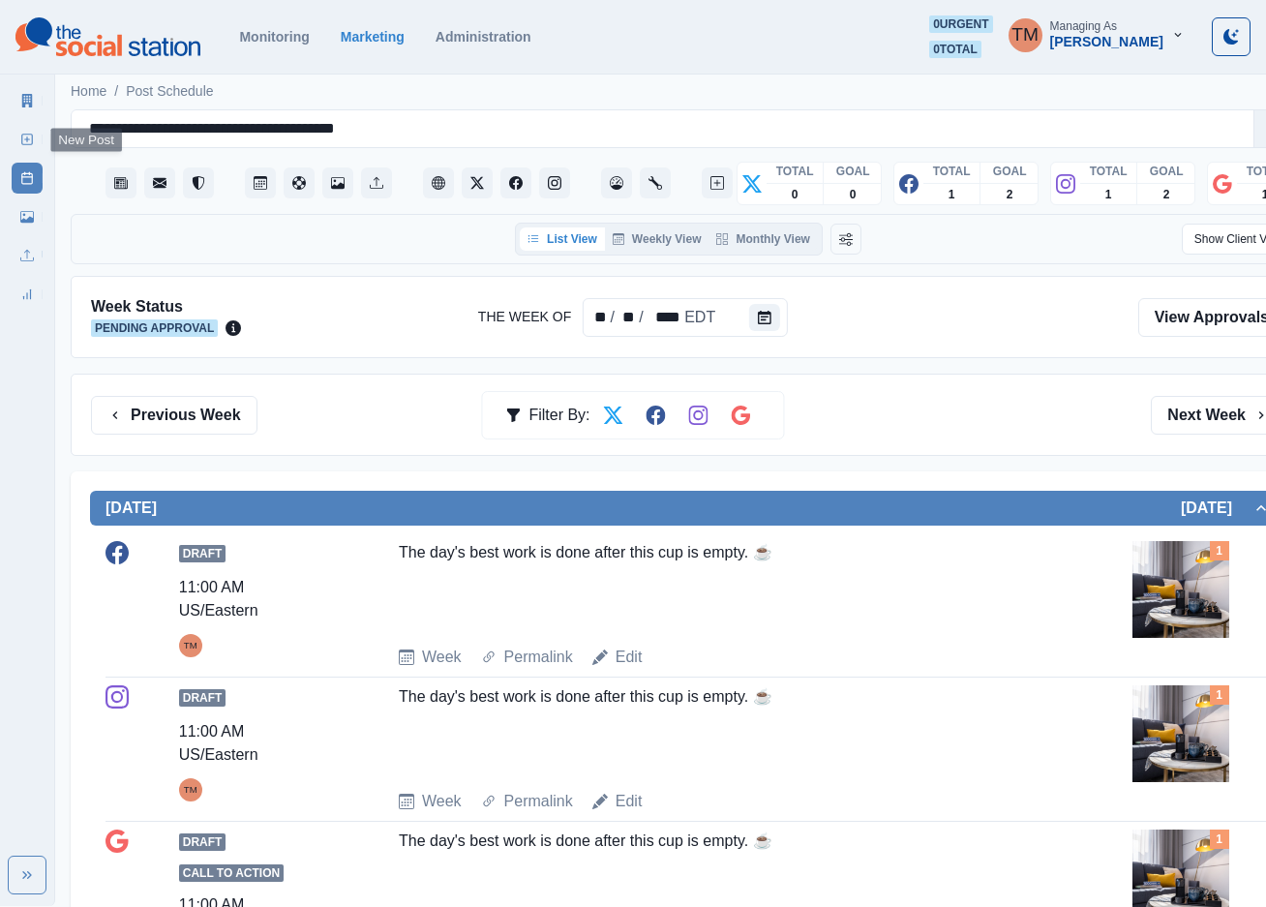
click at [24, 140] on icon at bounding box center [27, 140] width 14 height 14
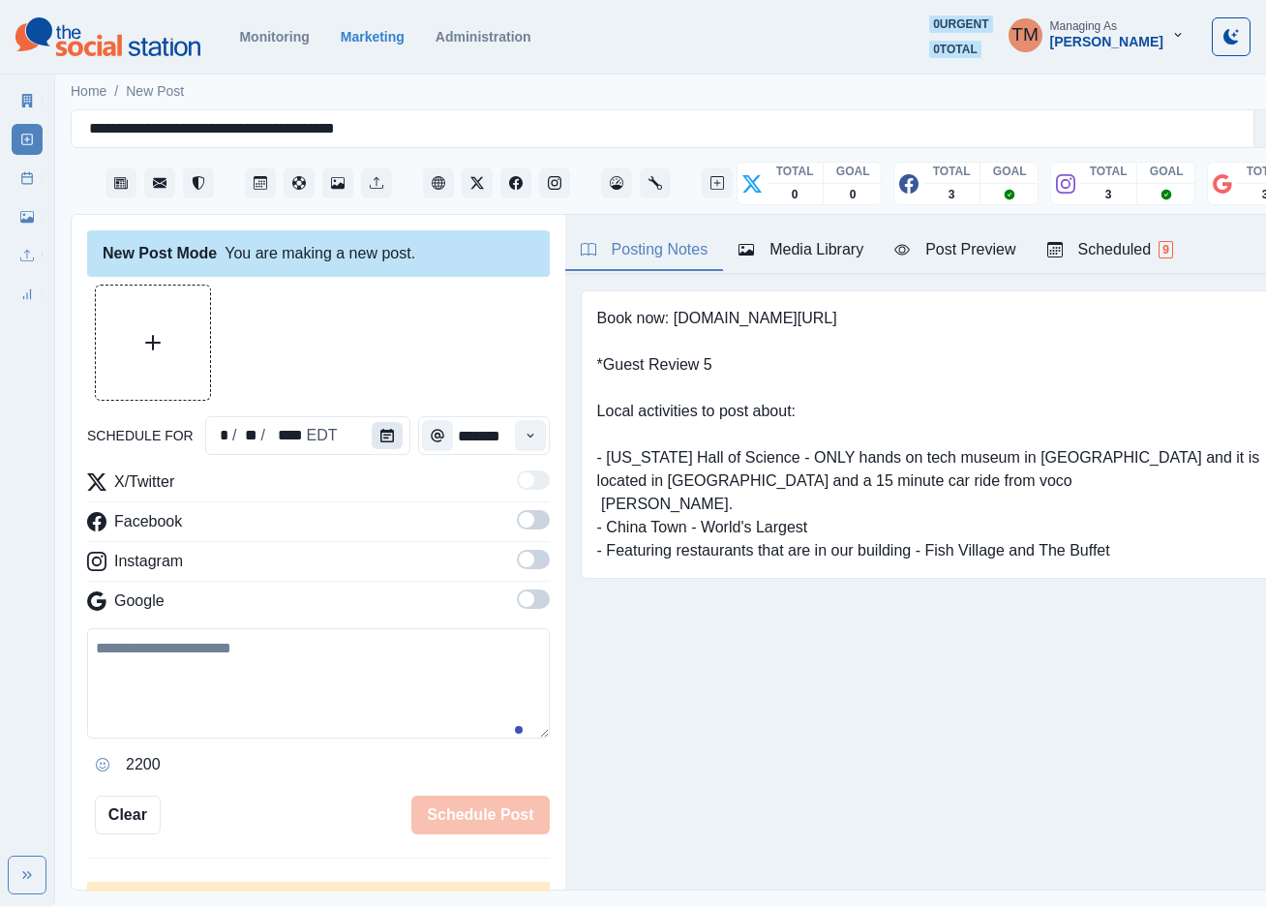
click at [389, 434] on button "Calendar" at bounding box center [387, 435] width 31 height 27
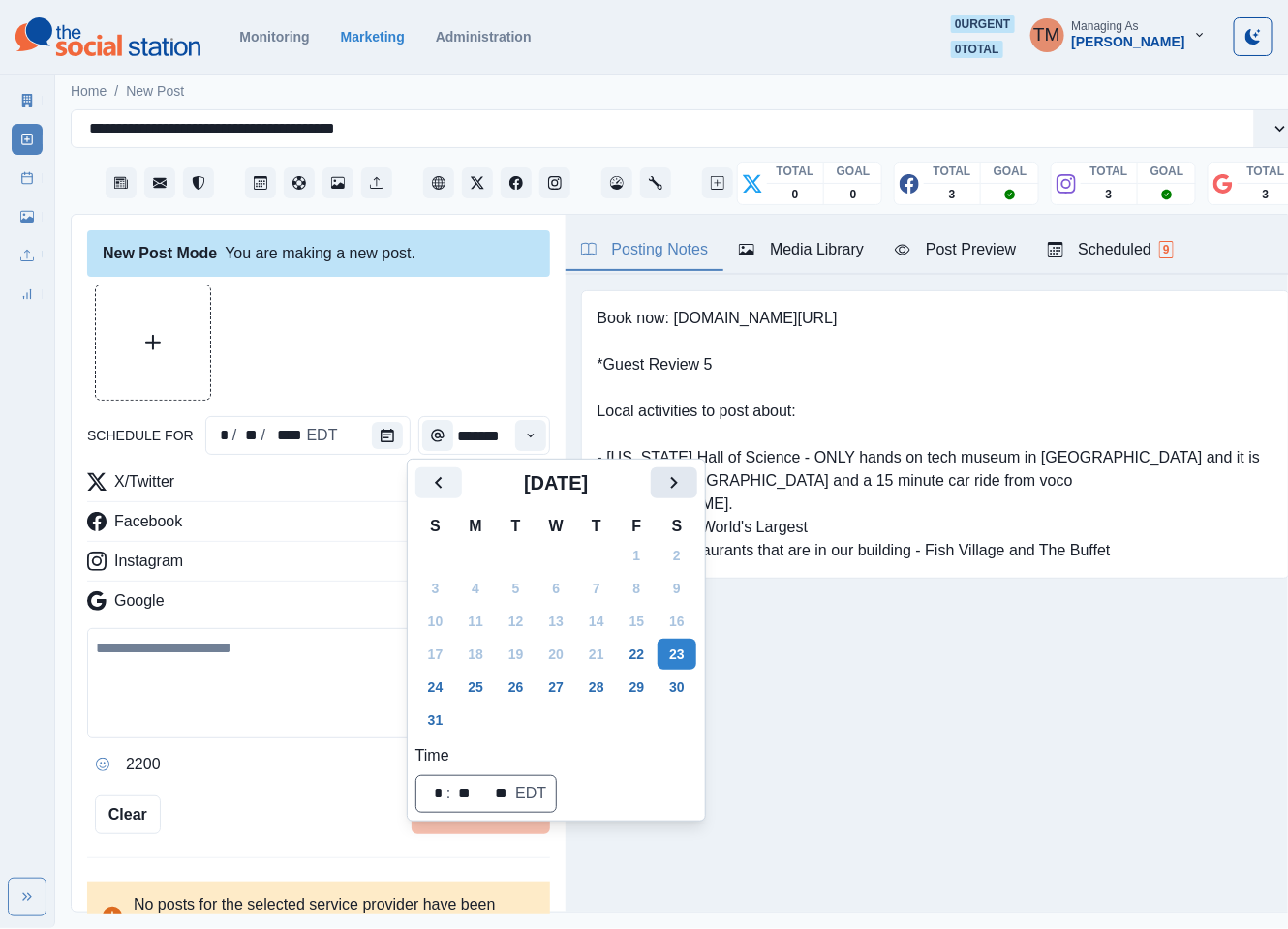
click at [668, 488] on icon "Next" at bounding box center [673, 482] width 23 height 23
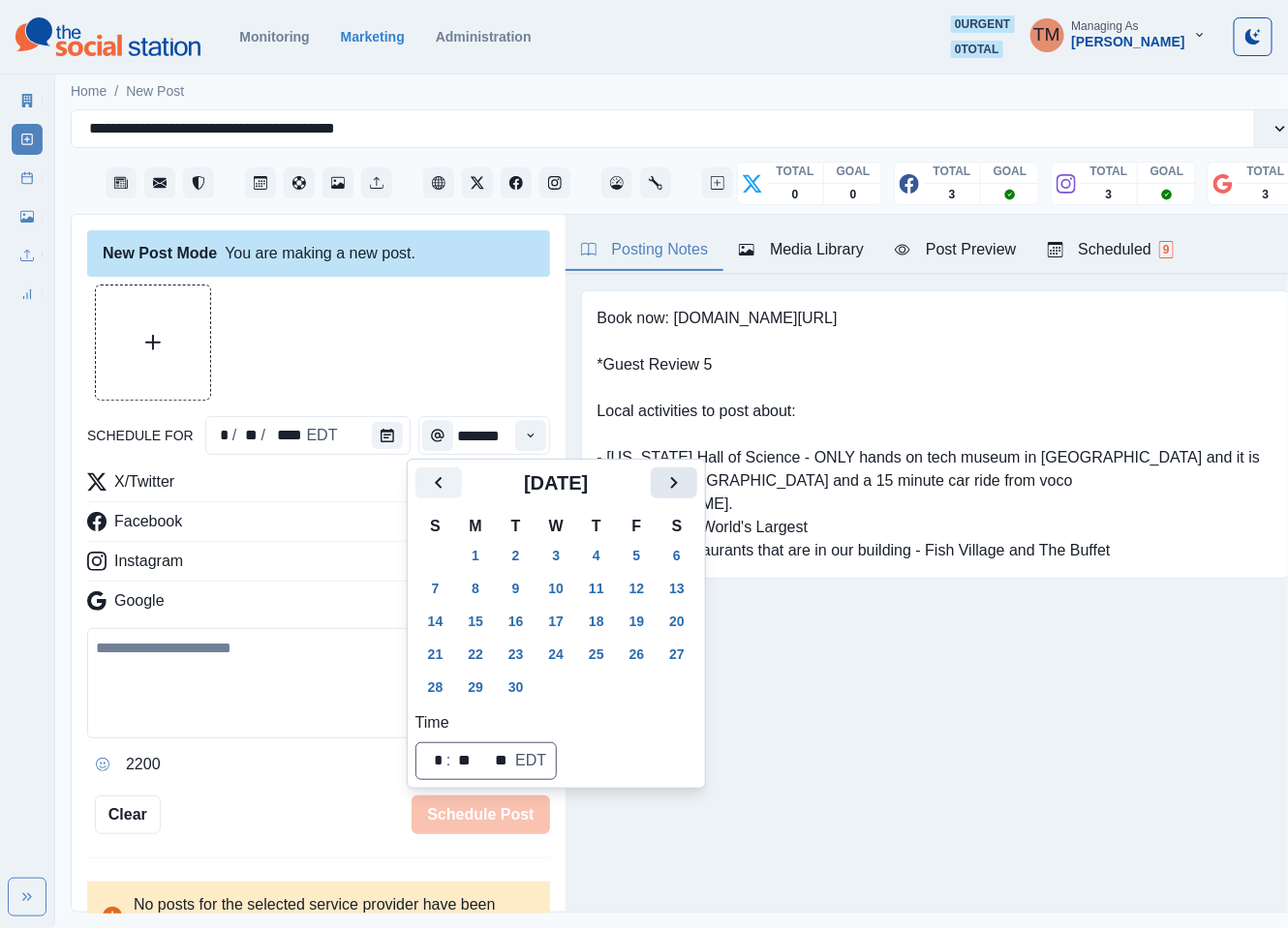
click at [668, 488] on icon "Next" at bounding box center [673, 482] width 23 height 23
click at [558, 614] on button "15" at bounding box center [556, 621] width 39 height 31
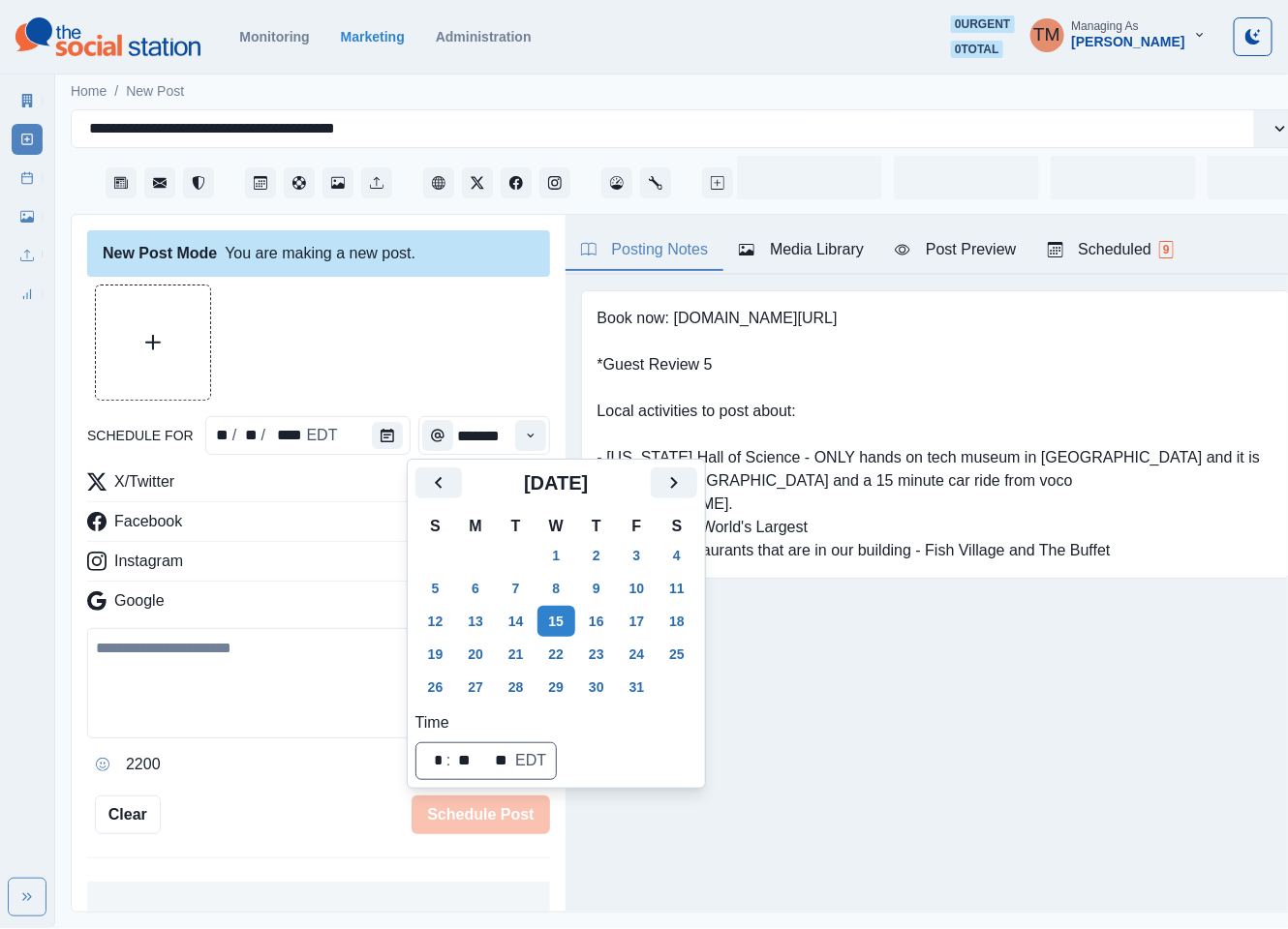
click at [354, 322] on div at bounding box center [318, 343] width 463 height 116
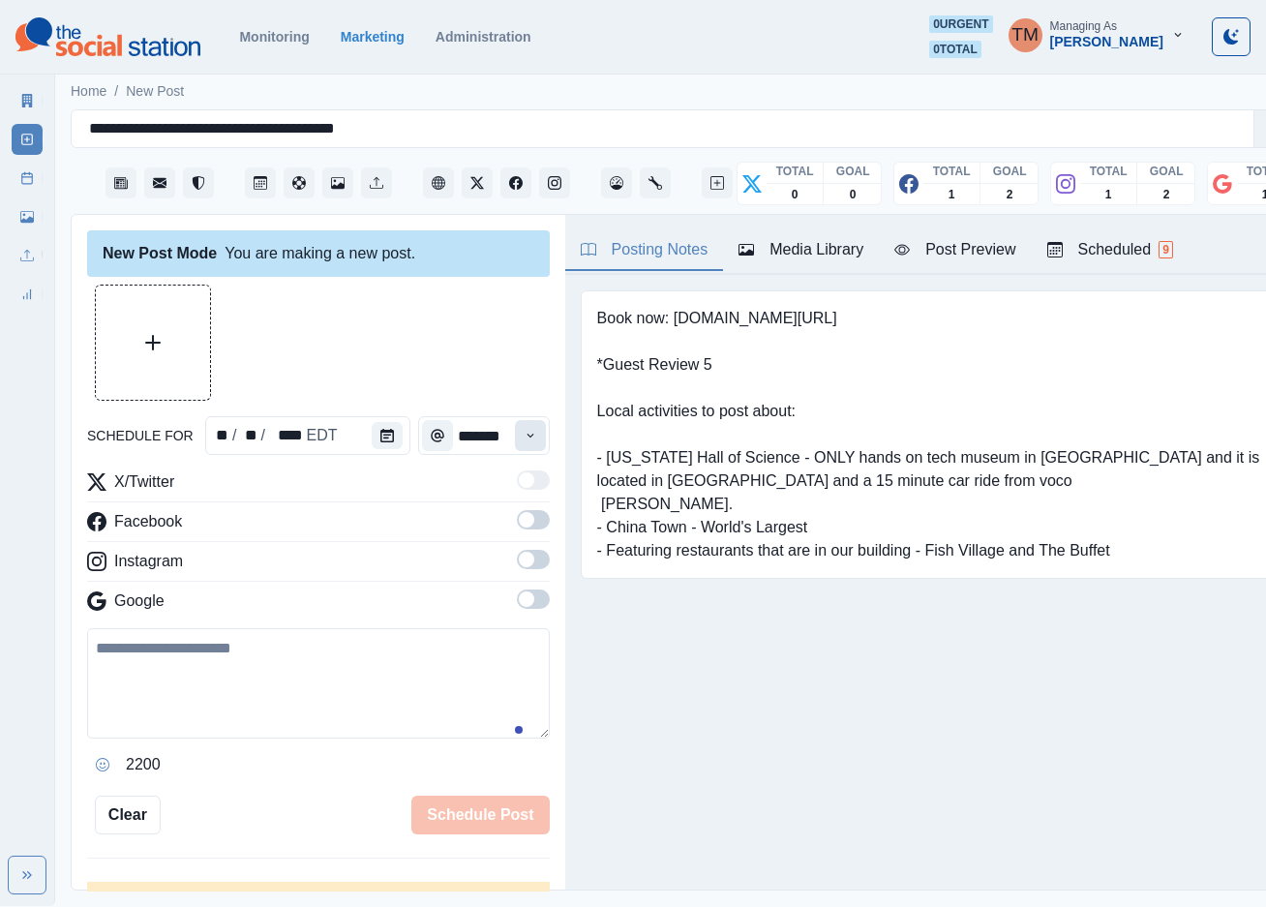
click at [524, 433] on icon "Time" at bounding box center [531, 436] width 14 height 14
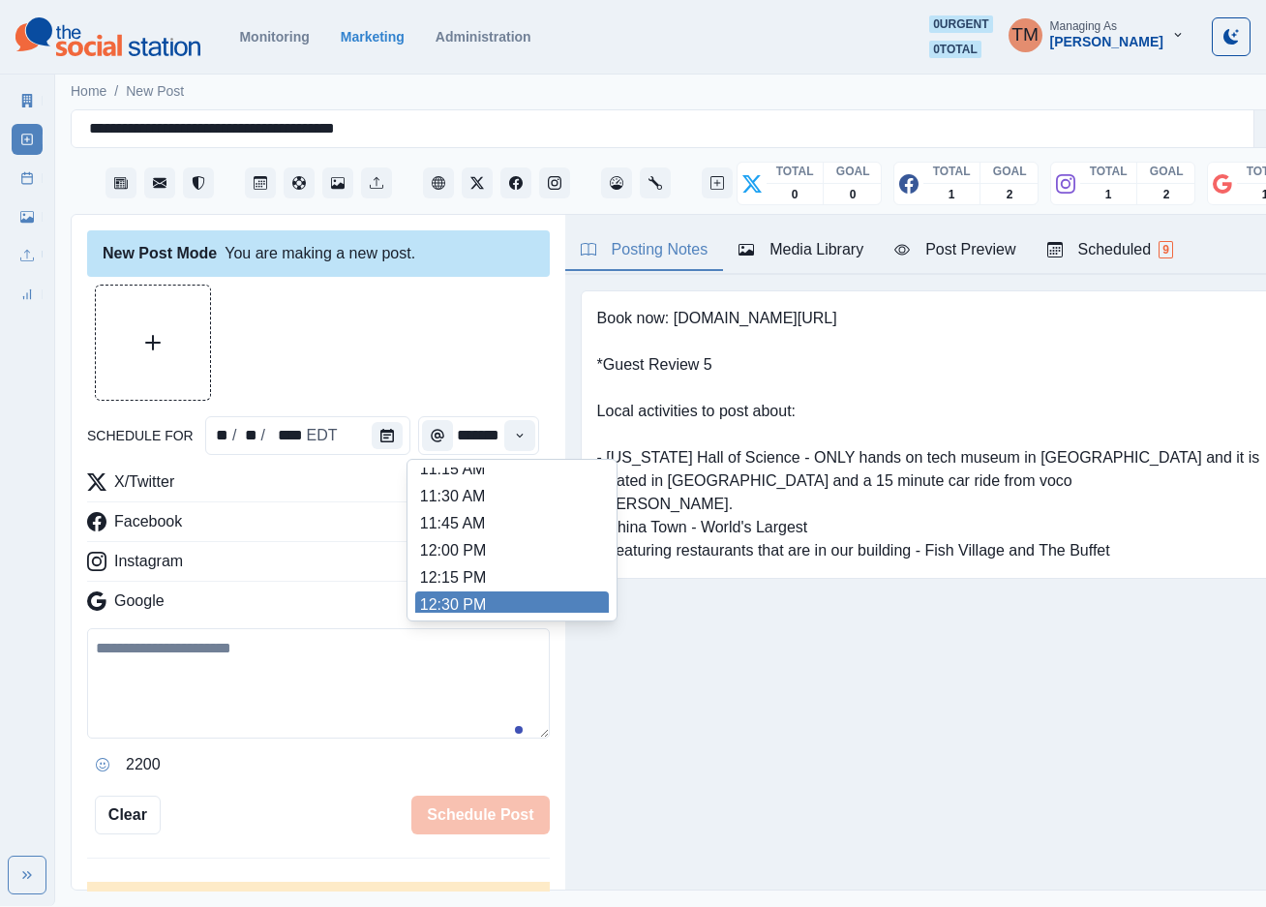
scroll to position [436, 0]
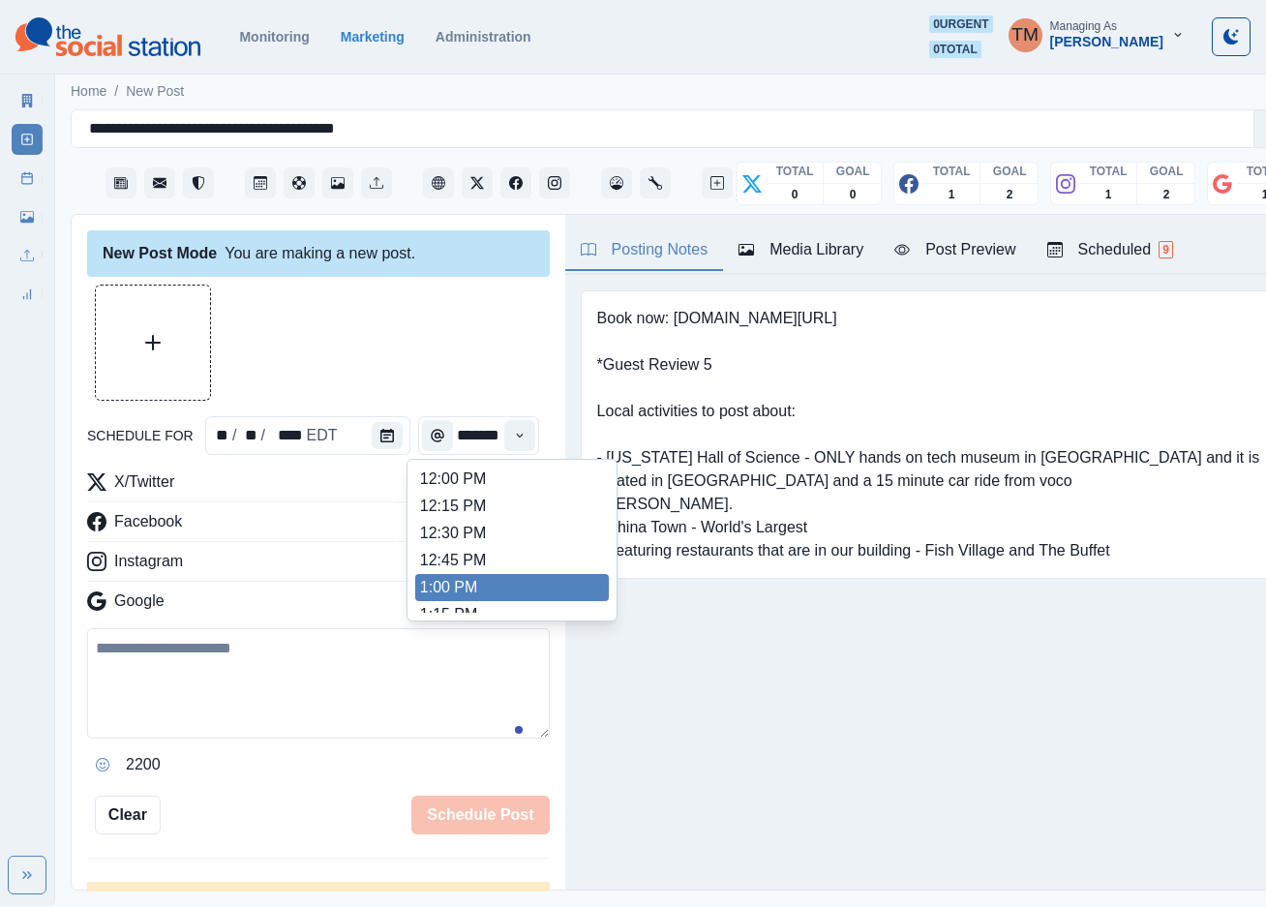
click at [437, 585] on li "1:00 PM" at bounding box center [512, 587] width 194 height 27
type input "*******"
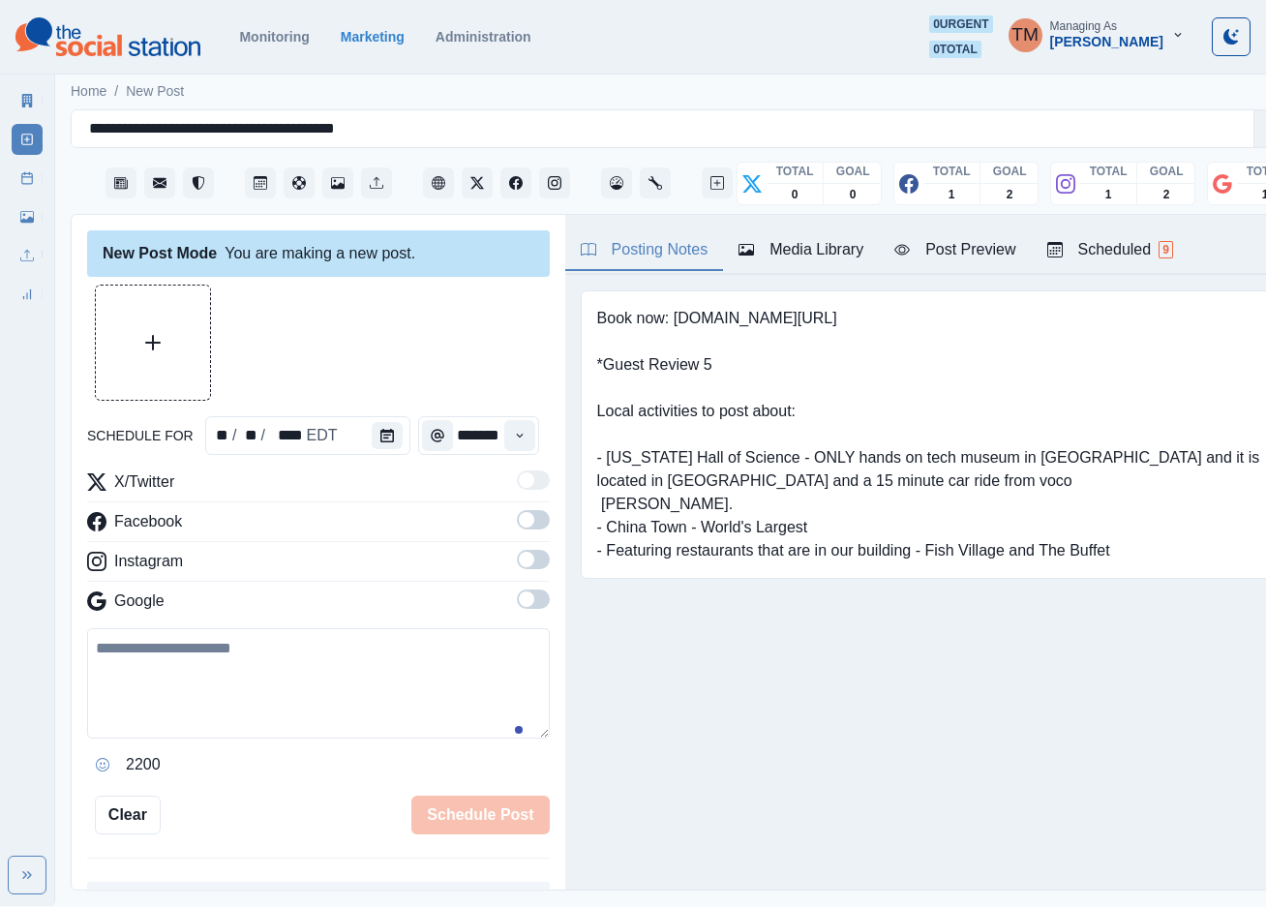
drag, startPoint x: 514, startPoint y: 520, endPoint x: 520, endPoint y: 591, distance: 70.9
click at [517, 526] on span at bounding box center [533, 519] width 33 height 19
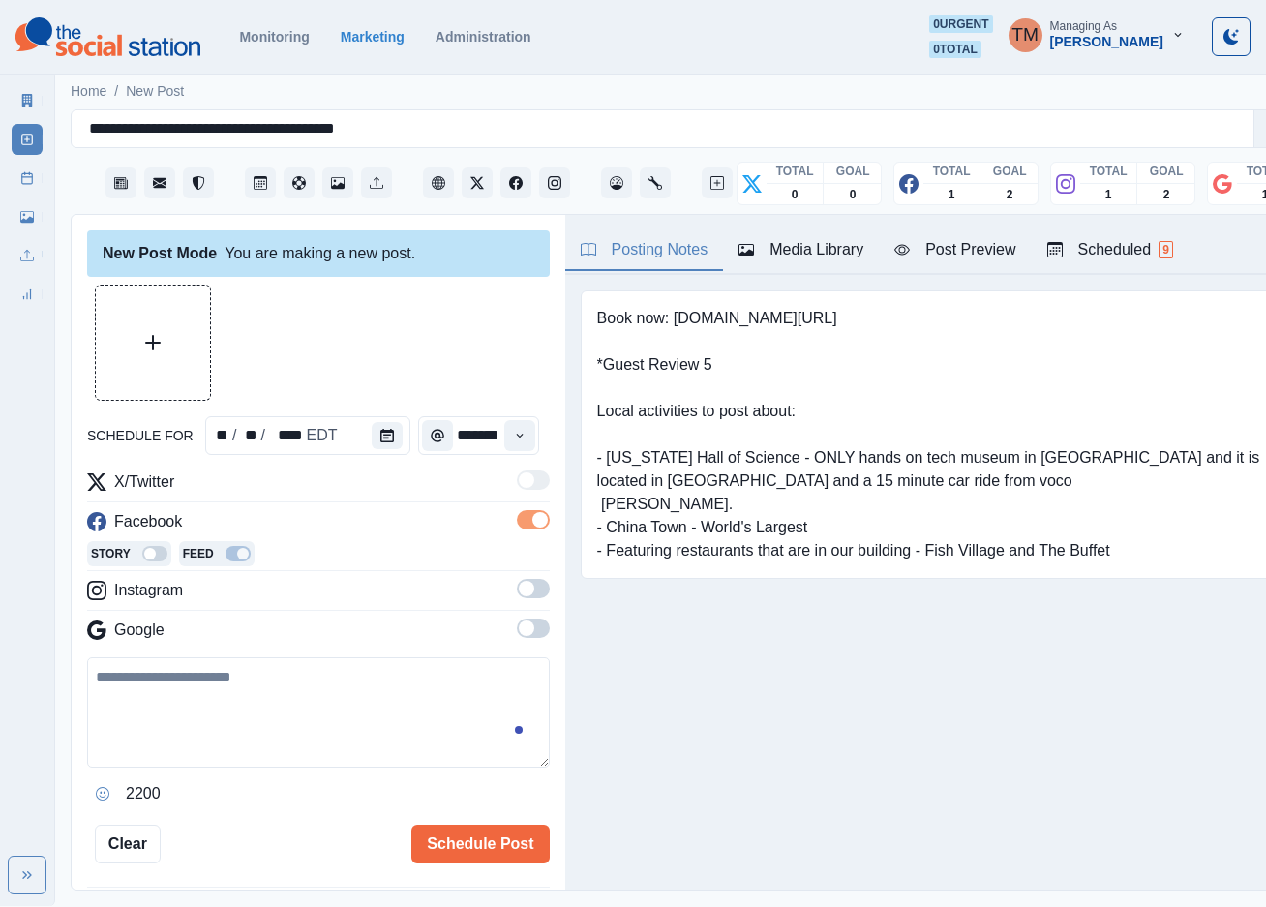
scroll to position [0, 0]
click at [517, 592] on span at bounding box center [533, 588] width 33 height 19
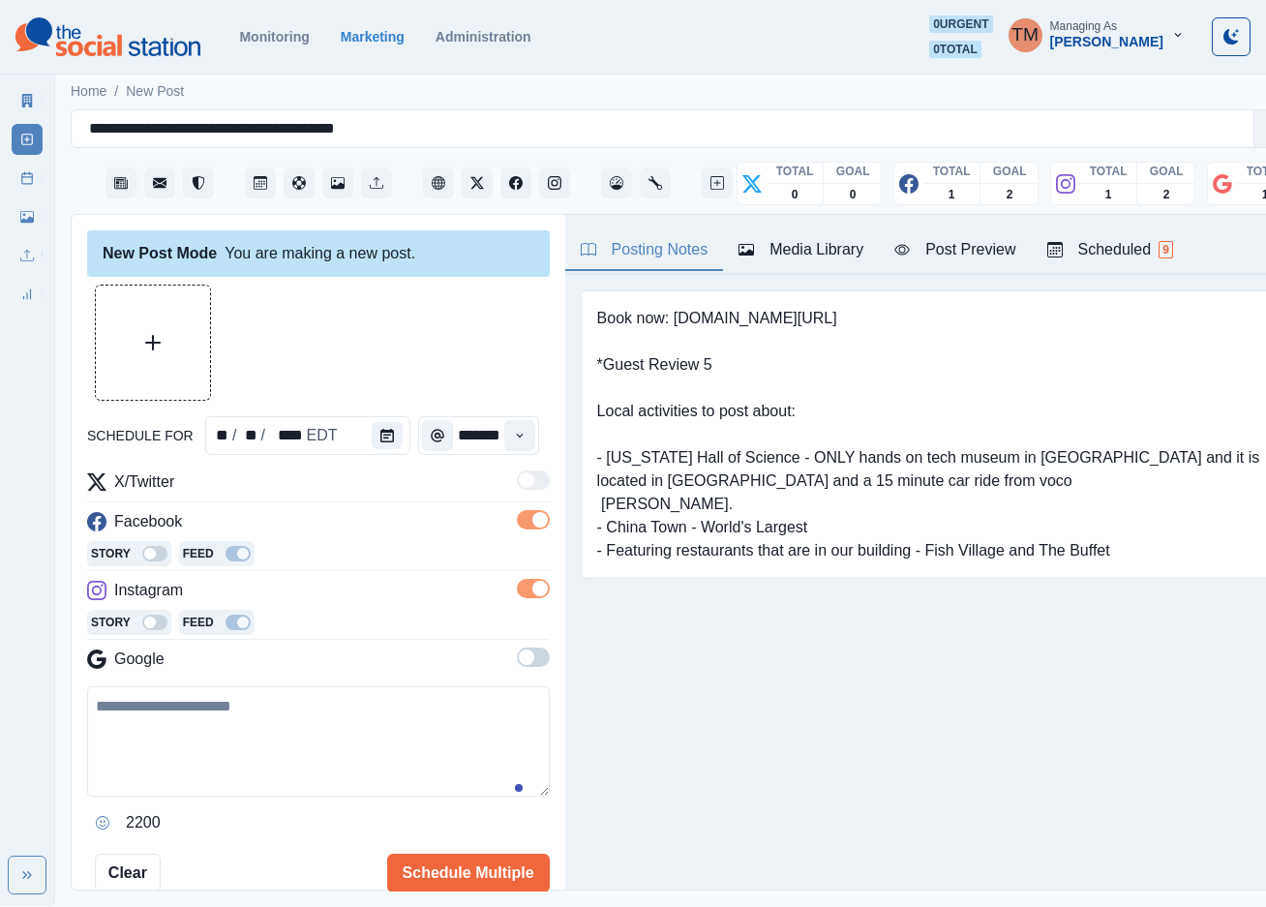
click at [517, 662] on span at bounding box center [533, 657] width 33 height 19
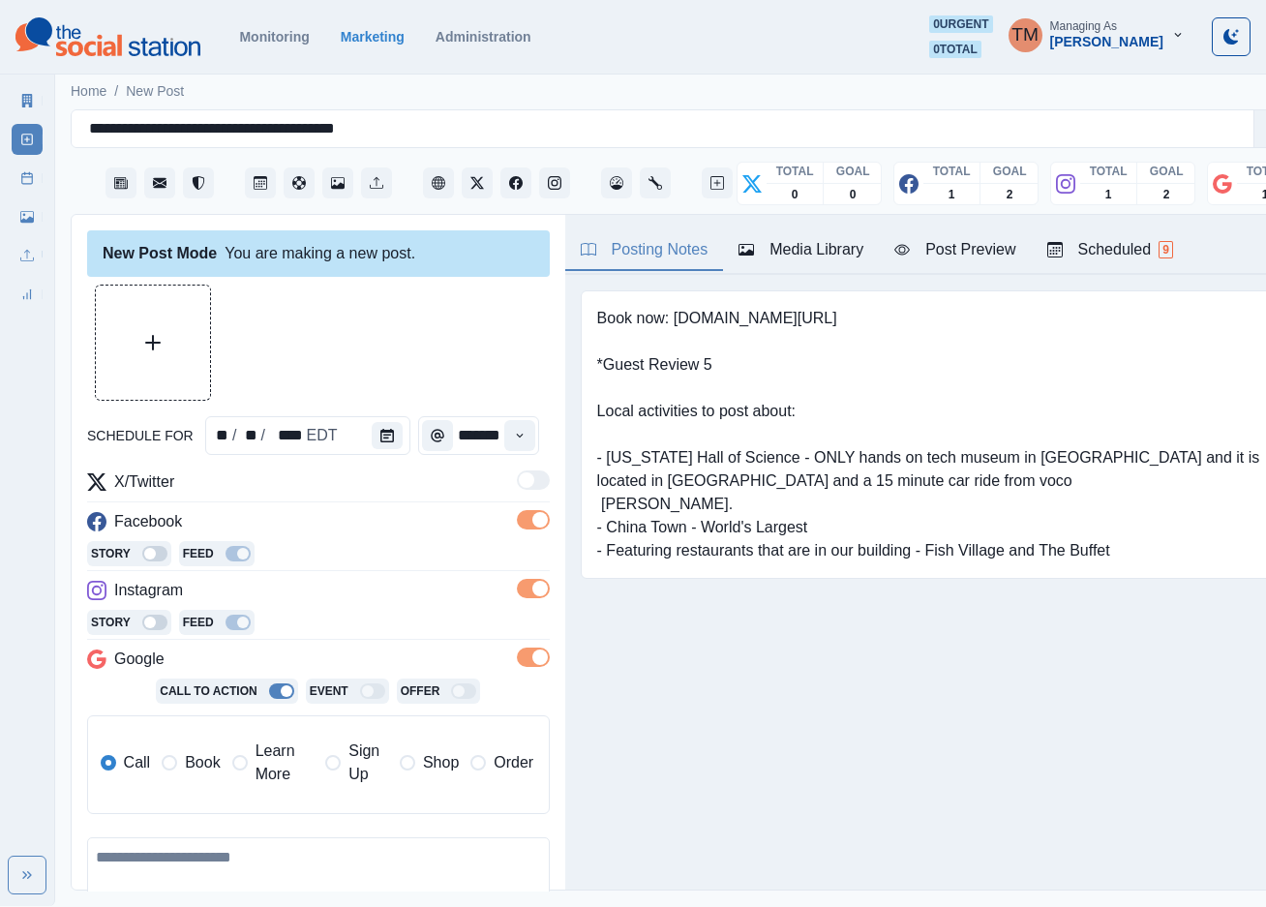
click at [264, 773] on span "Learn More" at bounding box center [285, 763] width 59 height 46
click at [361, 846] on input "**********" at bounding box center [394, 828] width 282 height 39
paste input
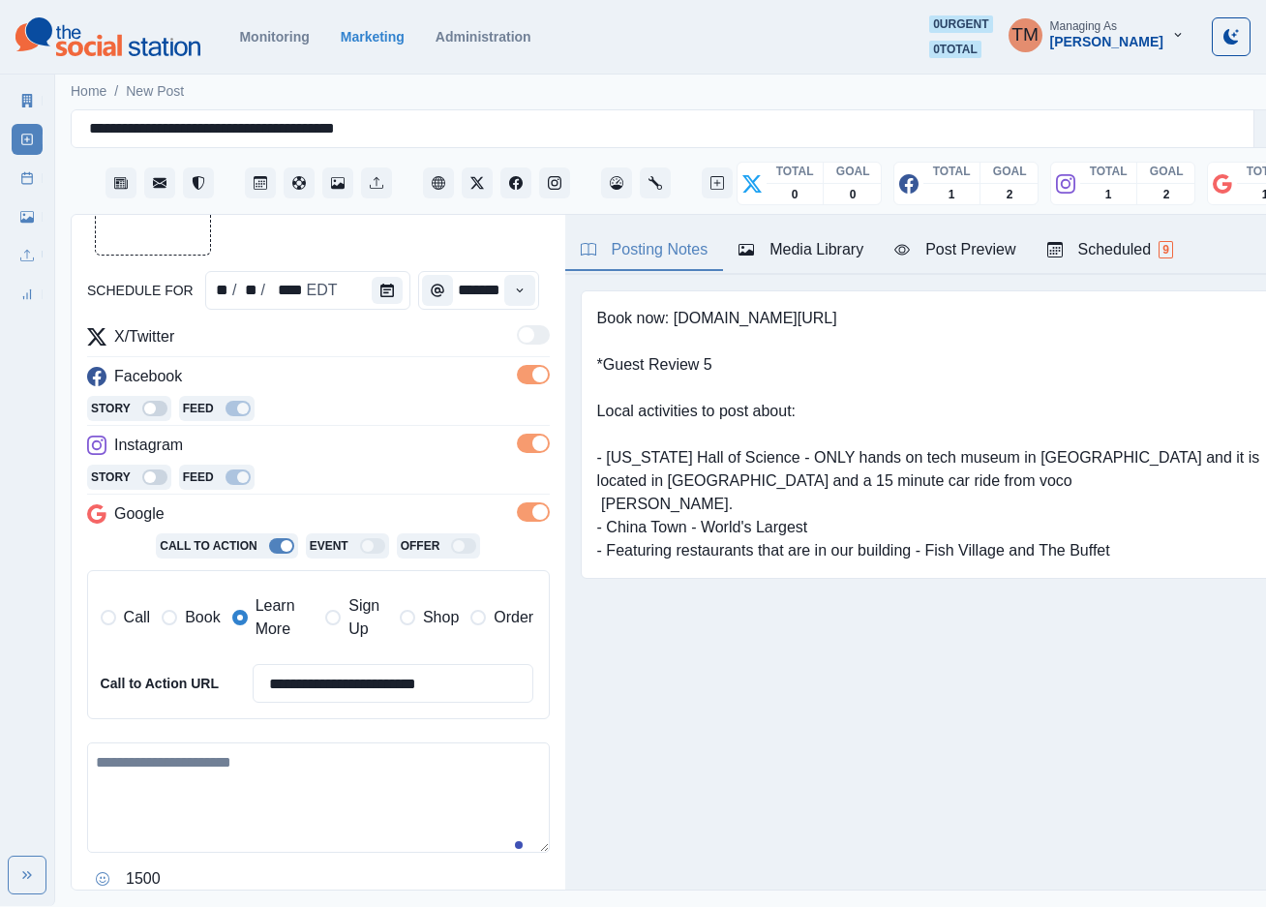
type input "**********"
click at [358, 802] on textarea at bounding box center [318, 797] width 463 height 110
click at [151, 244] on button "Upload Media" at bounding box center [153, 197] width 114 height 114
click at [653, 58] on section "Monitoring Marketing Administration 0 urgent 0 total TM Managing As Tony Manalo" at bounding box center [633, 37] width 1266 height 75
click at [965, 253] on div "Post Preview" at bounding box center [954, 249] width 121 height 23
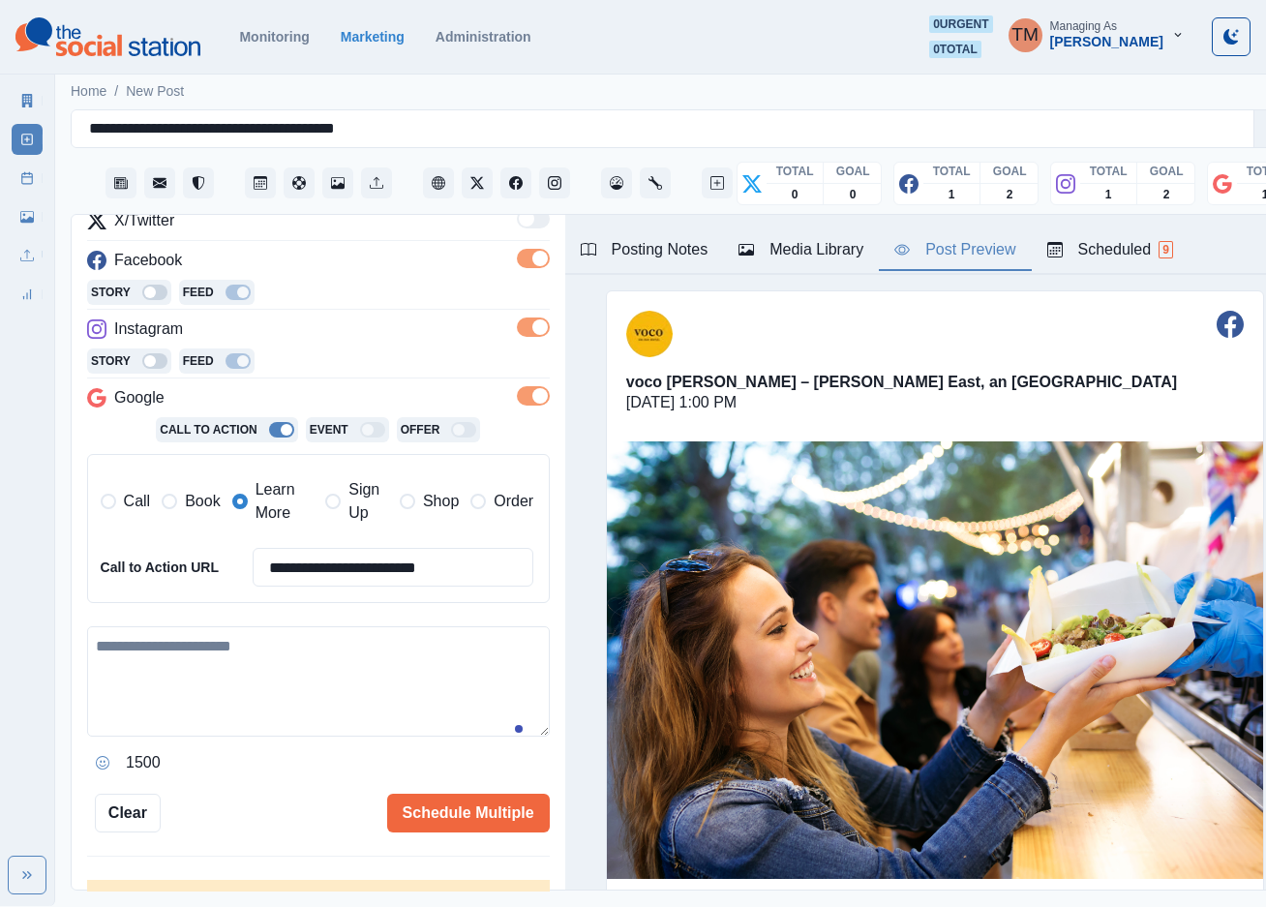
scroll to position [290, 0]
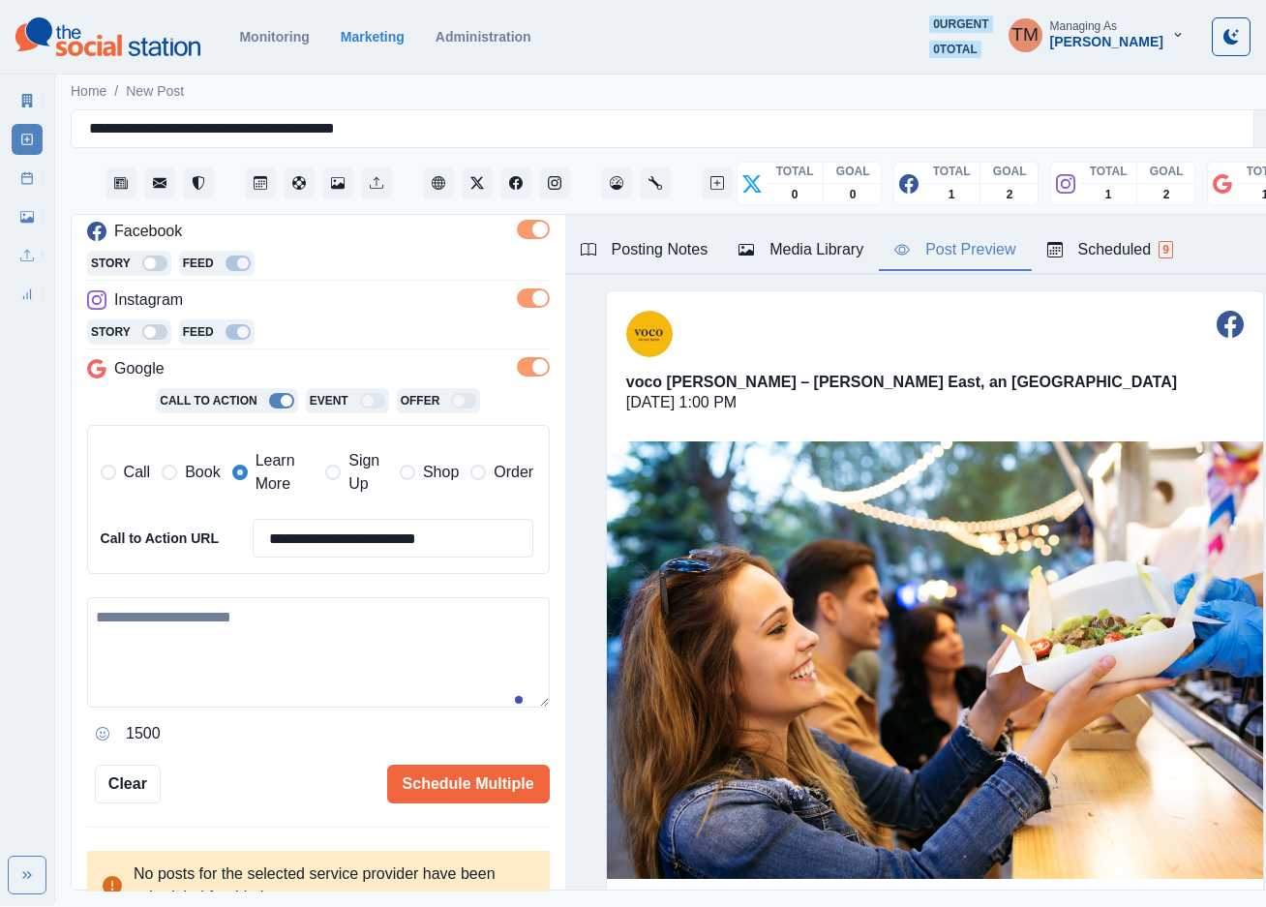
click at [253, 643] on textarea at bounding box center [318, 652] width 463 height 110
paste textarea "**********"
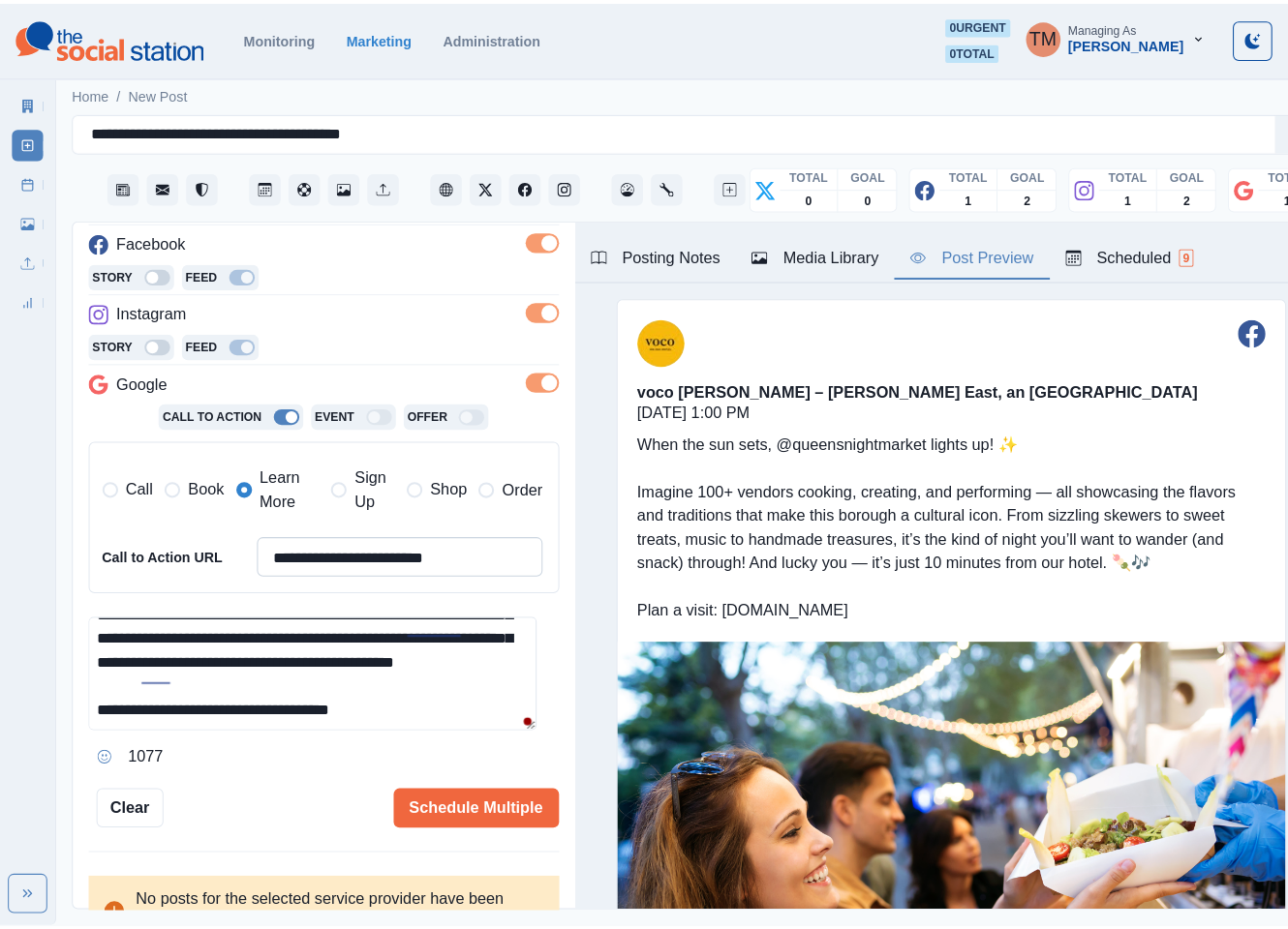
scroll to position [315, 0]
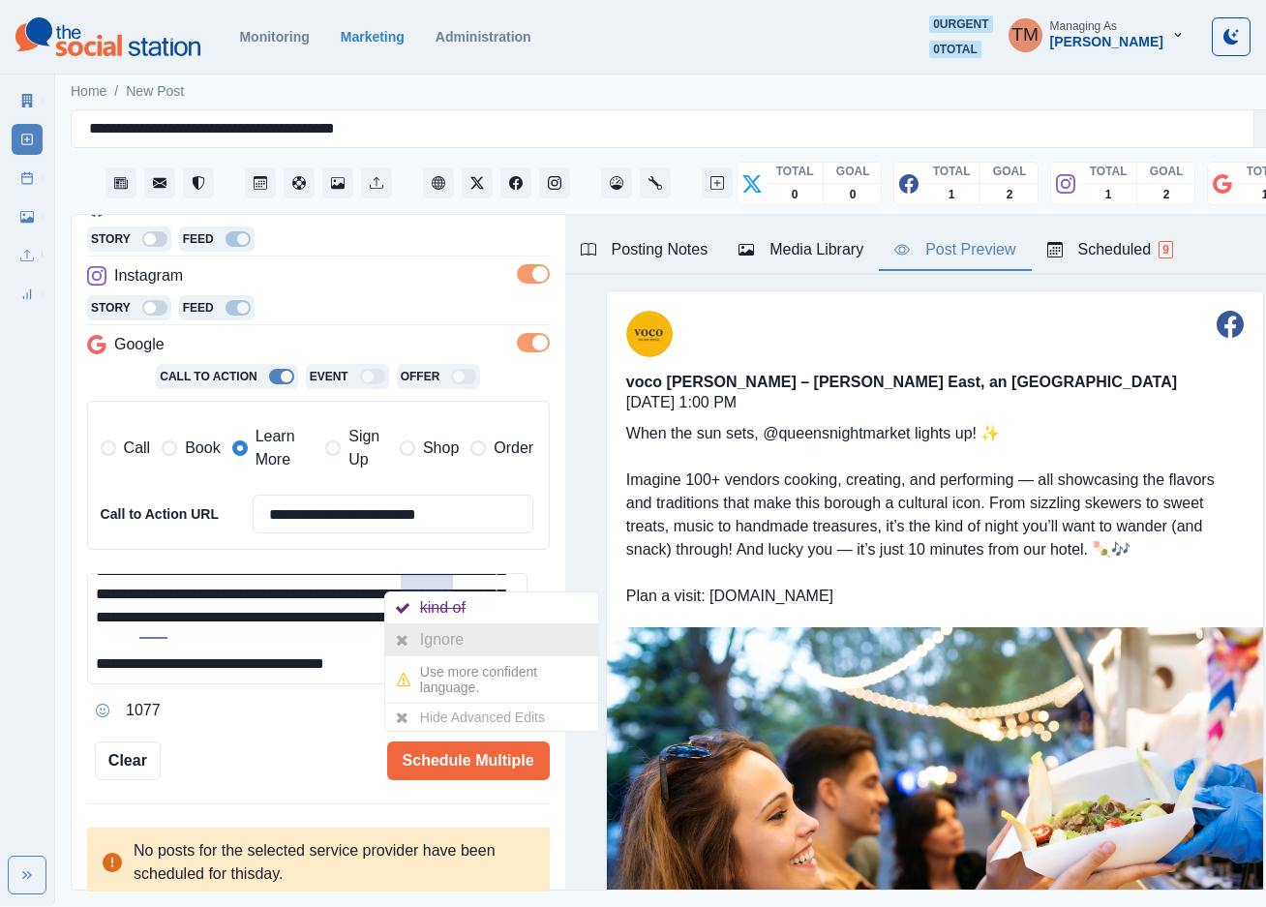
click at [436, 639] on div "Ignore" at bounding box center [445, 639] width 51 height 31
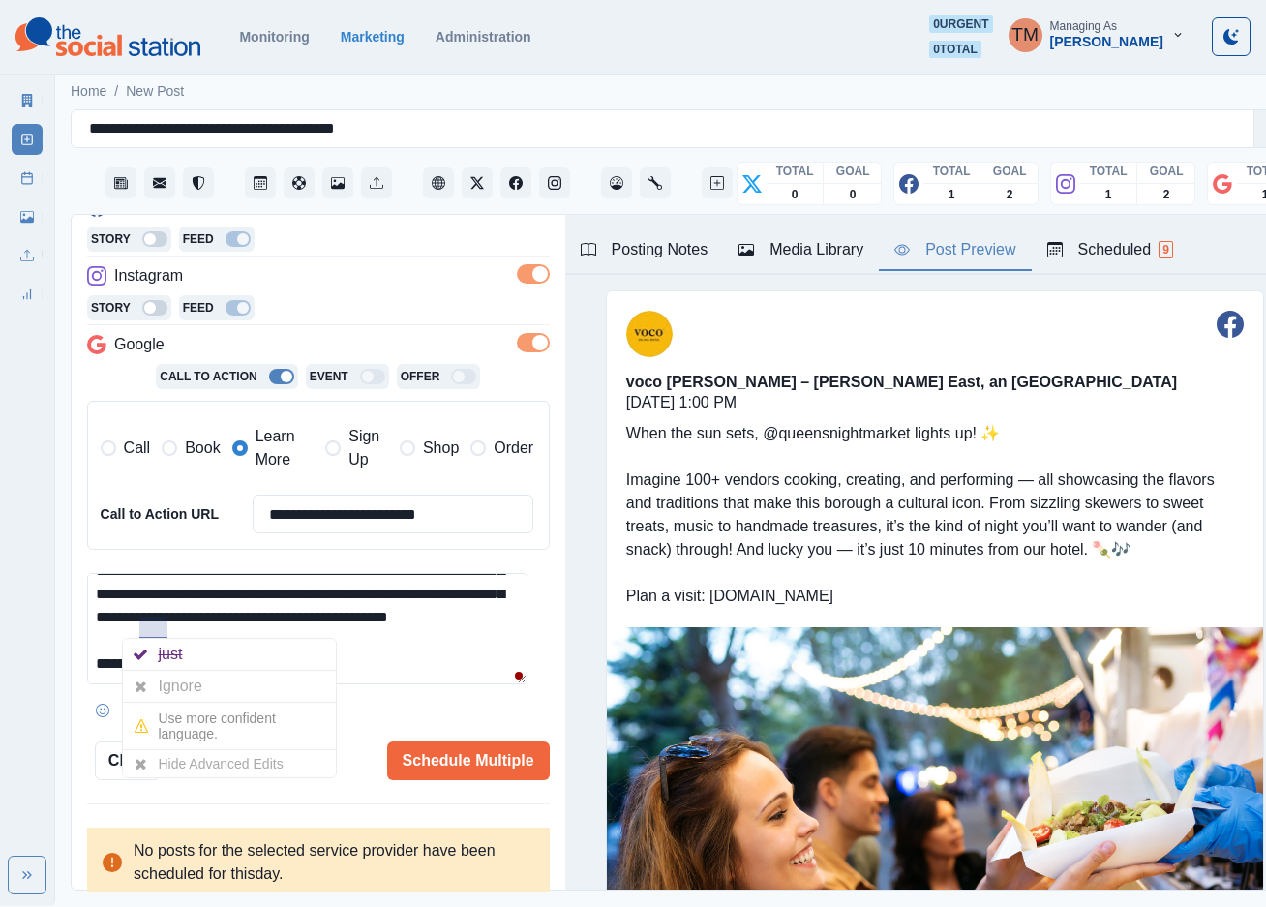
click at [172, 682] on div "Ignore" at bounding box center [183, 686] width 51 height 31
type textarea "**********"
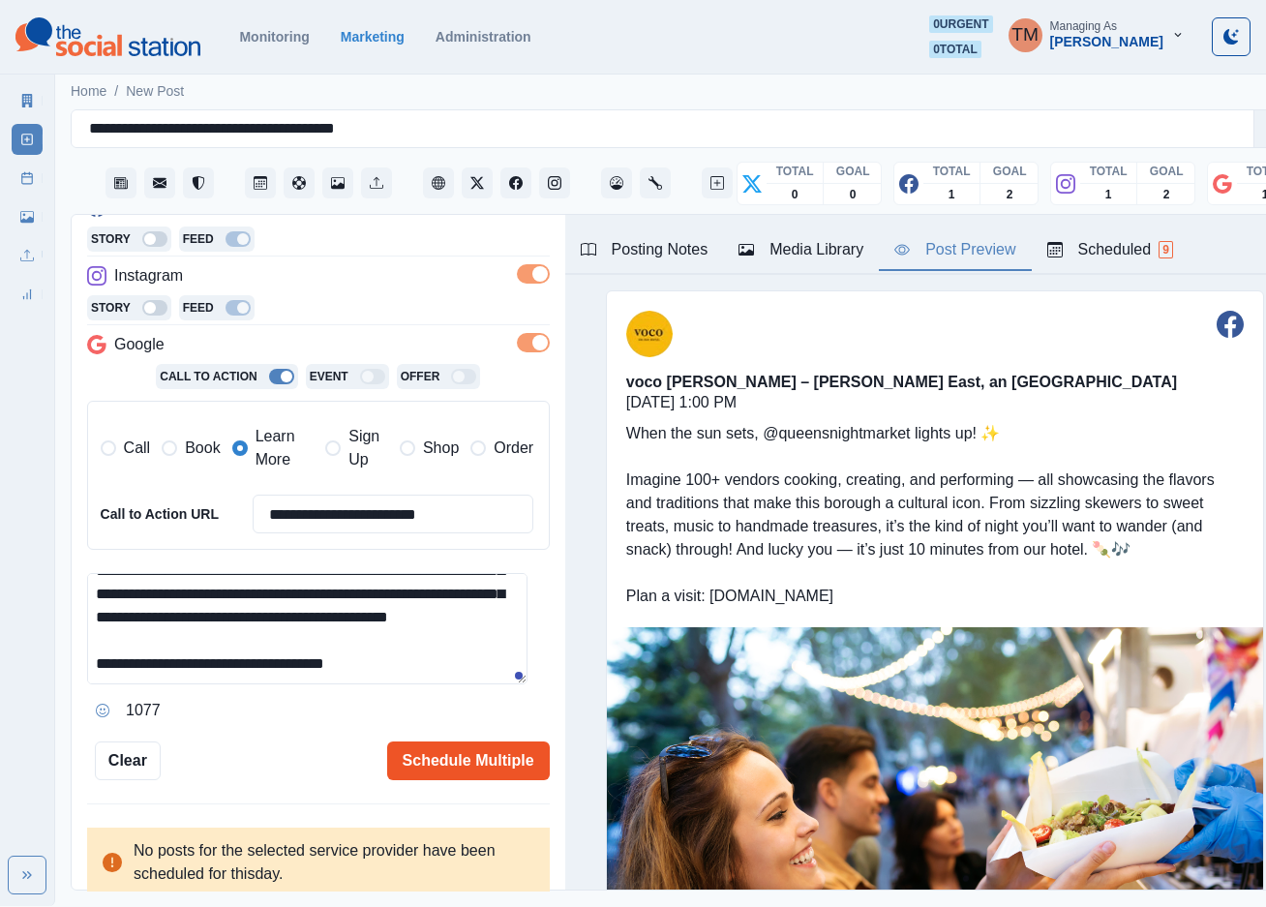
click at [395, 762] on button "Schedule Multiple" at bounding box center [468, 761] width 163 height 39
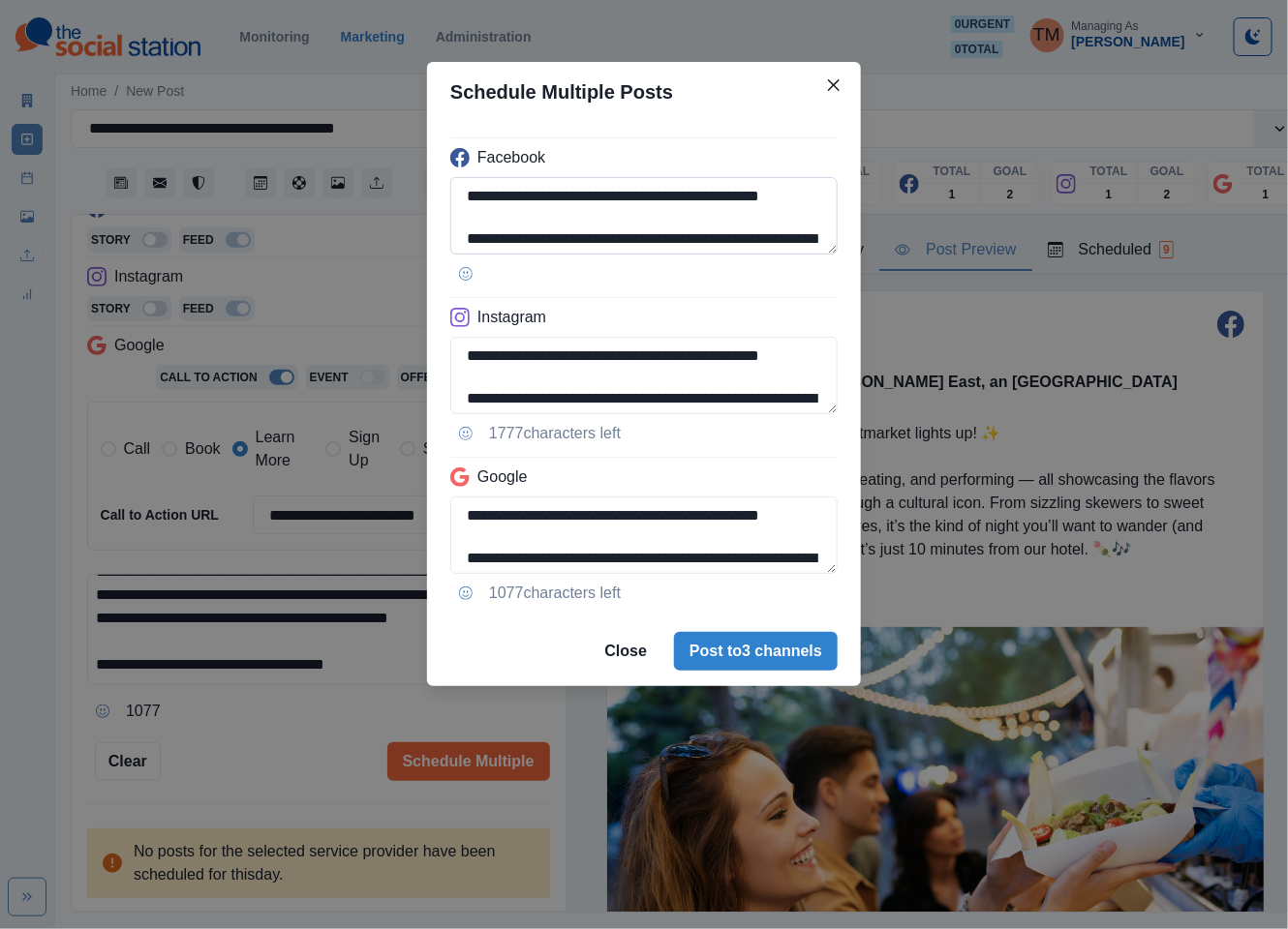
click at [652, 201] on textarea "**********" at bounding box center [643, 215] width 387 height 77
paste textarea "**********"
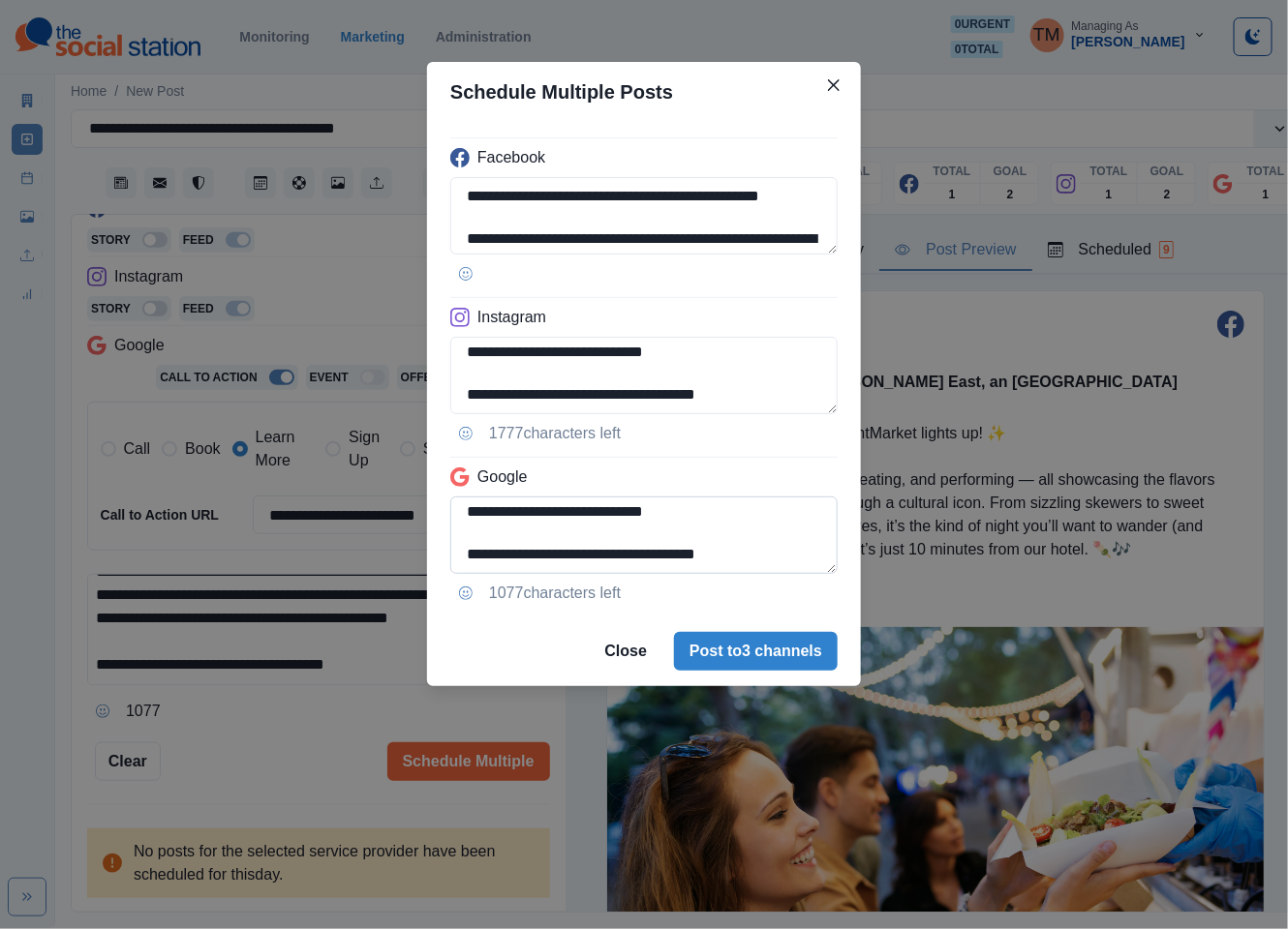
type textarea "**********"
click at [463, 561] on textarea "**********" at bounding box center [643, 535] width 387 height 77
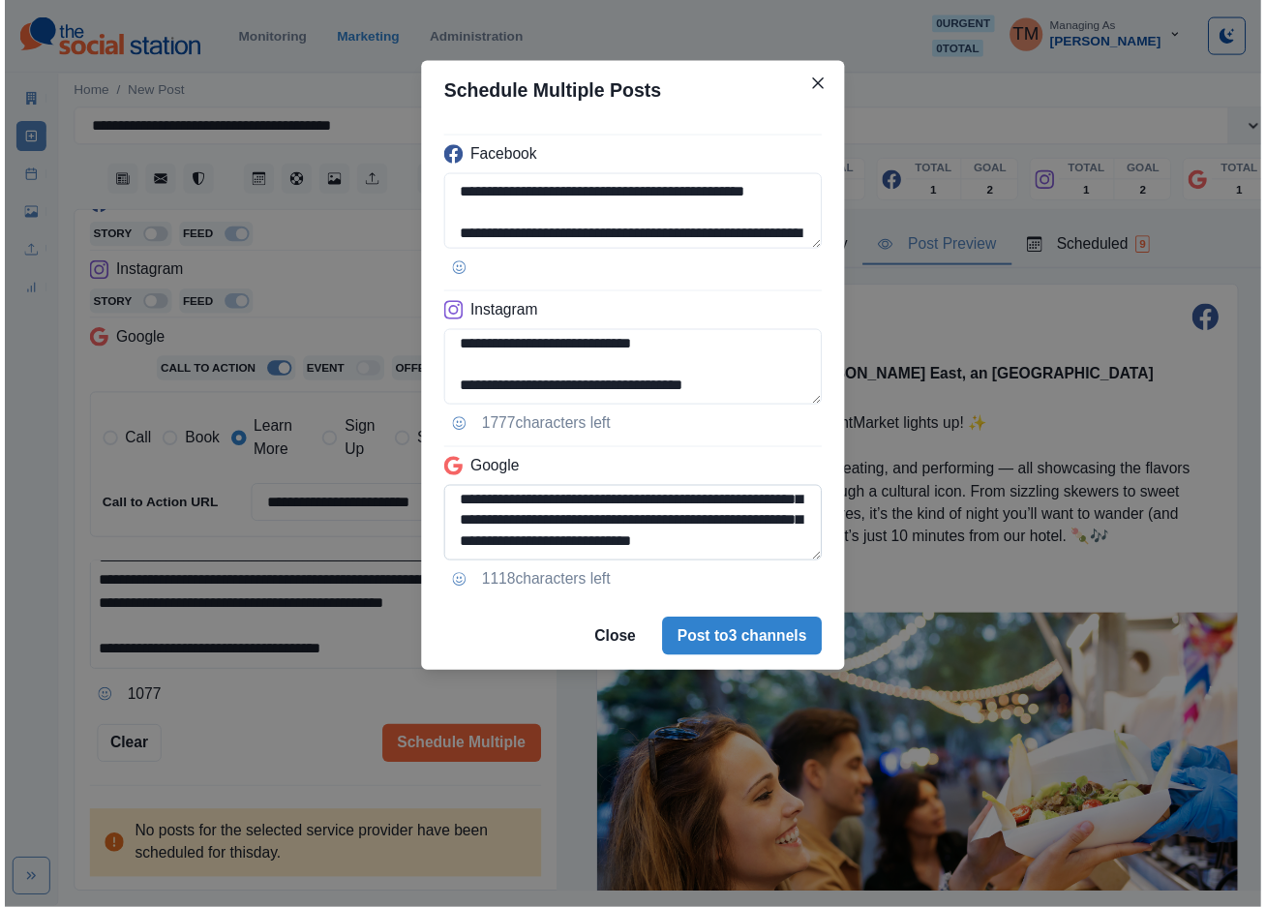
scroll to position [175, 0]
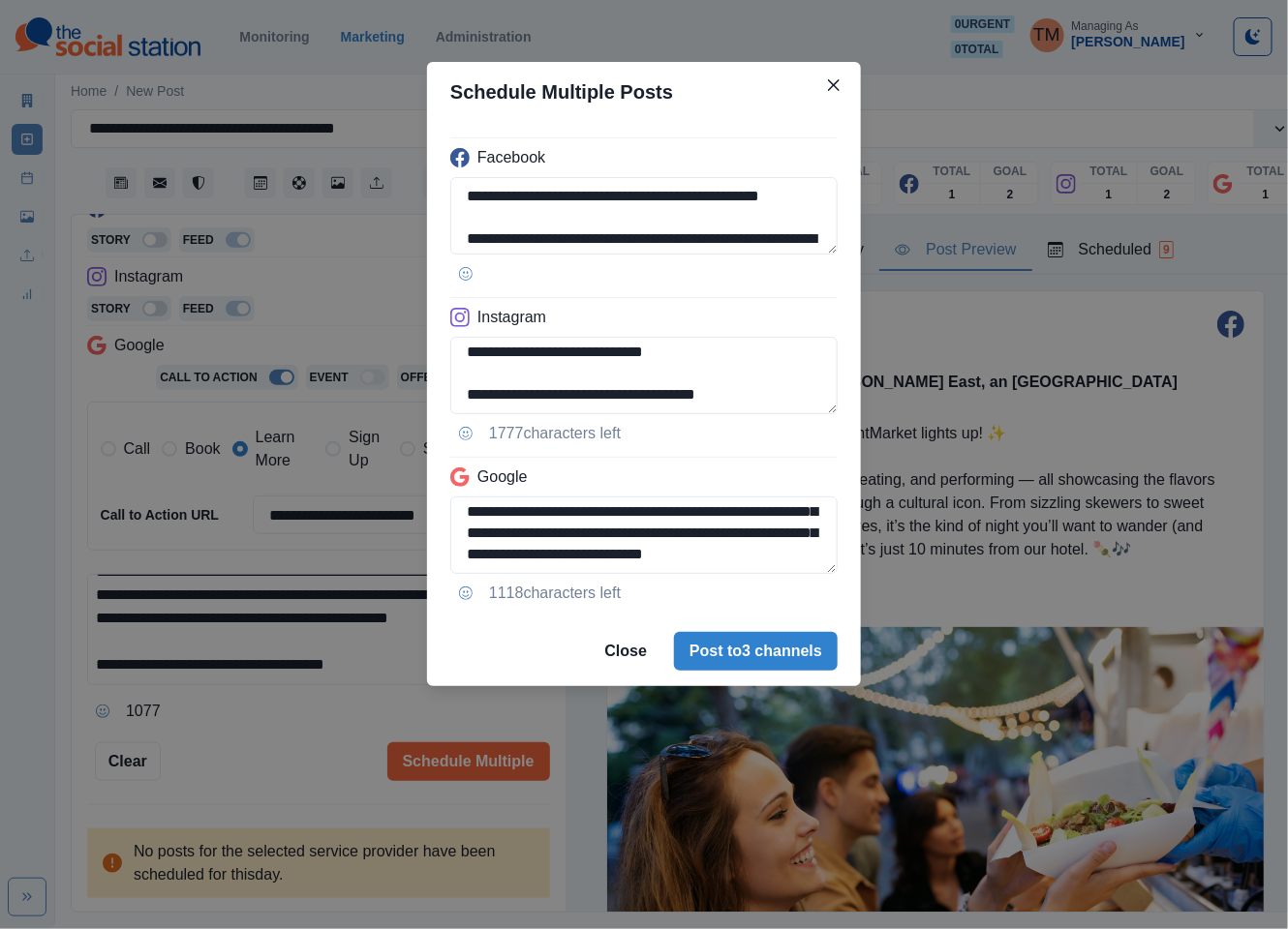
type textarea "**********"
click at [236, 768] on div "**********" at bounding box center [644, 464] width 1288 height 929
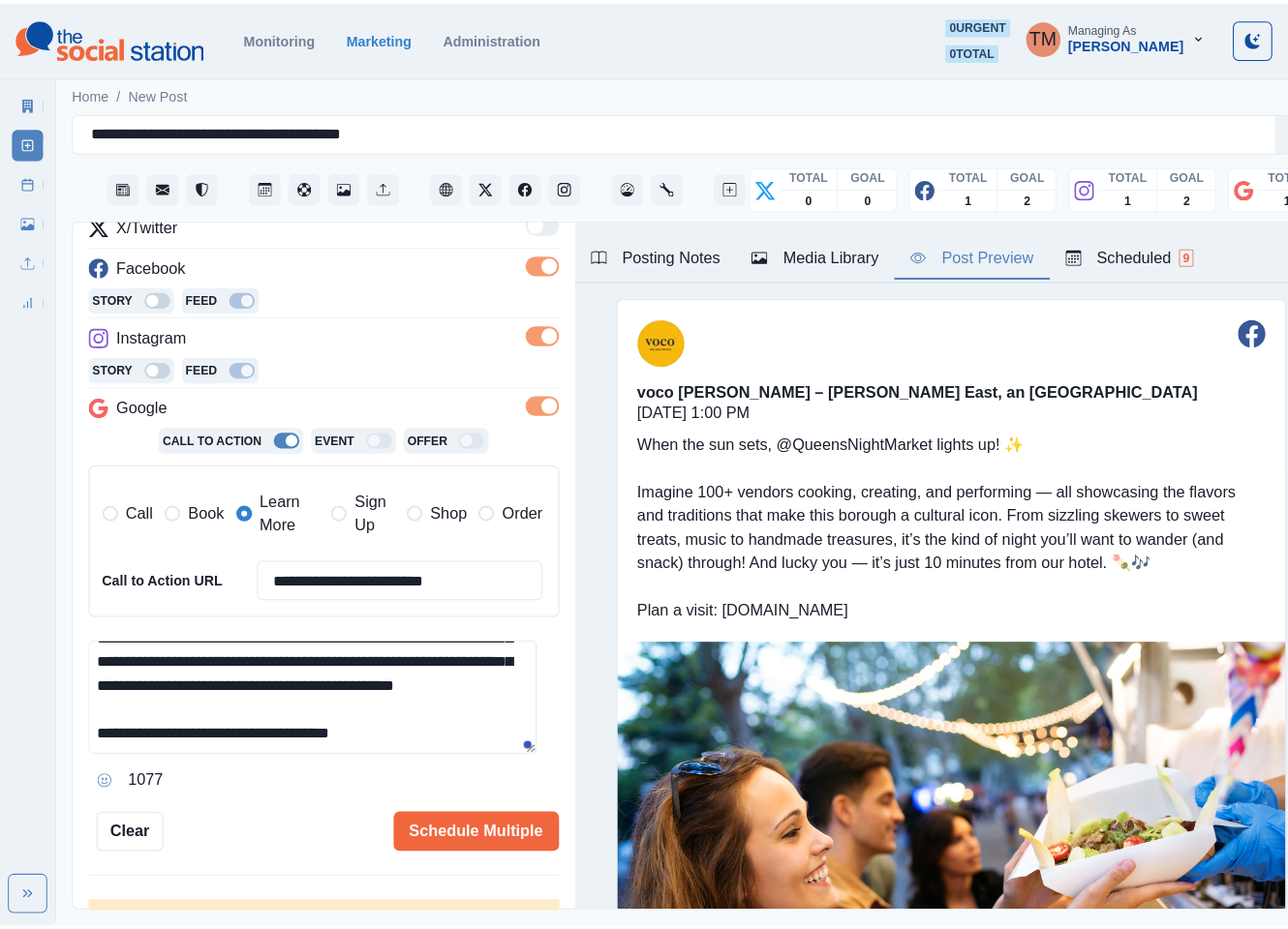
scroll to position [315, 0]
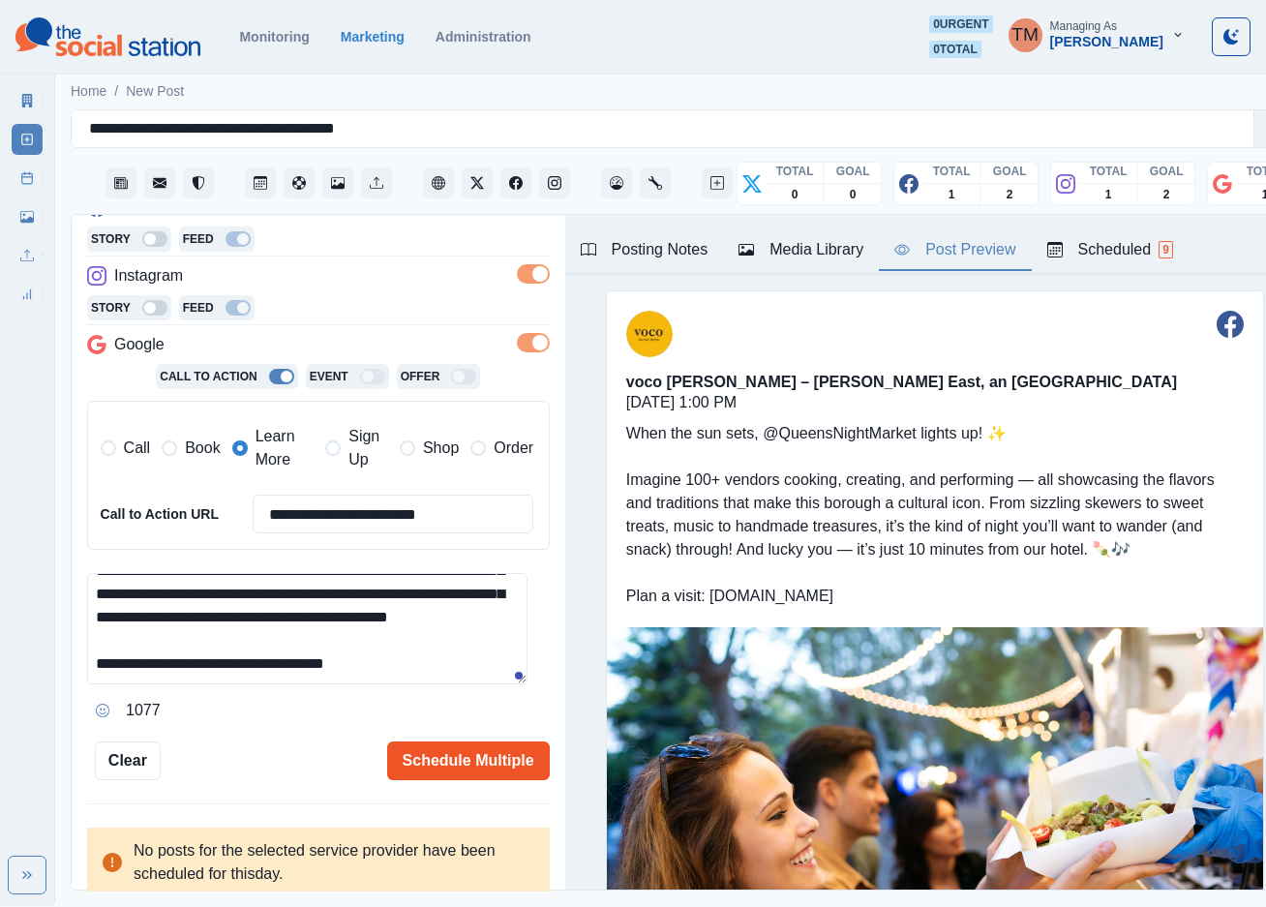
click at [439, 770] on button "Schedule Multiple" at bounding box center [468, 761] width 163 height 39
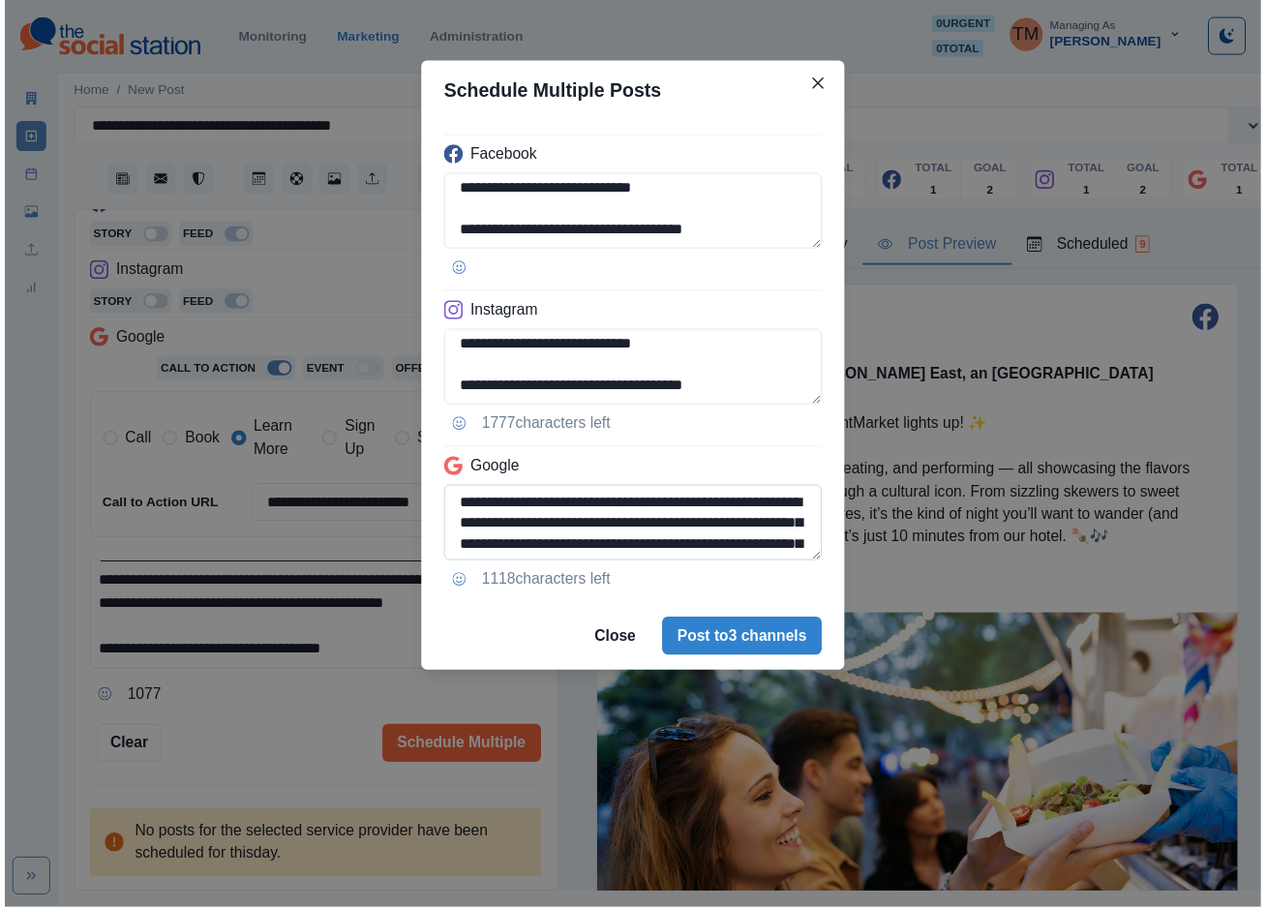
scroll to position [175, 0]
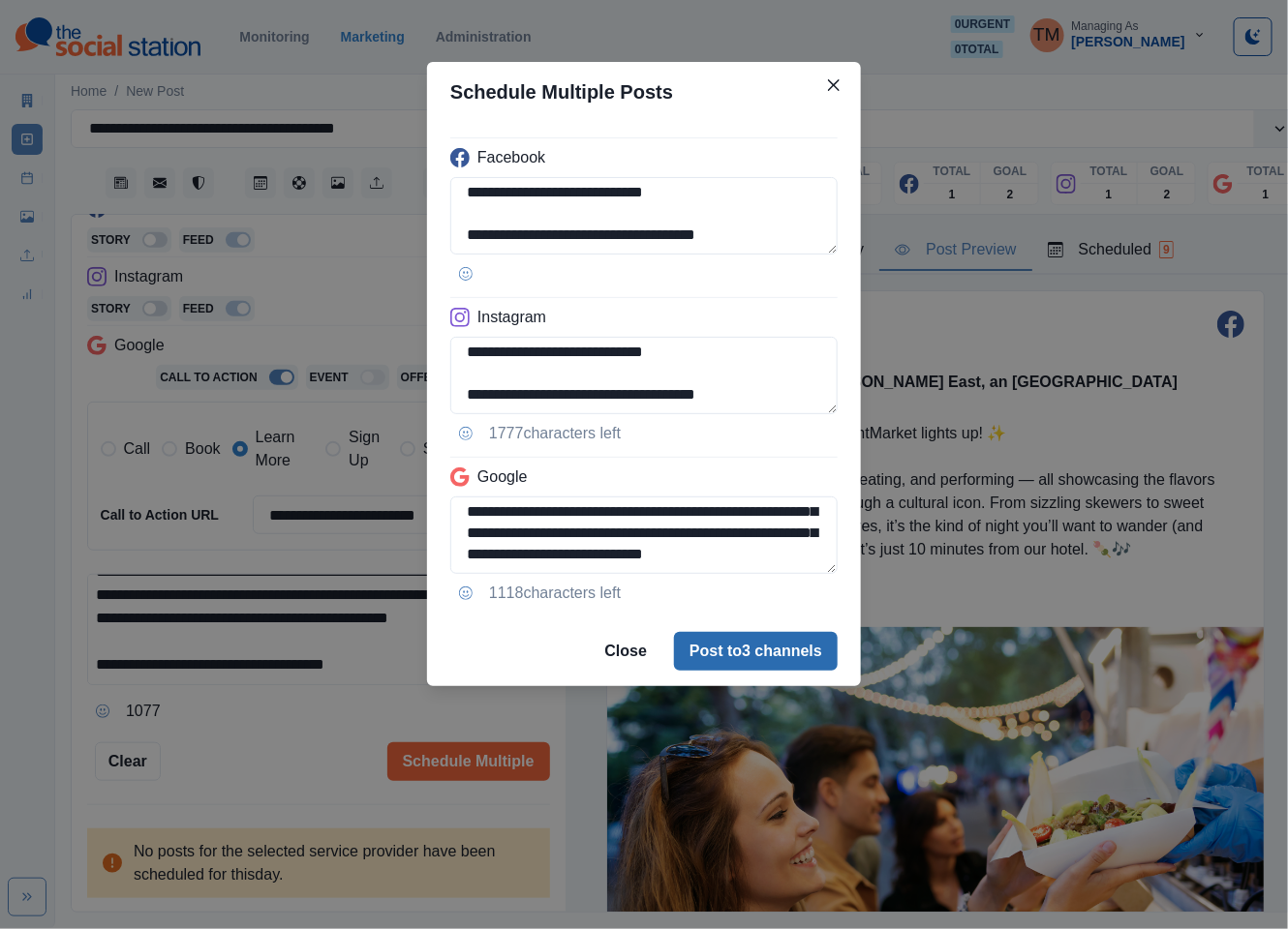
click at [796, 643] on button "Post to 3 channels" at bounding box center [756, 651] width 164 height 39
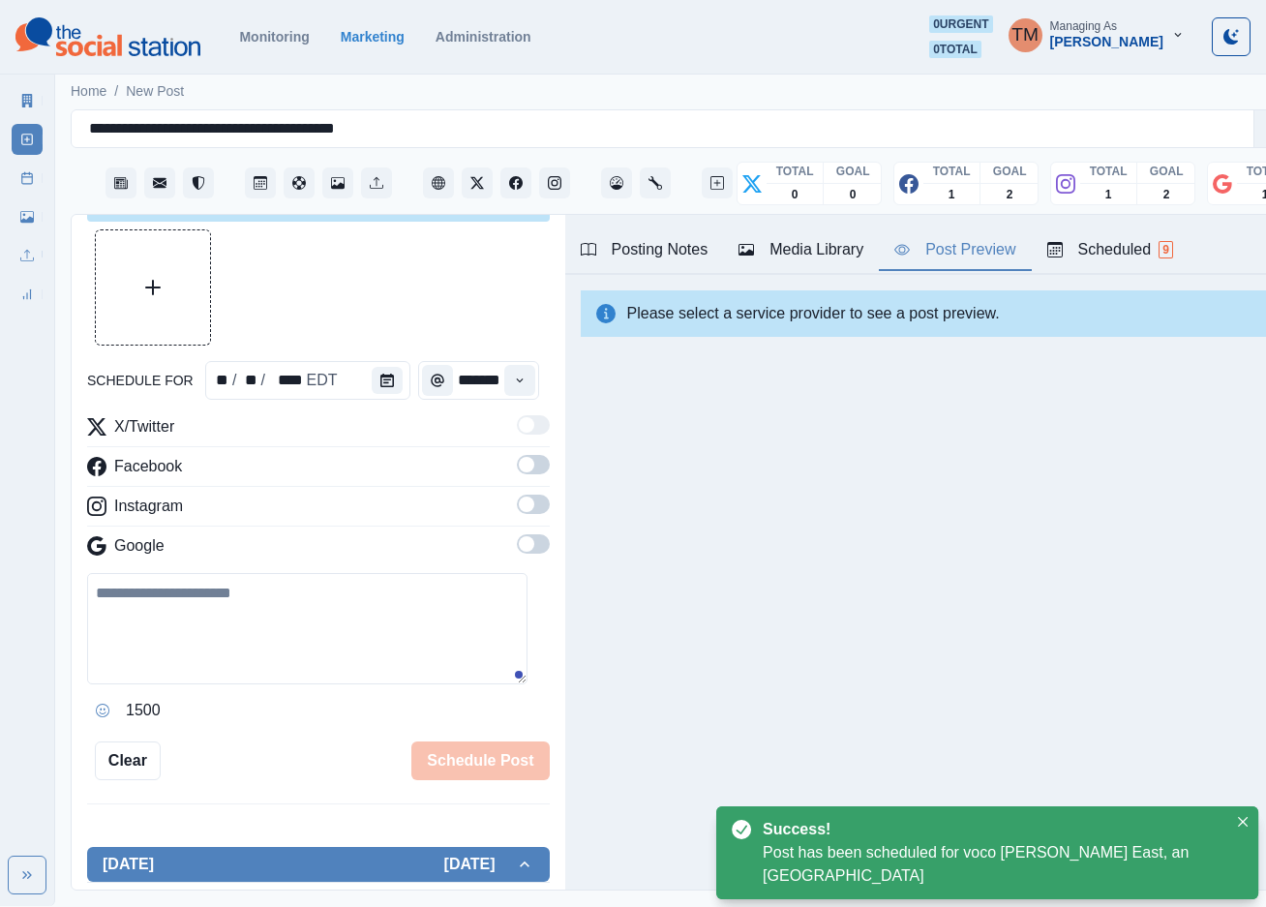
scroll to position [315, 0]
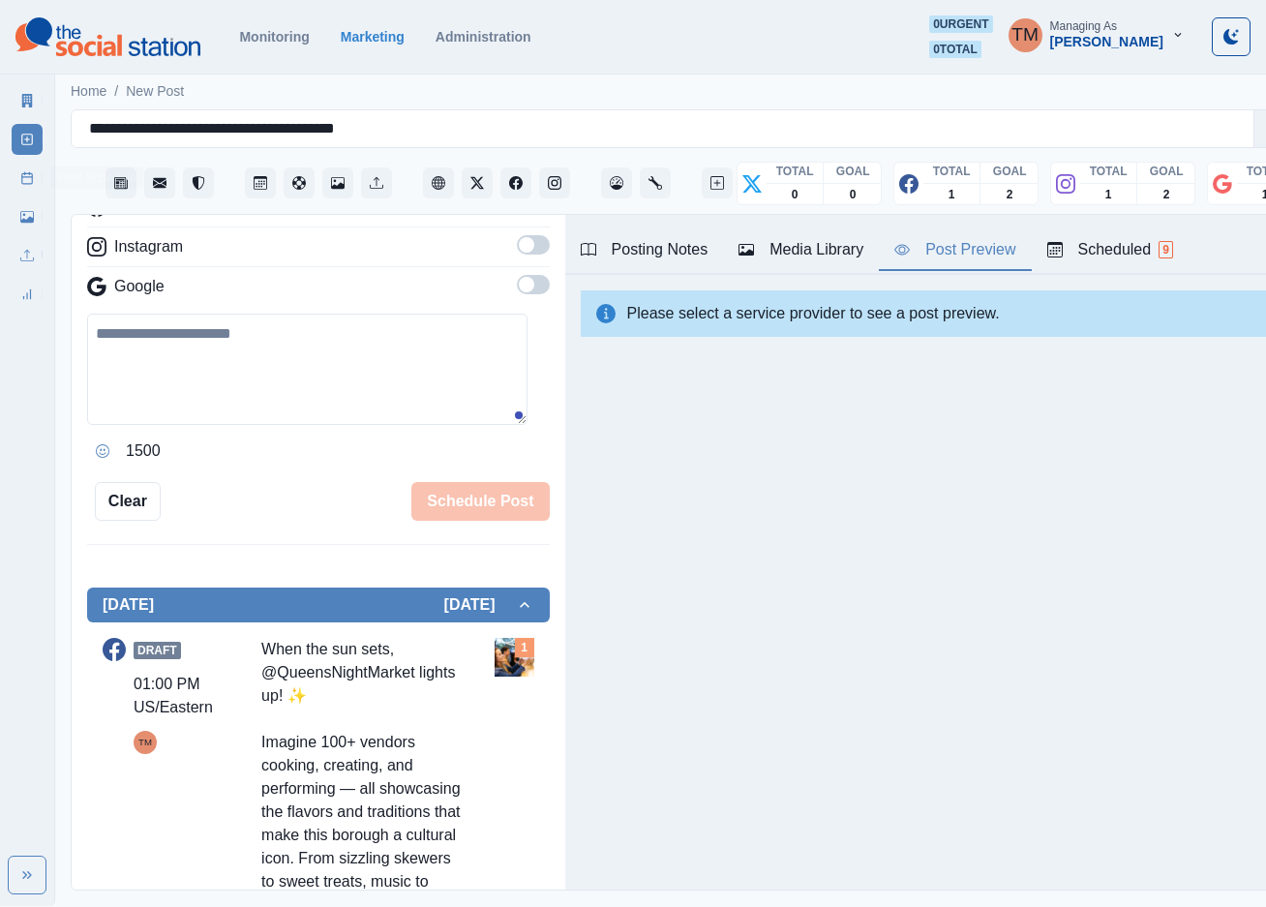
click at [23, 177] on link "Post Schedule" at bounding box center [27, 178] width 31 height 31
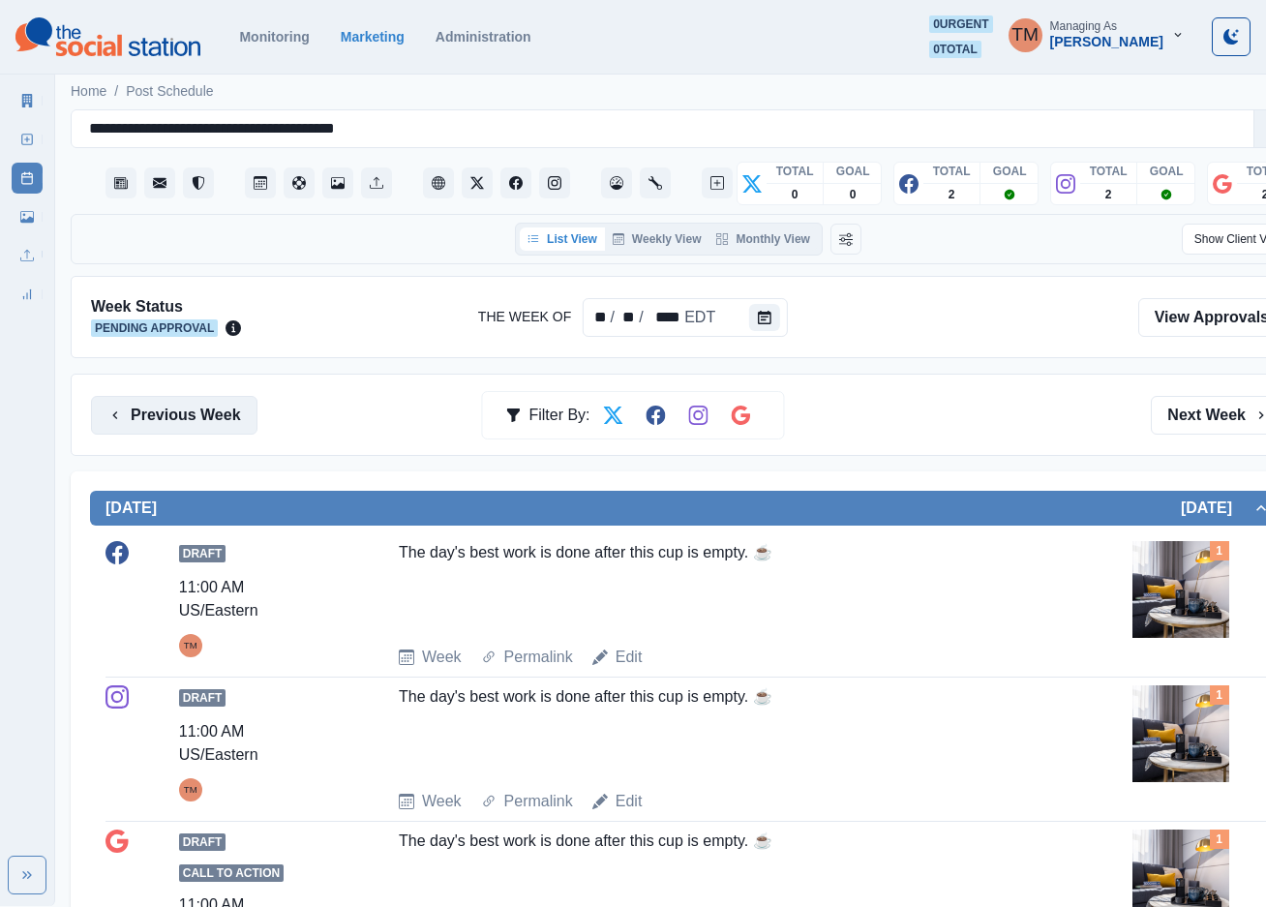
click at [190, 410] on button "Previous Week" at bounding box center [174, 415] width 167 height 39
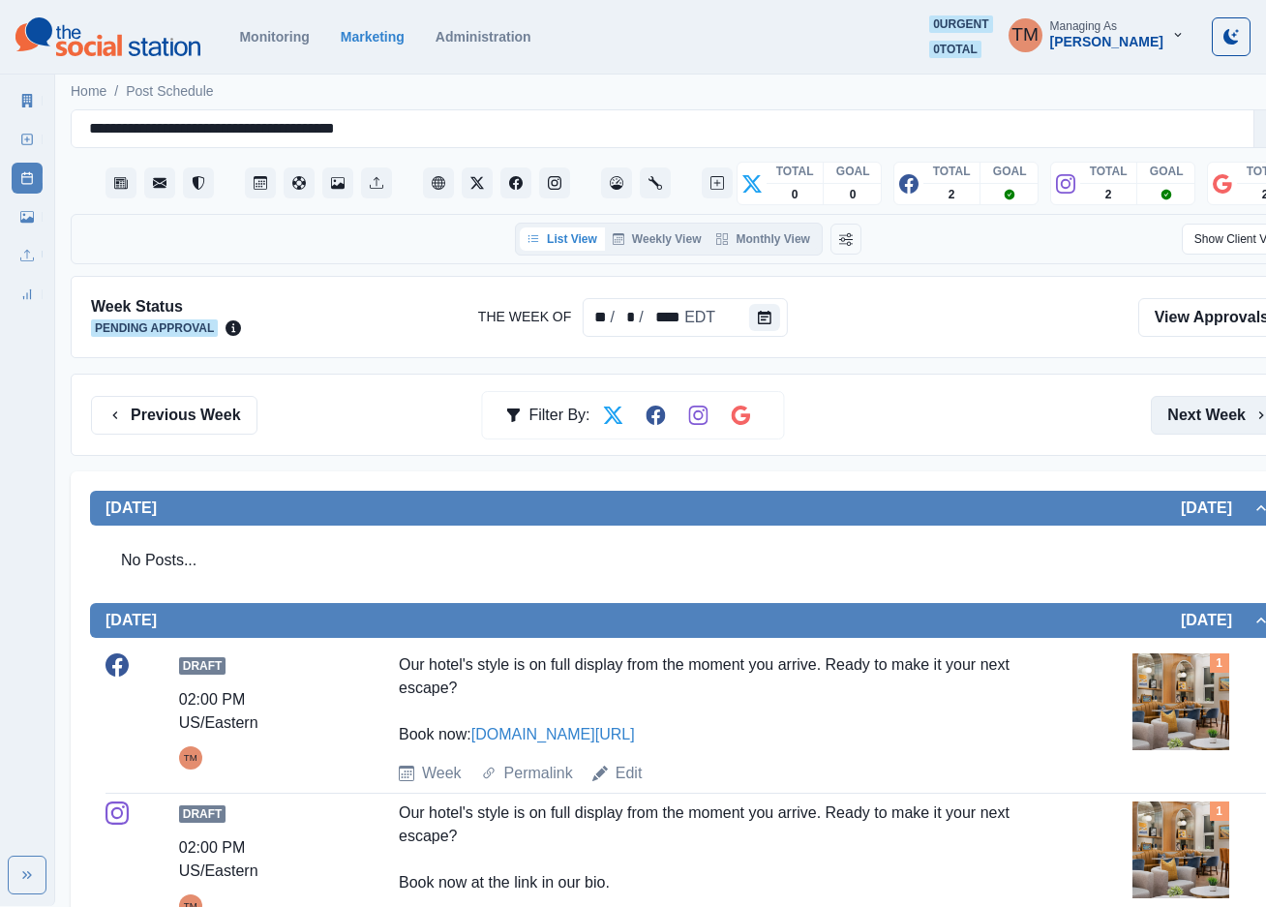
click at [1199, 416] on button "Next Week" at bounding box center [1218, 415] width 135 height 39
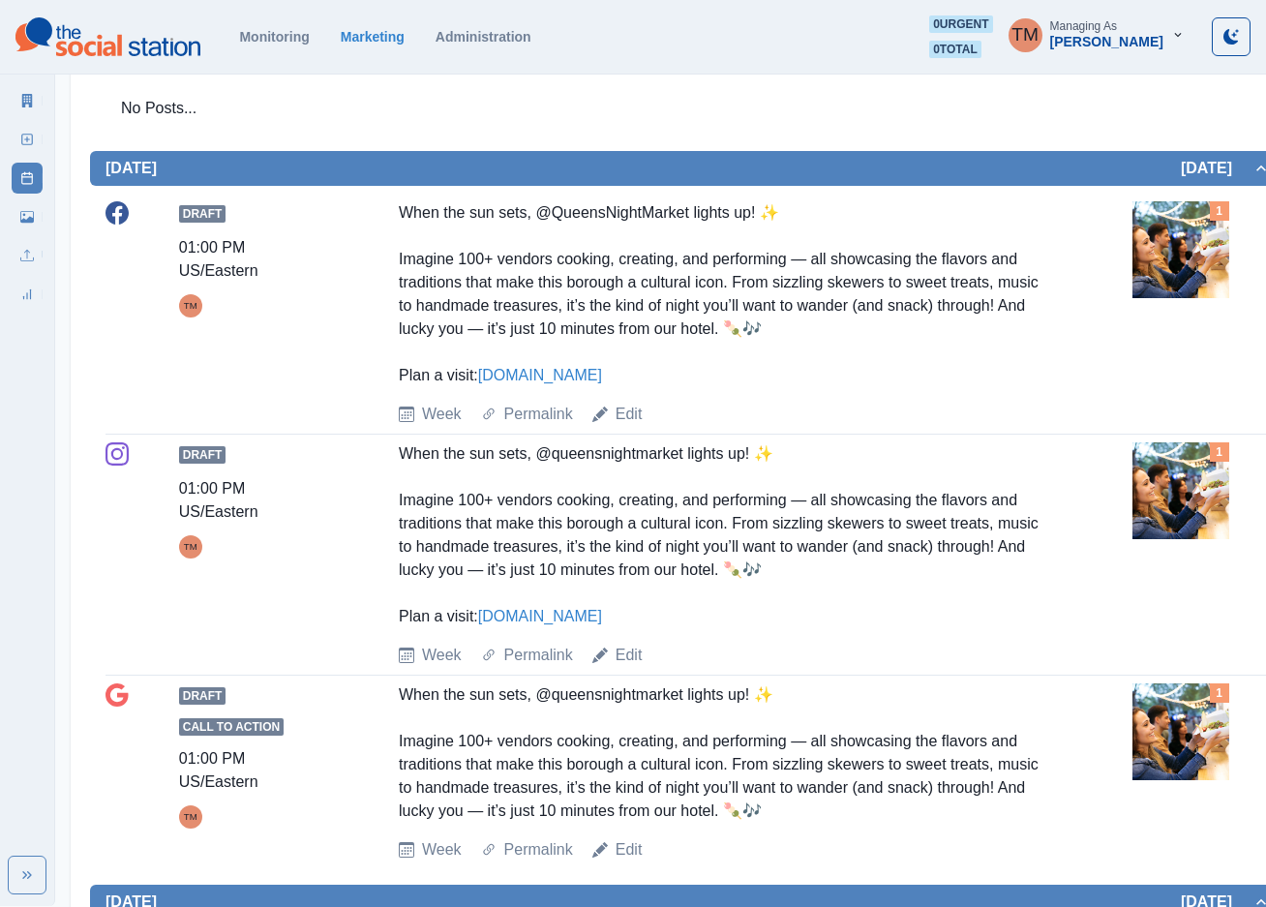
scroll to position [1016, 0]
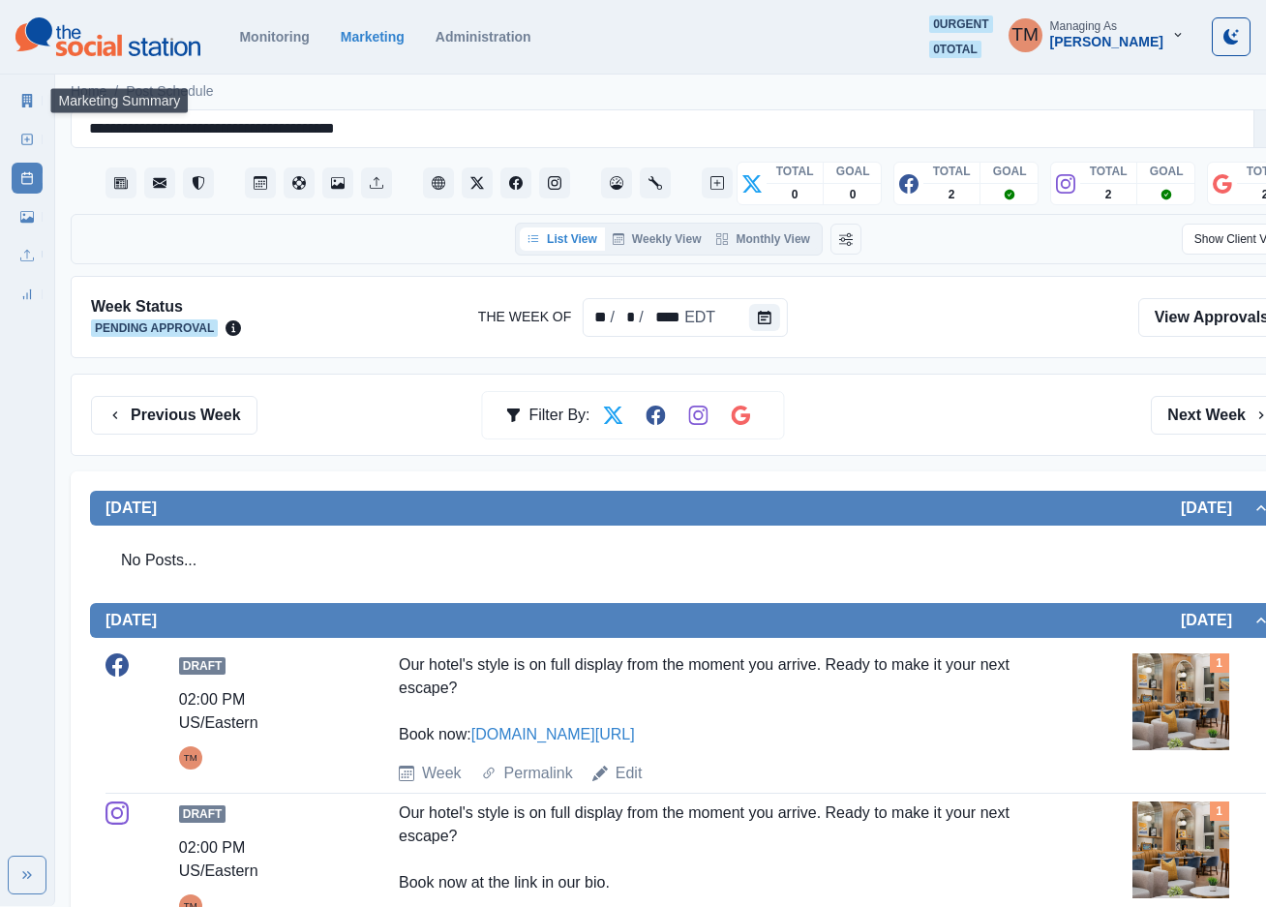
drag, startPoint x: 36, startPoint y: 107, endPoint x: 62, endPoint y: 105, distance: 26.3
click at [38, 107] on link "Marketing Summary" at bounding box center [27, 100] width 31 height 31
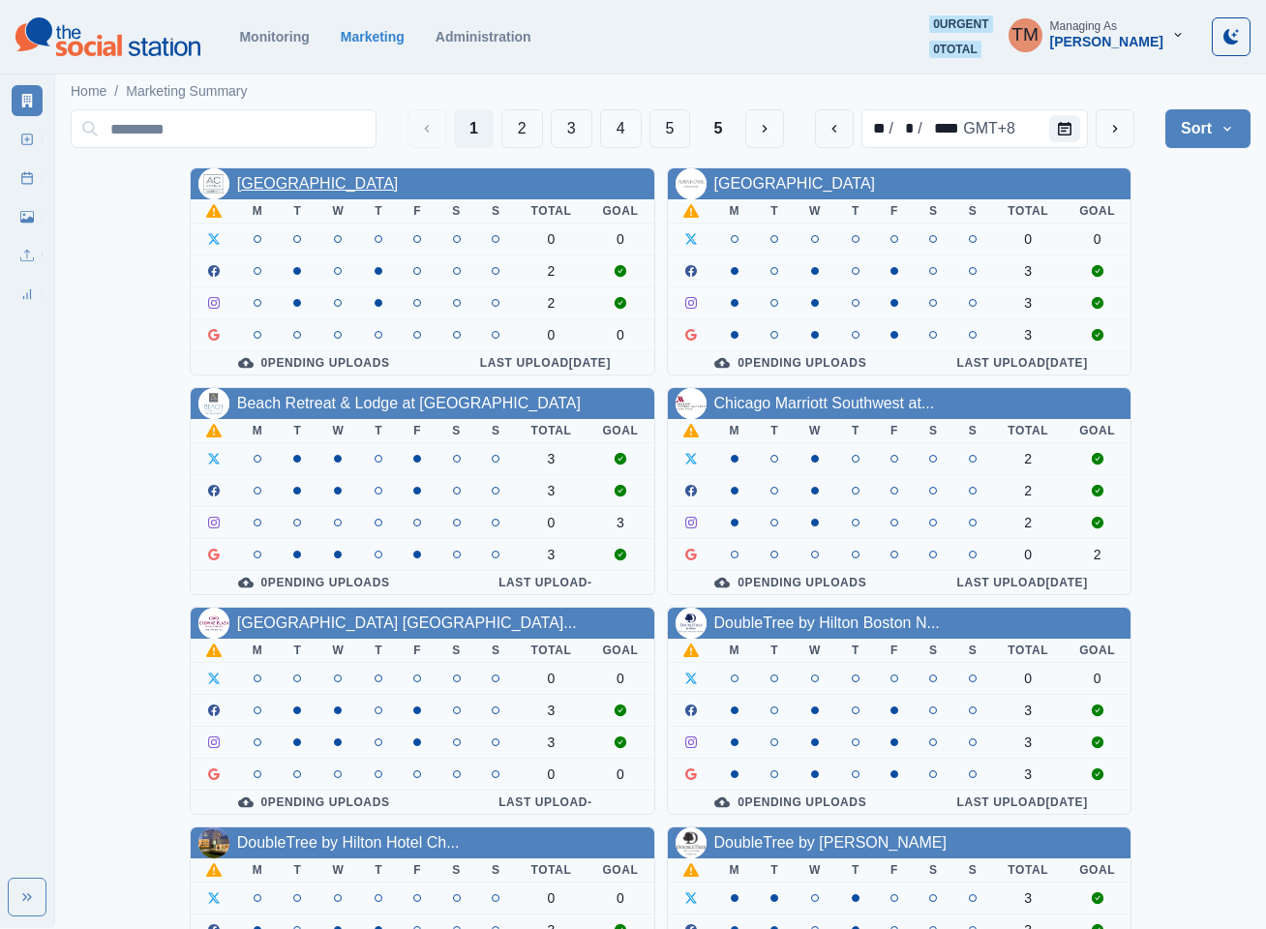
click at [375, 183] on link "[GEOGRAPHIC_DATA]" at bounding box center [318, 183] width 162 height 16
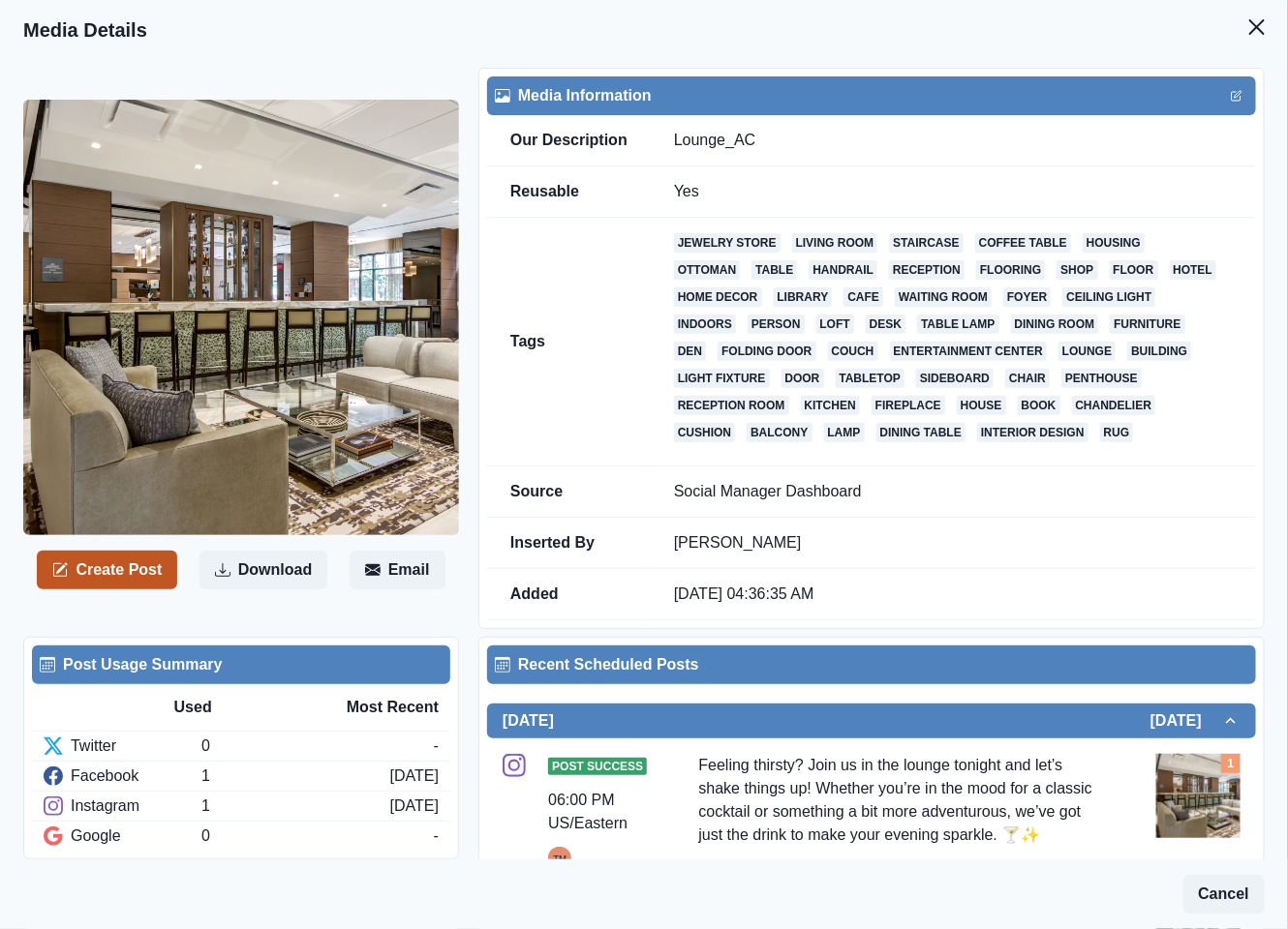
click at [110, 563] on button "Create Post" at bounding box center [107, 570] width 140 height 39
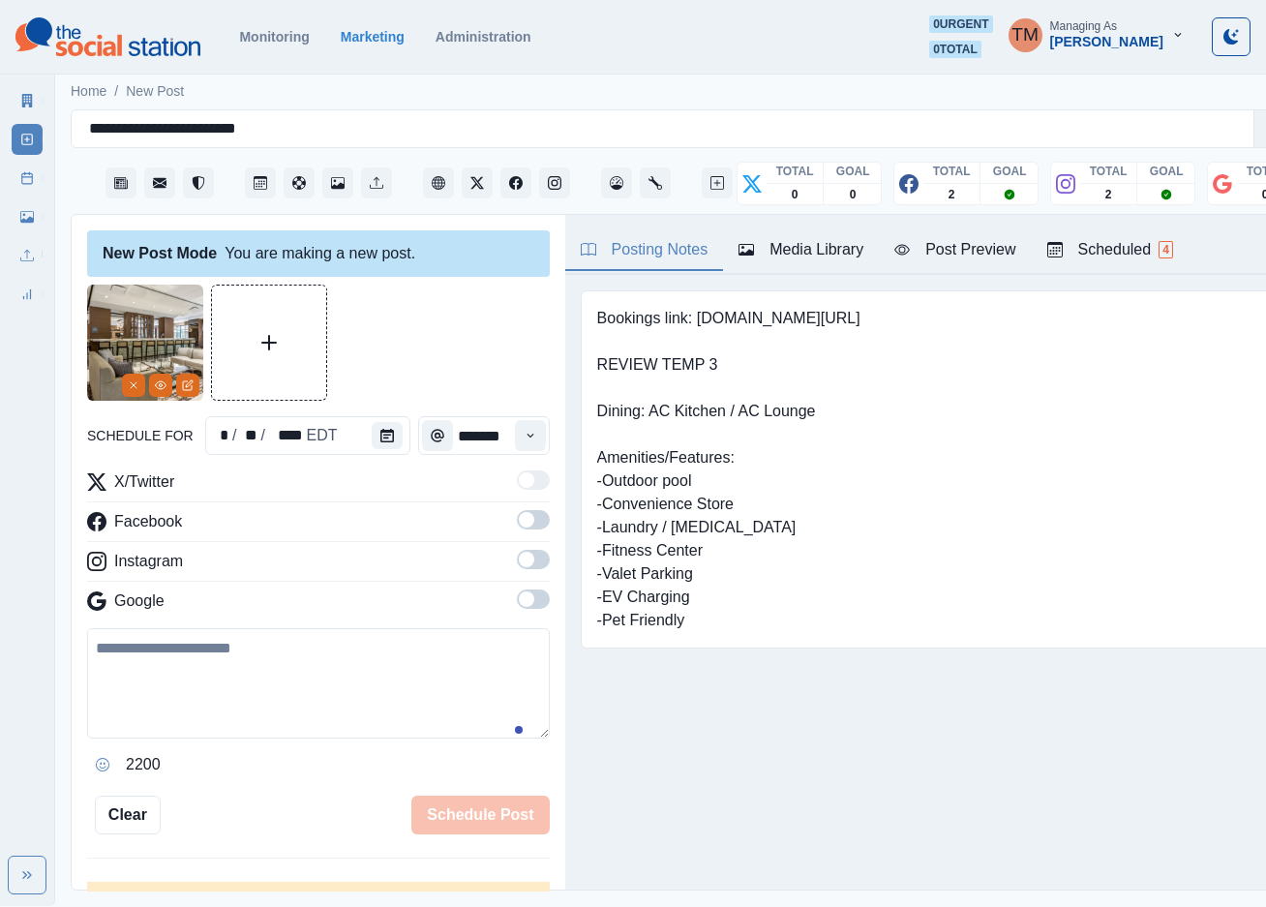
click at [183, 691] on textarea at bounding box center [318, 683] width 463 height 110
paste textarea "**********"
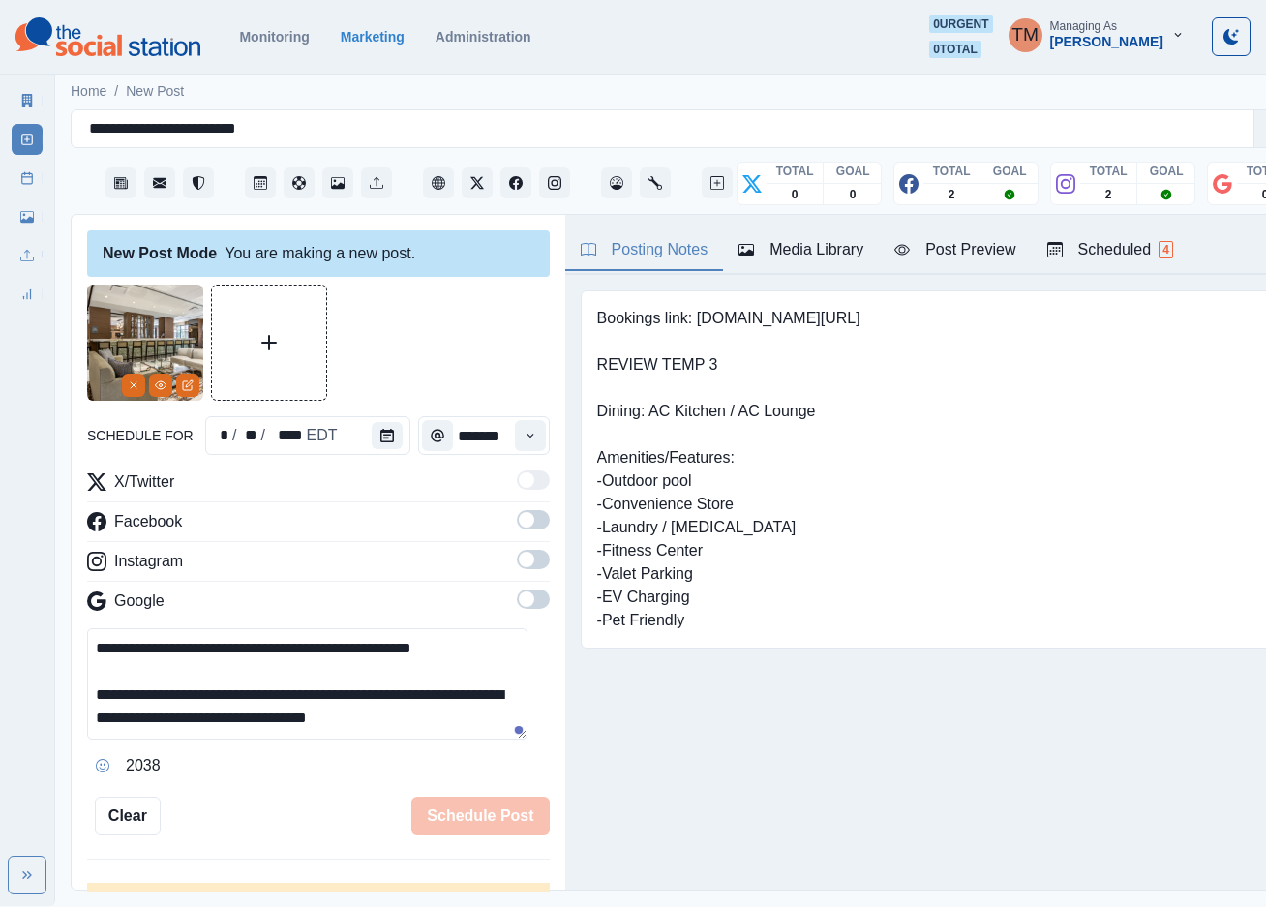
type textarea "**********"
click at [517, 524] on span at bounding box center [533, 519] width 33 height 19
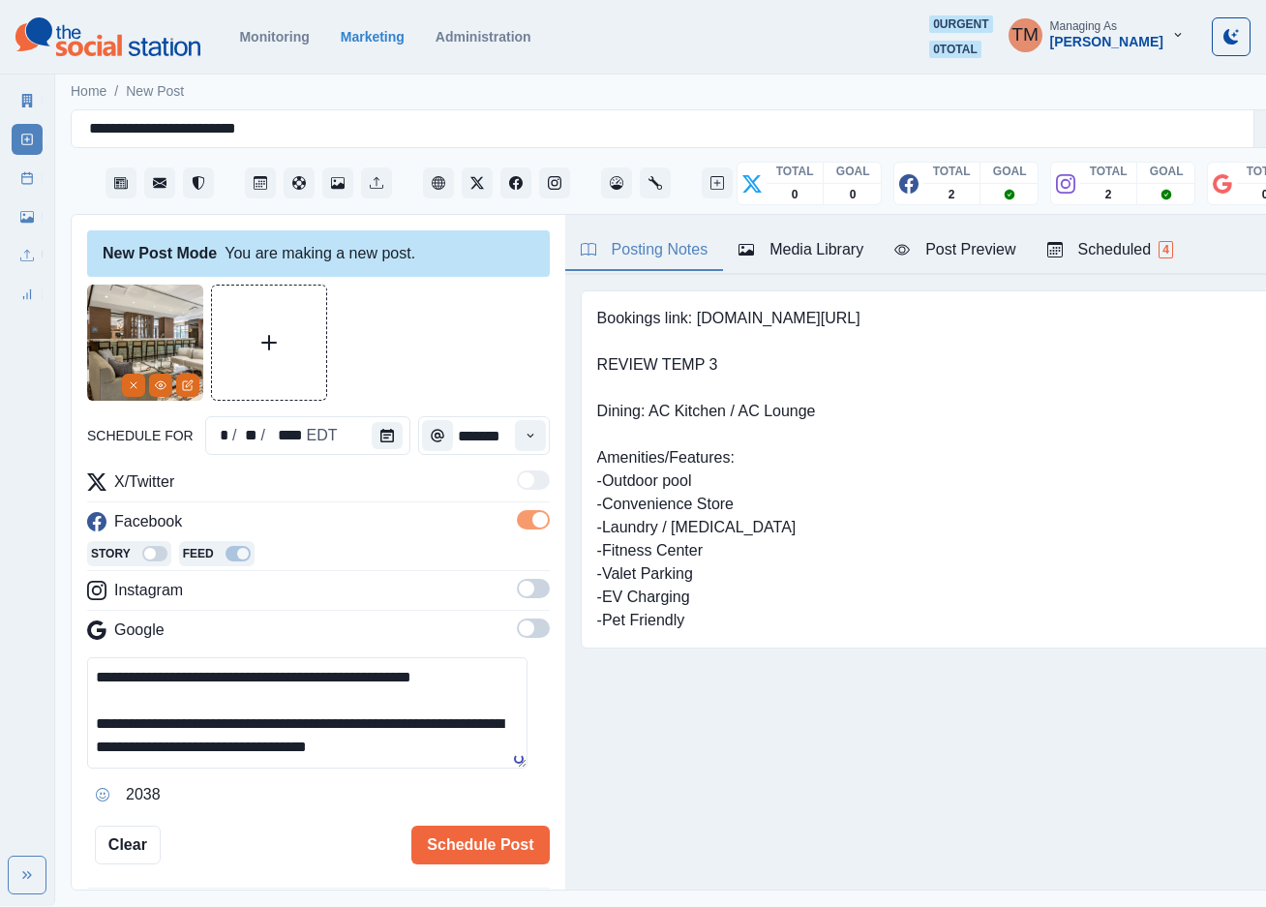
drag, startPoint x: 517, startPoint y: 587, endPoint x: 517, endPoint y: 643, distance: 56.1
click at [517, 590] on span at bounding box center [533, 588] width 33 height 19
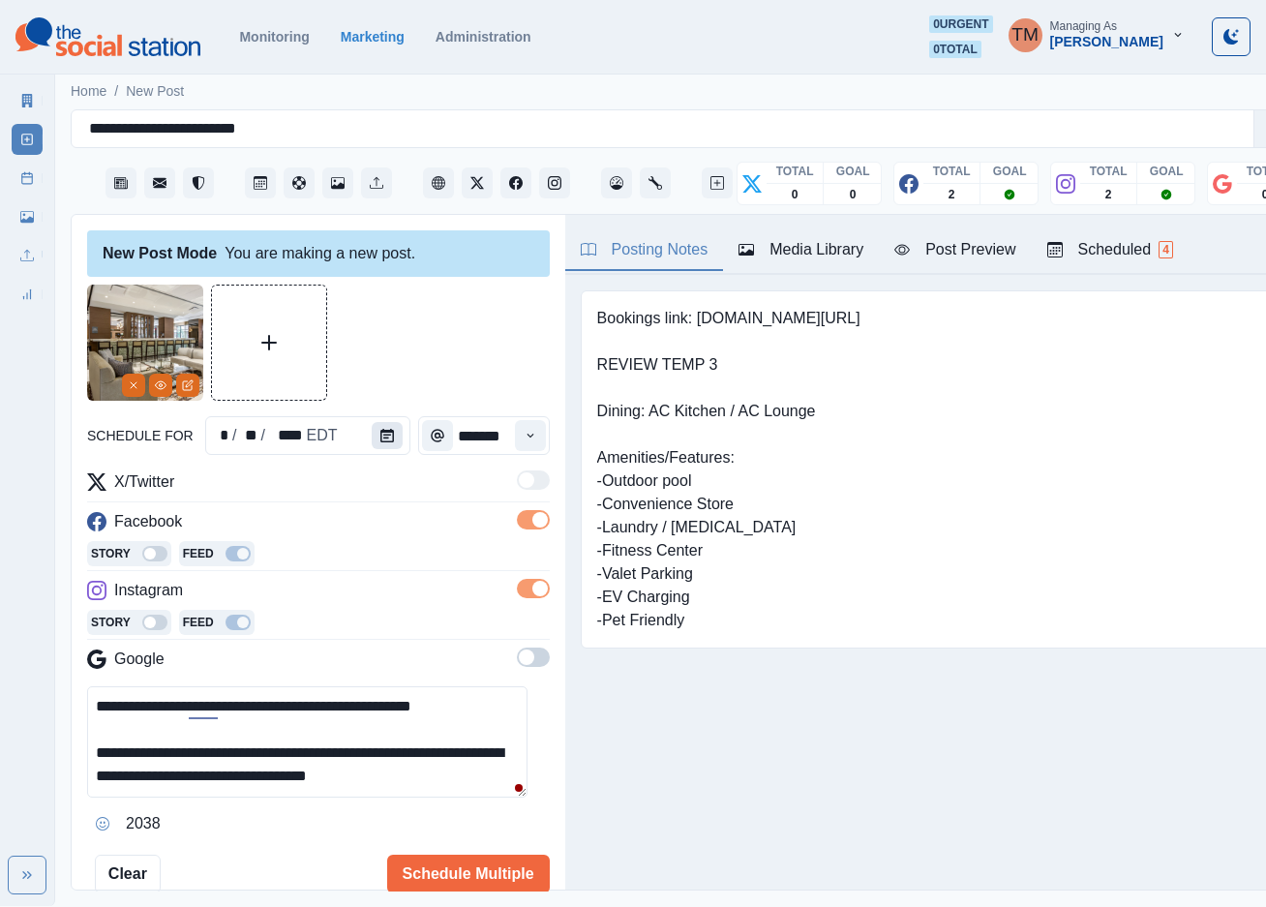
click at [380, 439] on icon "Calendar" at bounding box center [387, 436] width 14 height 14
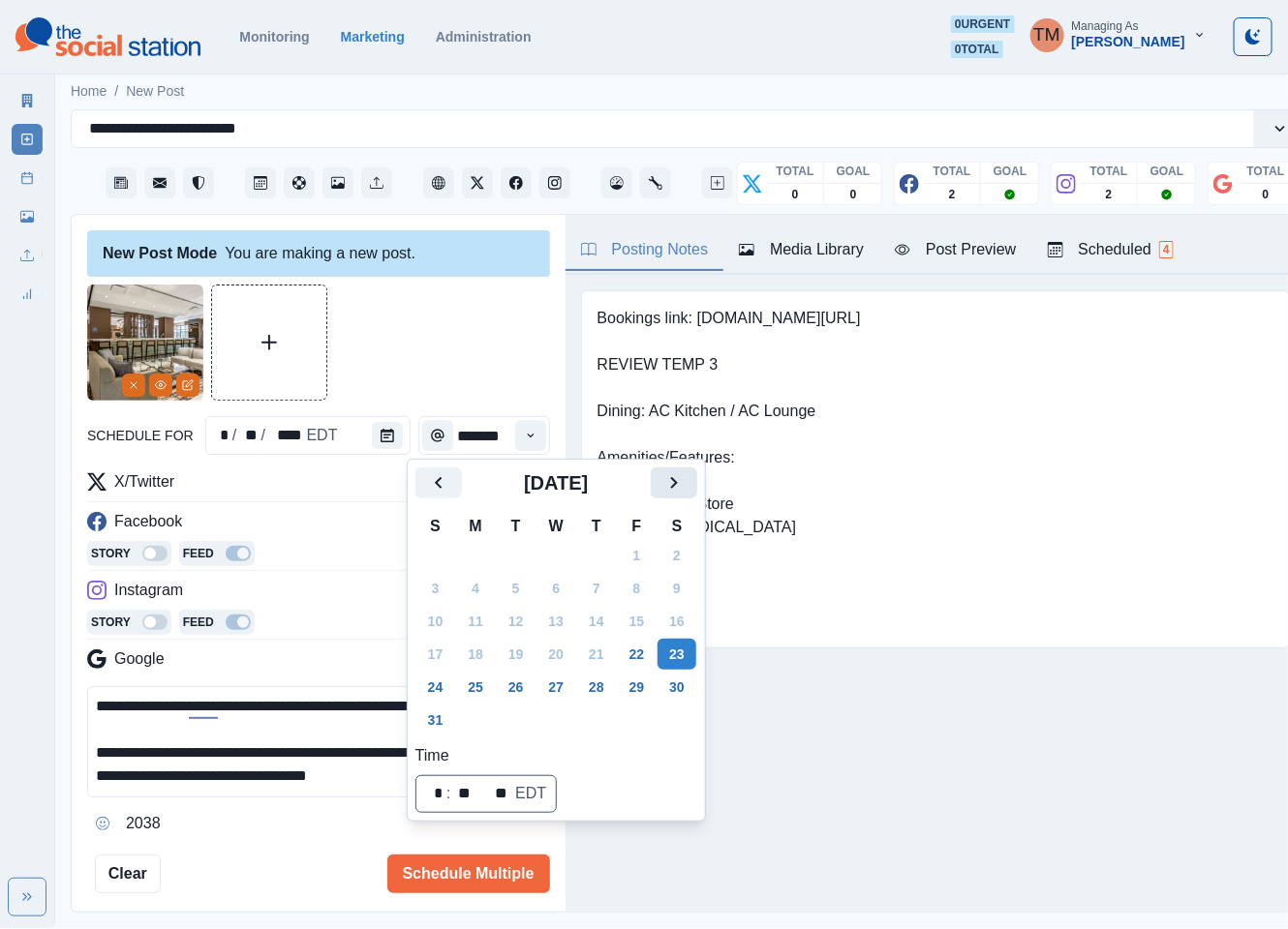
click at [677, 486] on icon "Next" at bounding box center [673, 482] width 23 height 23
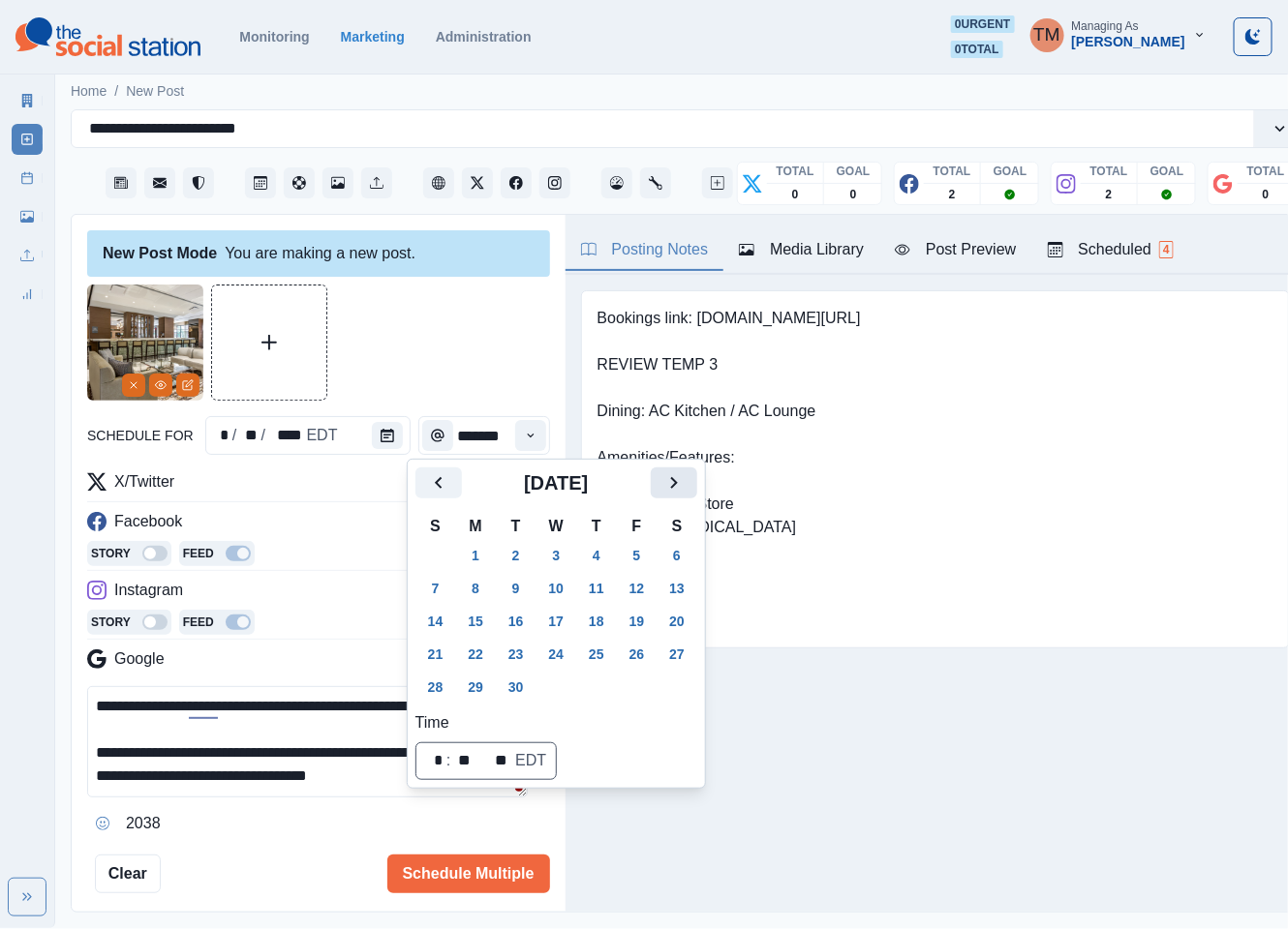
click at [677, 486] on icon "Next" at bounding box center [673, 482] width 23 height 23
click at [598, 662] on button "23" at bounding box center [596, 654] width 39 height 31
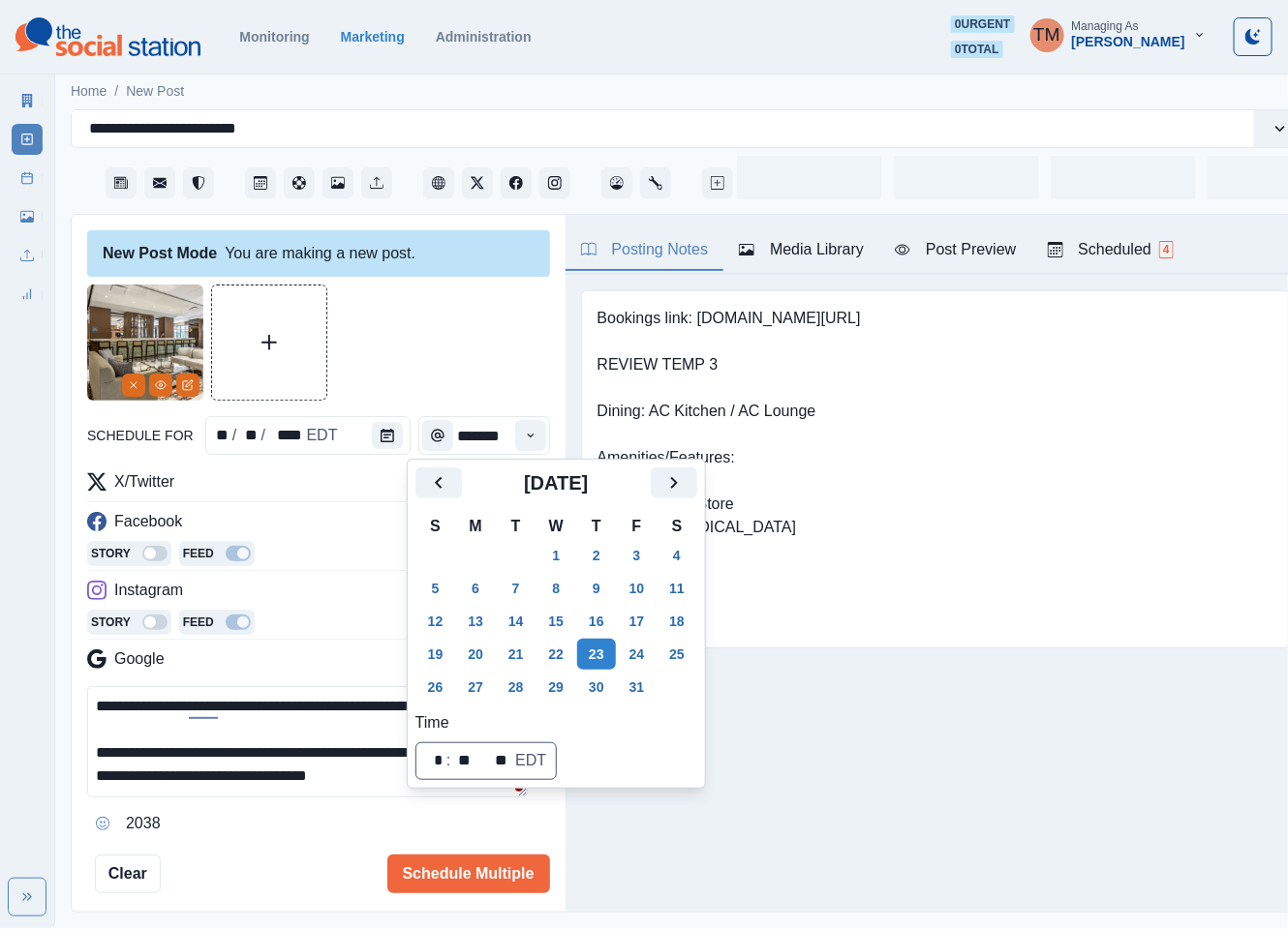
click at [469, 349] on div at bounding box center [318, 343] width 463 height 116
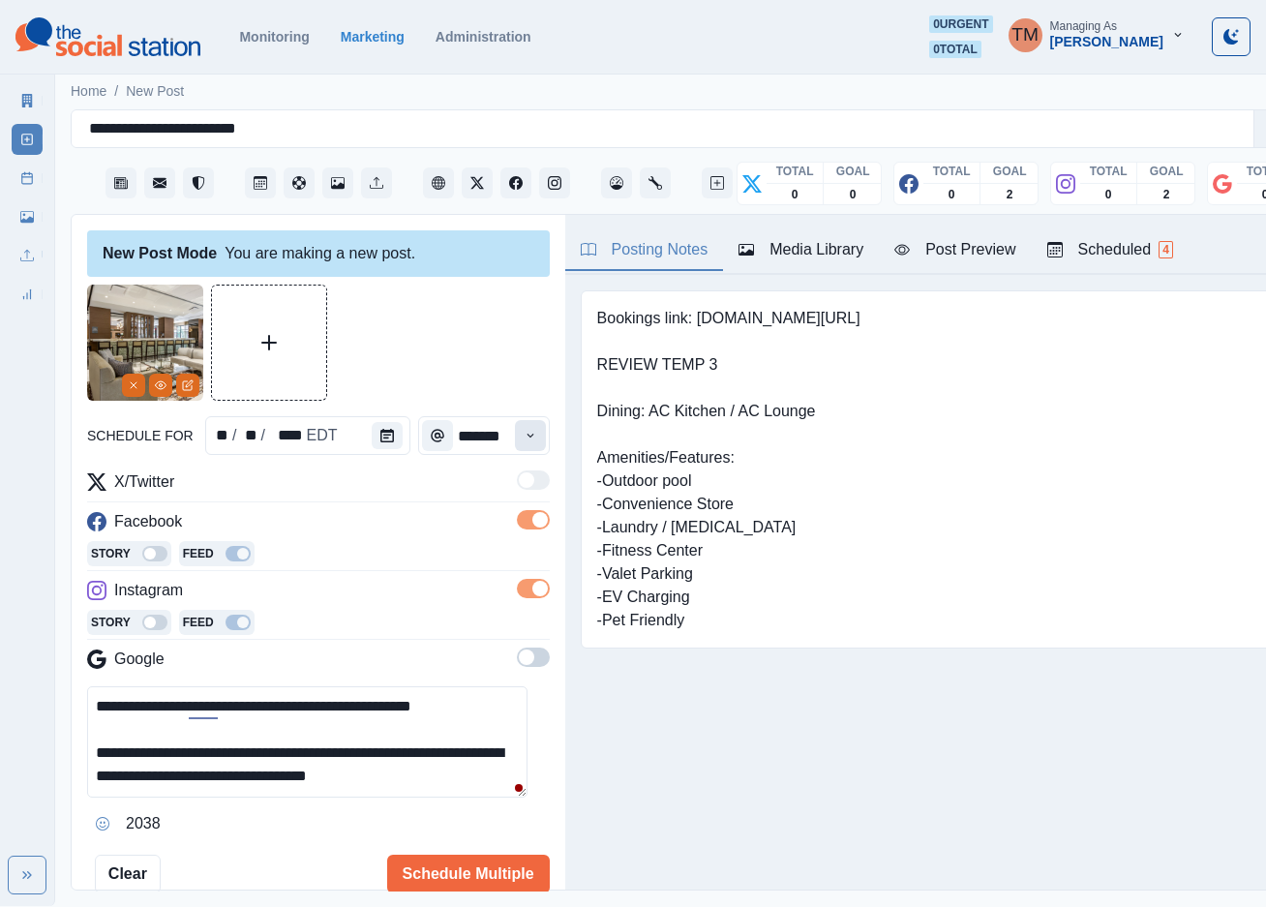
click at [524, 434] on icon "Time" at bounding box center [531, 436] width 14 height 14
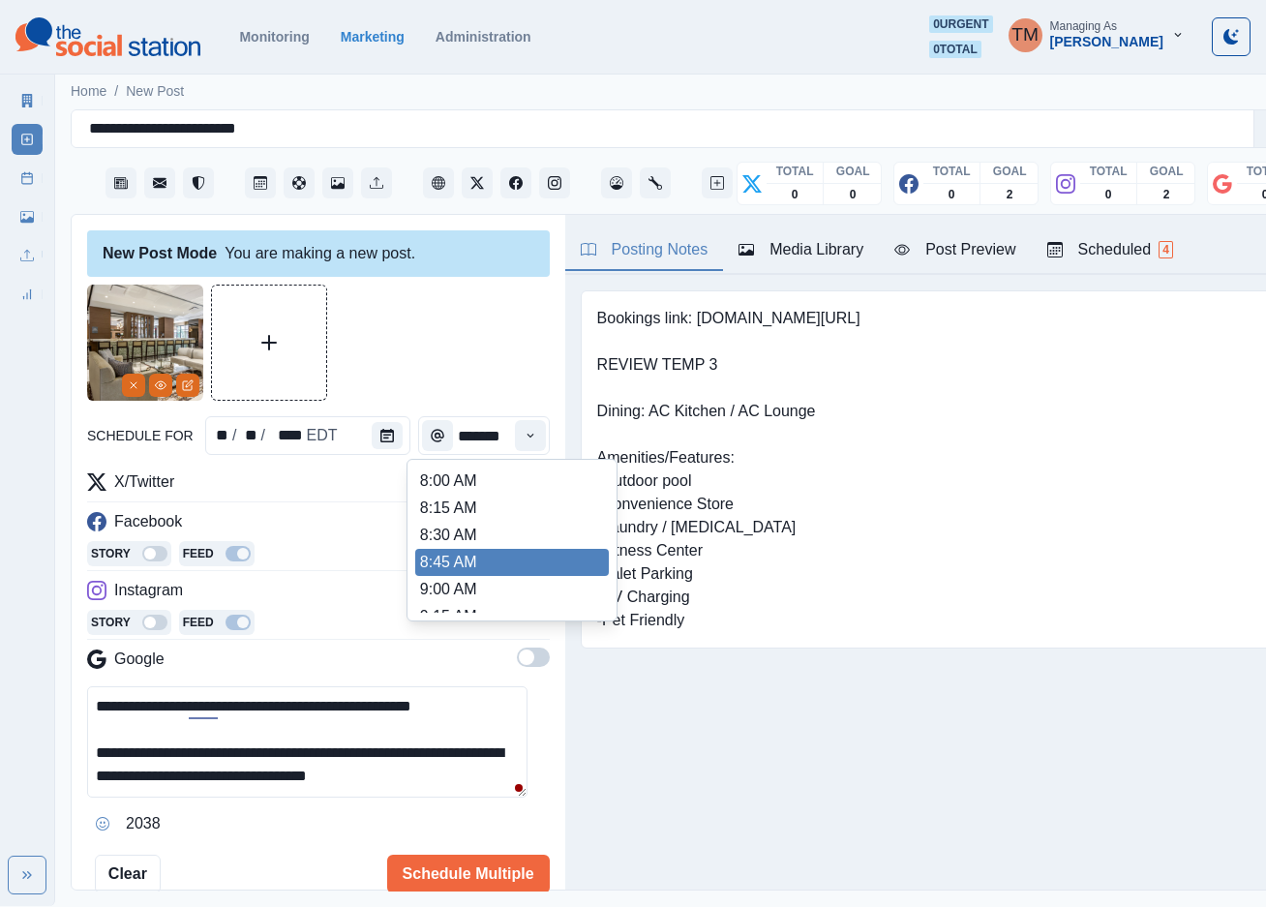
scroll to position [581, 0]
click at [485, 556] on li "2:00 PM" at bounding box center [512, 550] width 194 height 27
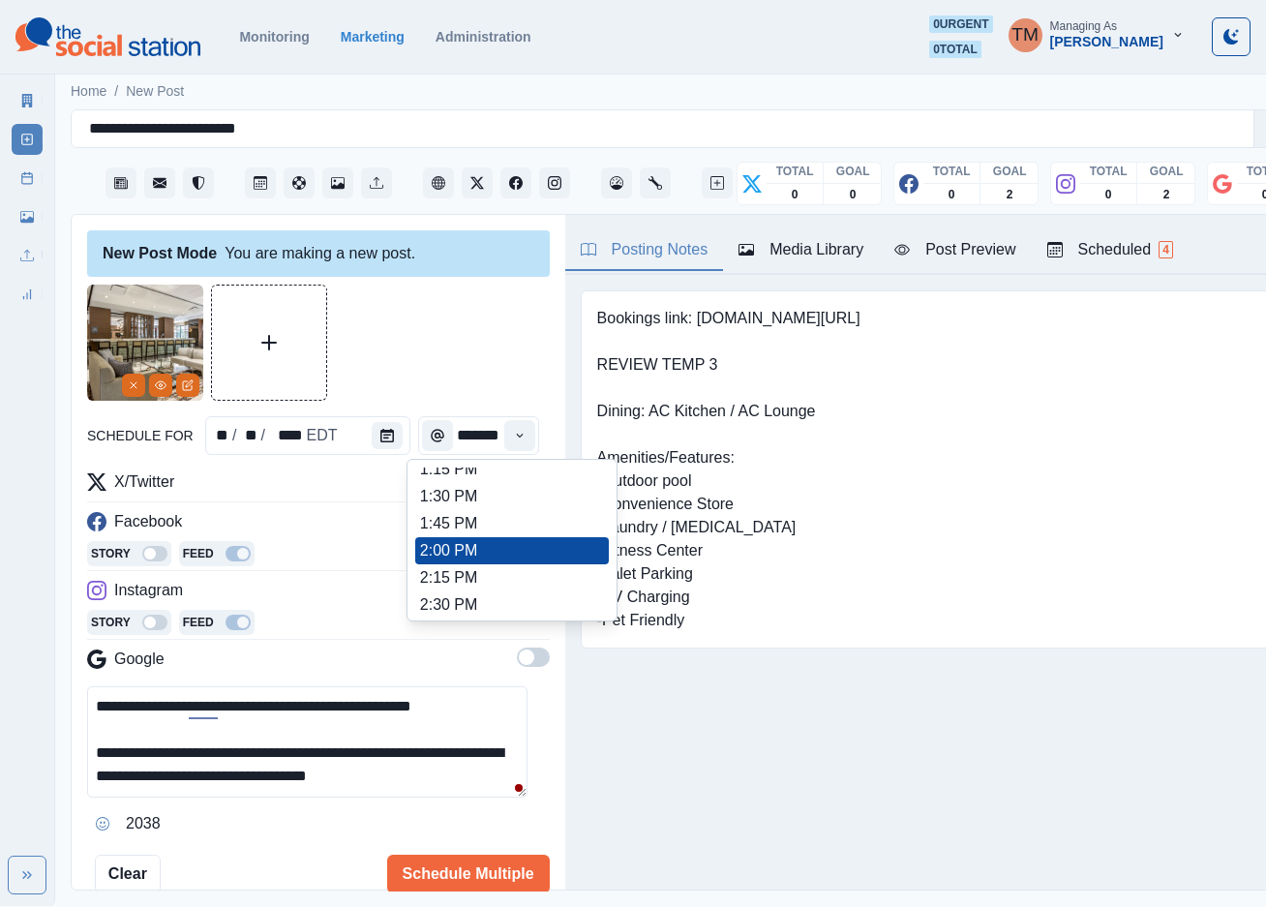
type input "*******"
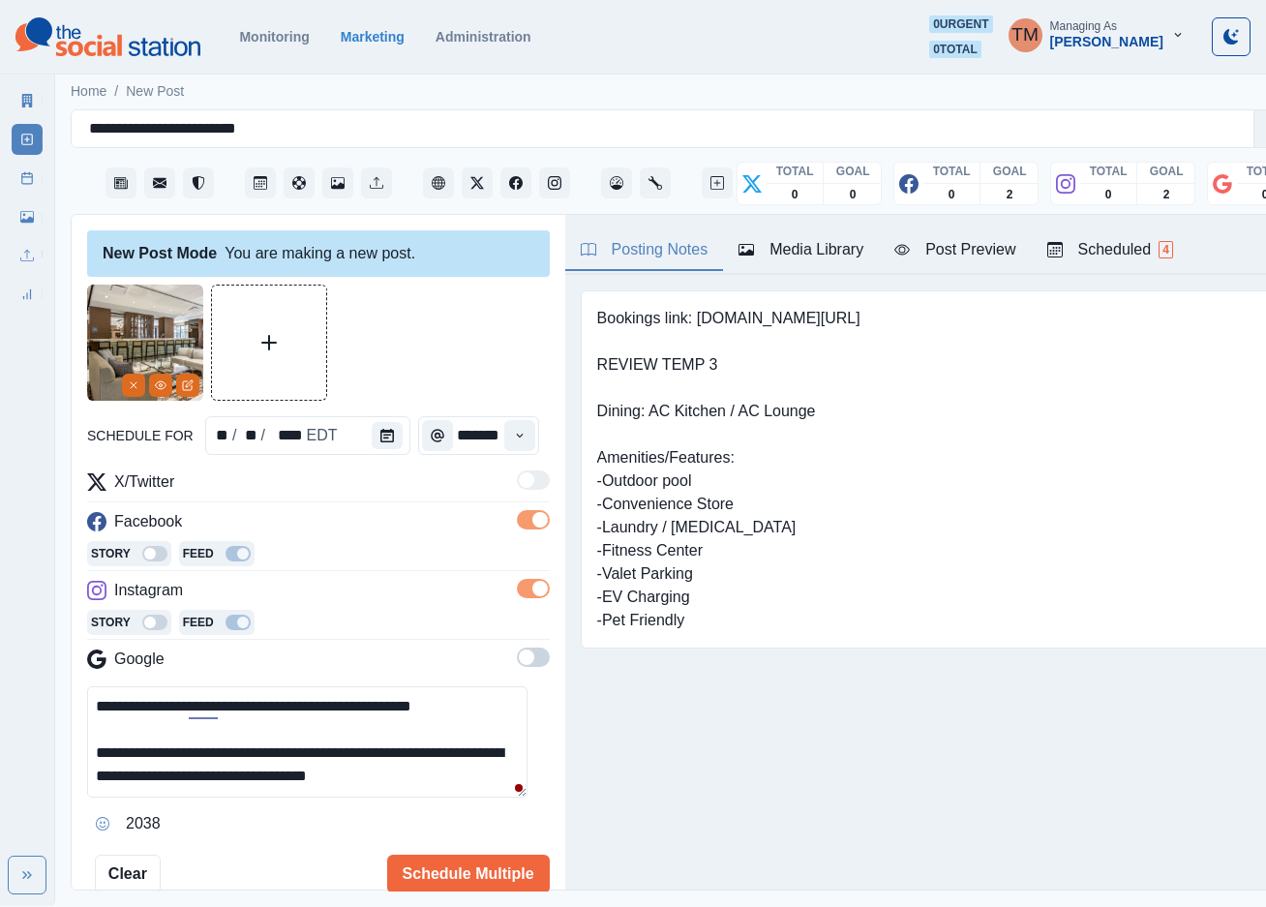
click at [965, 251] on div "Post Preview" at bounding box center [954, 249] width 121 height 23
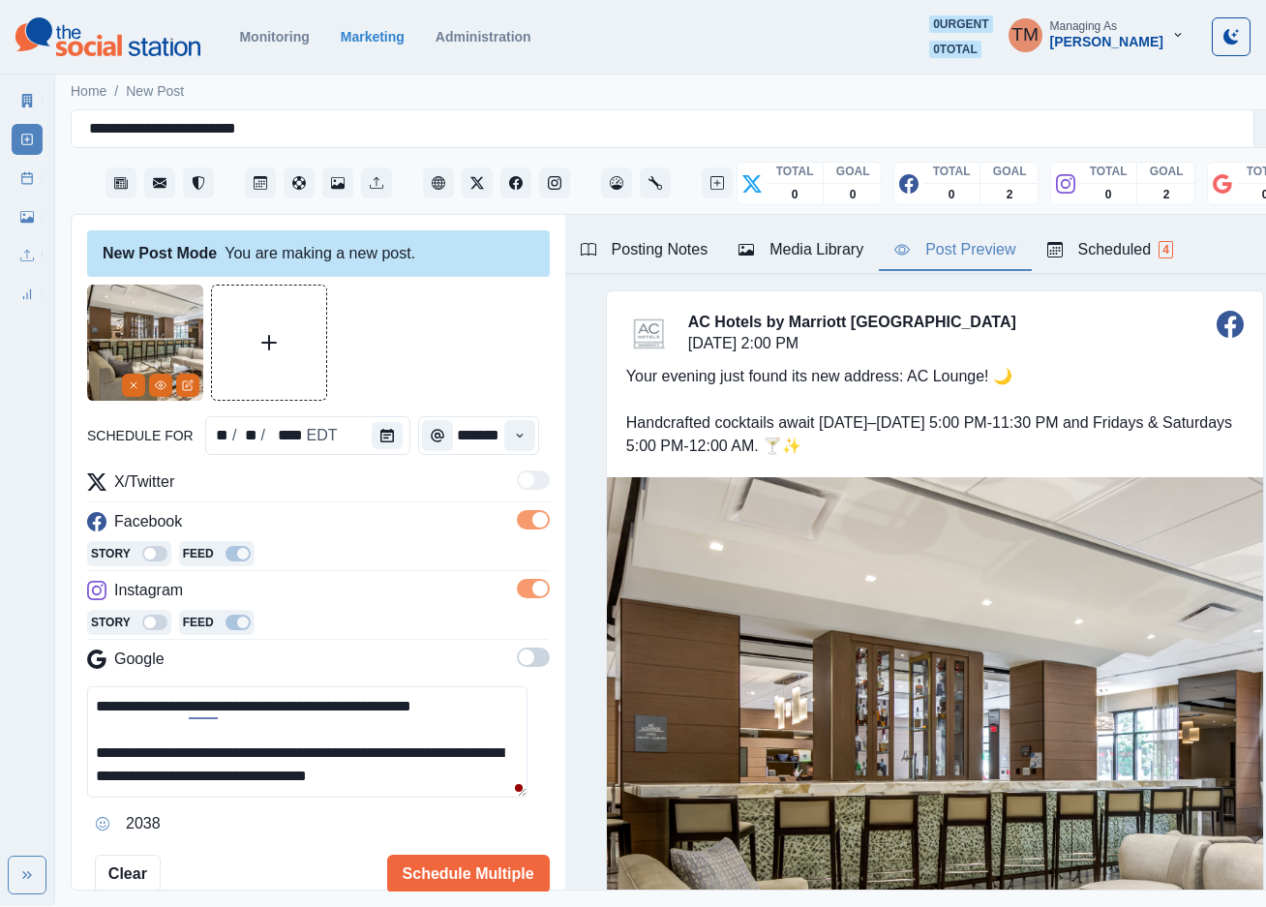
scroll to position [0, 0]
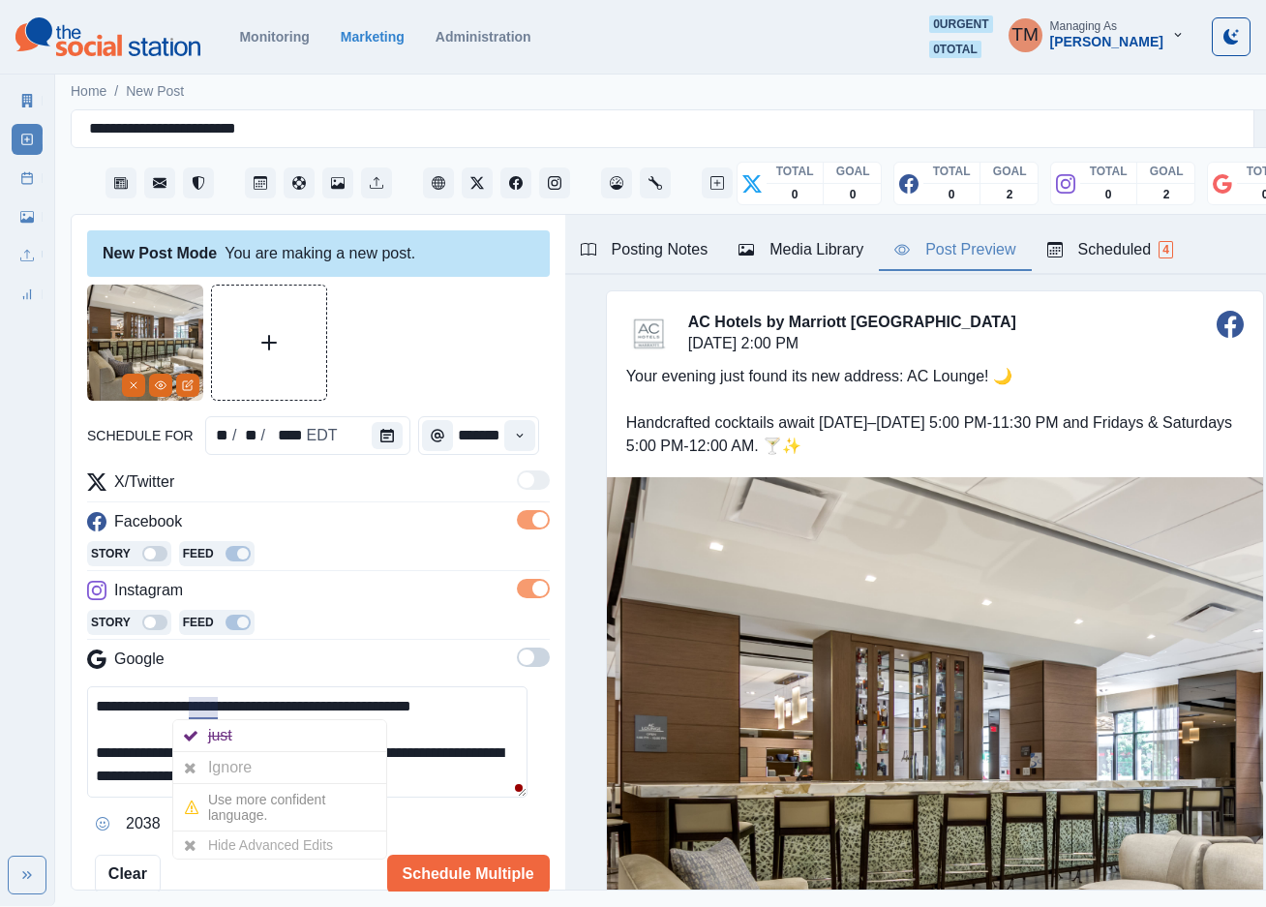
click at [219, 762] on div "Ignore" at bounding box center [233, 767] width 51 height 31
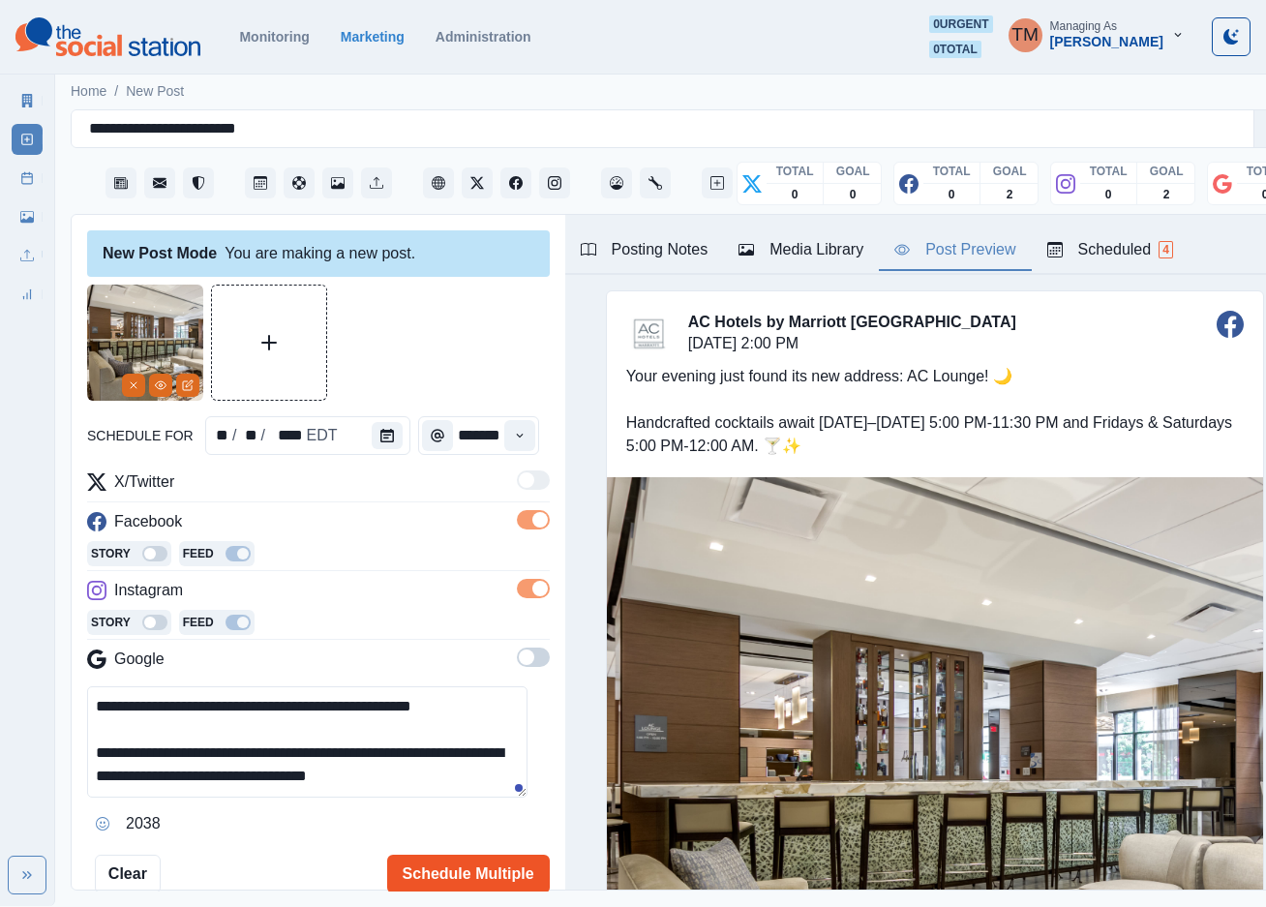
click at [419, 874] on button "Schedule Multiple" at bounding box center [468, 874] width 163 height 39
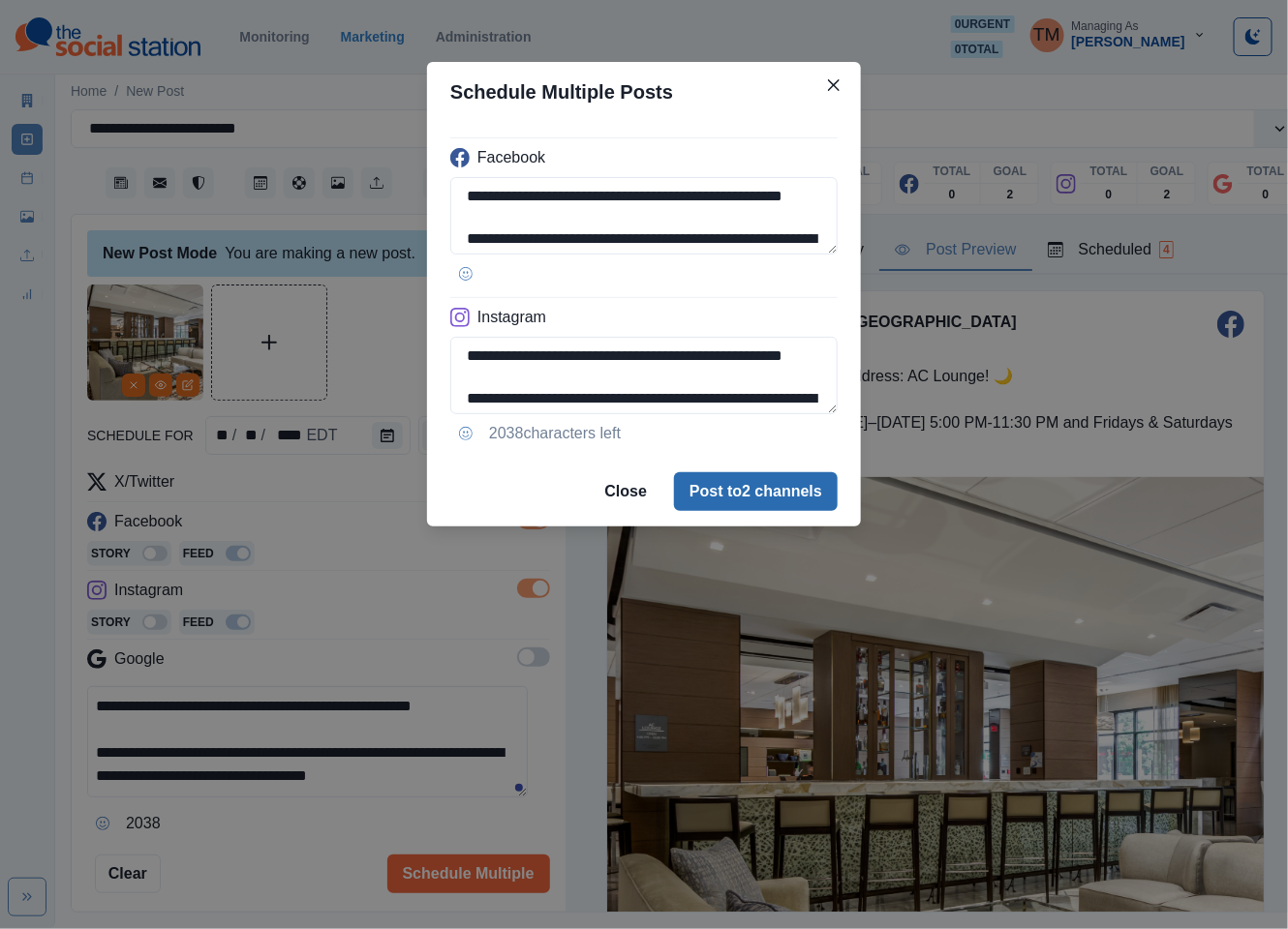
click at [804, 498] on button "Post to 2 channels" at bounding box center [756, 491] width 164 height 39
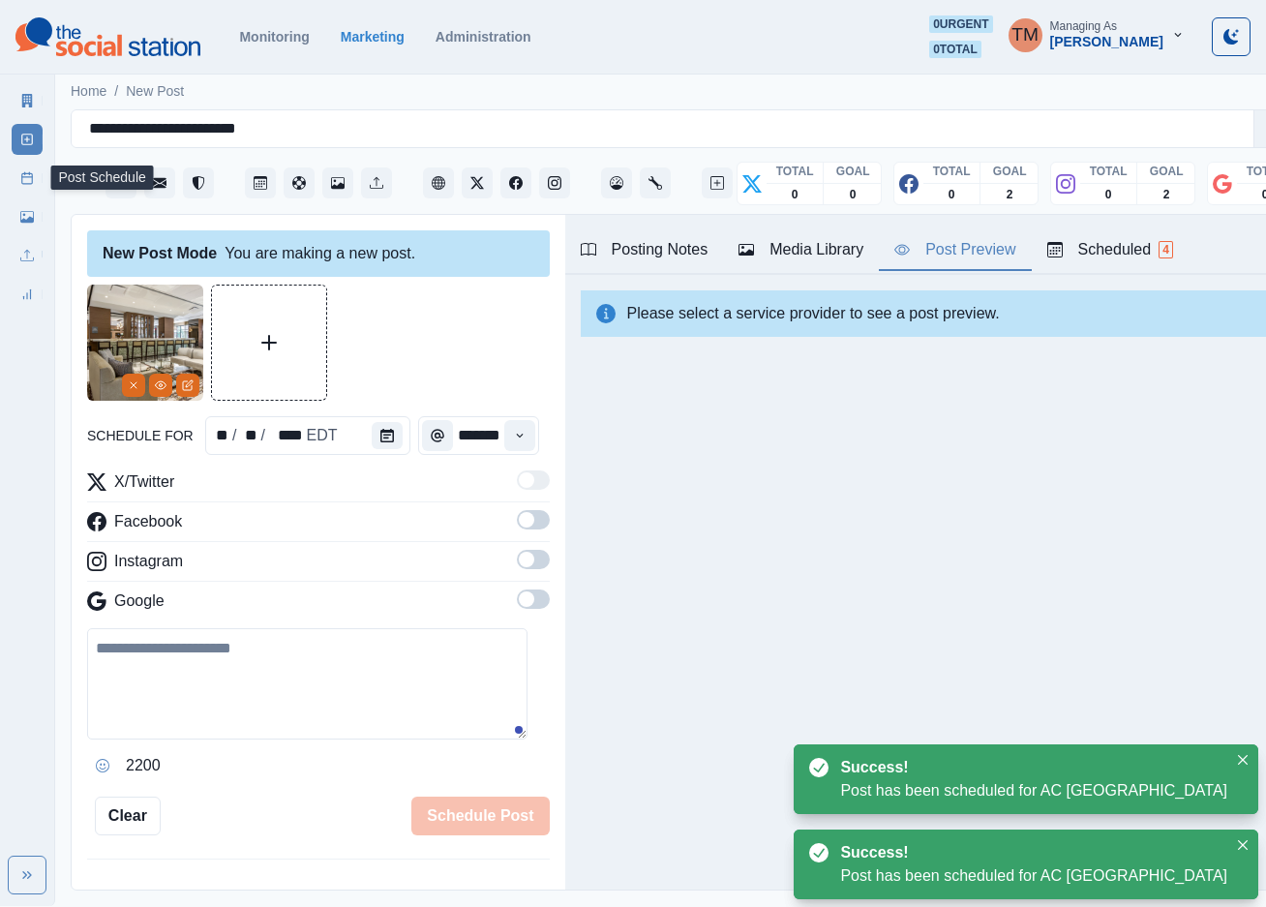
click at [24, 175] on icon at bounding box center [27, 178] width 14 height 14
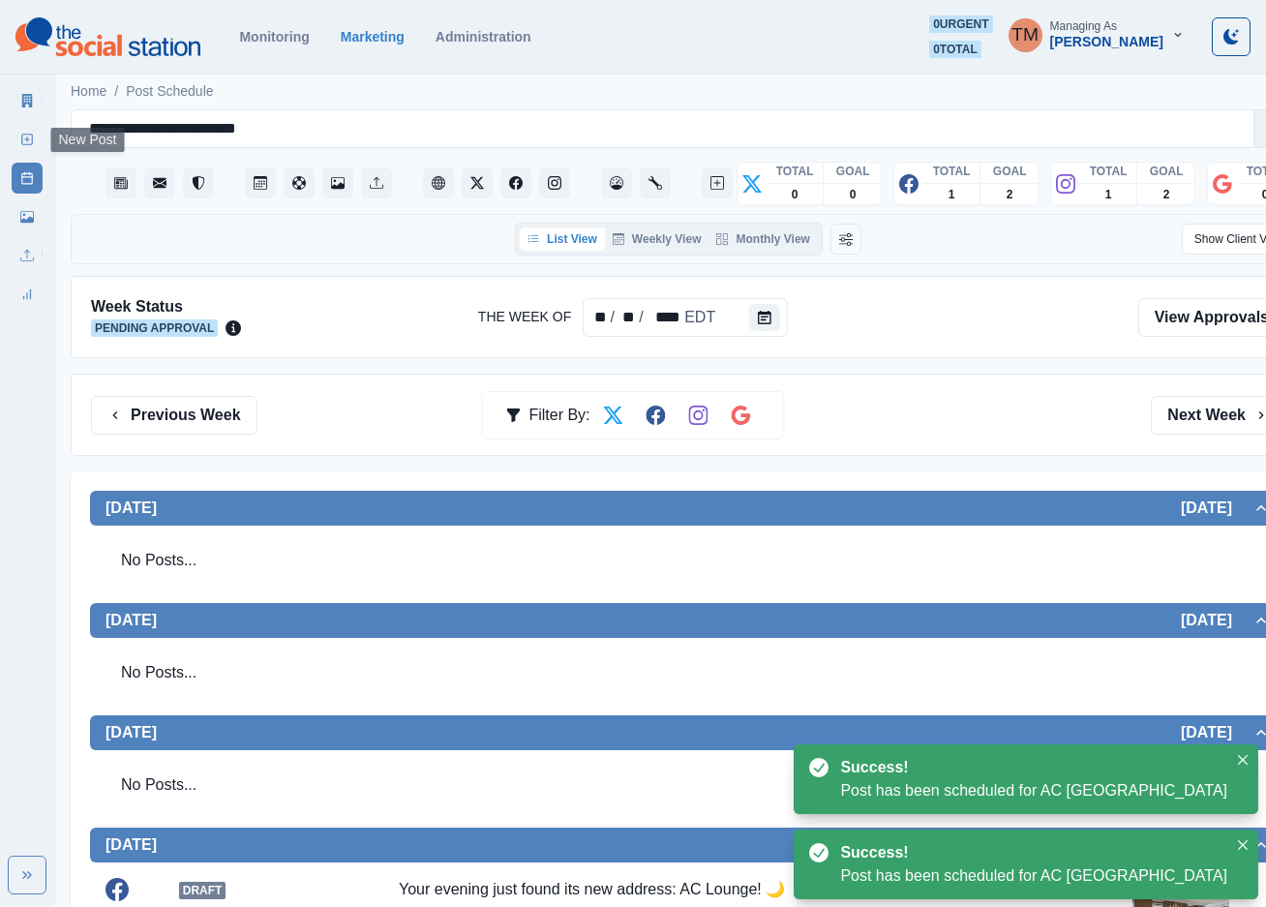
click at [32, 143] on rect at bounding box center [27, 140] width 11 height 11
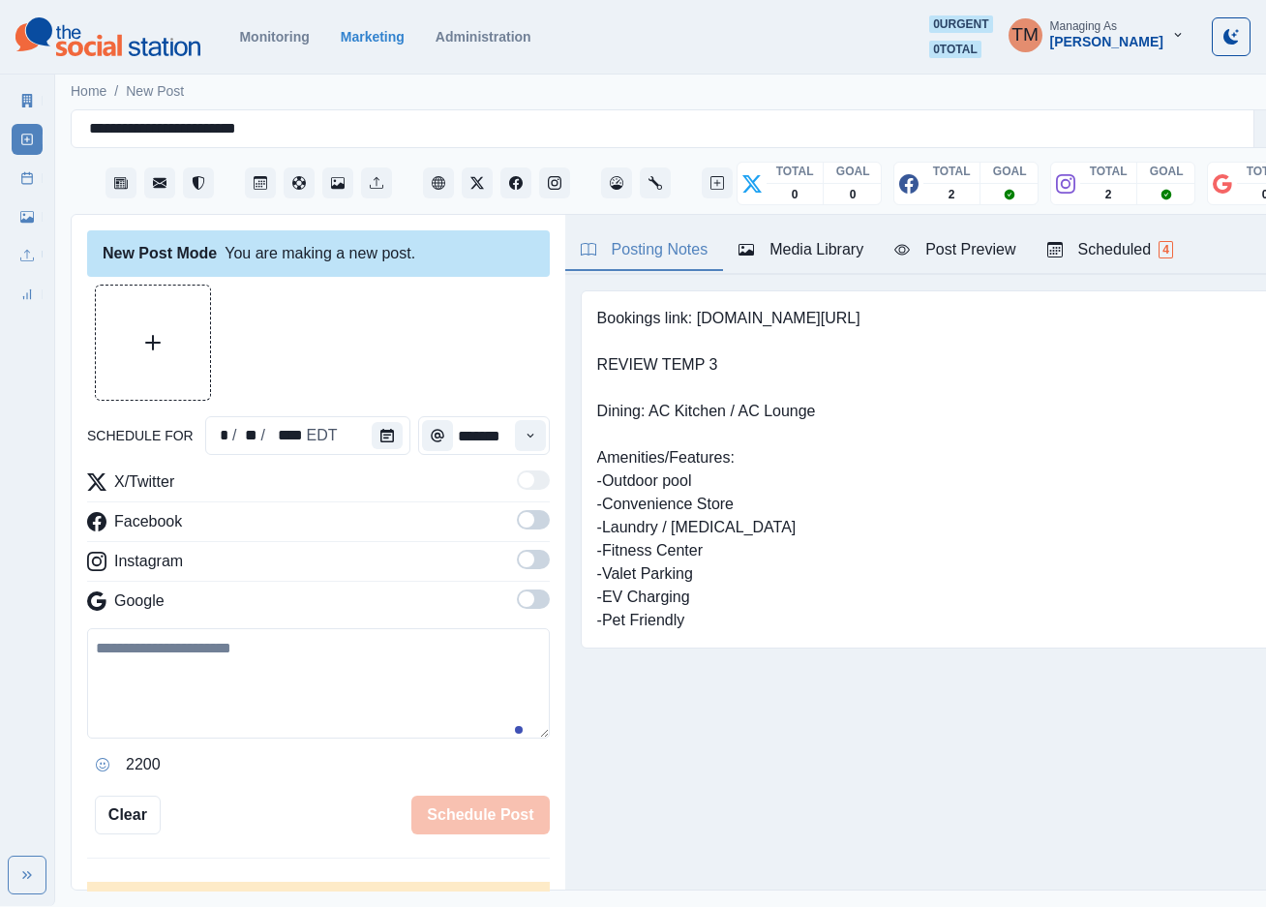
click at [340, 724] on textarea at bounding box center [318, 683] width 463 height 110
paste textarea "**********"
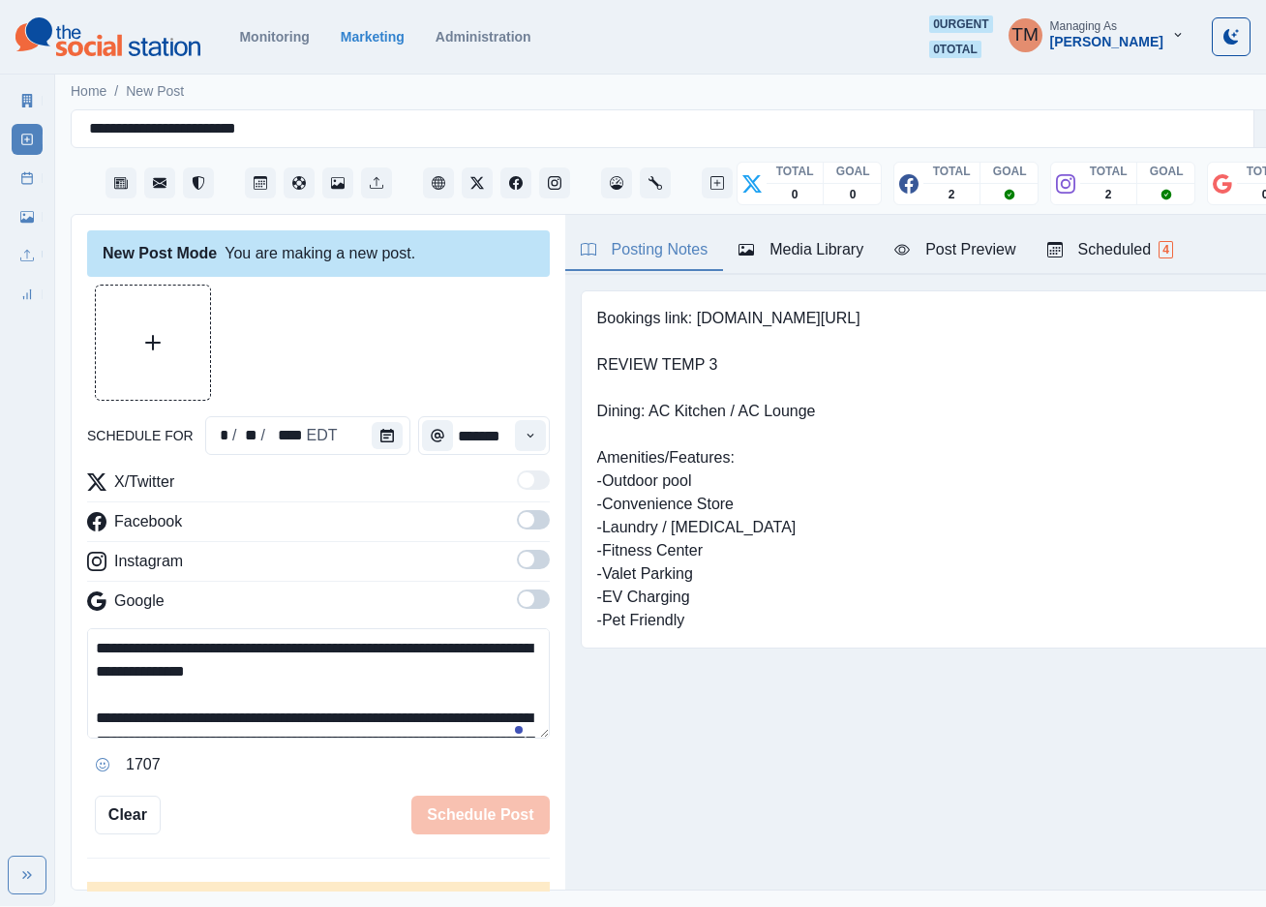
scroll to position [225, 0]
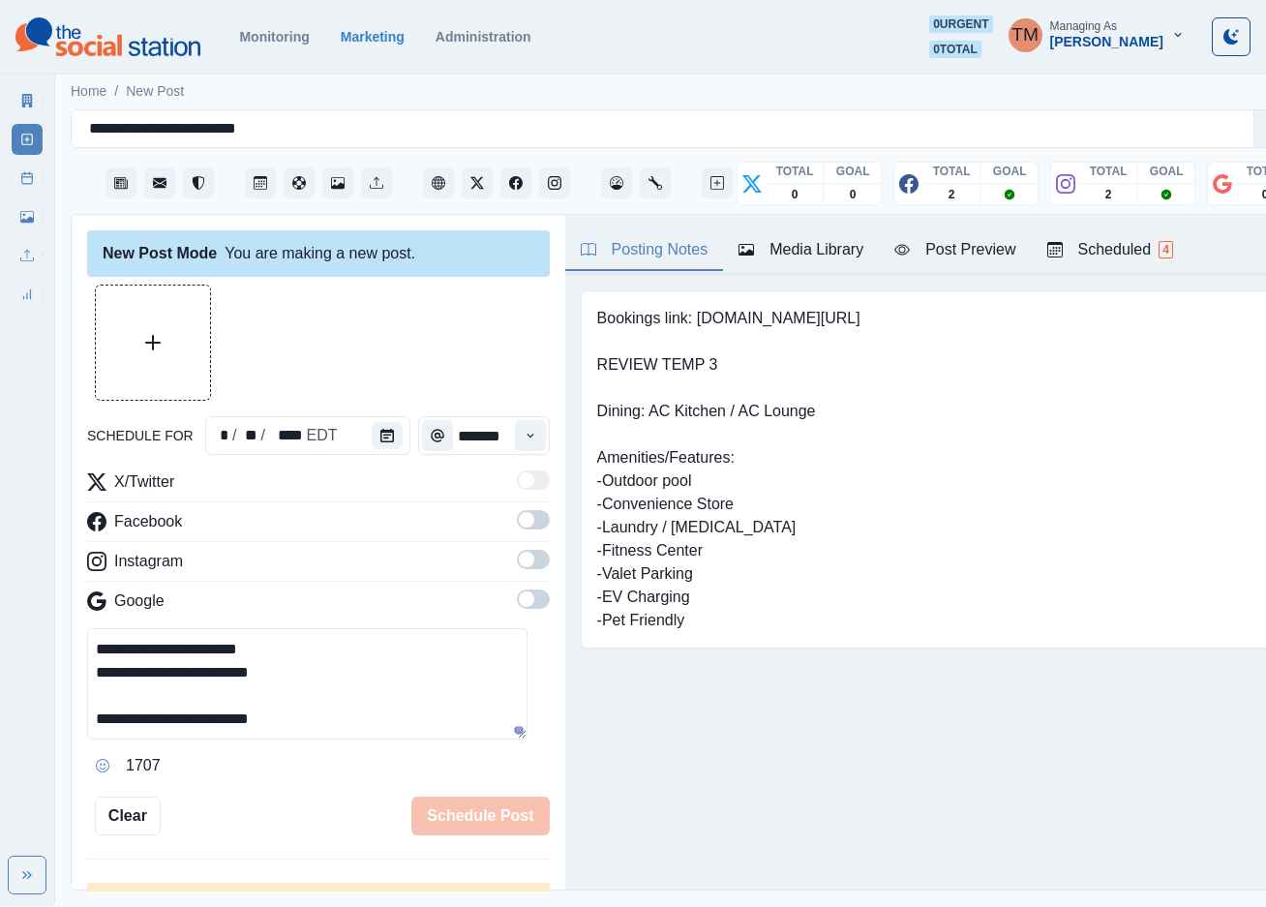
type textarea "**********"
drag, startPoint x: 511, startPoint y: 523, endPoint x: 530, endPoint y: 564, distance: 45.5
click at [517, 529] on span at bounding box center [533, 519] width 33 height 19
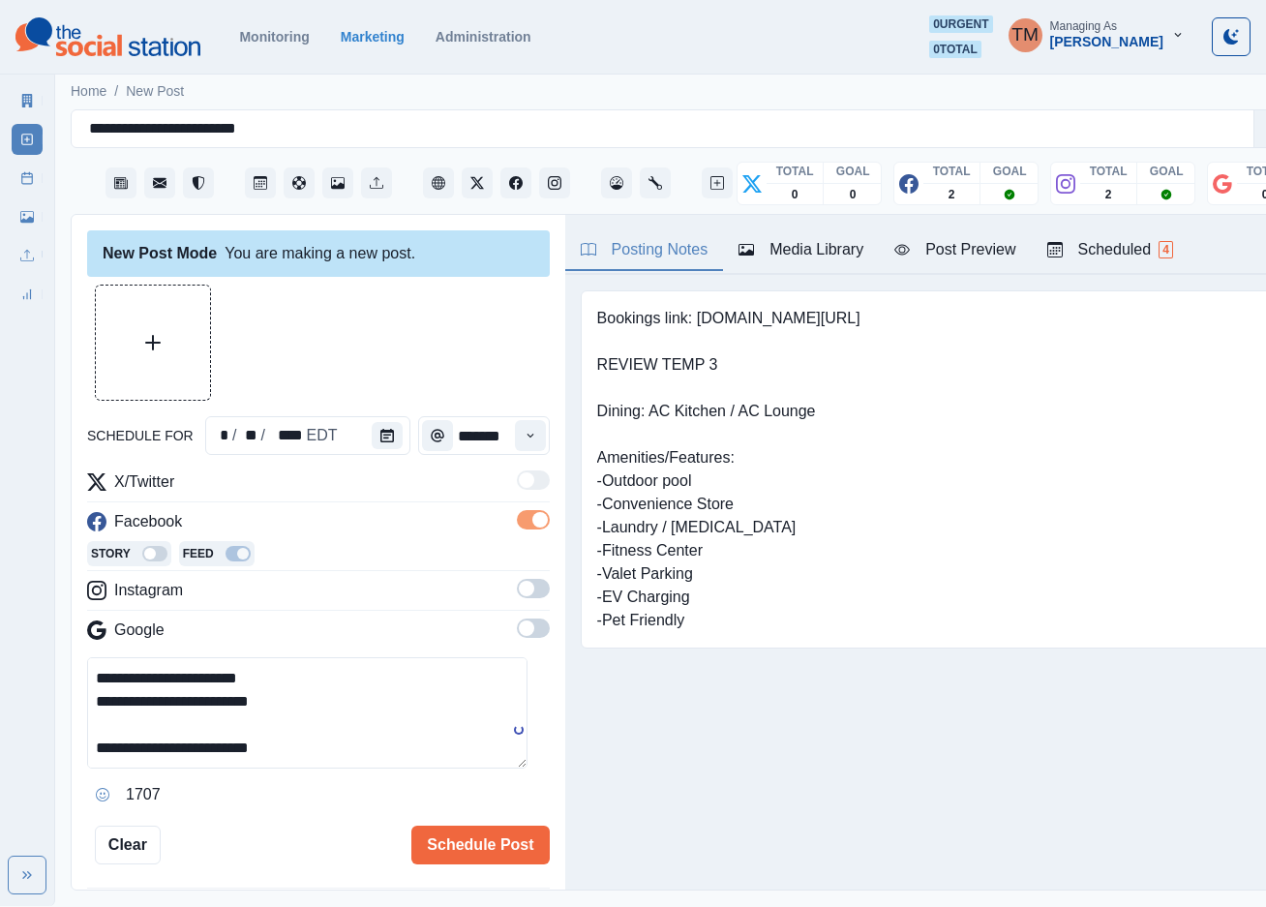
click at [519, 591] on span at bounding box center [526, 588] width 15 height 15
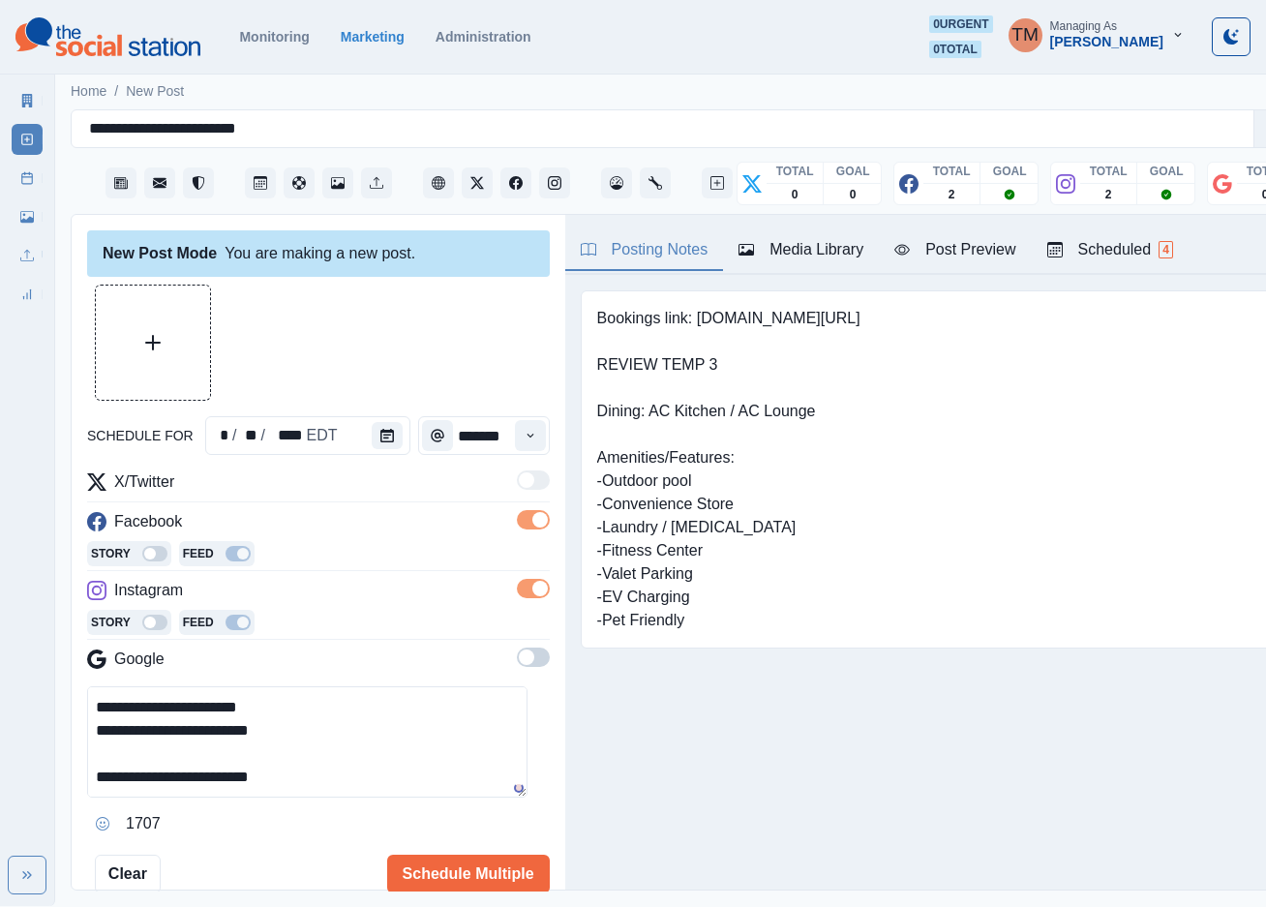
click at [519, 660] on span at bounding box center [526, 657] width 15 height 15
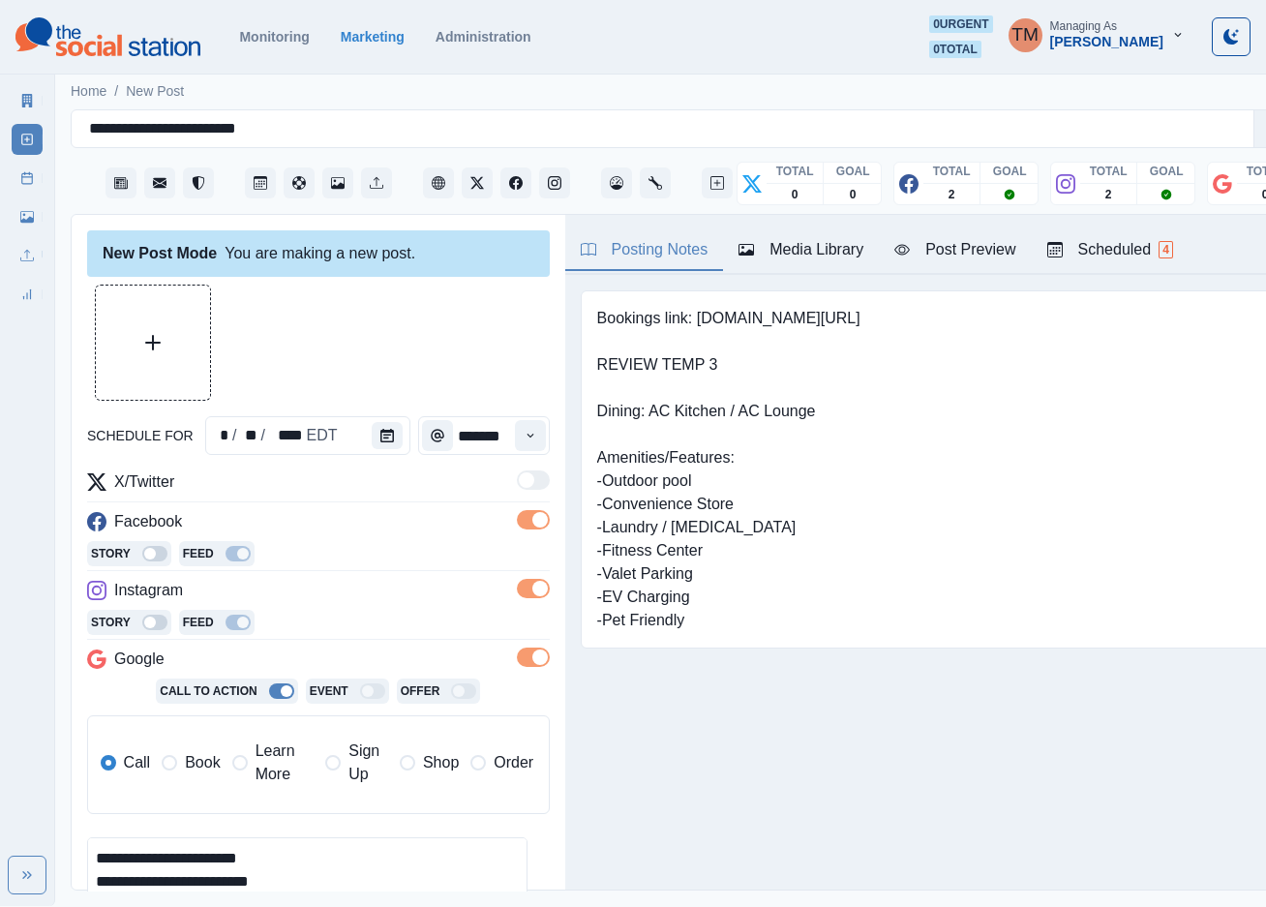
click at [532, 660] on span at bounding box center [539, 657] width 15 height 15
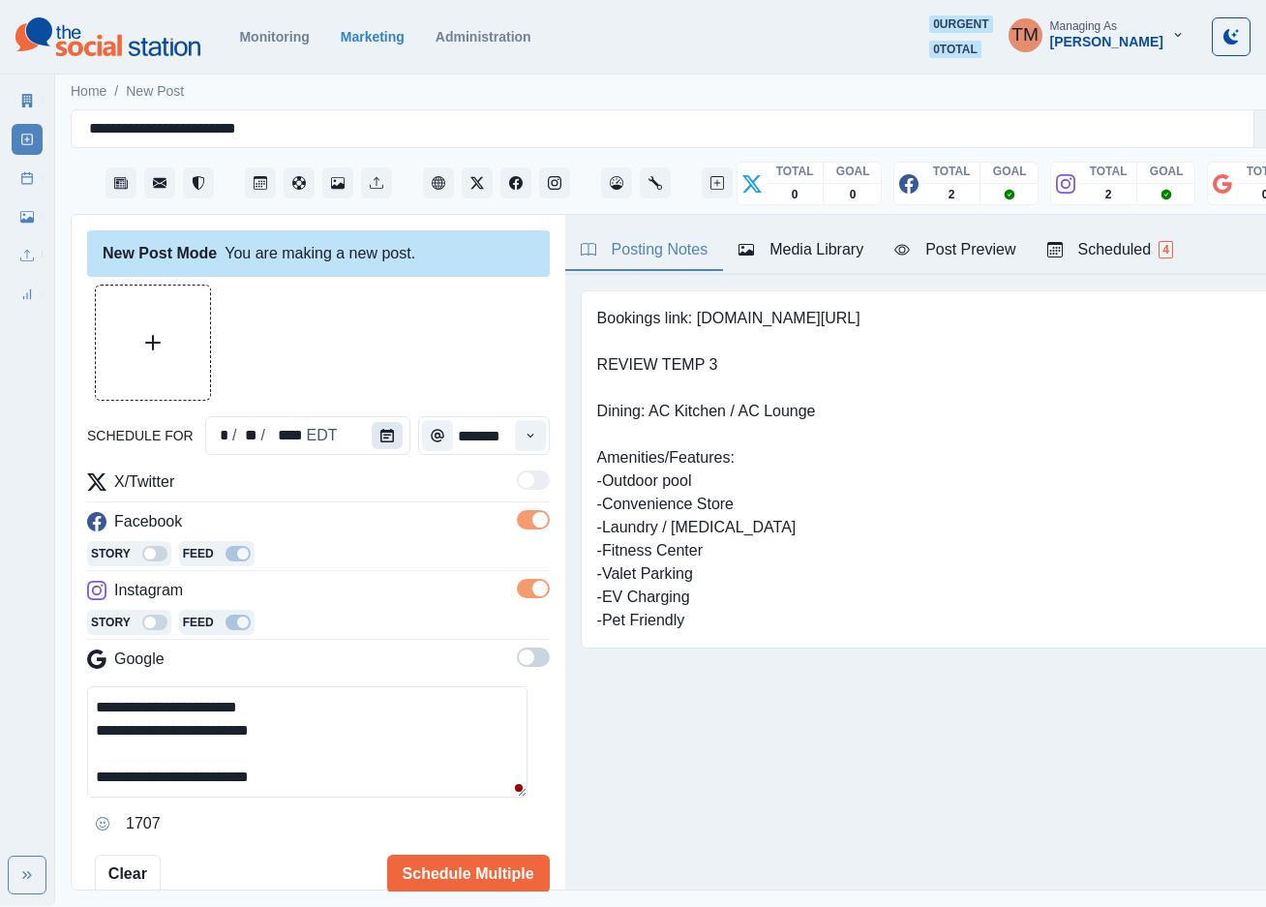
click at [380, 439] on icon "Calendar" at bounding box center [387, 436] width 14 height 14
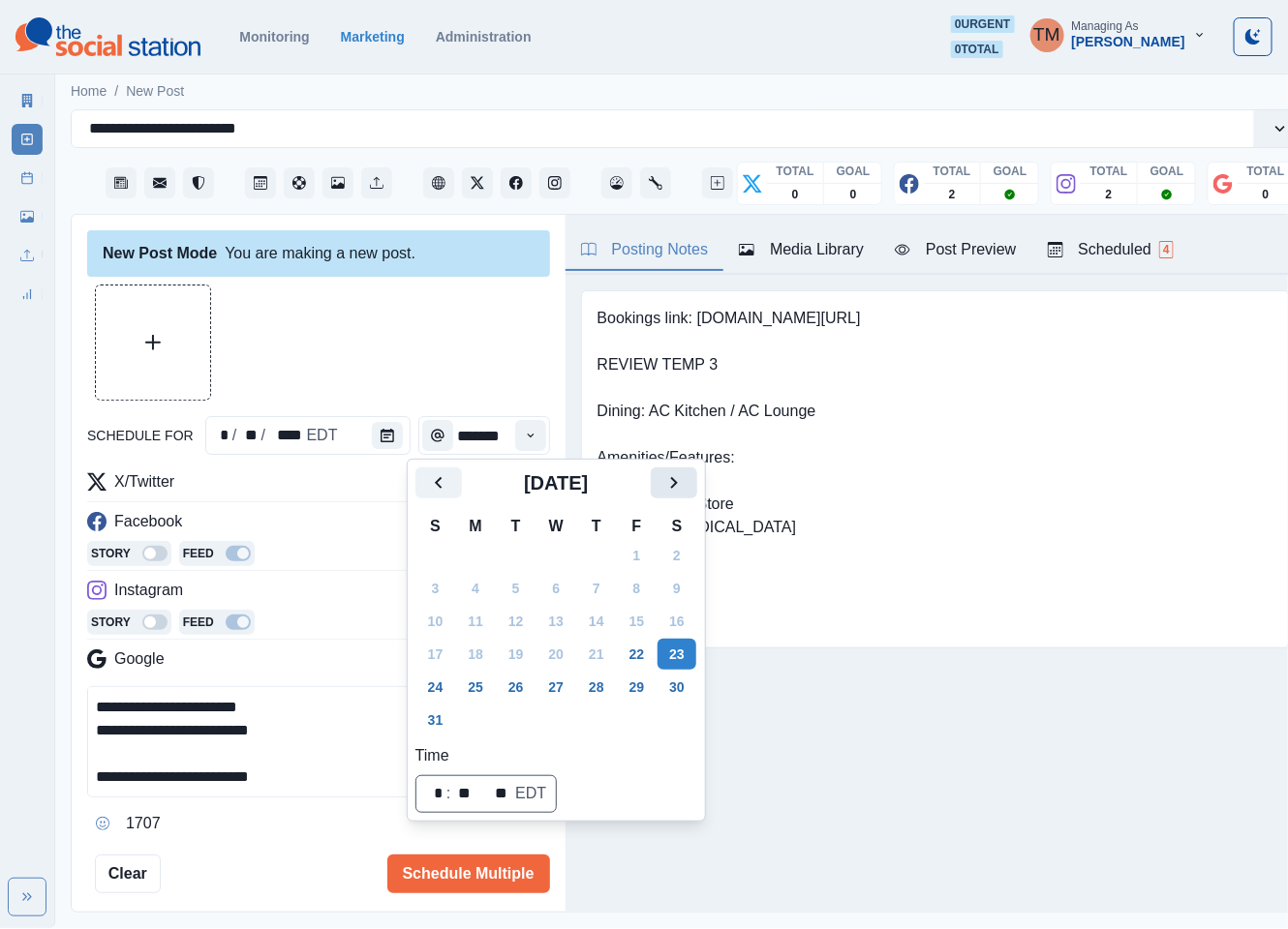
click at [677, 482] on icon "Next" at bounding box center [673, 482] width 23 height 23
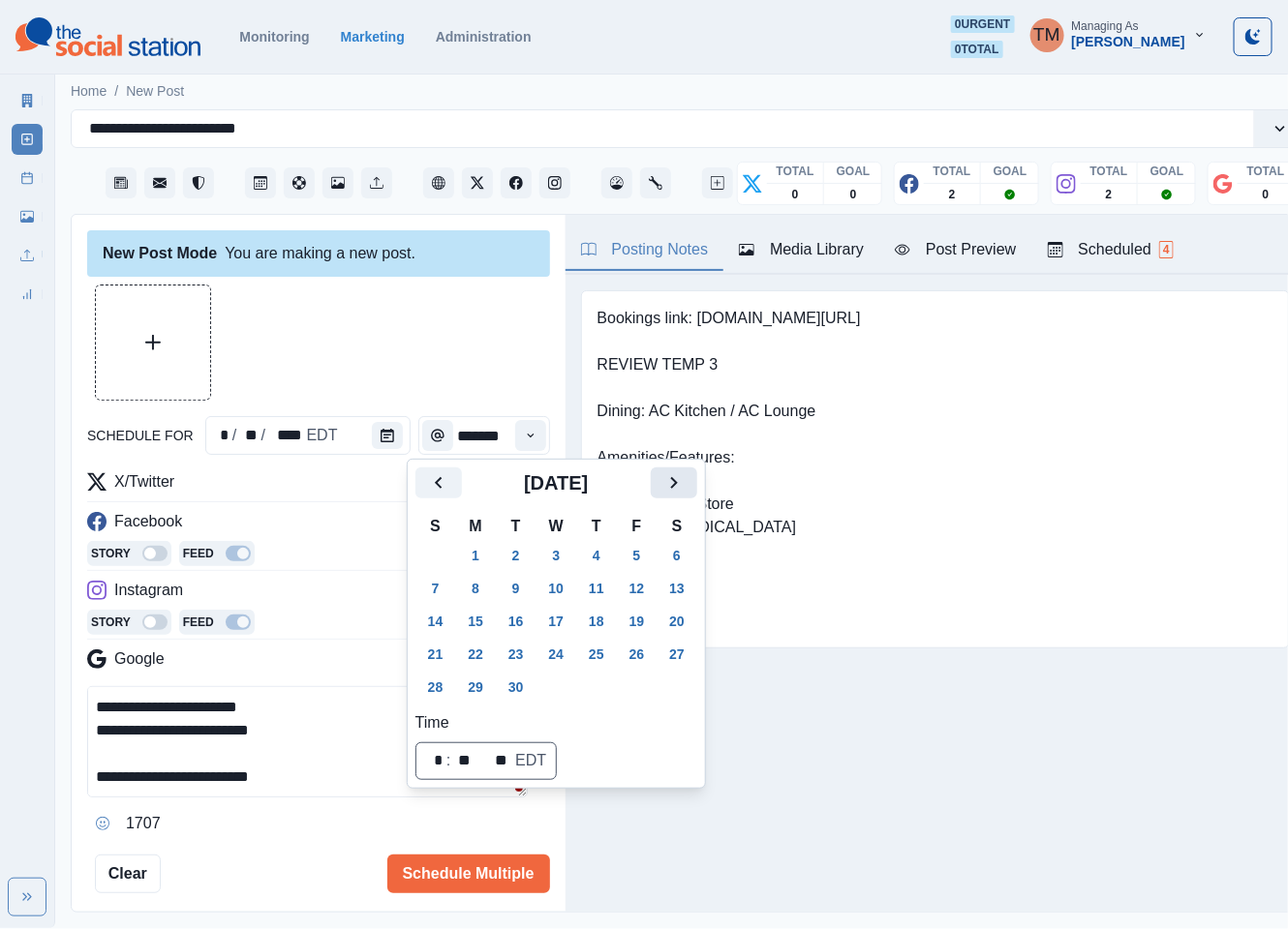
click at [677, 482] on icon "Next" at bounding box center [673, 482] width 23 height 23
click at [477, 654] on button "20" at bounding box center [475, 654] width 39 height 31
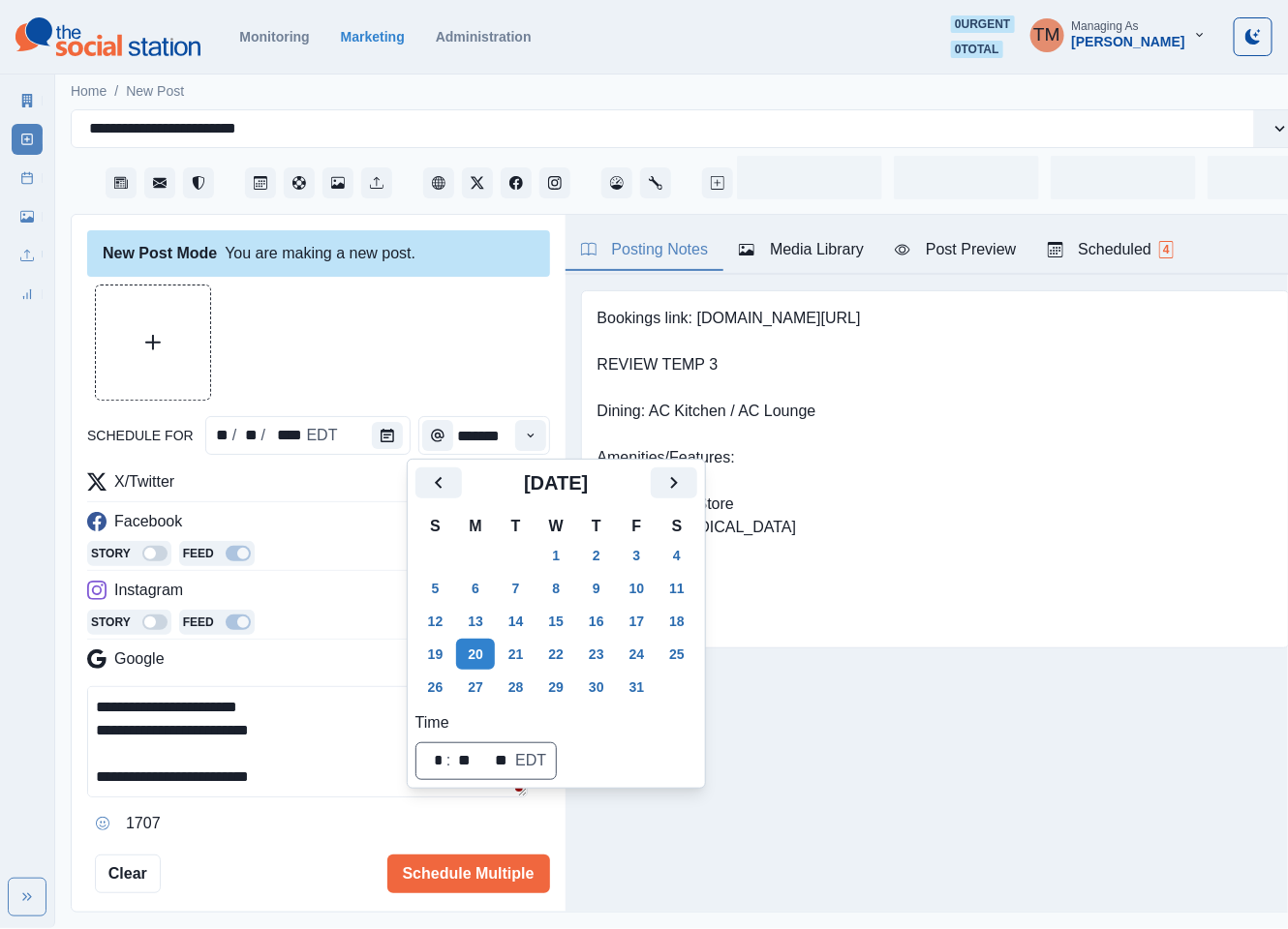
click at [404, 370] on div at bounding box center [318, 343] width 463 height 116
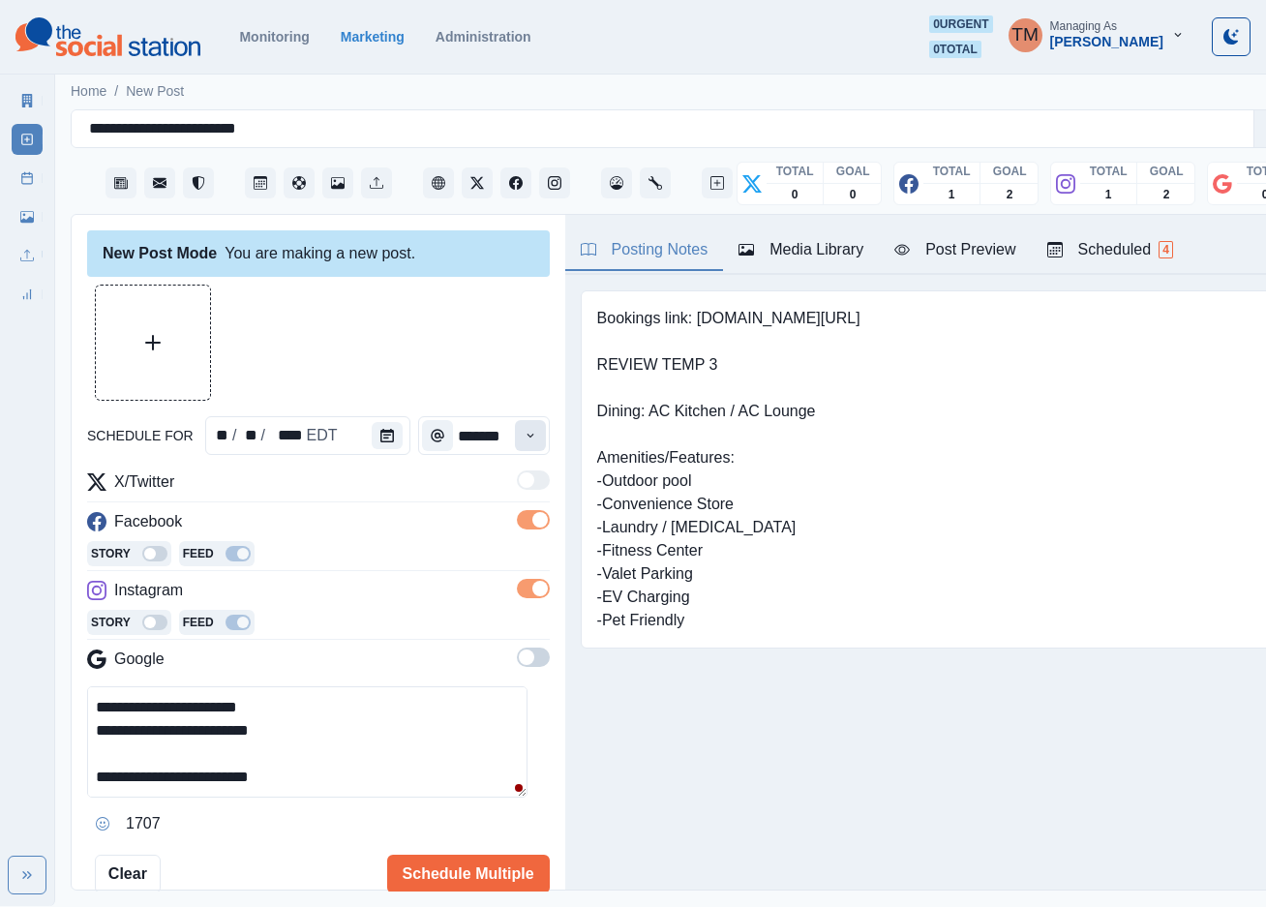
click at [515, 439] on button "Time" at bounding box center [530, 435] width 31 height 31
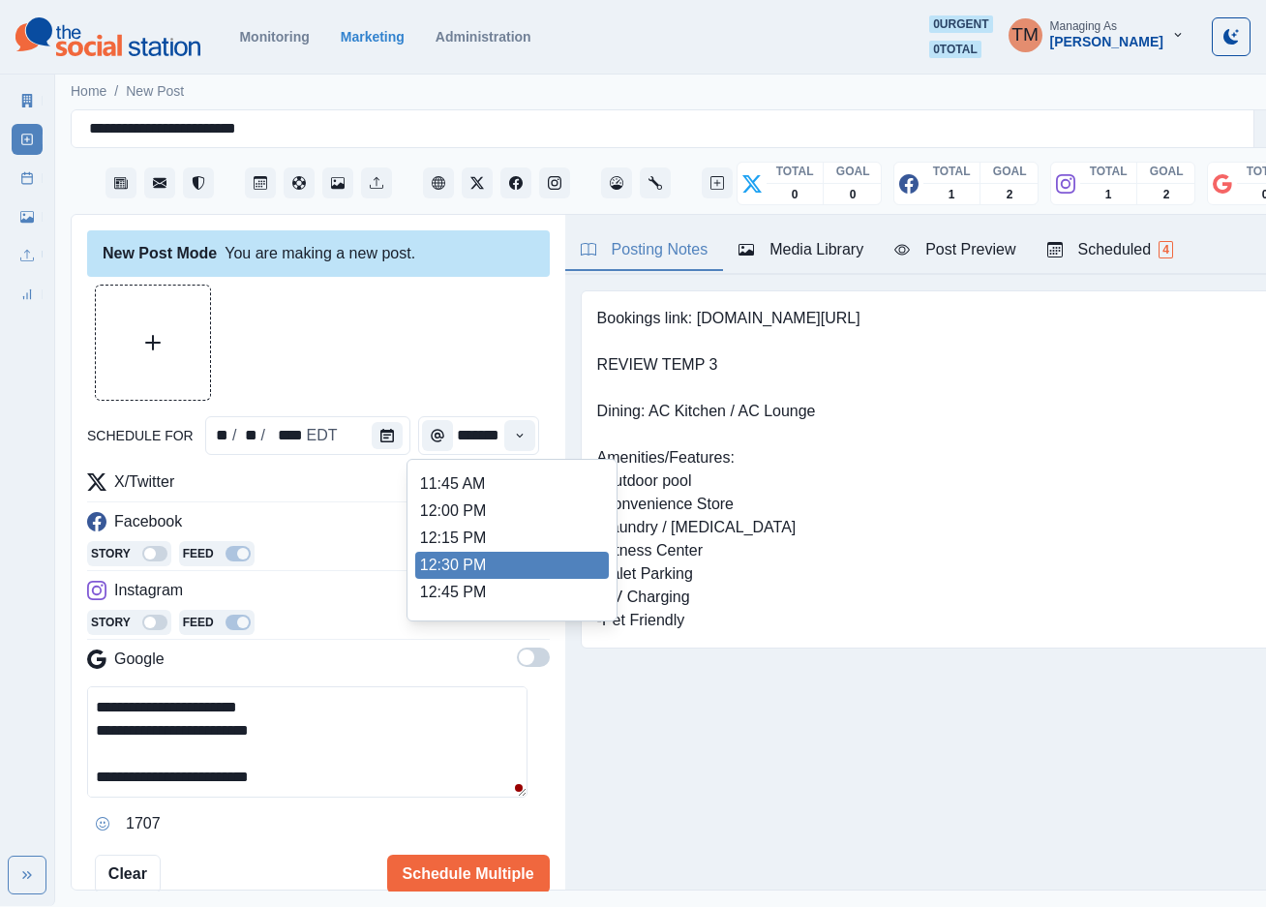
scroll to position [436, 0]
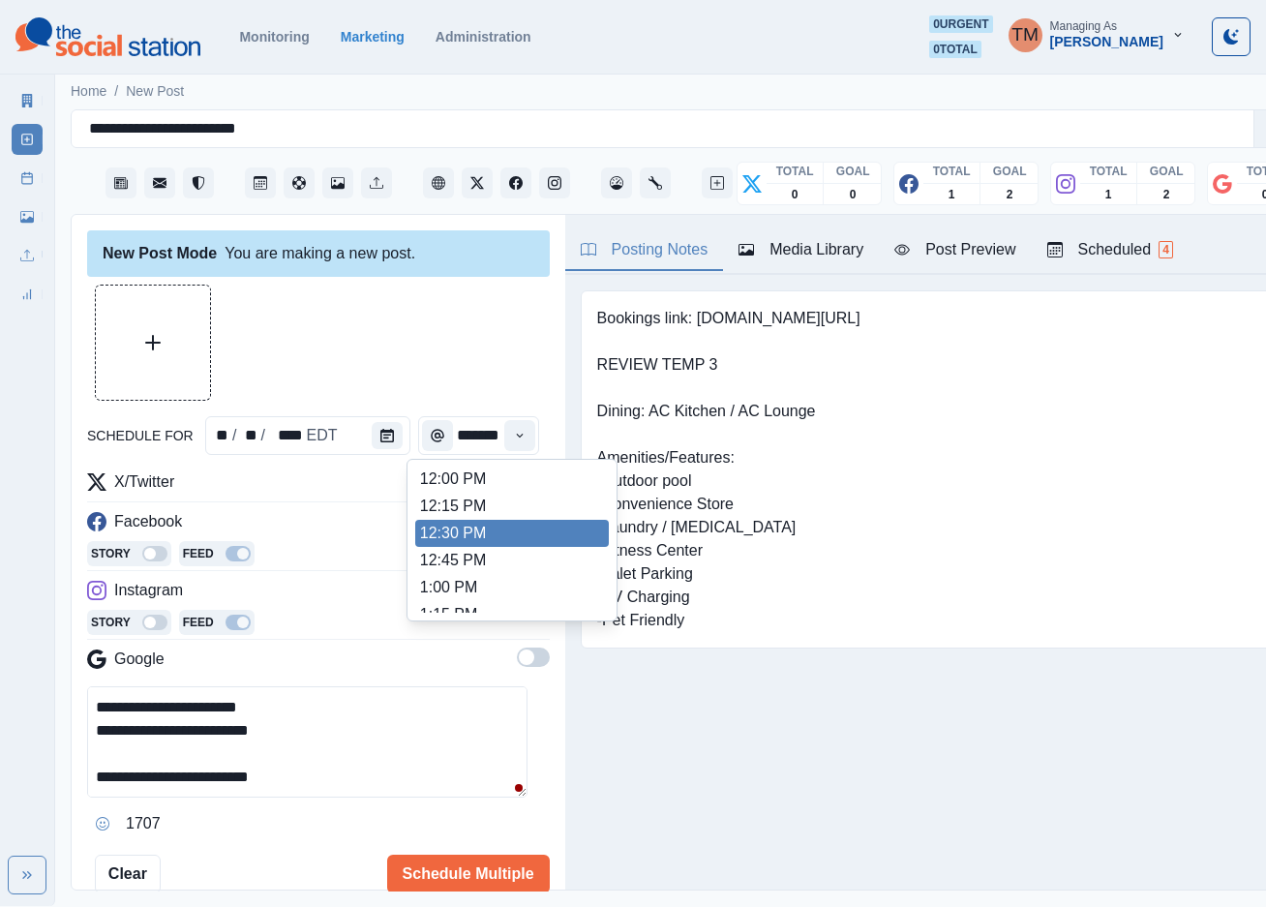
click at [470, 527] on li "12:30 PM" at bounding box center [512, 533] width 194 height 27
type input "********"
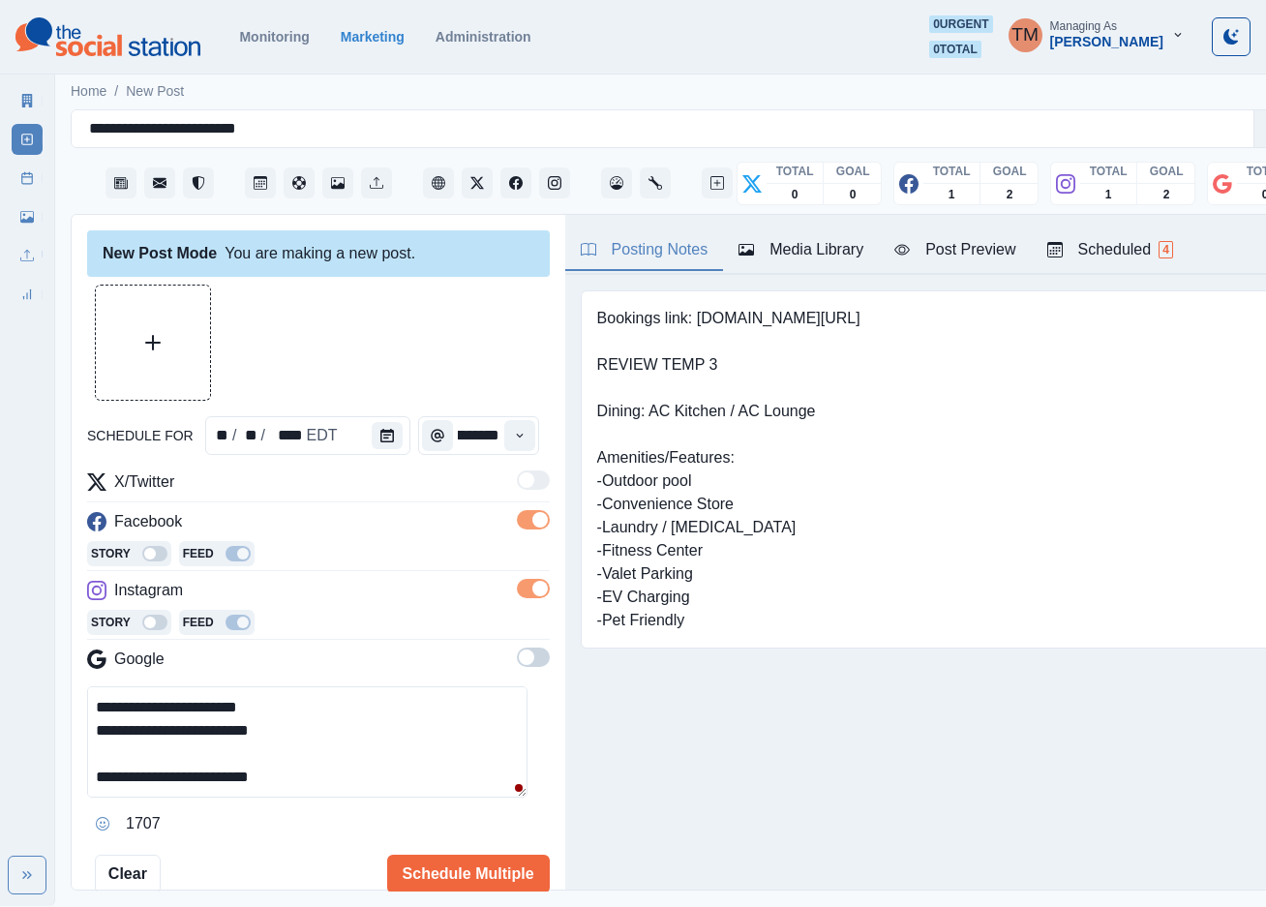
click at [447, 355] on div at bounding box center [318, 343] width 463 height 116
click at [158, 349] on icon "Upload Media" at bounding box center [152, 342] width 15 height 15
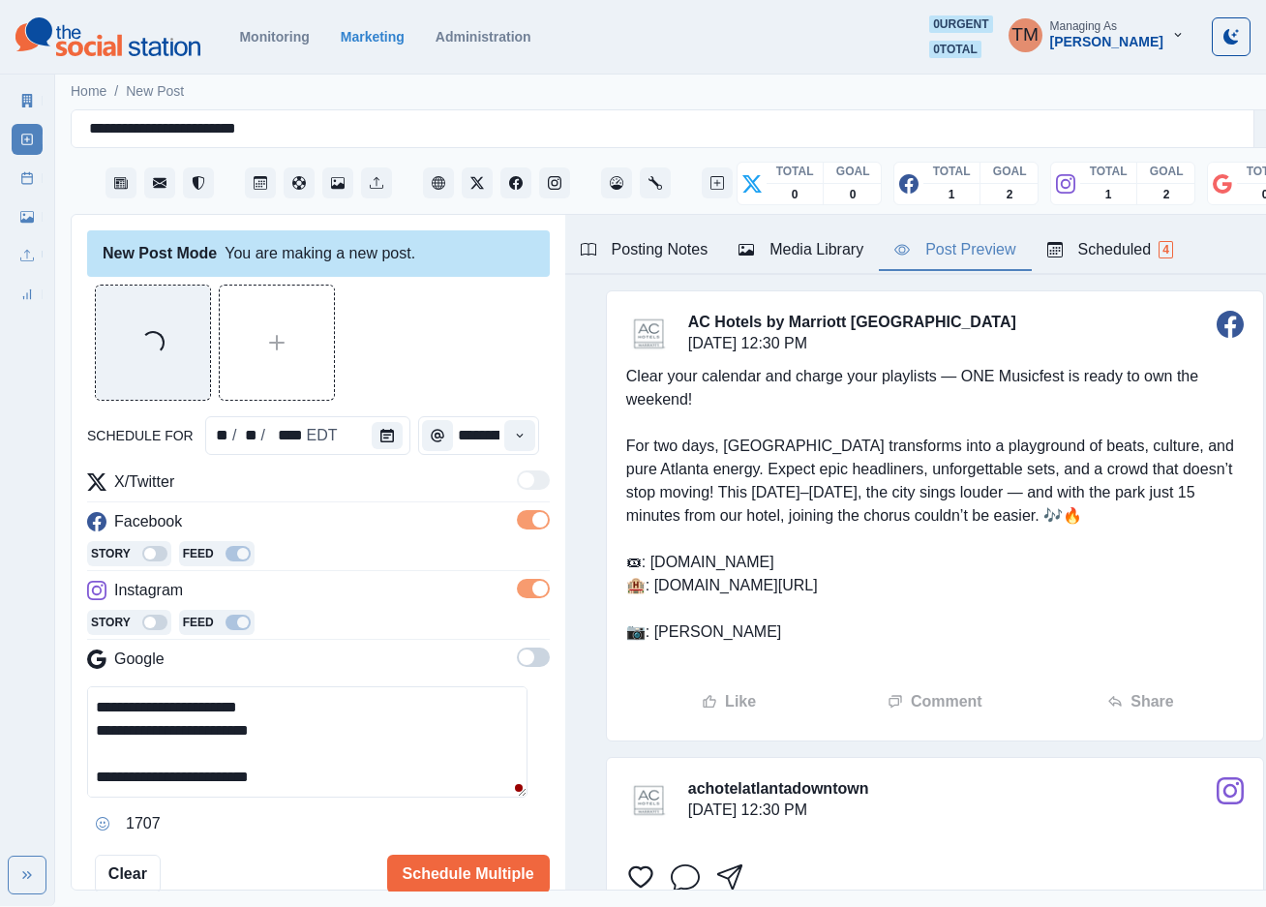
click at [958, 253] on div "Post Preview" at bounding box center [954, 249] width 121 height 23
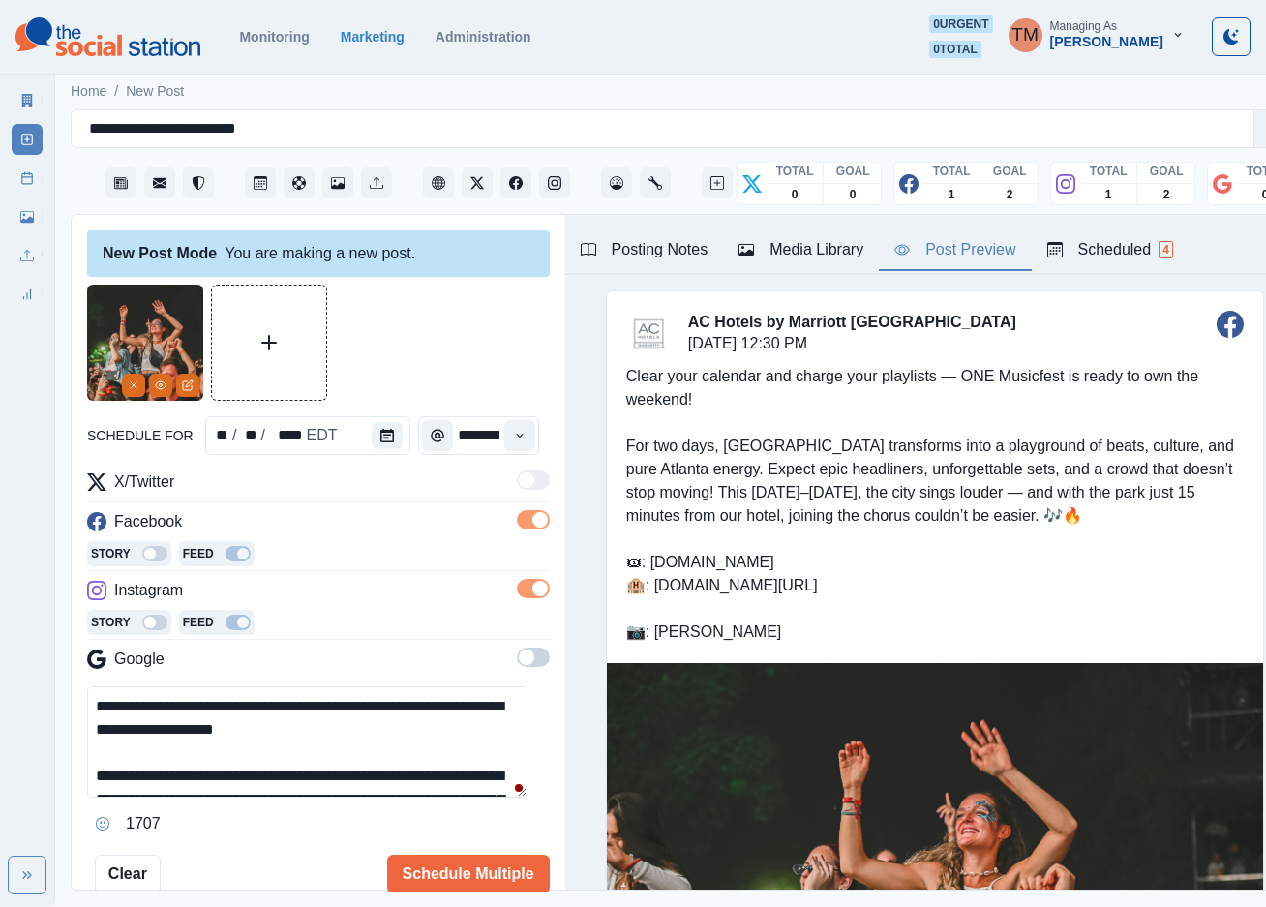
drag, startPoint x: 433, startPoint y: 710, endPoint x: 161, endPoint y: 729, distance: 272.7
click at [161, 729] on textarea "**********" at bounding box center [307, 741] width 440 height 111
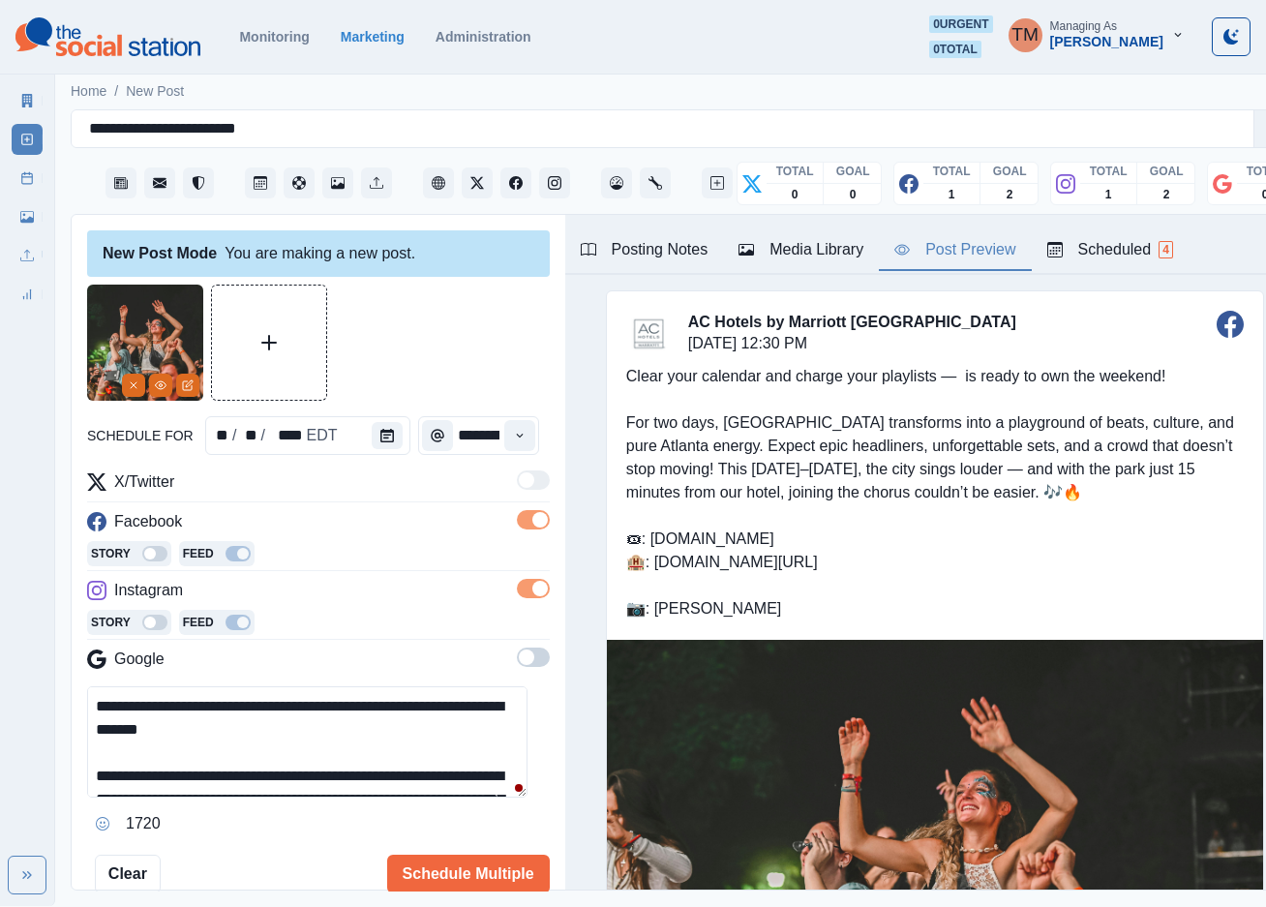
paste textarea "**********"
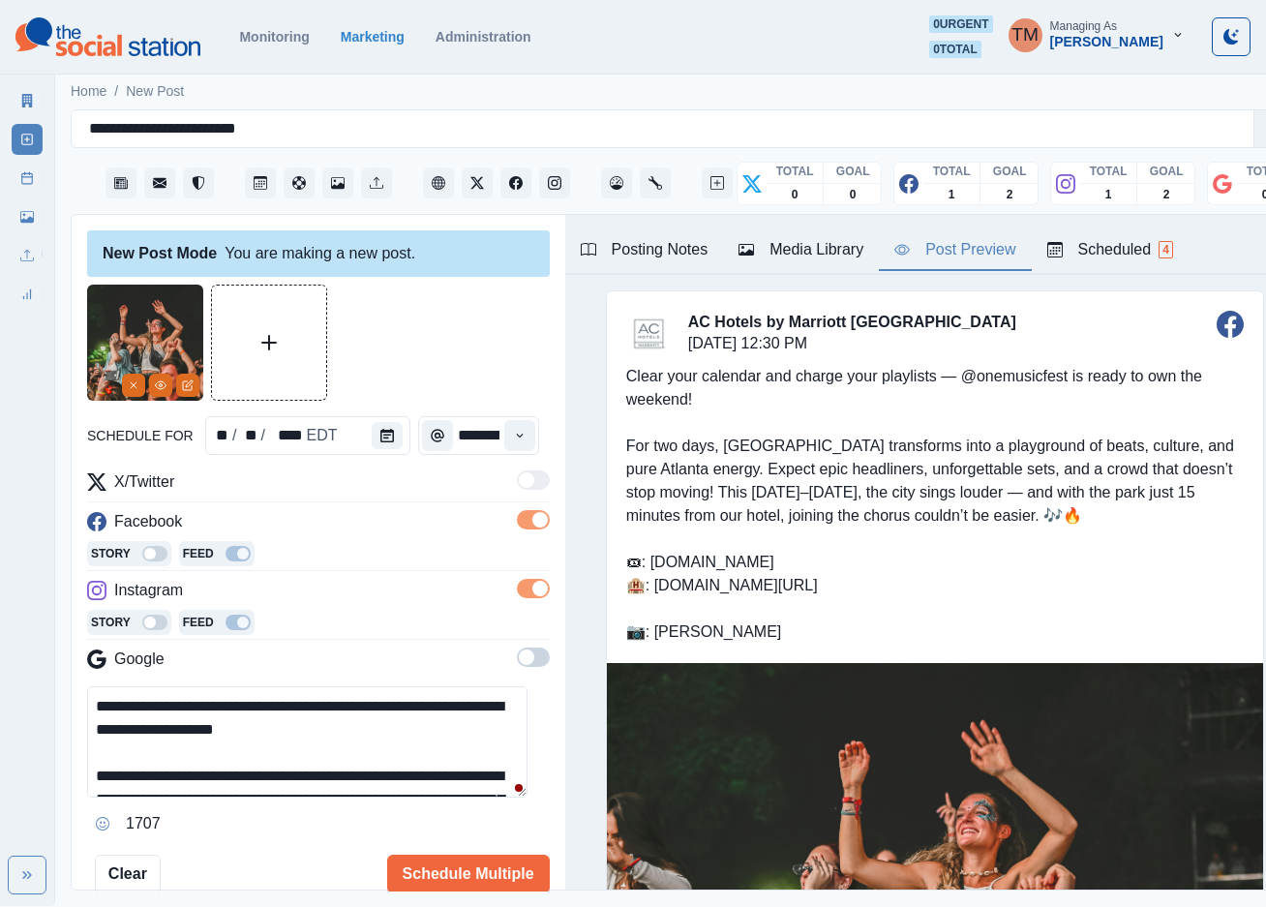
click at [463, 735] on textarea "**********" at bounding box center [307, 741] width 440 height 111
click at [474, 742] on textarea "**********" at bounding box center [307, 741] width 440 height 111
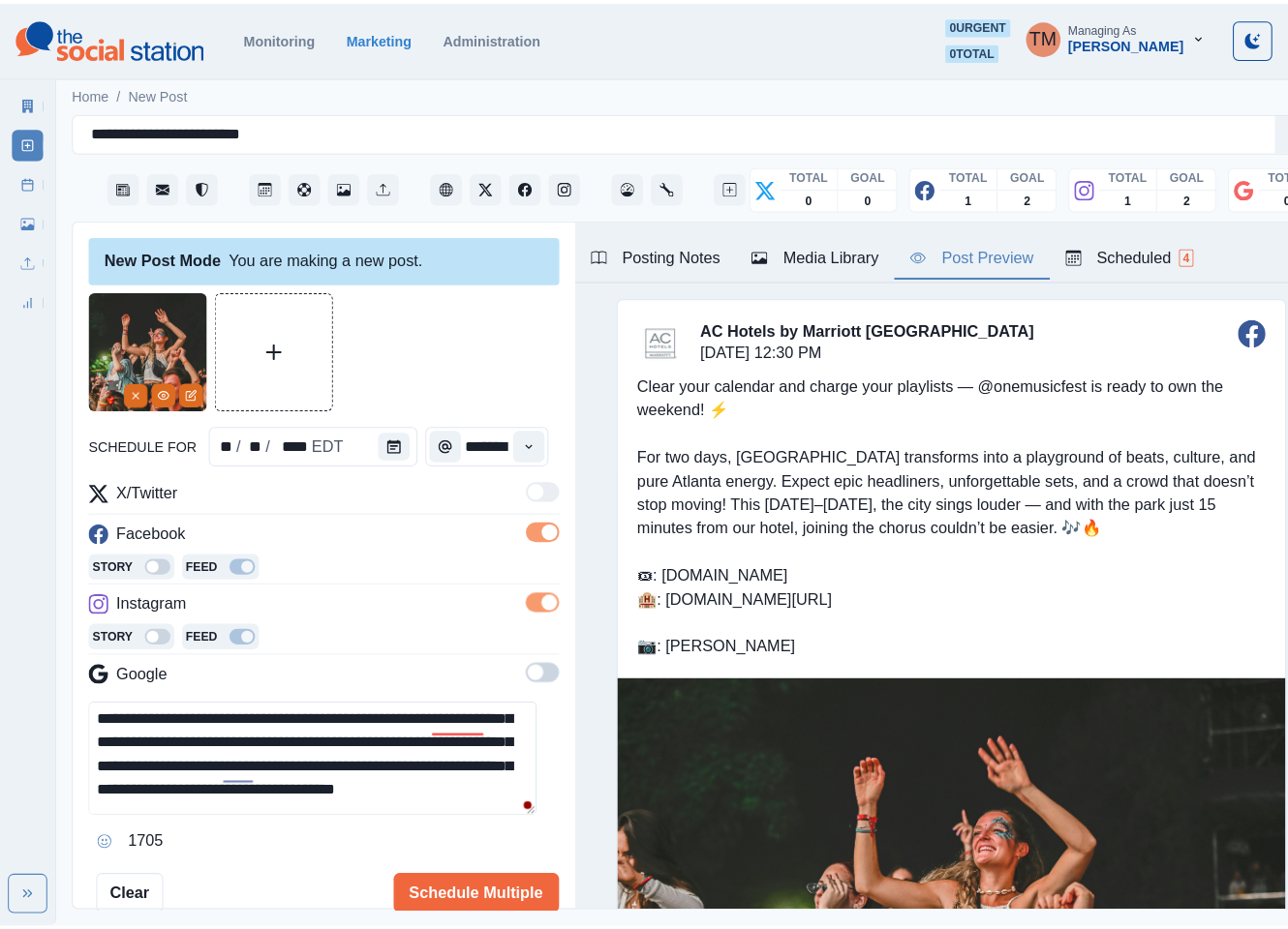
scroll to position [116, 0]
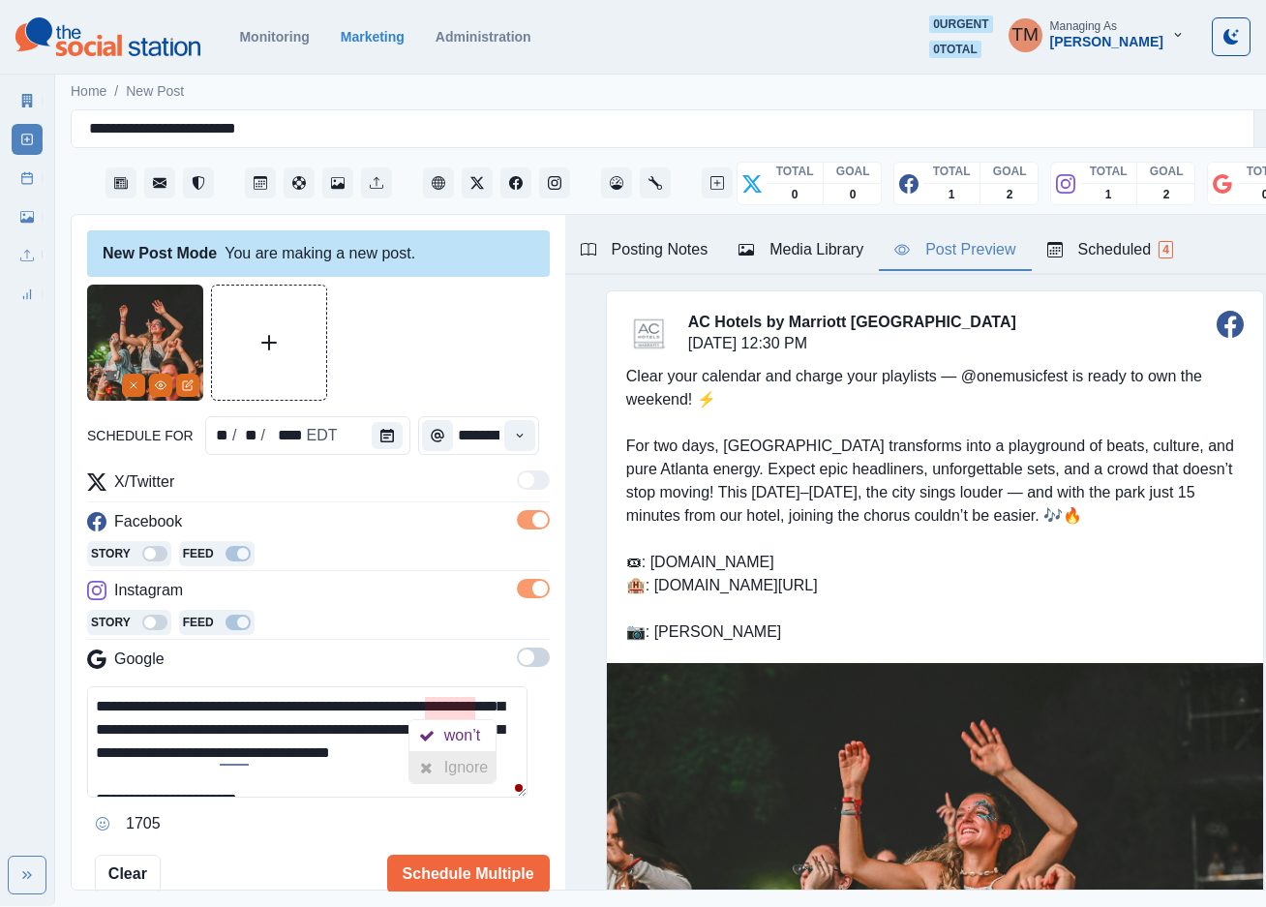
click at [453, 762] on div "Ignore" at bounding box center [469, 767] width 51 height 31
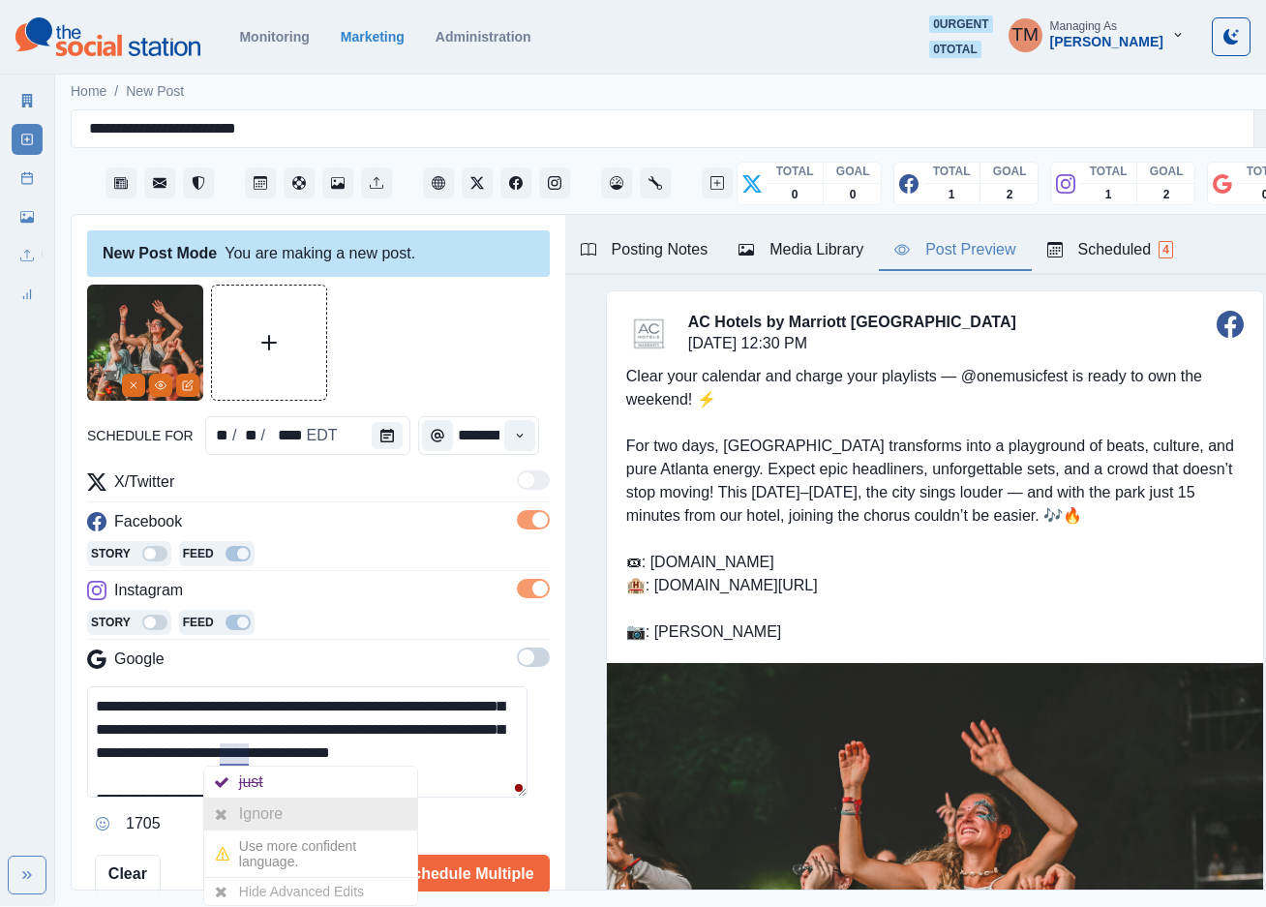
click at [253, 807] on div "Ignore" at bounding box center [264, 814] width 51 height 31
click at [471, 738] on textarea "**********" at bounding box center [307, 741] width 440 height 111
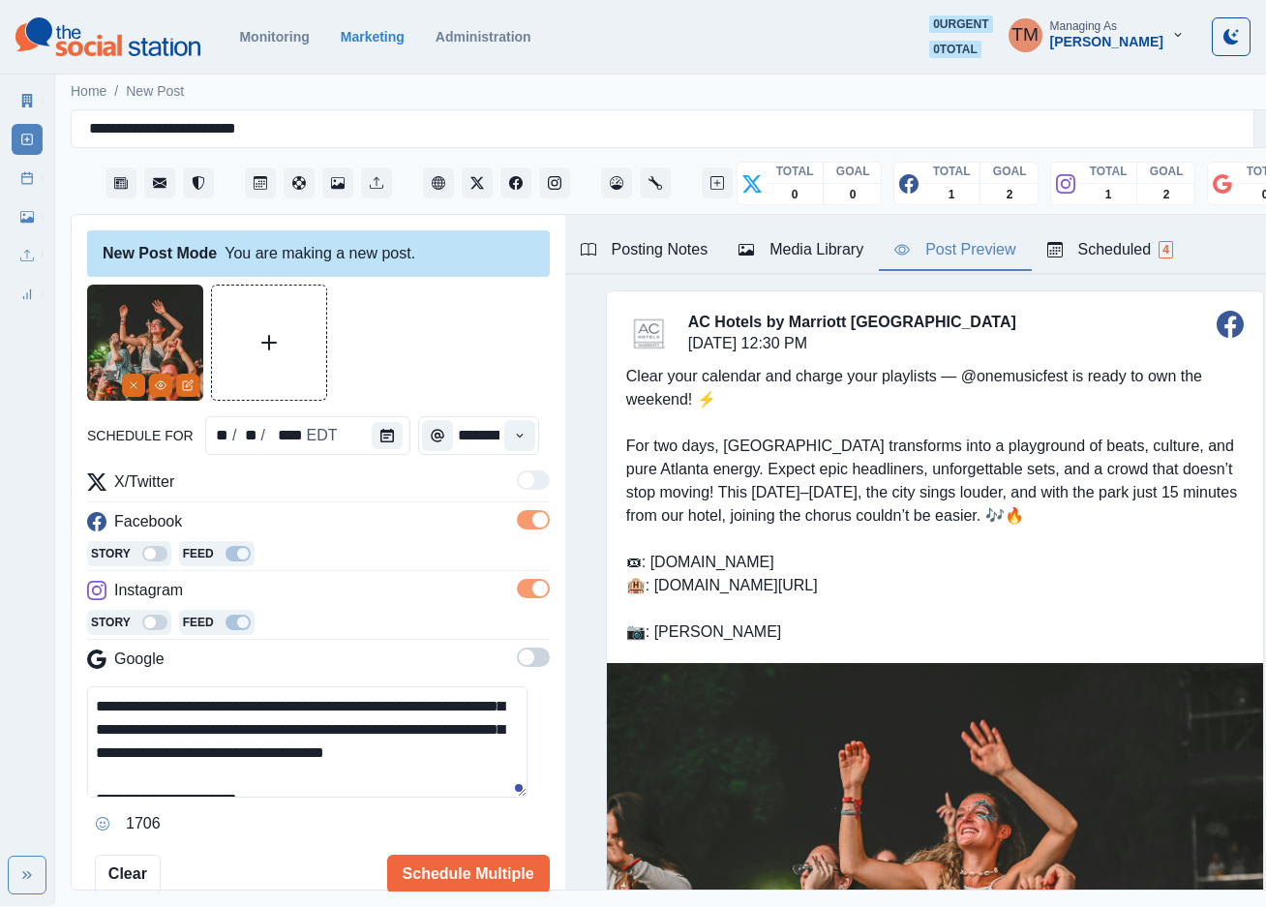
type textarea "**********"
click at [433, 349] on div at bounding box center [318, 343] width 463 height 116
click at [471, 877] on button "Schedule Multiple" at bounding box center [468, 874] width 163 height 39
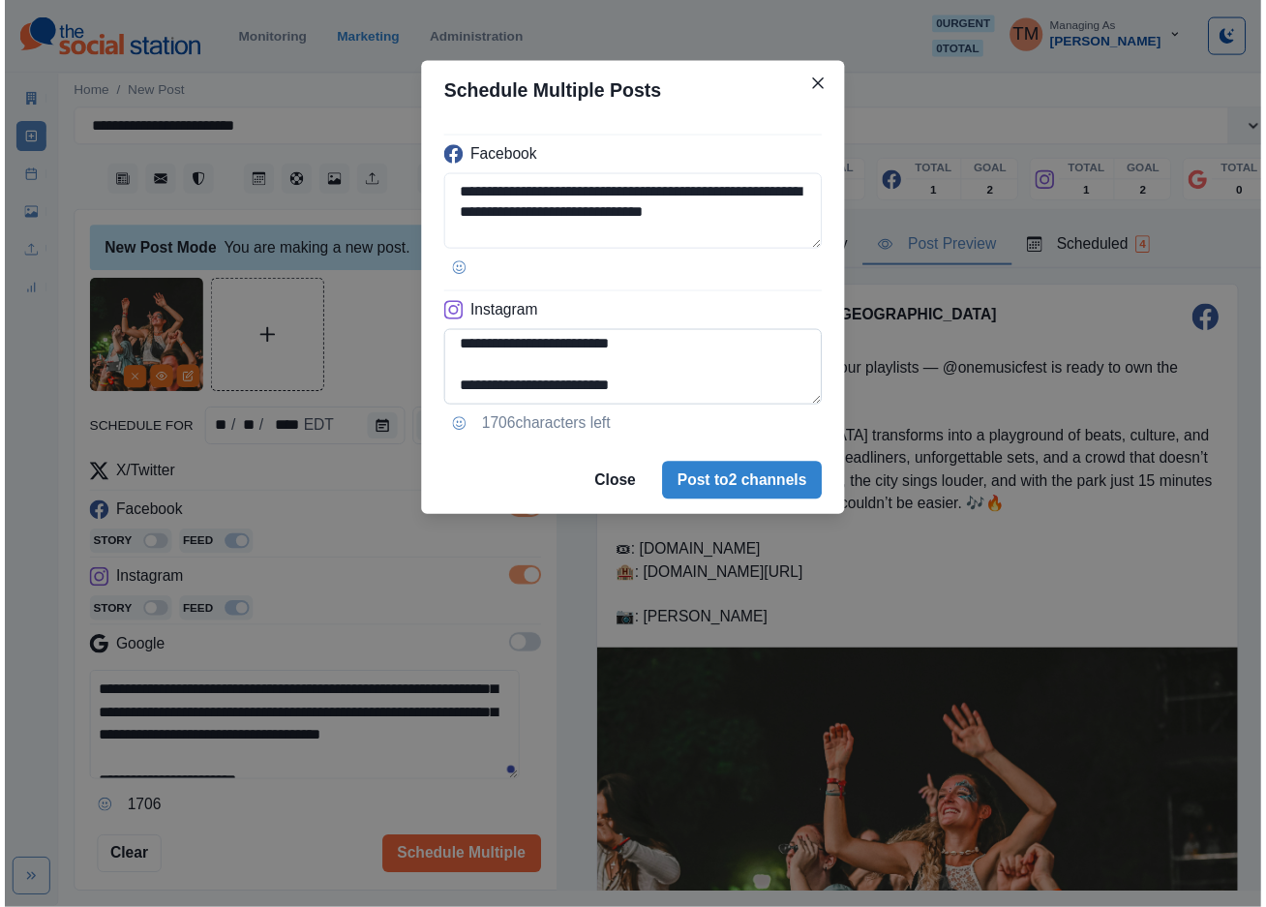
scroll to position [282, 0]
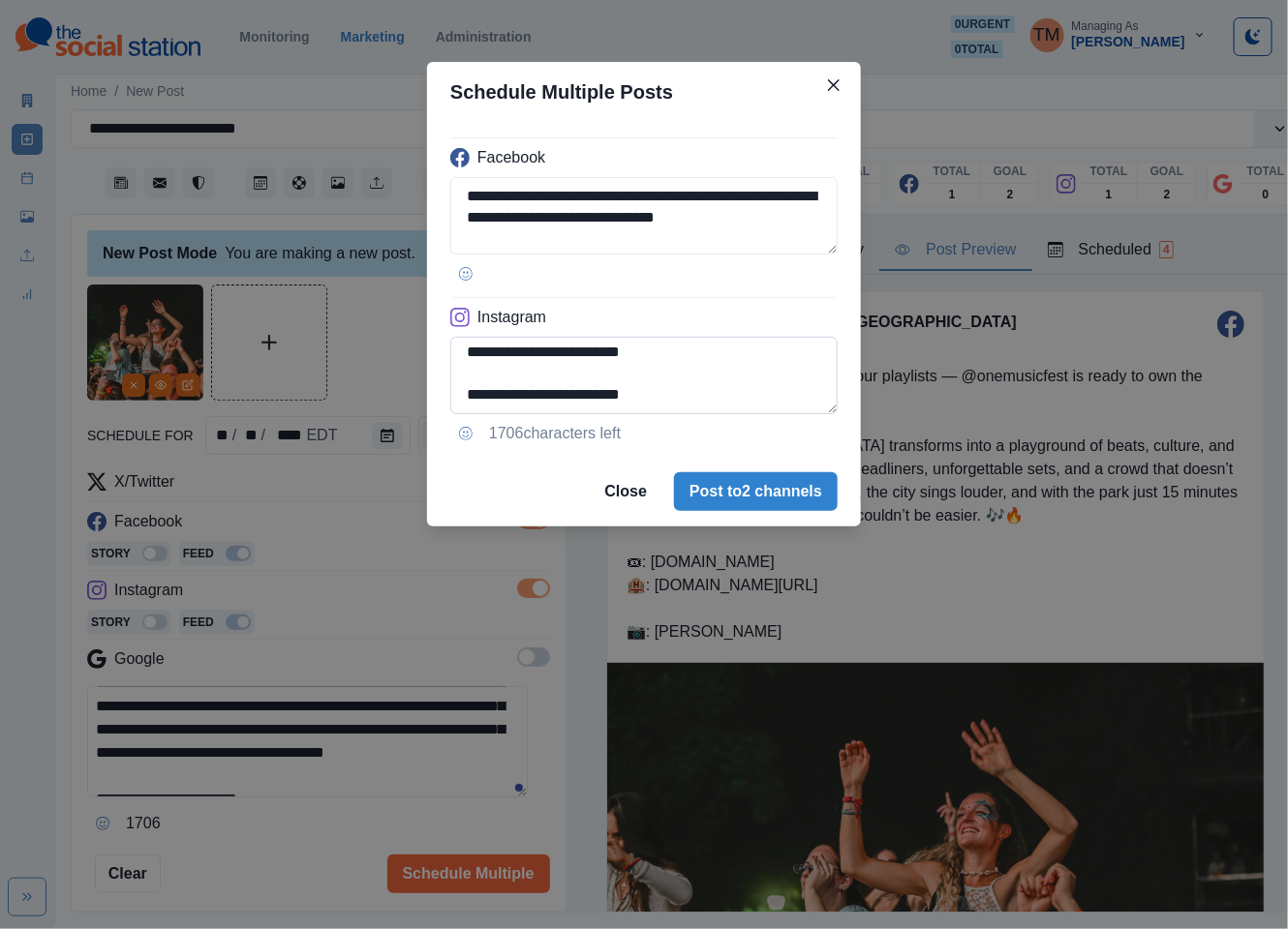
drag, startPoint x: 497, startPoint y: 354, endPoint x: 527, endPoint y: 363, distance: 31.2
click at [495, 355] on textarea "**********" at bounding box center [643, 375] width 387 height 77
type textarea "**********"
click at [373, 347] on div "**********" at bounding box center [644, 464] width 1288 height 929
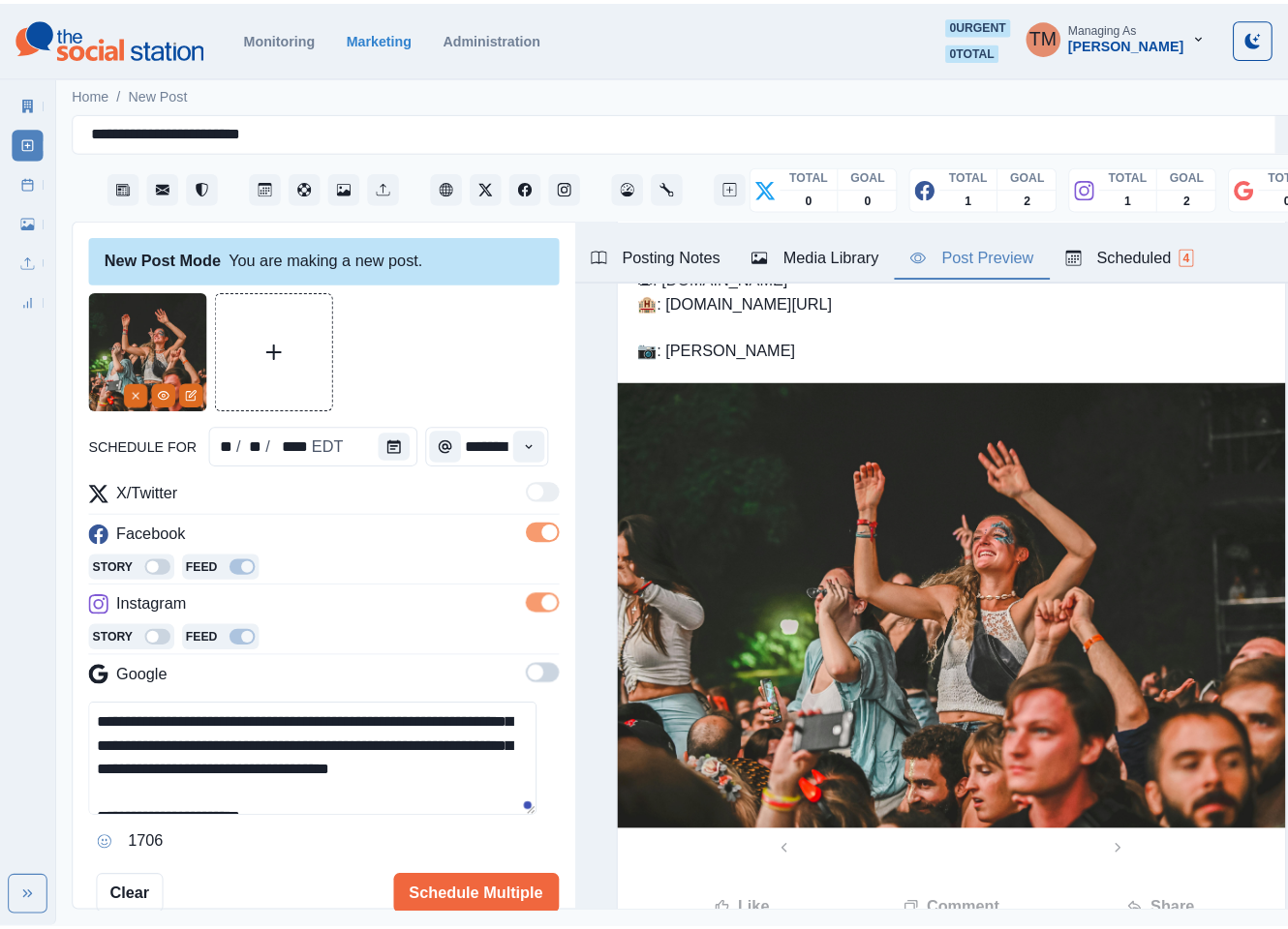
scroll to position [111, 0]
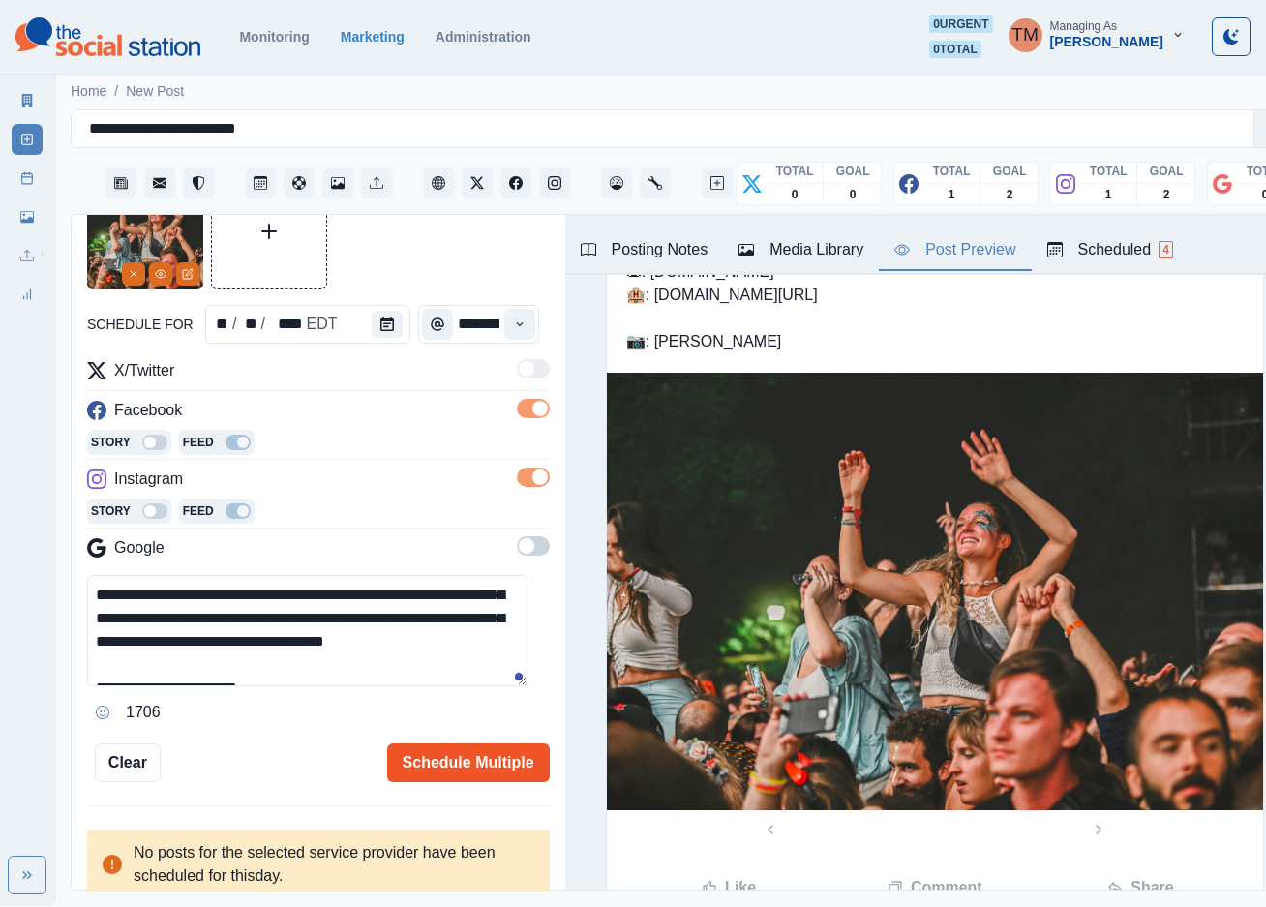
click at [437, 762] on button "Schedule Multiple" at bounding box center [468, 762] width 163 height 39
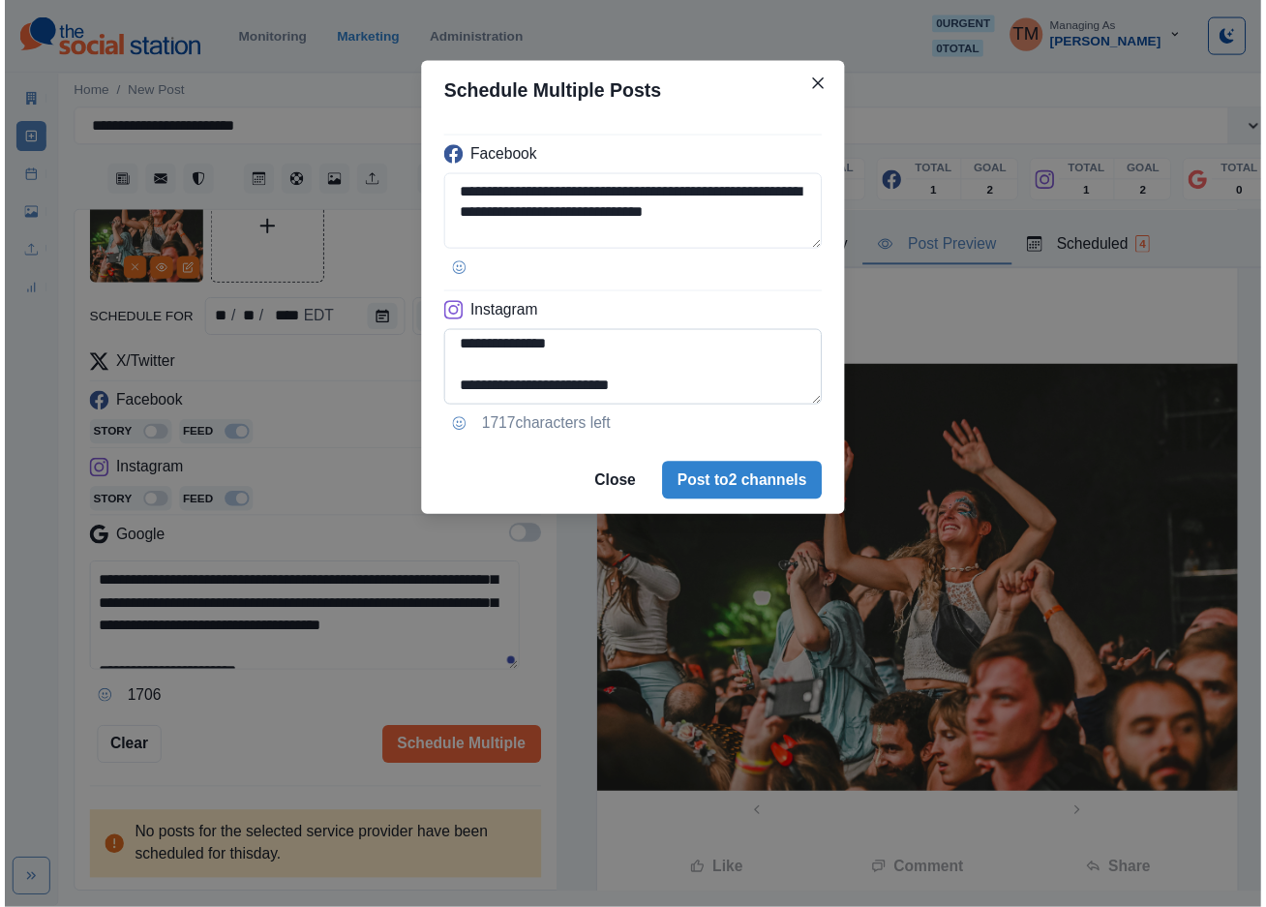
scroll to position [282, 0]
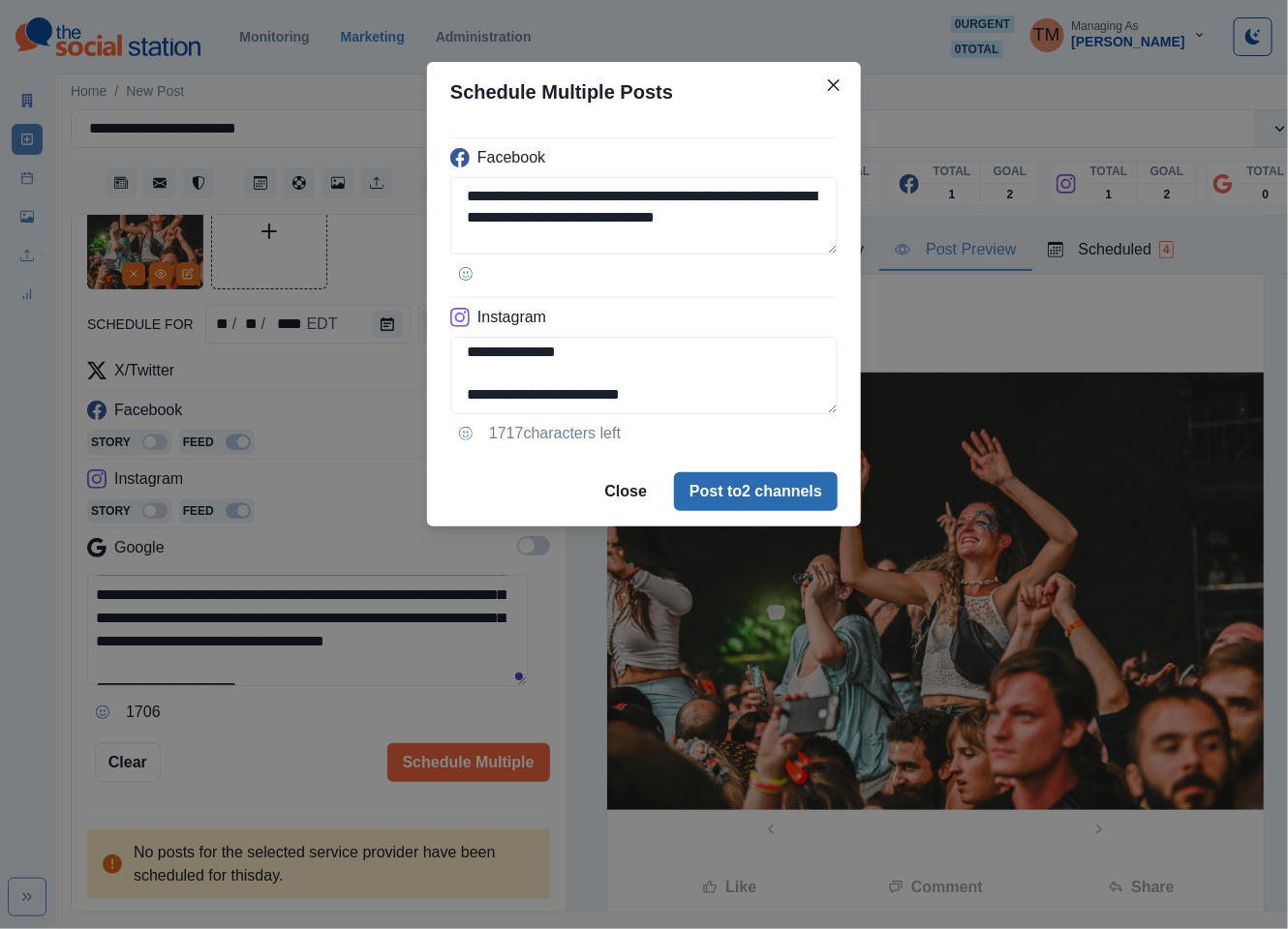
click at [779, 491] on button "Post to 2 channels" at bounding box center [756, 491] width 164 height 39
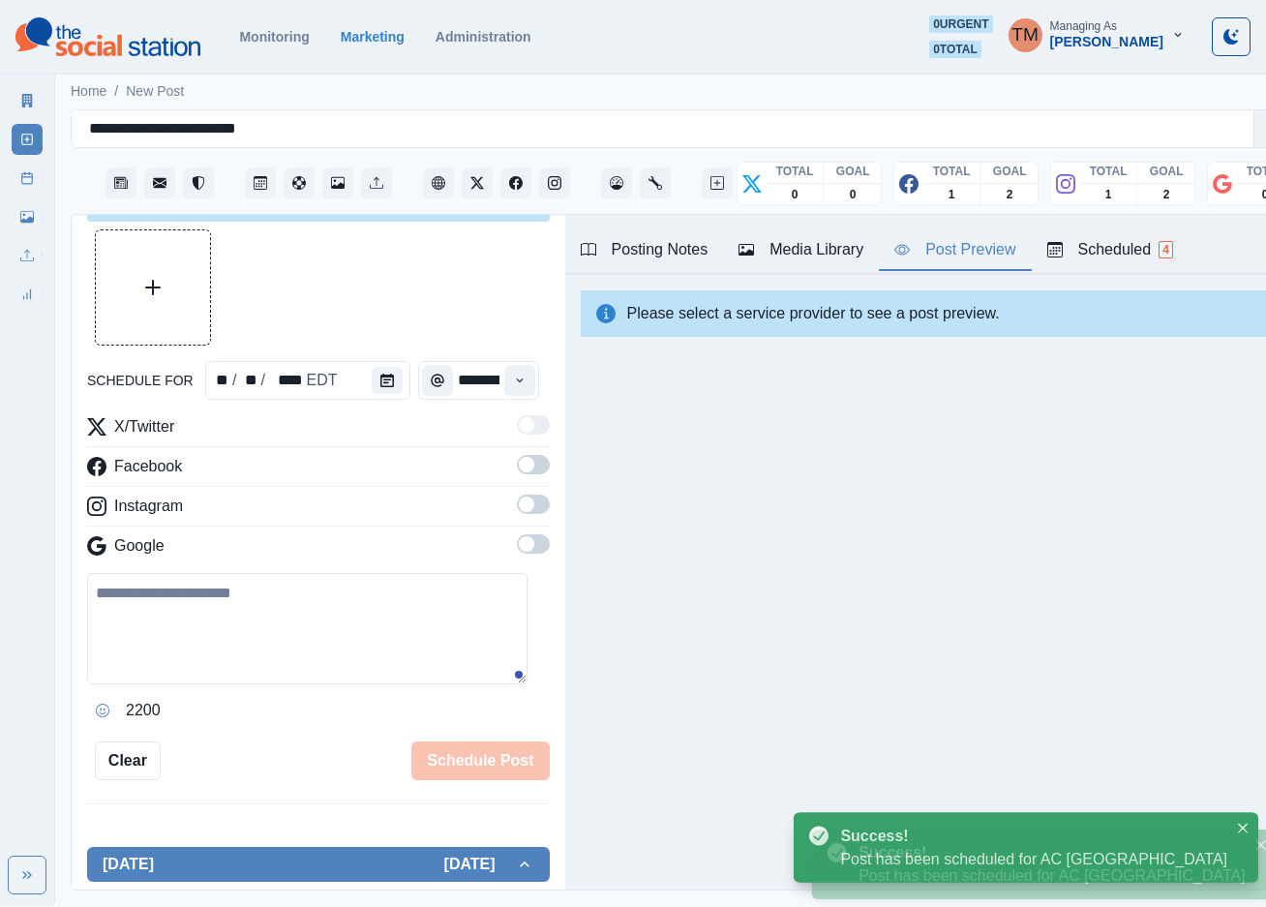
scroll to position [111, 0]
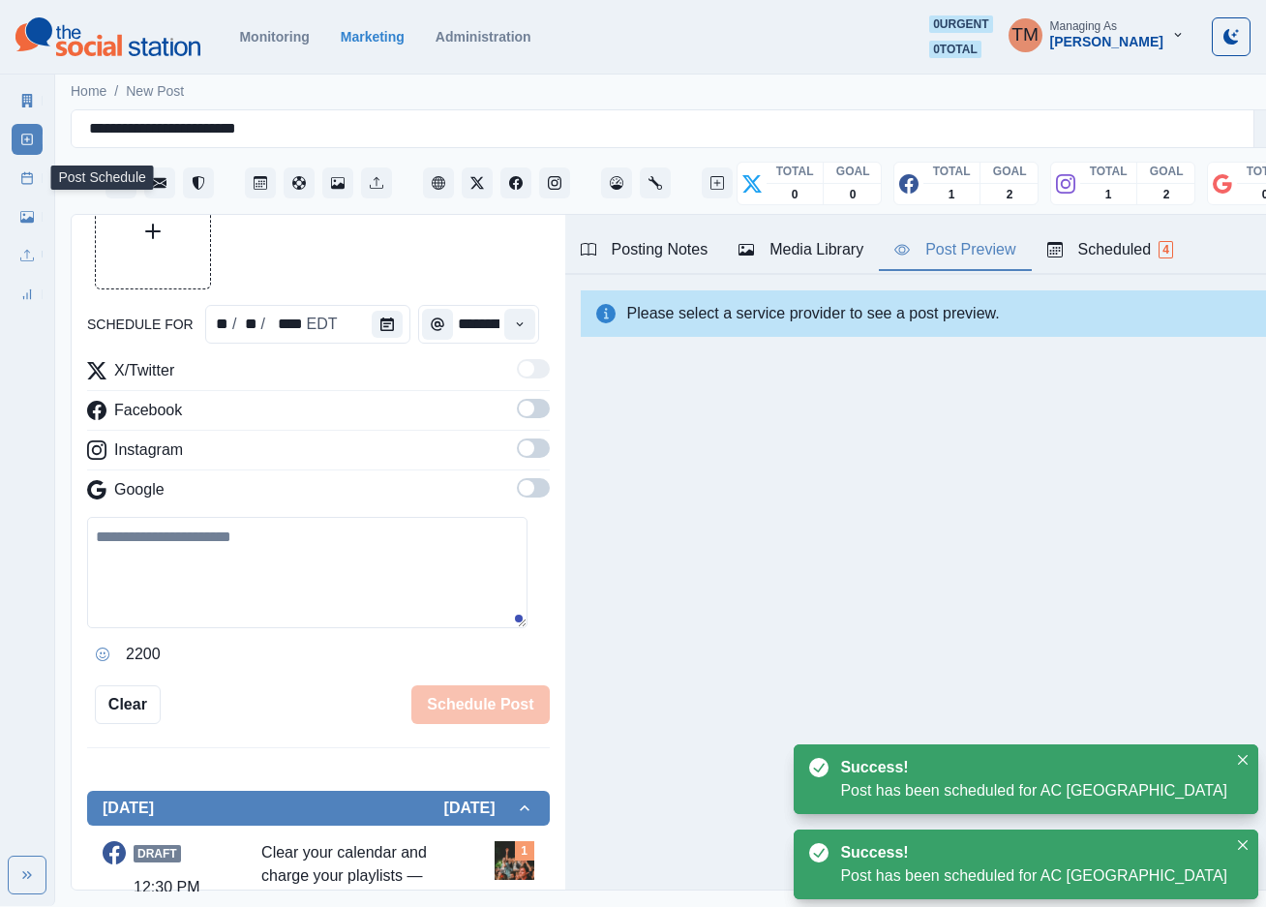
click at [30, 189] on link "Post Schedule" at bounding box center [27, 178] width 31 height 31
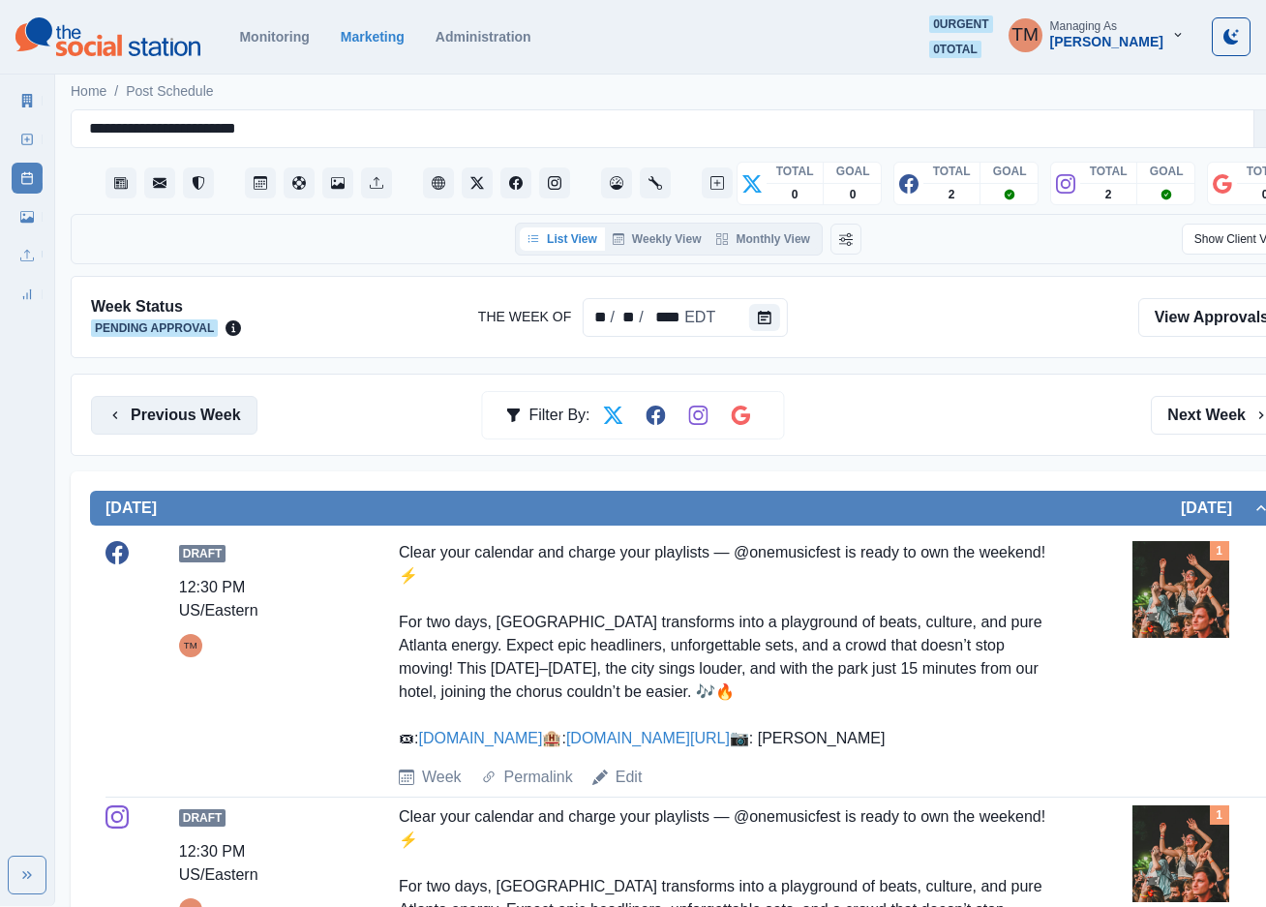
click at [204, 418] on button "Previous Week" at bounding box center [174, 415] width 167 height 39
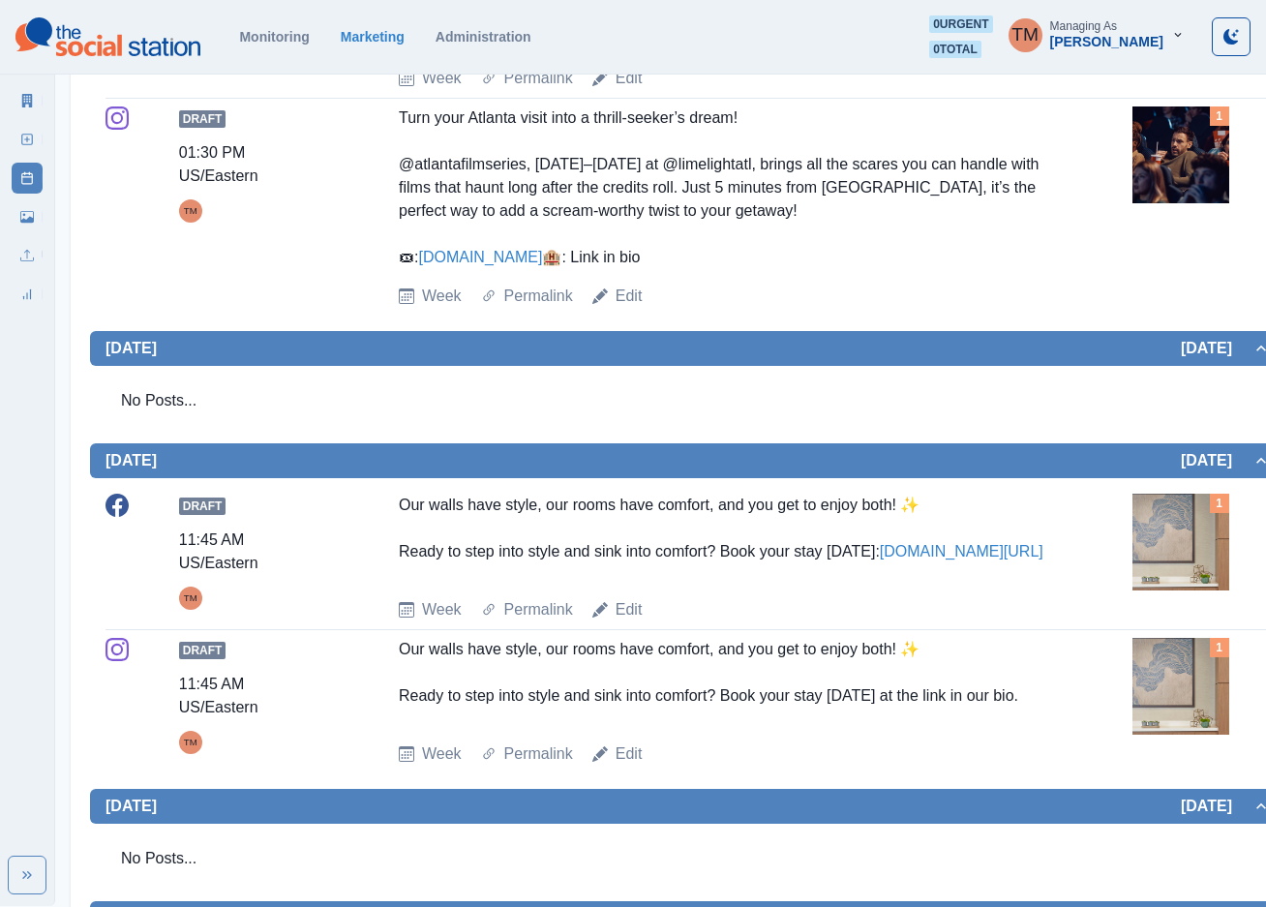
scroll to position [1016, 0]
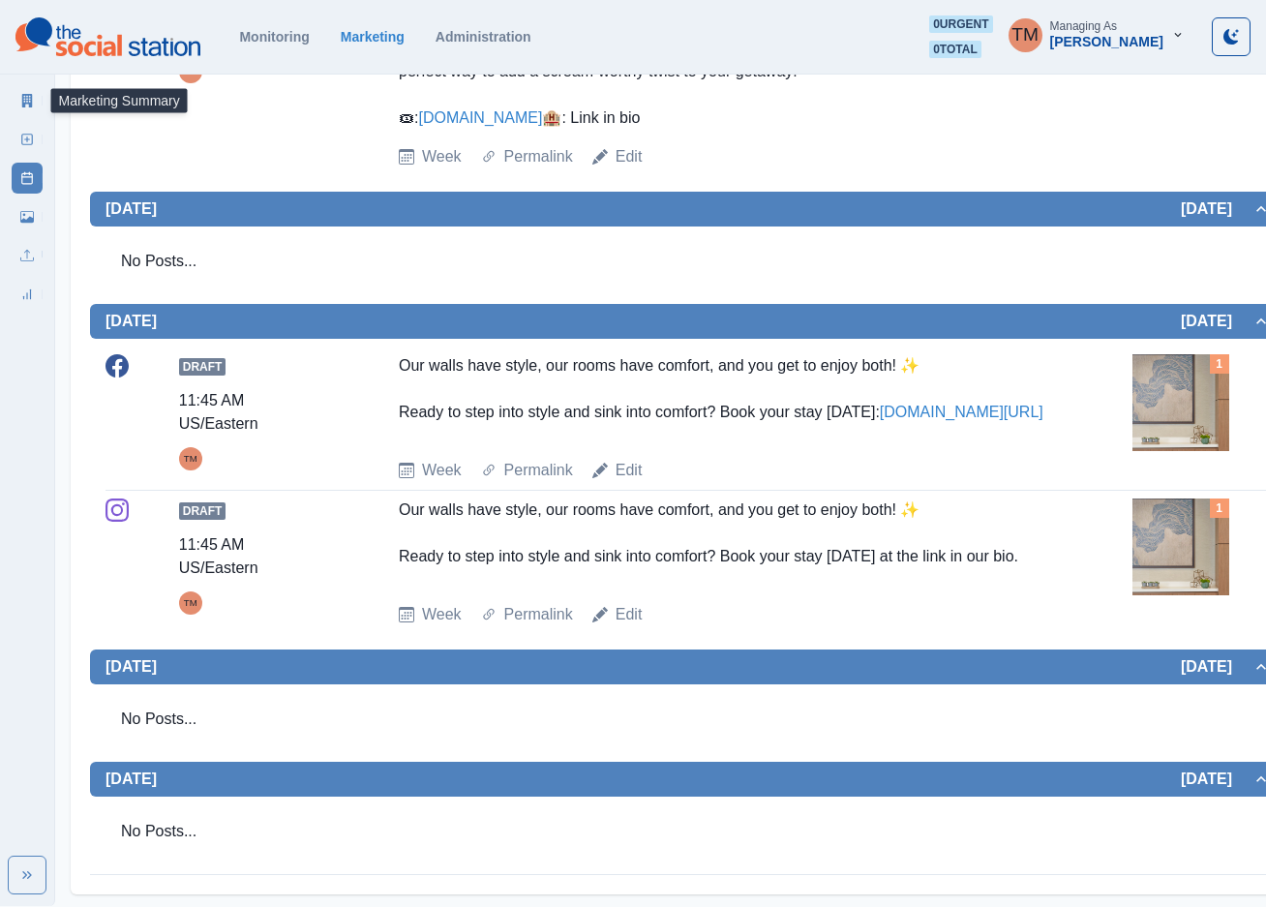
click at [23, 108] on link "Marketing Summary" at bounding box center [27, 100] width 31 height 31
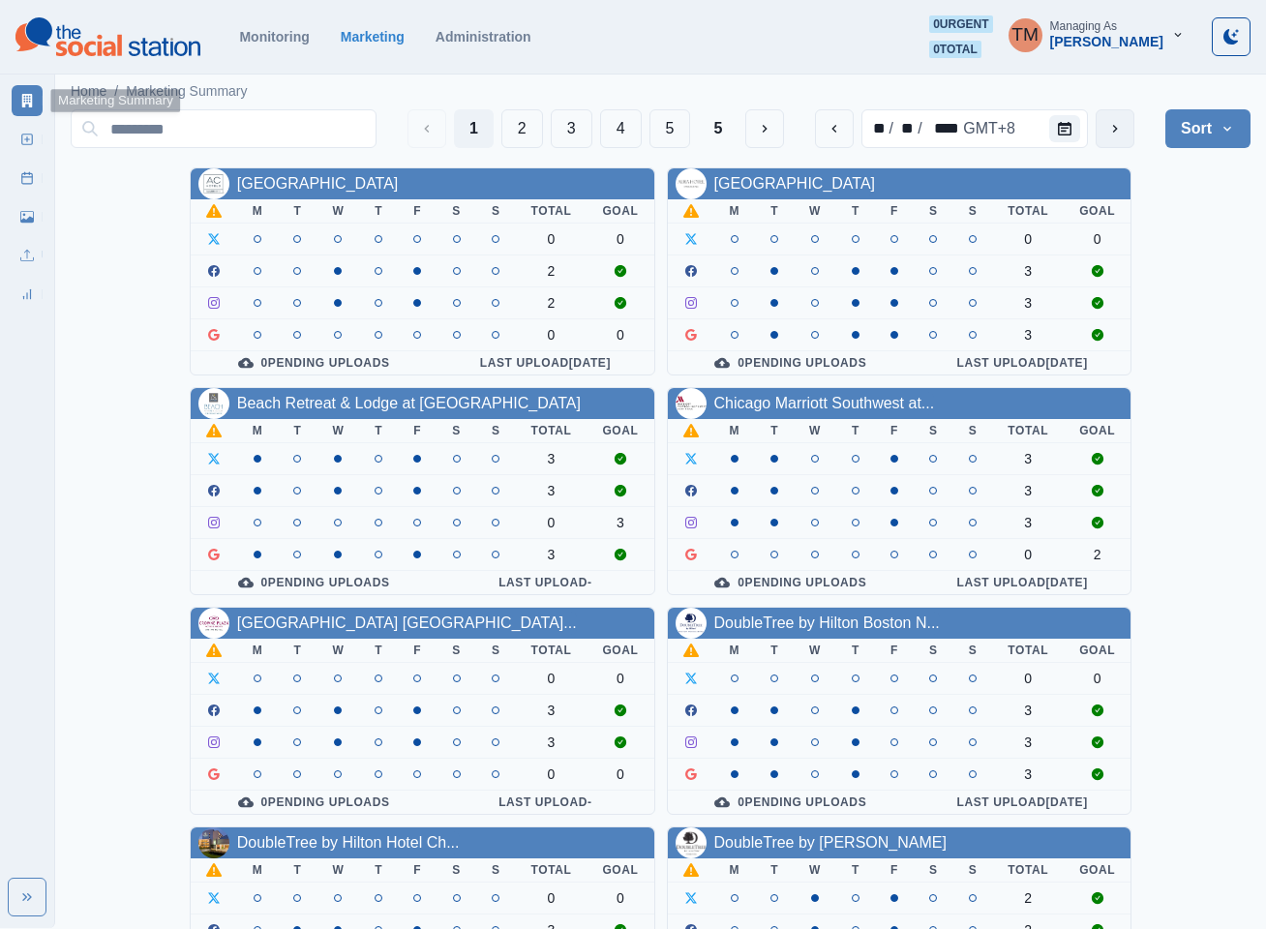
click at [1110, 132] on icon "next" at bounding box center [1114, 128] width 15 height 15
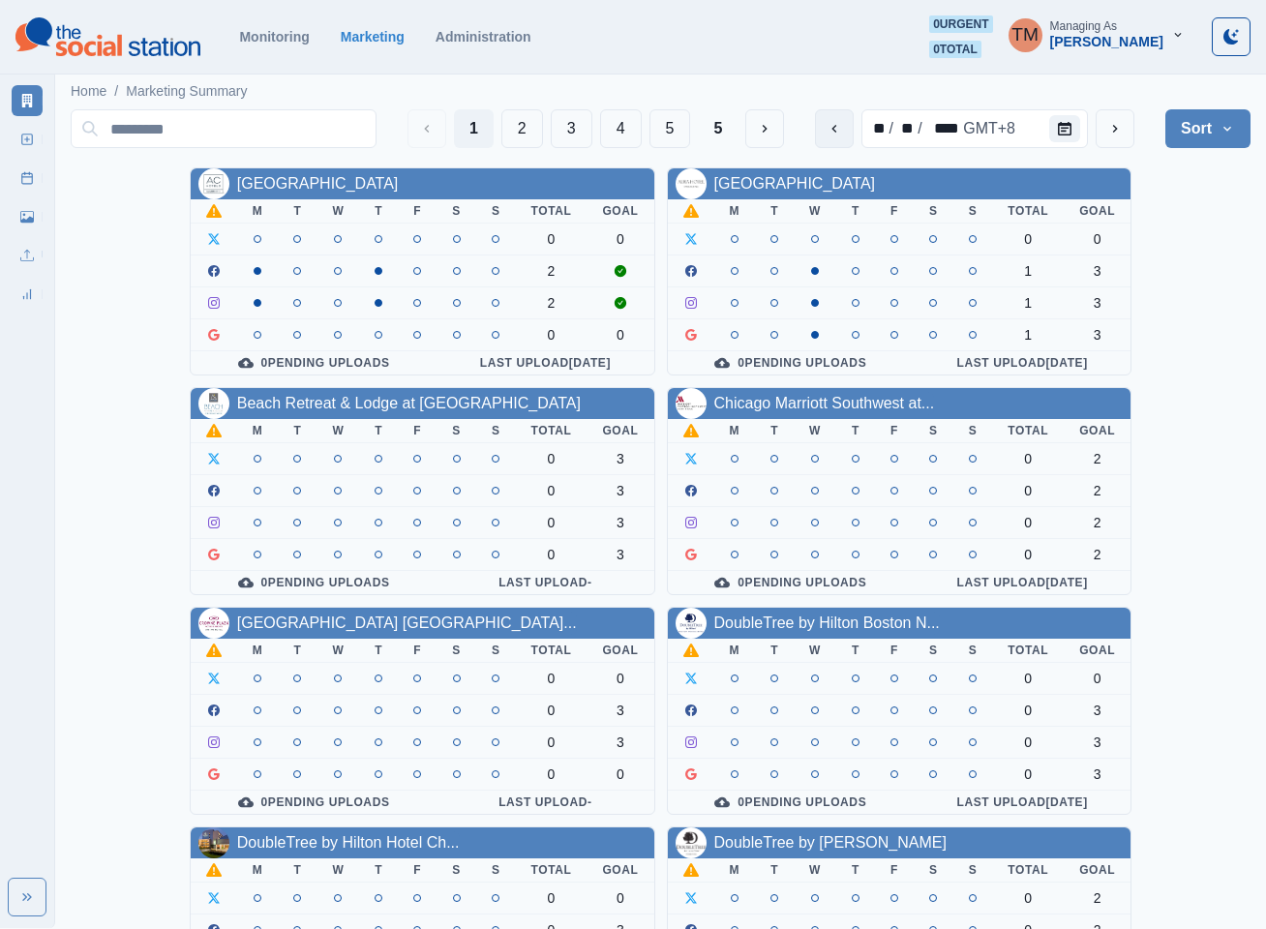
click at [827, 129] on icon "previous" at bounding box center [834, 128] width 15 height 15
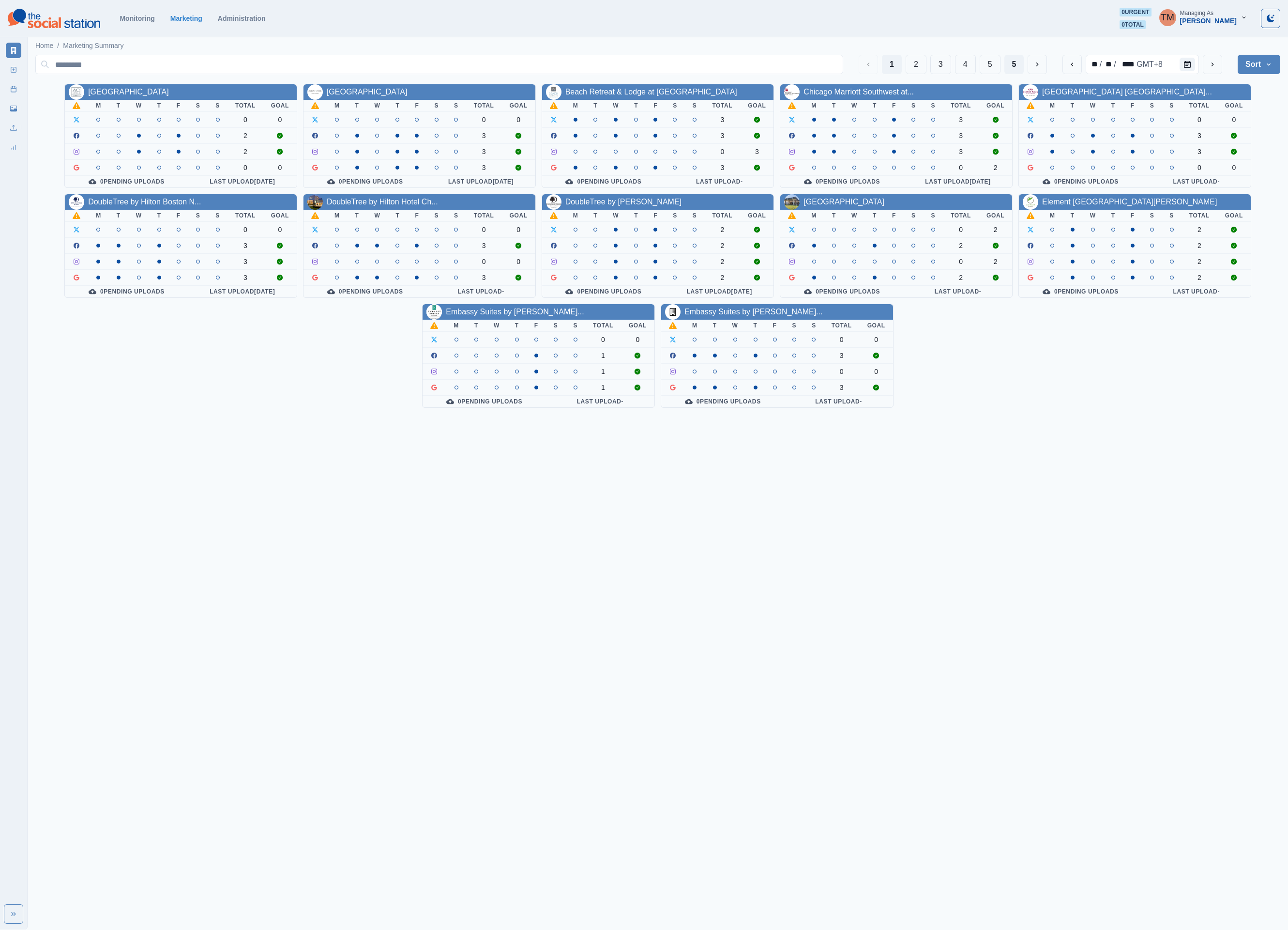
click at [644, 63] on button "5" at bounding box center [1014, 64] width 20 height 20
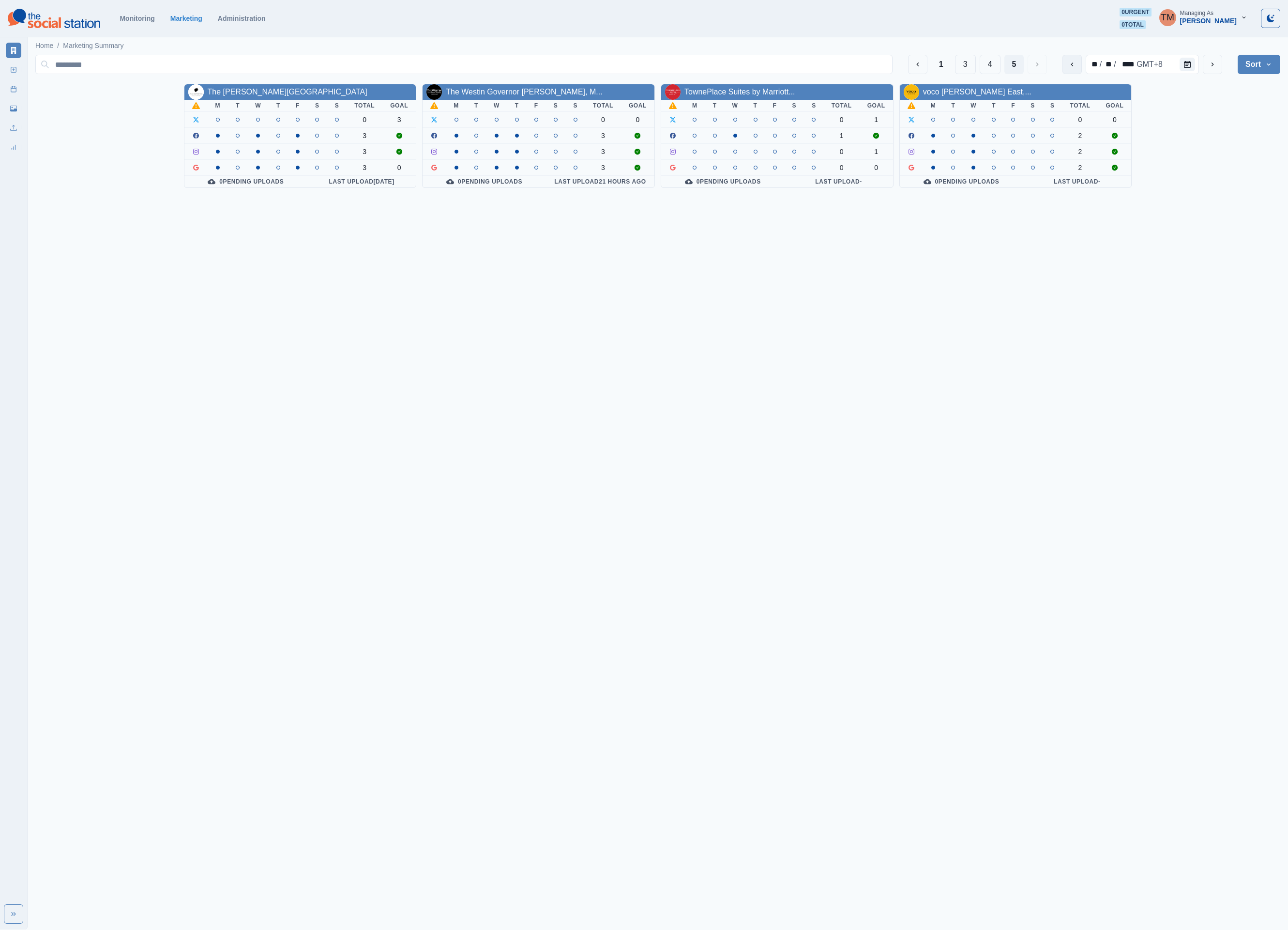
click at [644, 70] on button "previous" at bounding box center [1072, 64] width 20 height 20
click at [644, 70] on button "4" at bounding box center [990, 64] width 21 height 20
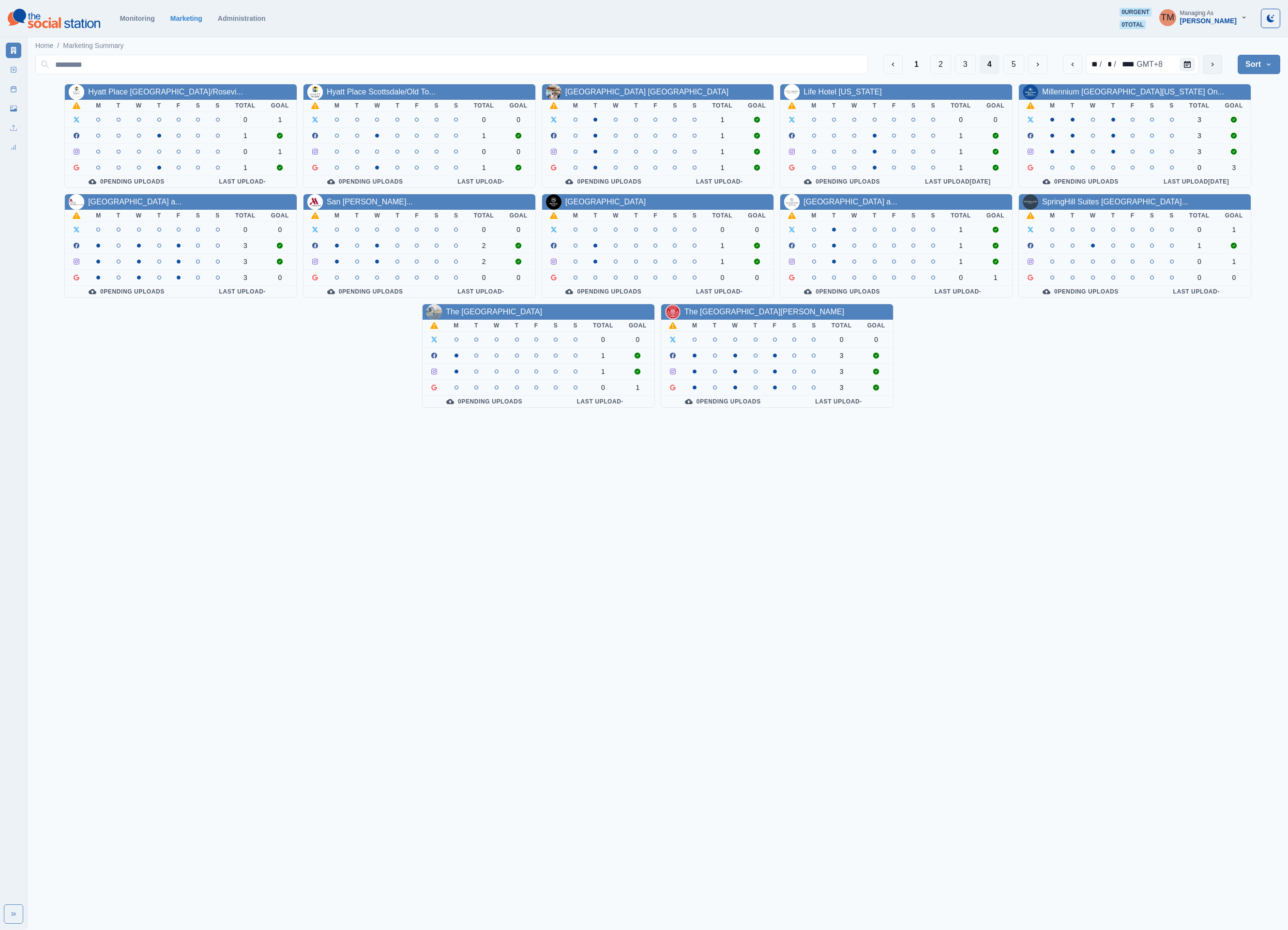
click at [644, 70] on button "next" at bounding box center [1212, 64] width 20 height 20
click at [644, 67] on button "3" at bounding box center [966, 64] width 21 height 20
click at [644, 68] on button "previous" at bounding box center [1072, 64] width 20 height 20
click at [644, 67] on button "2" at bounding box center [941, 64] width 21 height 20
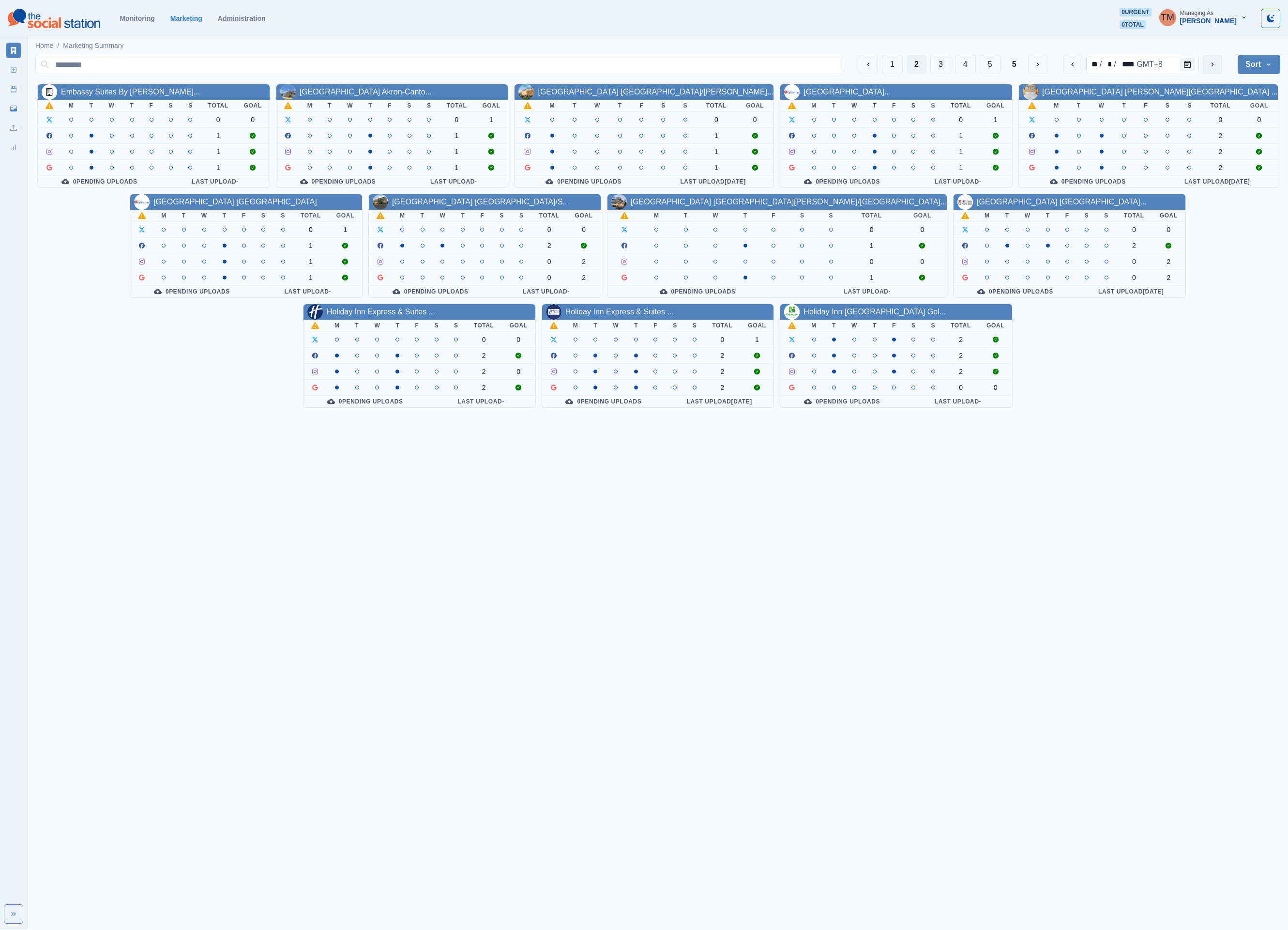
click at [644, 70] on button "next" at bounding box center [1212, 64] width 20 height 20
click at [644, 63] on button "1" at bounding box center [892, 64] width 21 height 20
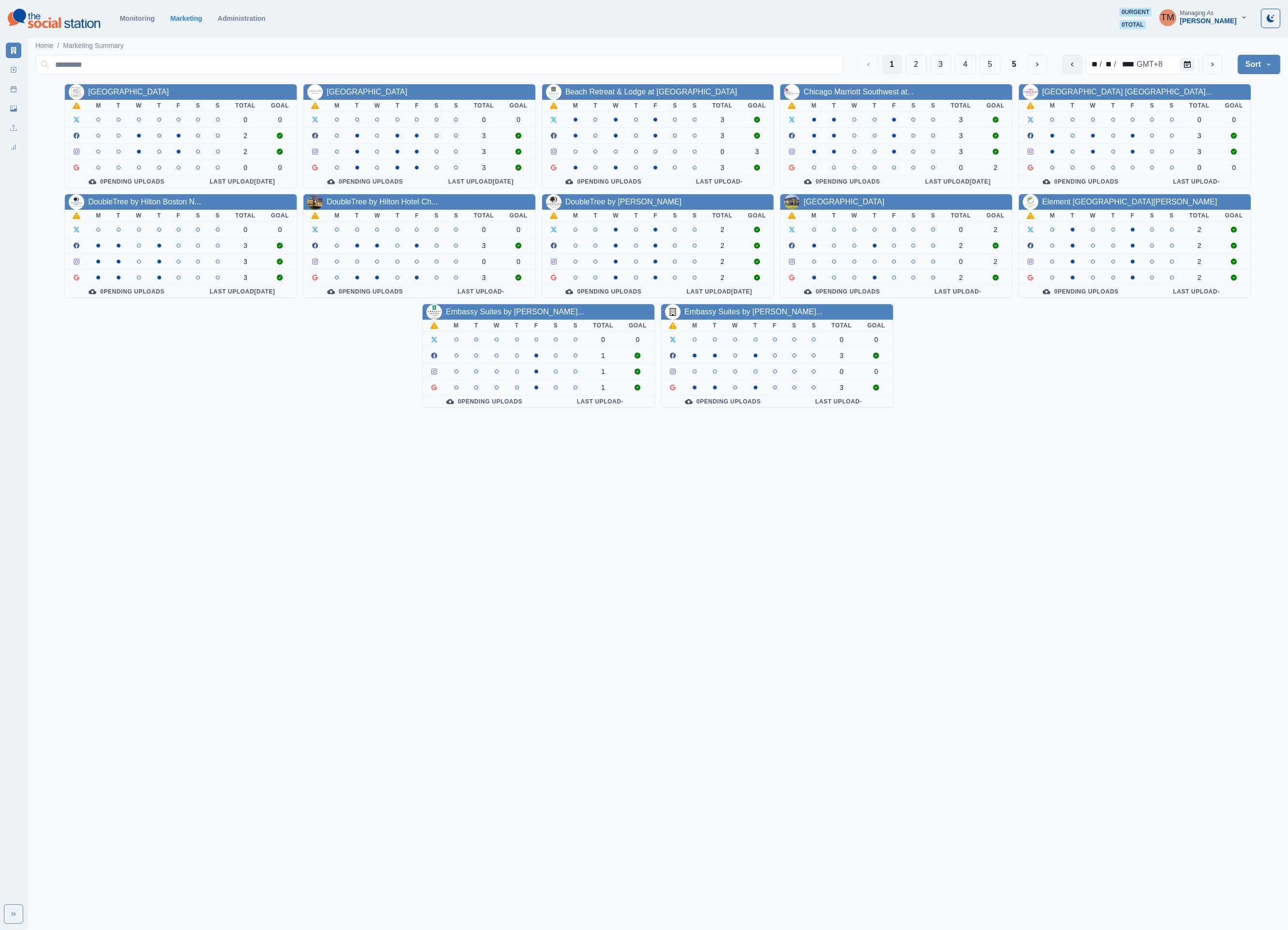
click at [644, 66] on icon "previous" at bounding box center [1072, 64] width 8 height 8
click at [644, 416] on html "Monitoring Marketing Administration 0 urgent 0 total TM Managing As [PERSON_NAM…" at bounding box center [644, 208] width 1288 height 416
